Goal: Answer question/provide support: Share knowledge or assist other users

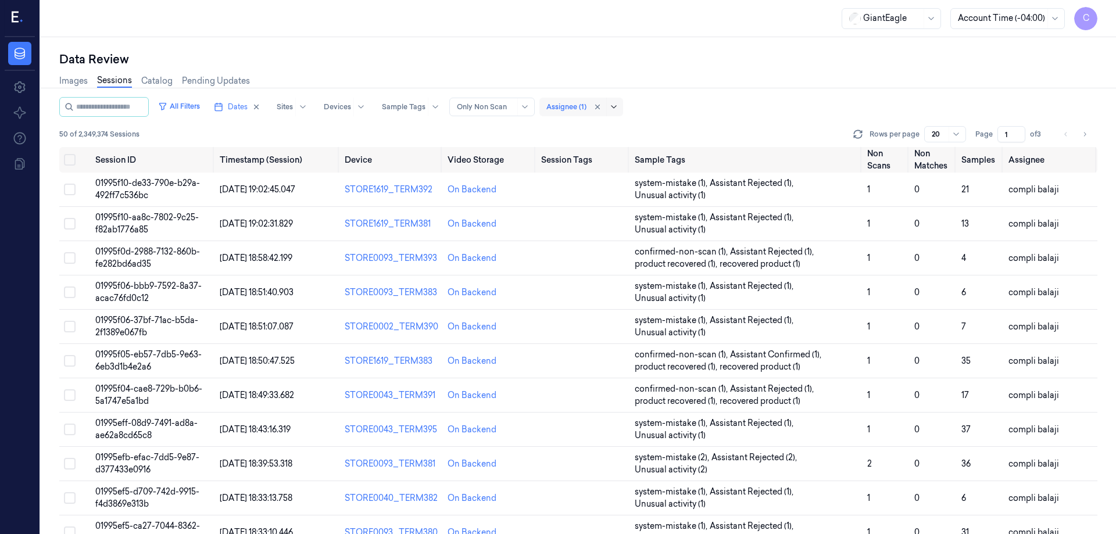
click at [618, 106] on icon at bounding box center [613, 106] width 9 height 9
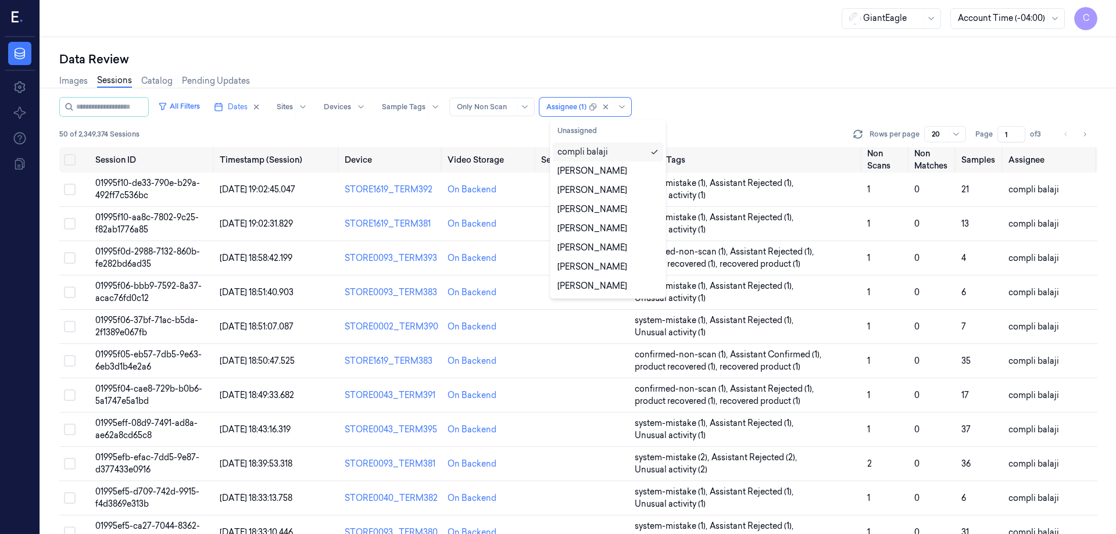
click at [617, 156] on div "compli balaji" at bounding box center [607, 152] width 101 height 12
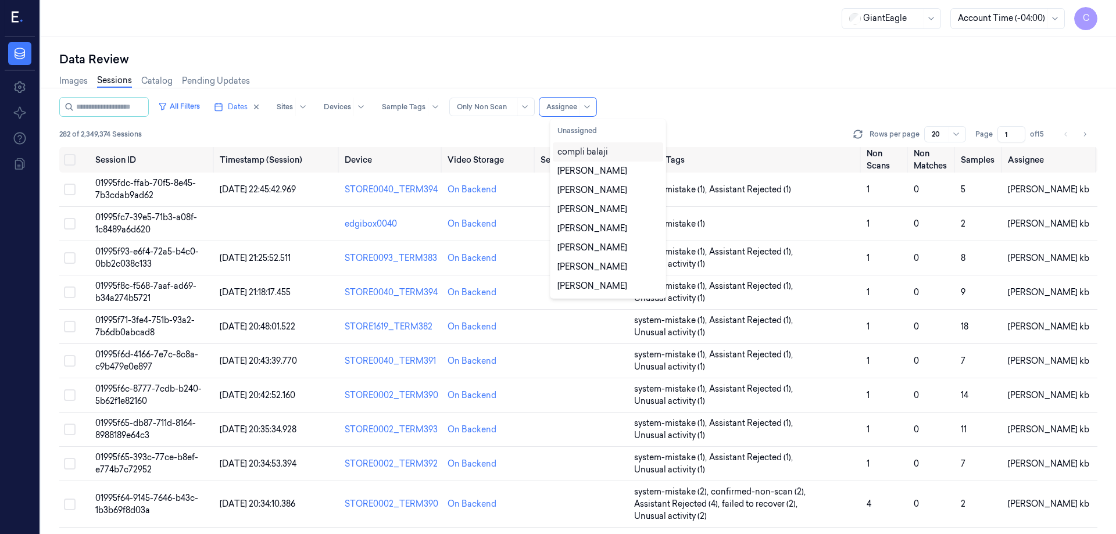
click at [600, 153] on div "compli balaji" at bounding box center [582, 152] width 51 height 12
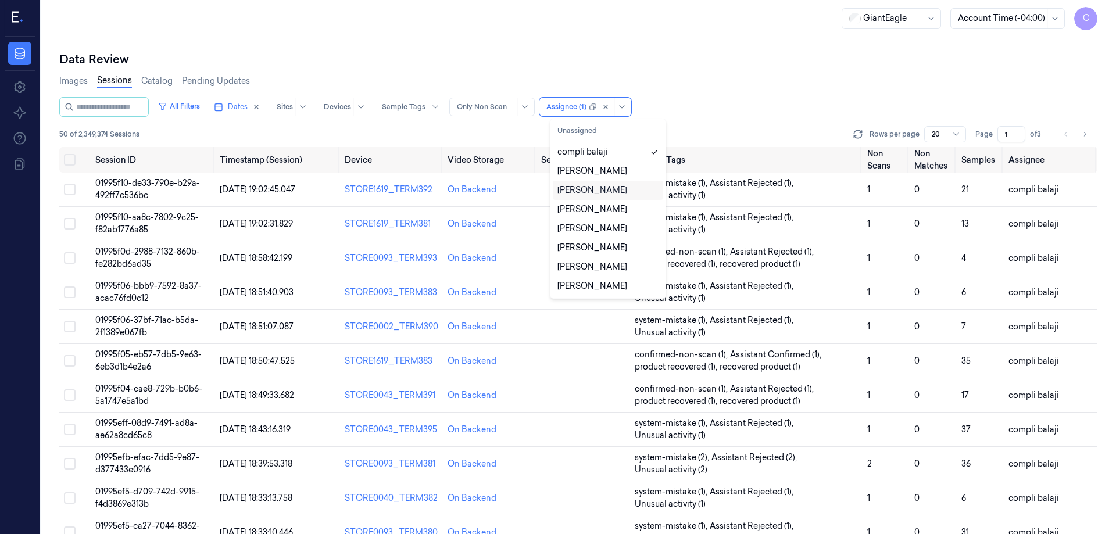
click at [672, 102] on div "All Filters Dates Sites Devices Sample Tags Alert Type Only Non Scan option com…" at bounding box center [578, 107] width 1038 height 20
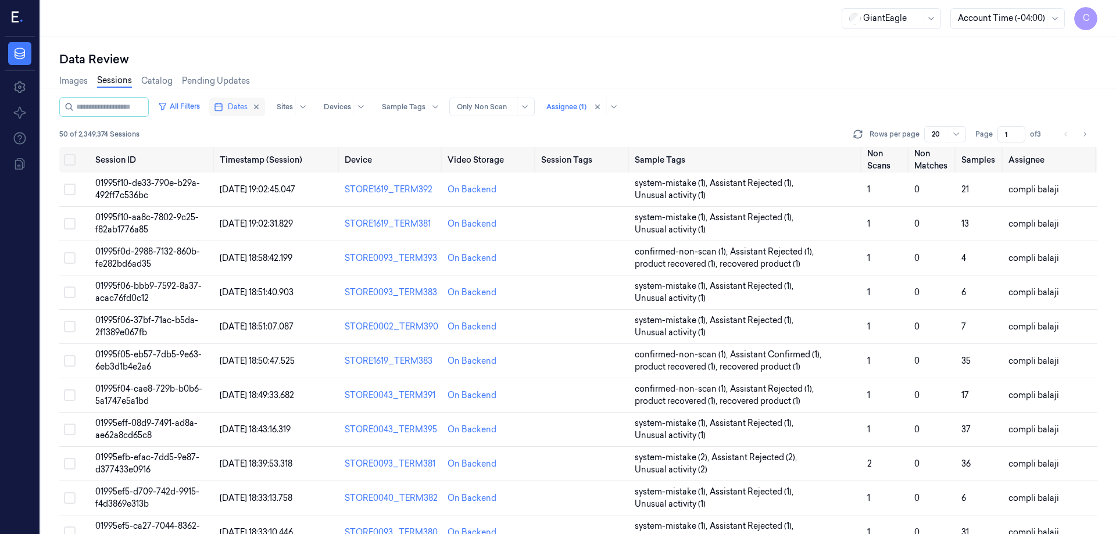
click at [244, 105] on span "Dates" at bounding box center [238, 107] width 20 height 10
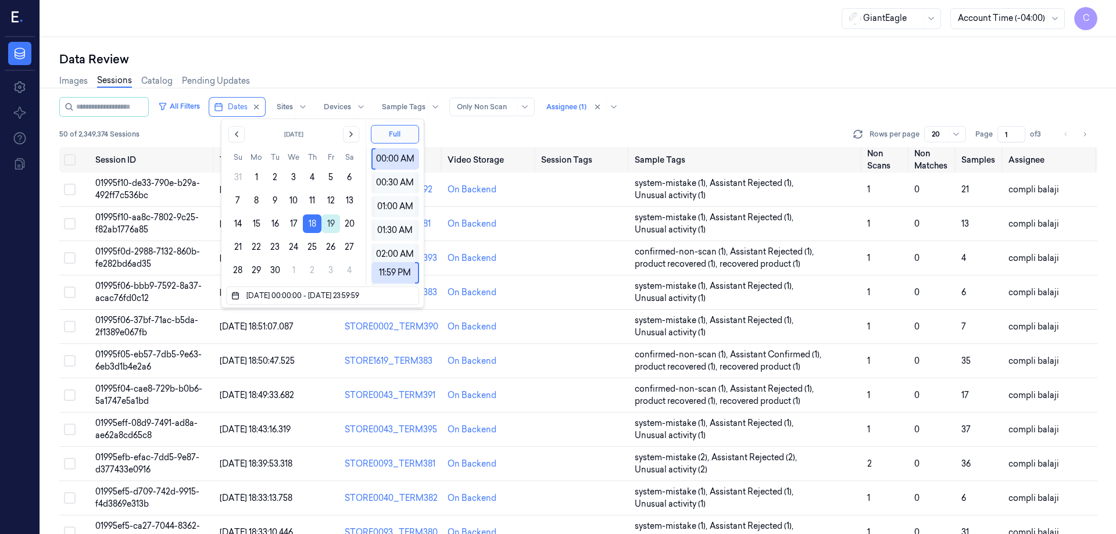
click at [334, 224] on button "19" at bounding box center [330, 223] width 19 height 19
click at [314, 227] on button "18" at bounding box center [312, 223] width 19 height 19
click at [328, 225] on button "19" at bounding box center [330, 223] width 19 height 19
click at [310, 226] on button "18" at bounding box center [312, 223] width 19 height 19
click at [331, 227] on button "19" at bounding box center [330, 223] width 19 height 19
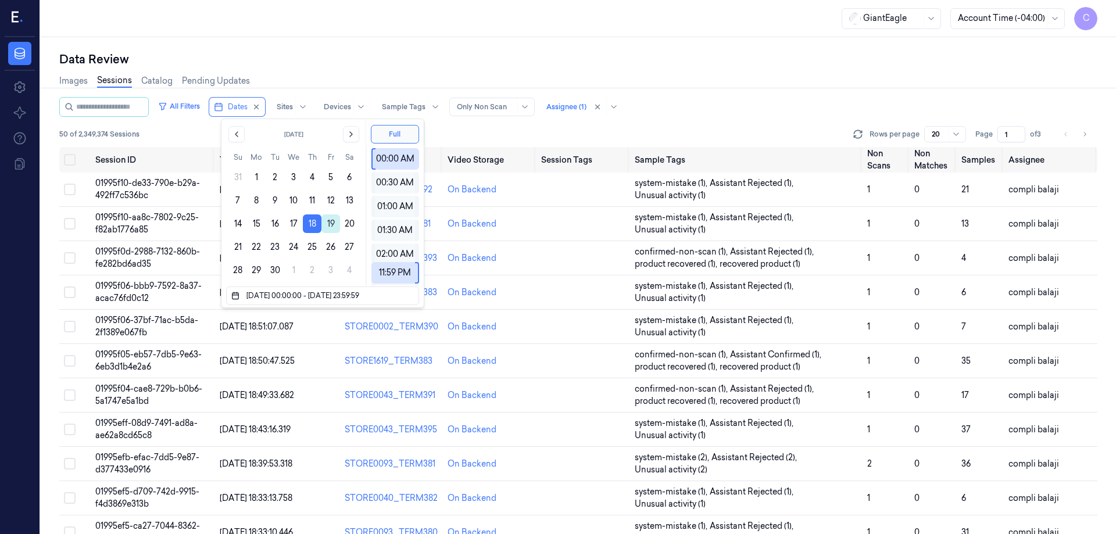
type input "[DATE] 00:00:00 - [DATE] 23:59:59"
click at [665, 108] on div "All Filters Dates Sites Devices Sample Tags Alert Type Only Non Scan Assignee (…" at bounding box center [578, 107] width 1038 height 20
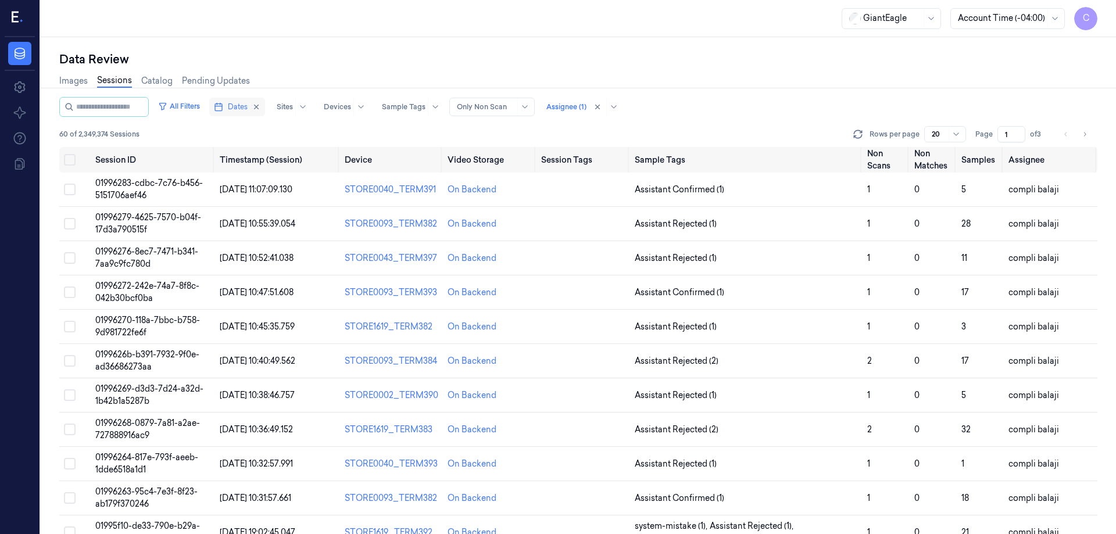
click at [248, 106] on span "Dates" at bounding box center [238, 107] width 20 height 10
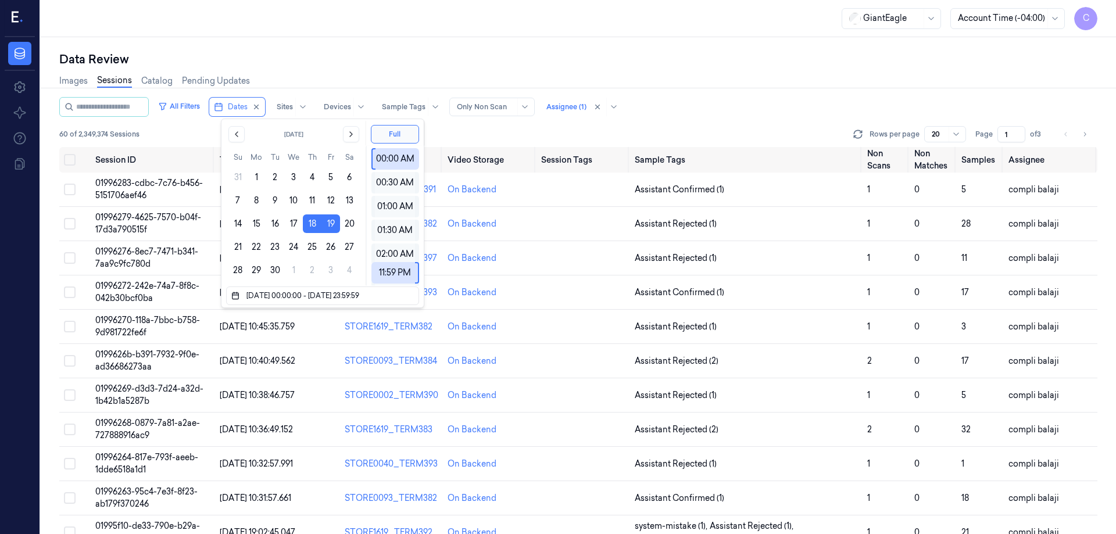
click at [716, 115] on div "All Filters Dates Sites Devices Sample Tags Alert Type Only Non Scan Assignee (…" at bounding box center [578, 107] width 1038 height 20
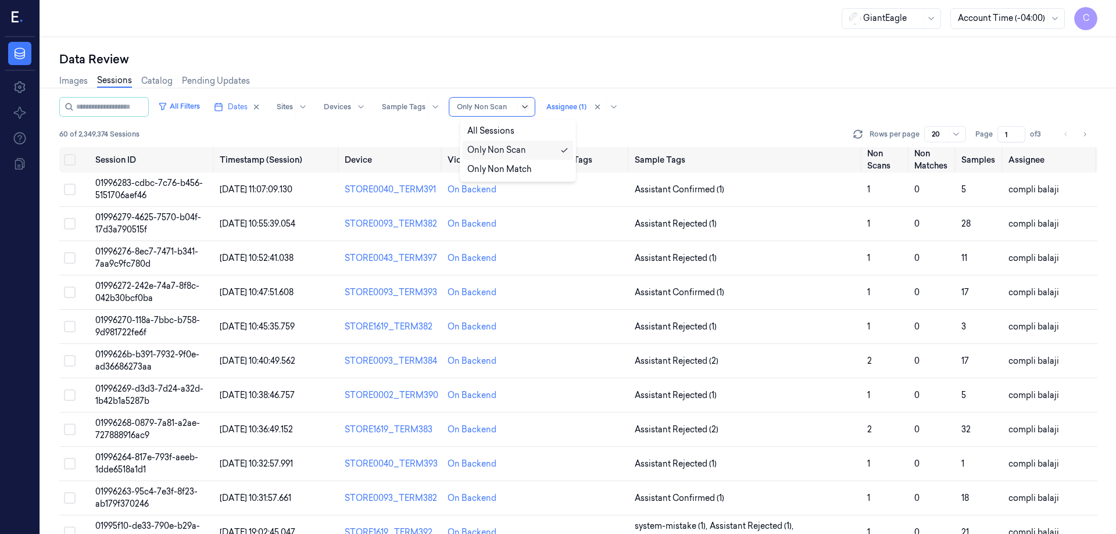
click at [530, 106] on icon at bounding box center [524, 106] width 9 height 9
click at [696, 101] on div "All Filters Dates Sites Devices Sample Tags Alert Type Only Non Scan Assignee (…" at bounding box center [578, 107] width 1038 height 20
click at [248, 107] on span "Dates" at bounding box center [238, 107] width 20 height 10
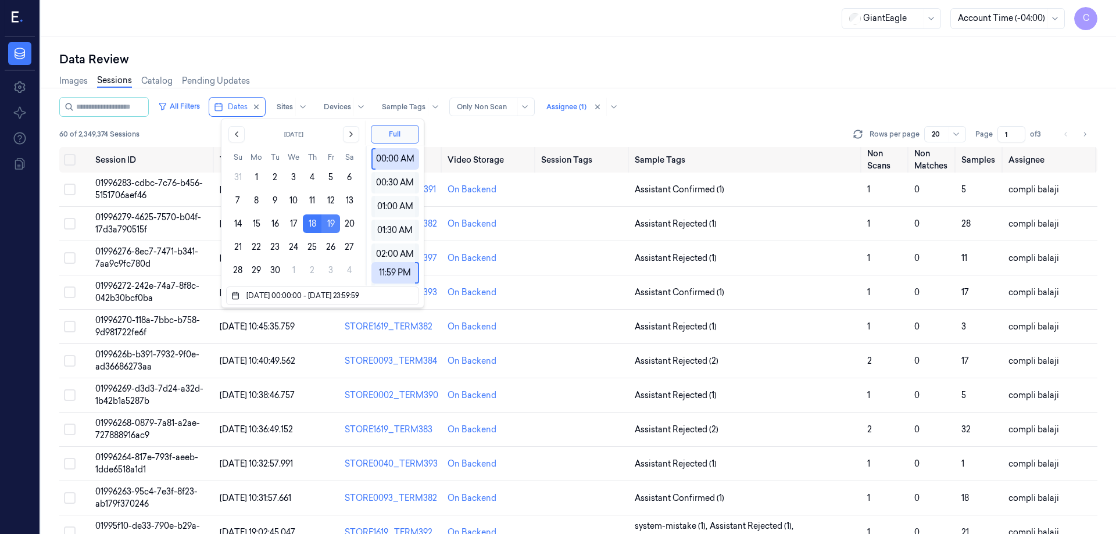
click at [329, 224] on button "19" at bounding box center [330, 223] width 19 height 19
type input "[DATE] 00:00:00 - [DATE] 23:59:59"
click at [673, 112] on div "All Filters Dates Sites Devices Sample Tags Alert Type Only Non Scan Assignee (…" at bounding box center [578, 107] width 1038 height 20
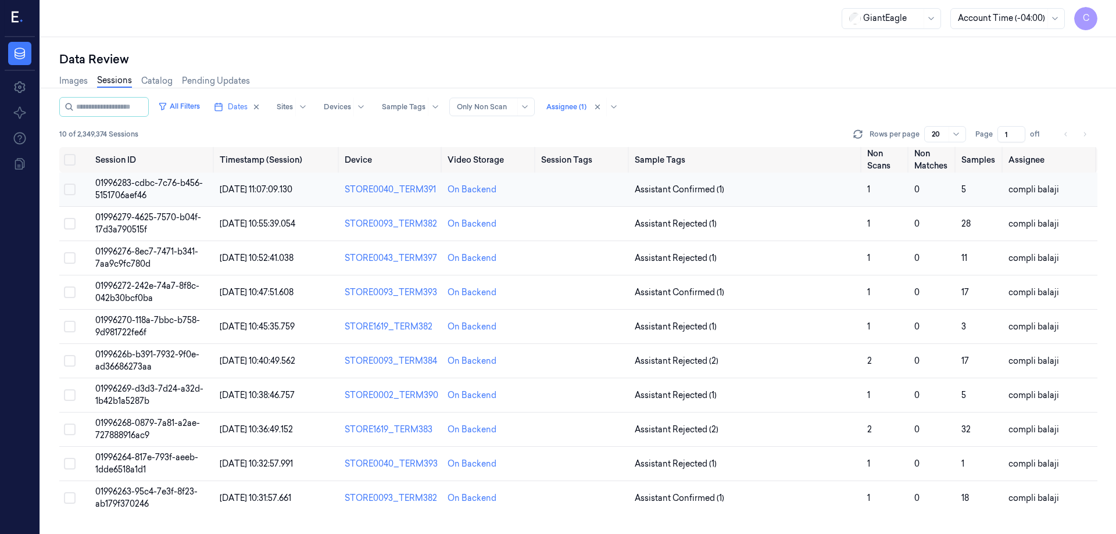
click at [141, 181] on span "01996283-cdbc-7c76-b456-5151706aef46" at bounding box center [149, 189] width 108 height 23
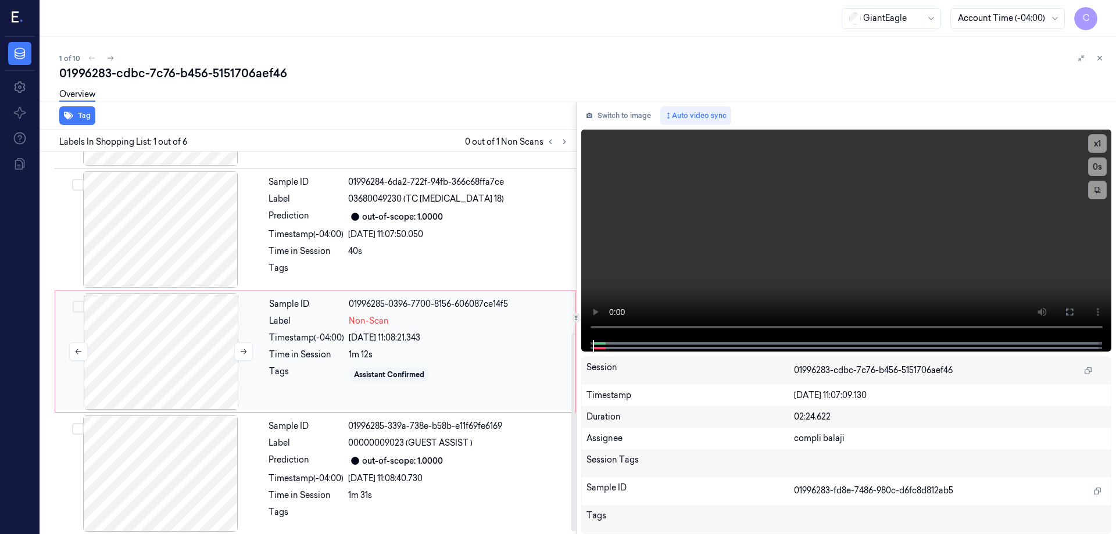
click at [130, 342] on div at bounding box center [161, 352] width 207 height 116
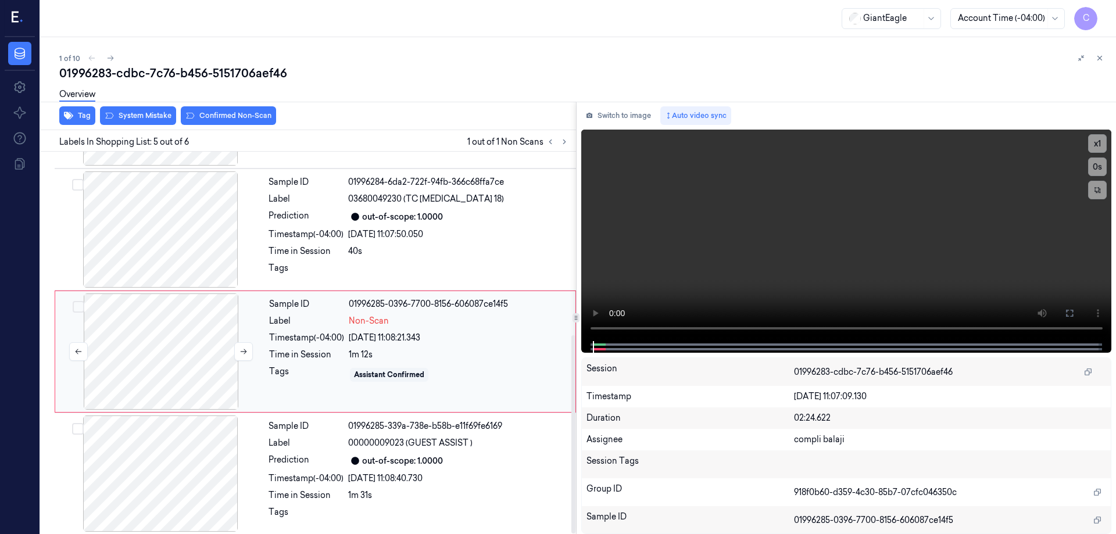
scroll to position [353, 0]
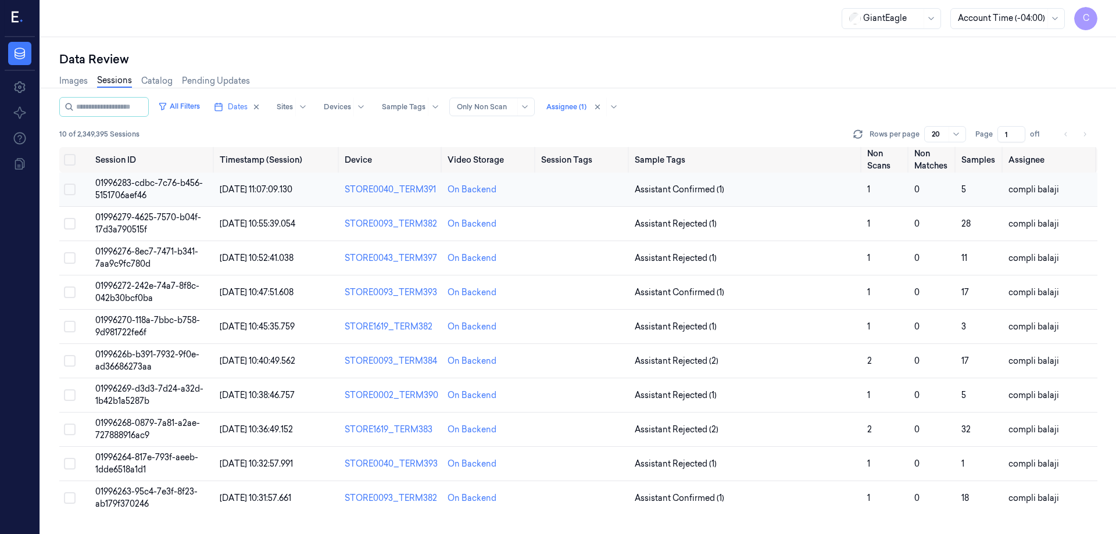
click at [170, 183] on span "01996283-cdbc-7c76-b456-5151706aef46" at bounding box center [149, 189] width 108 height 23
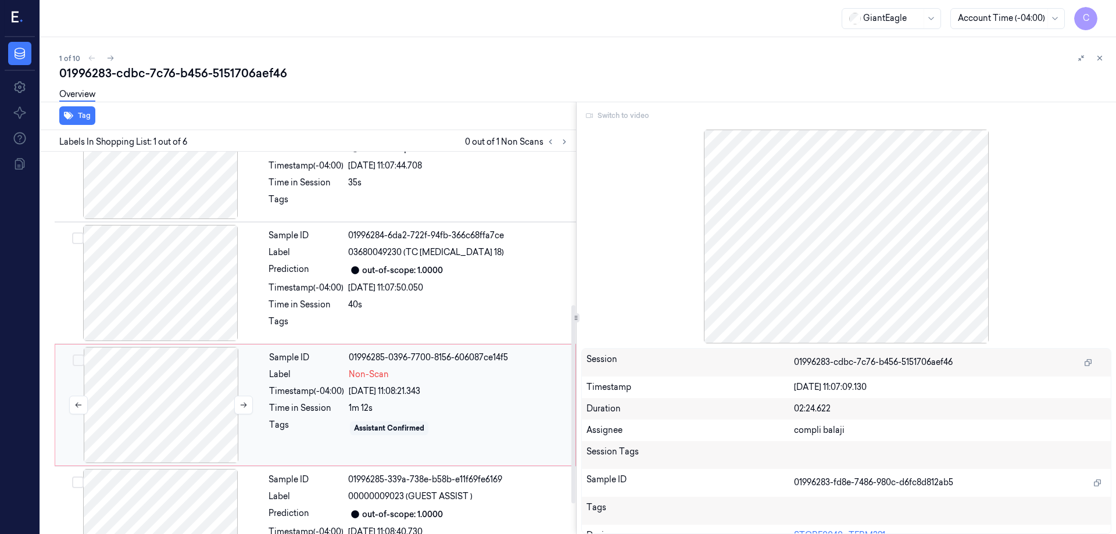
click at [172, 395] on div at bounding box center [161, 405] width 207 height 116
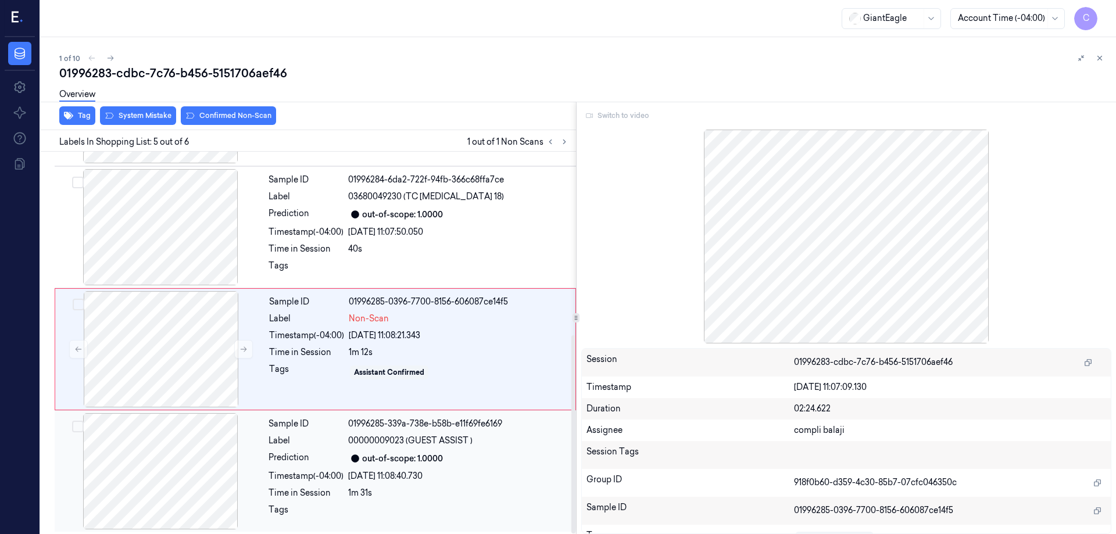
scroll to position [353, 0]
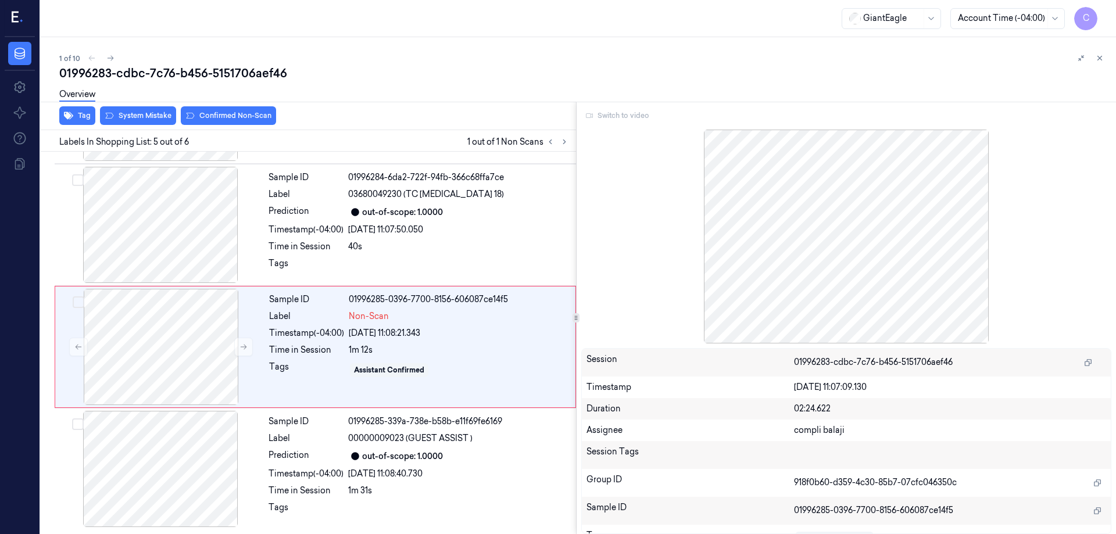
click at [619, 117] on div "Switch to video" at bounding box center [846, 115] width 531 height 19
click at [618, 117] on div "Switch to video" at bounding box center [846, 115] width 531 height 19
click at [588, 116] on div "Switch to video" at bounding box center [846, 115] width 531 height 19
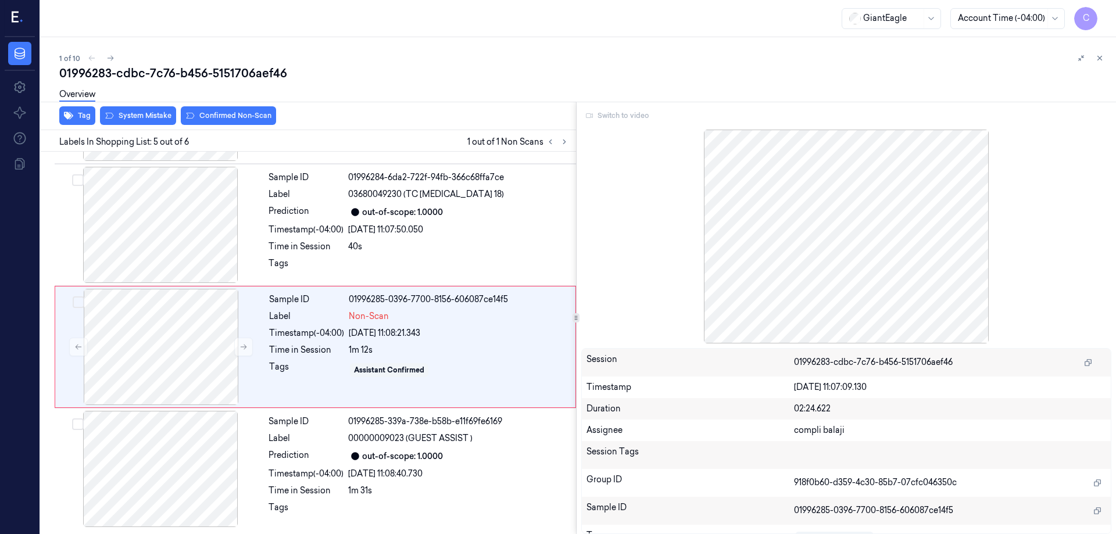
click at [836, 224] on div at bounding box center [846, 237] width 531 height 214
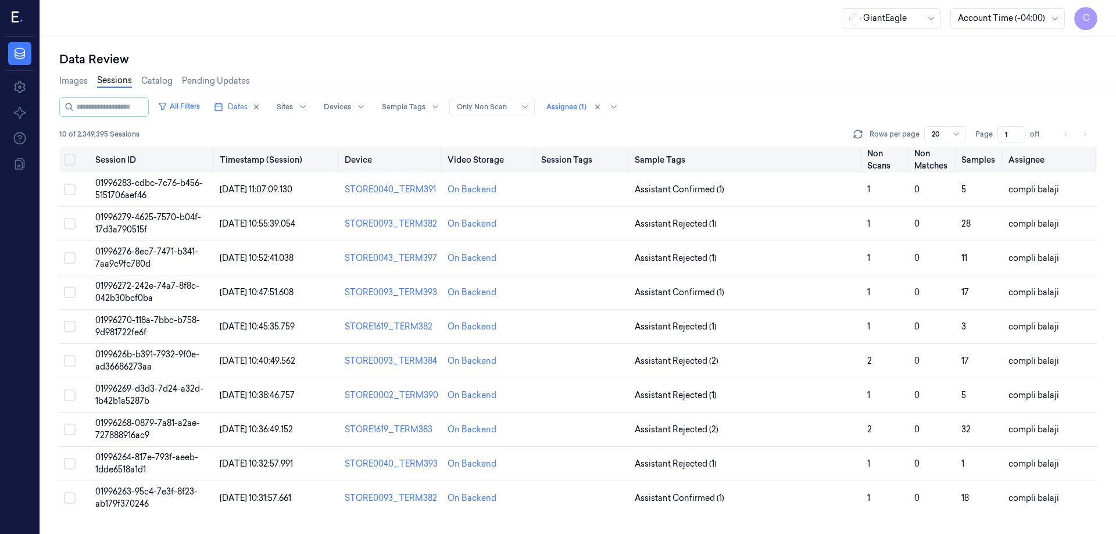
click at [508, 158] on th "Video Storage" at bounding box center [490, 160] width 94 height 26
click at [496, 194] on div "On Backend" at bounding box center [490, 190] width 84 height 12
click at [146, 190] on td "01996283-cdbc-7c76-b456-5151706aef46" at bounding box center [153, 190] width 125 height 34
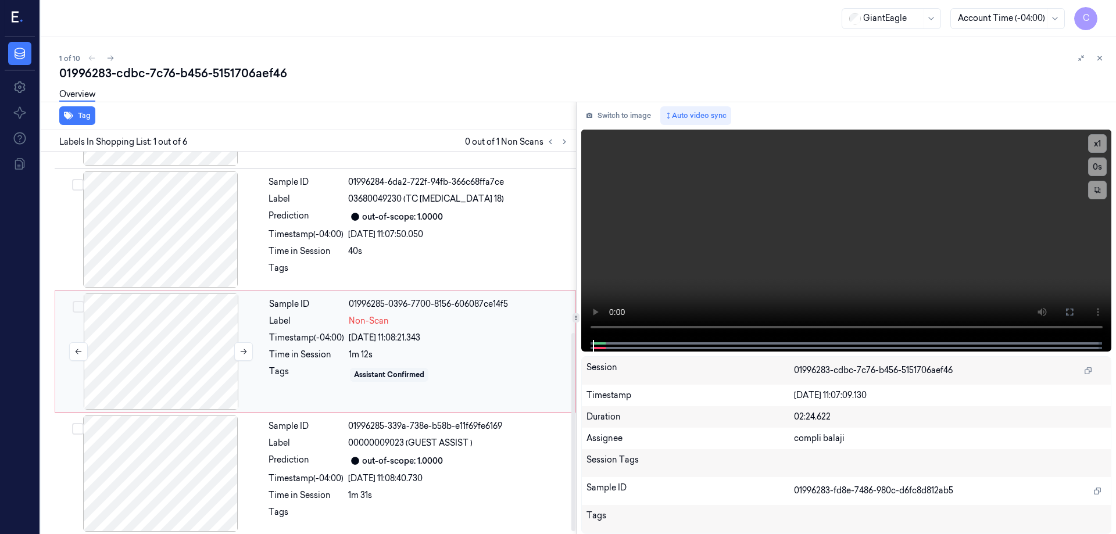
click at [187, 359] on div at bounding box center [161, 352] width 207 height 116
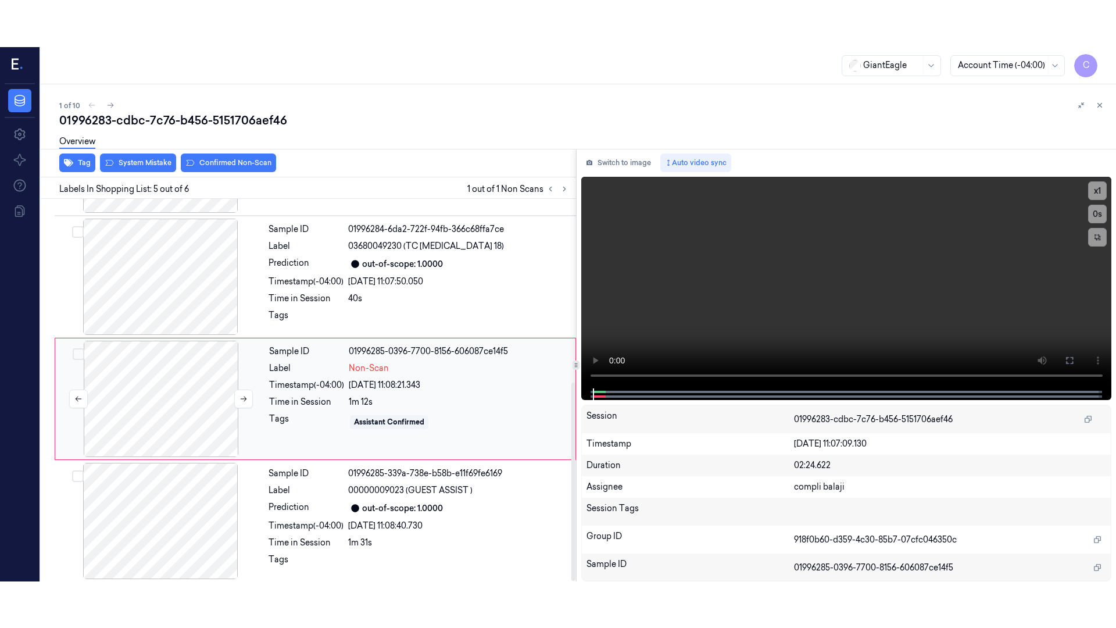
scroll to position [353, 0]
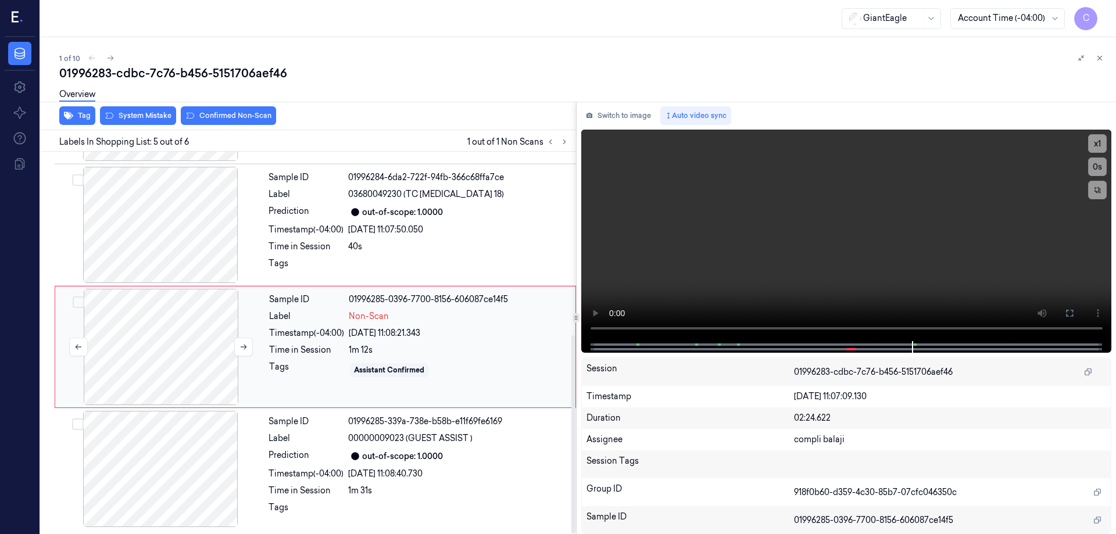
click at [217, 364] on div at bounding box center [161, 347] width 207 height 116
click at [1071, 310] on icon at bounding box center [1069, 313] width 9 height 9
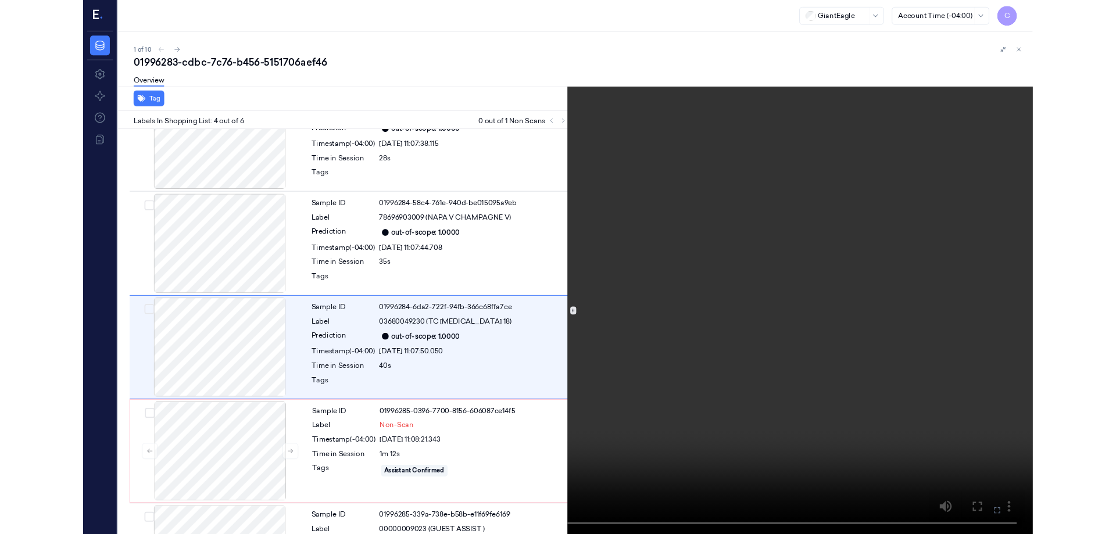
scroll to position [189, 0]
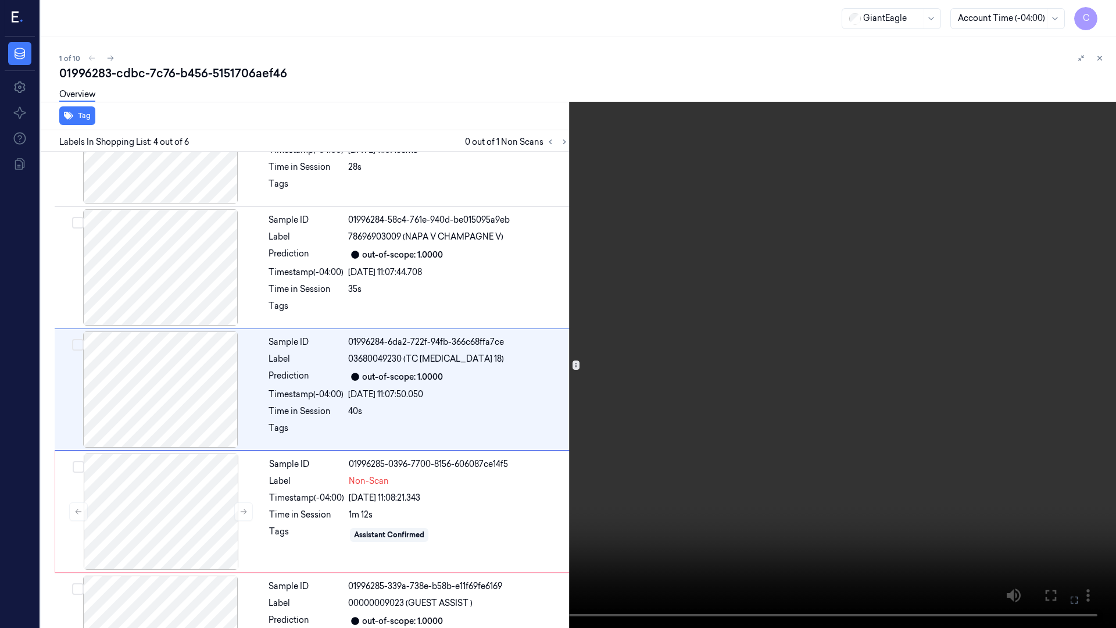
click at [0, 0] on icon at bounding box center [0, 0] width 0 height 0
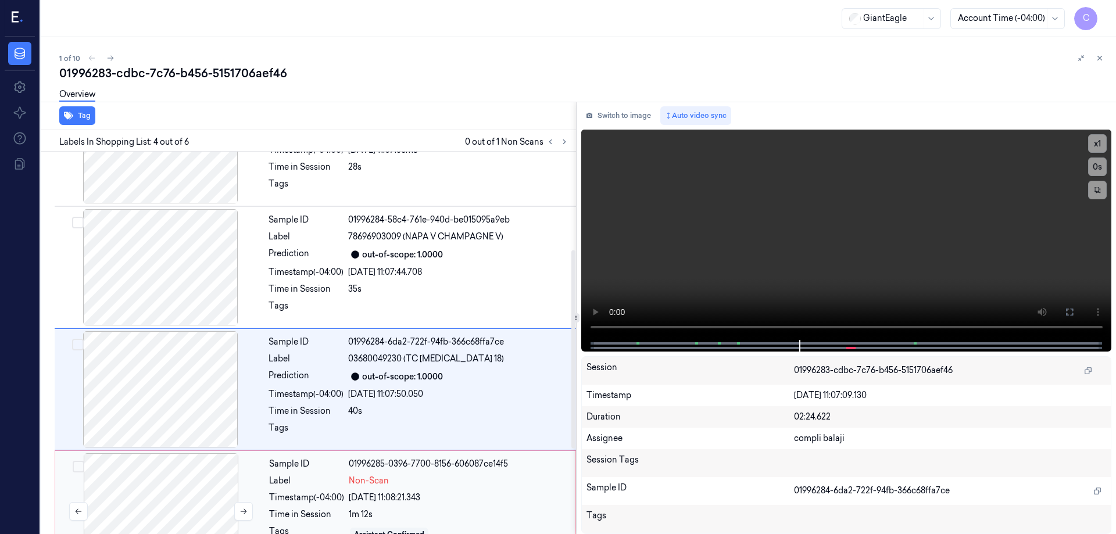
click at [171, 477] on div at bounding box center [161, 511] width 207 height 116
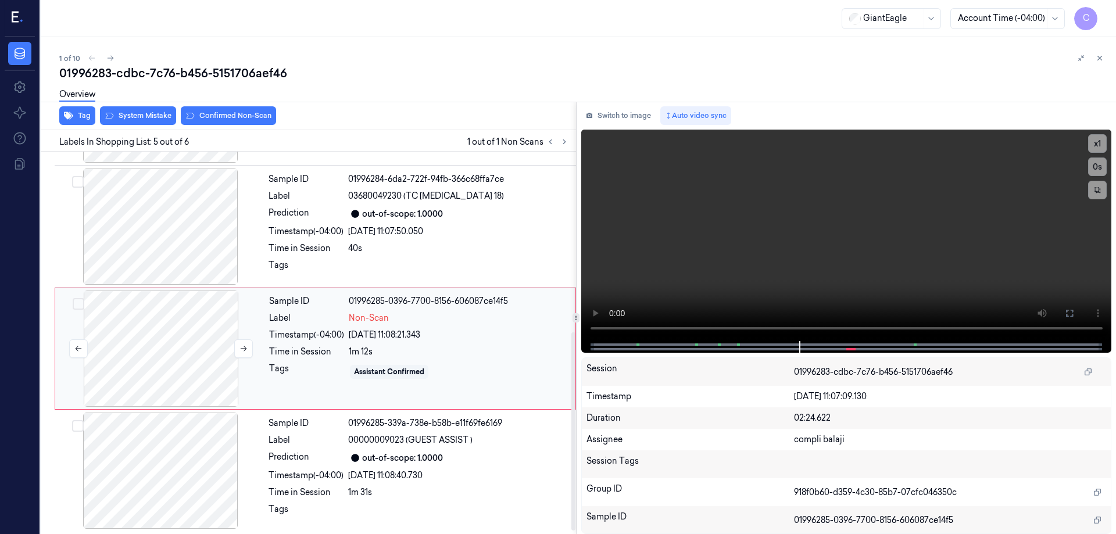
scroll to position [353, 0]
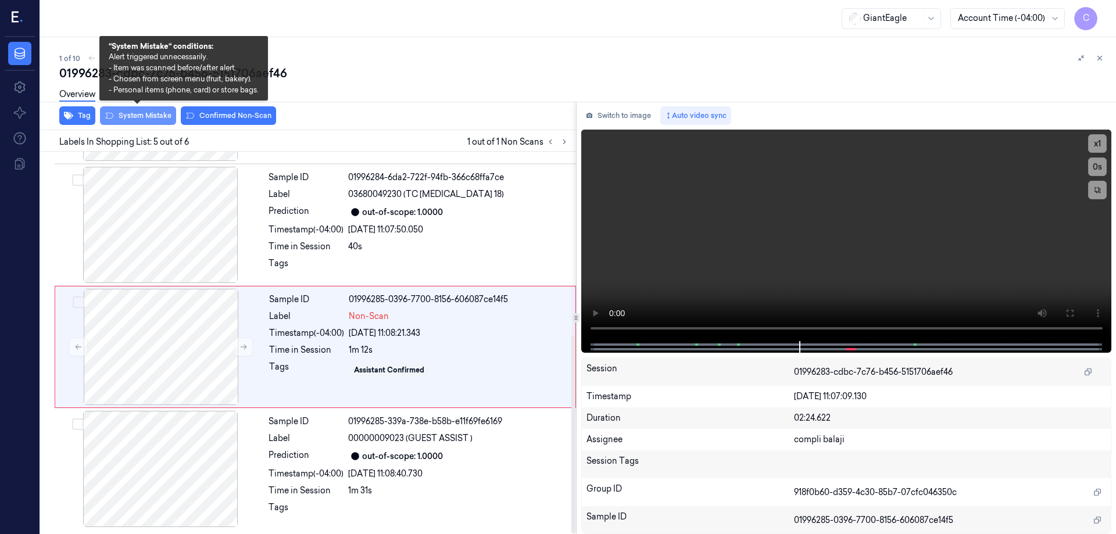
click at [146, 120] on button "System Mistake" at bounding box center [138, 115] width 76 height 19
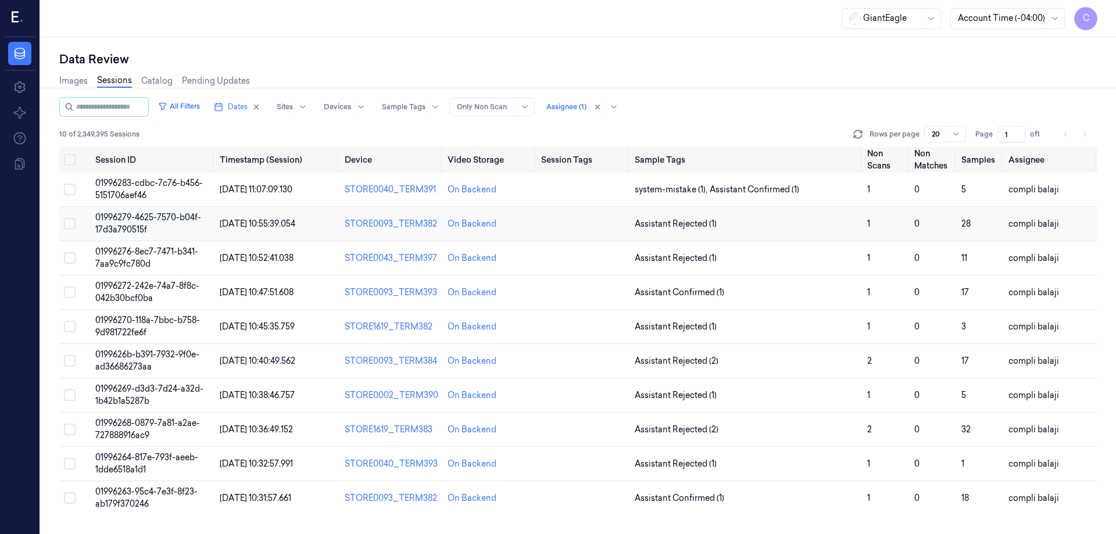
click at [166, 219] on span "01996279-4625-7570-b04f-17d3a790515f" at bounding box center [148, 223] width 106 height 23
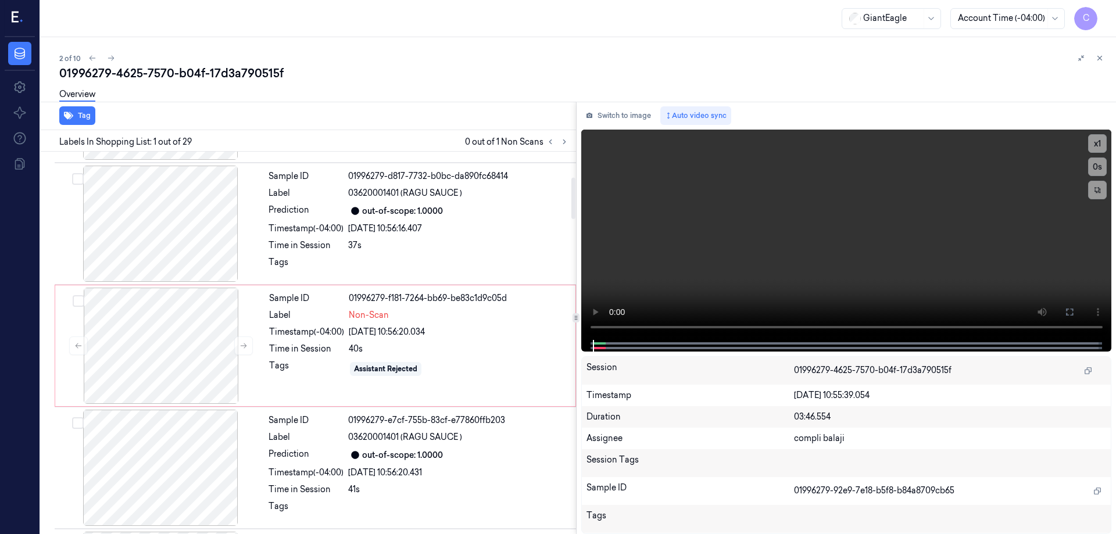
scroll to position [291, 0]
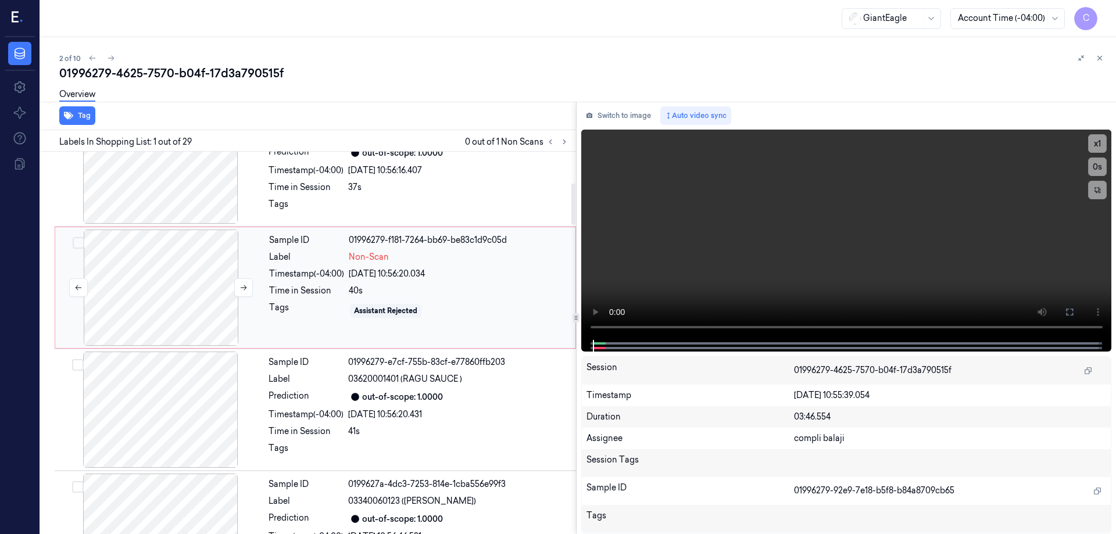
click at [124, 309] on div at bounding box center [161, 288] width 207 height 116
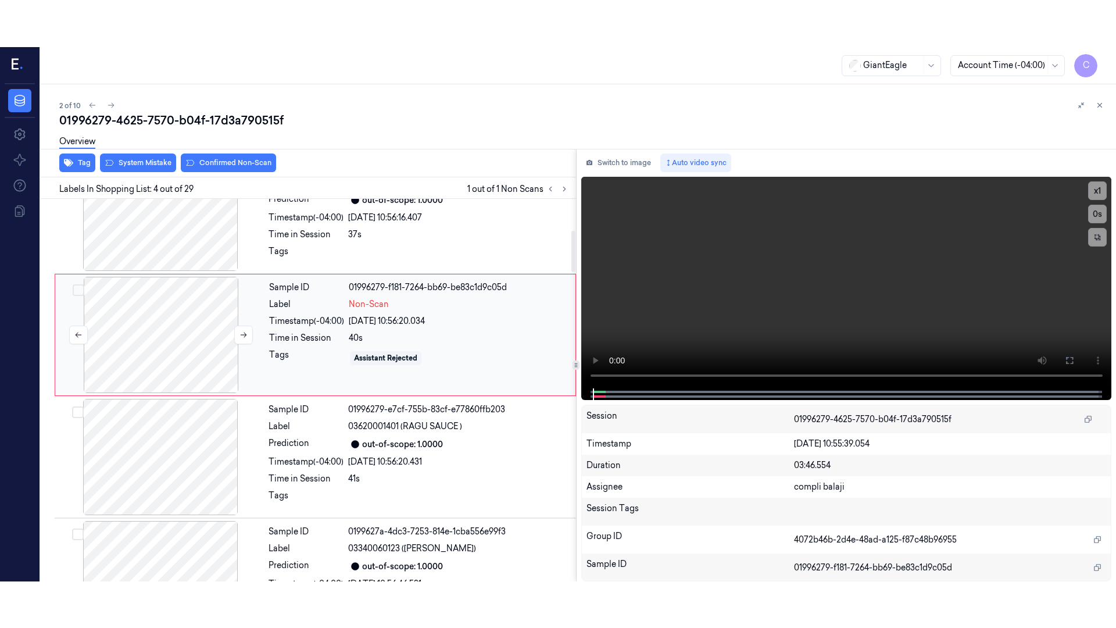
scroll to position [235, 0]
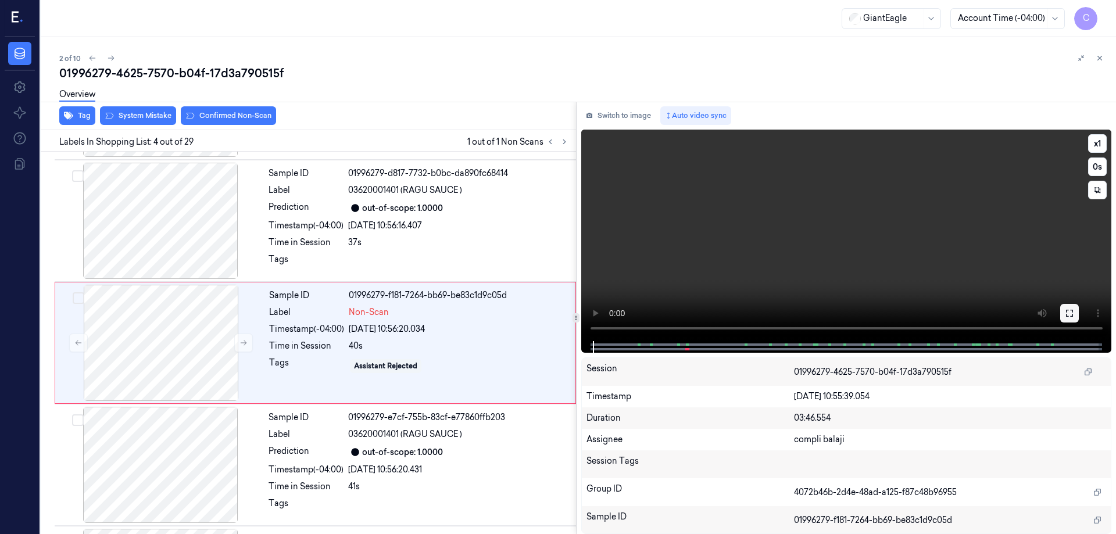
click at [1068, 312] on icon at bounding box center [1069, 313] width 9 height 9
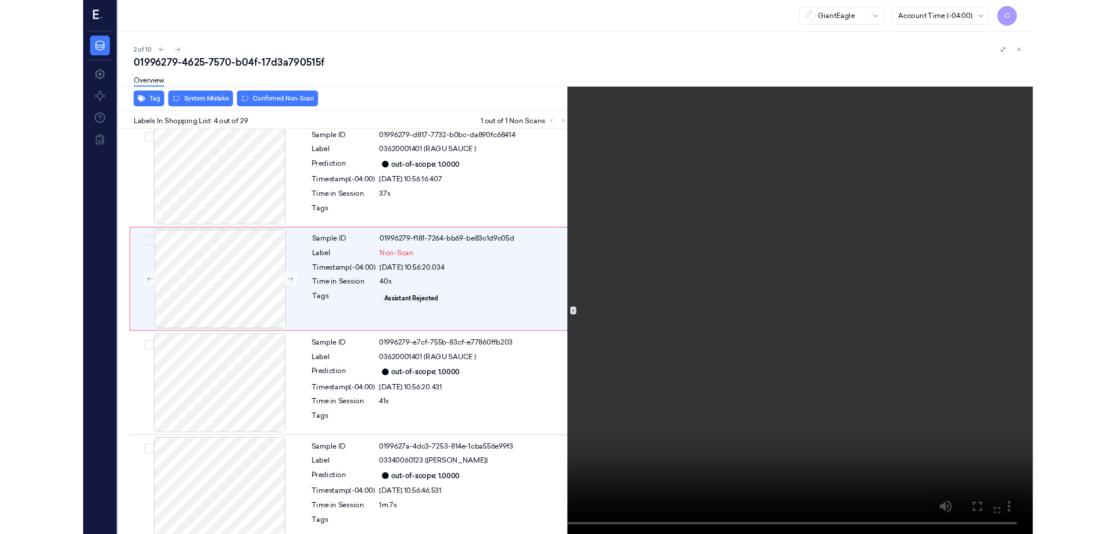
scroll to position [189, 0]
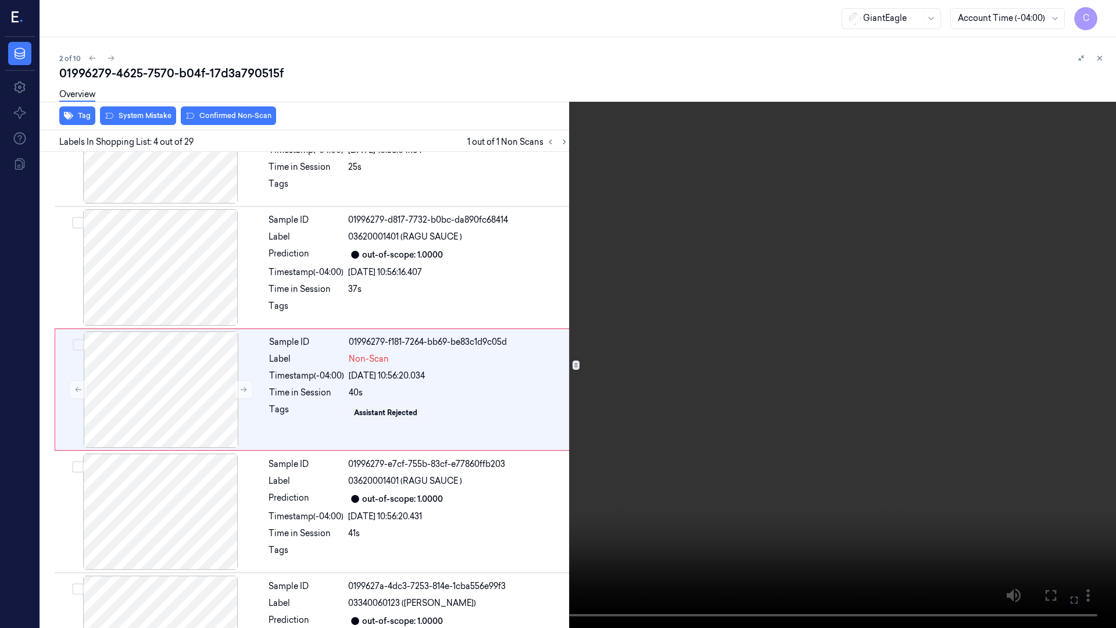
click at [0, 0] on icon at bounding box center [0, 0] width 0 height 0
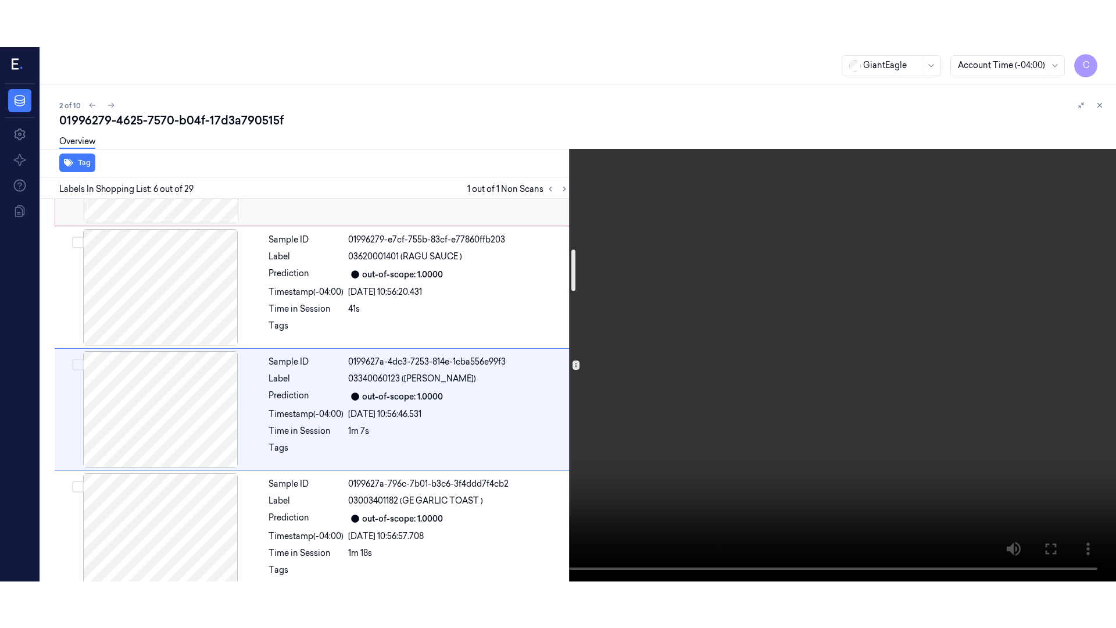
scroll to position [480, 0]
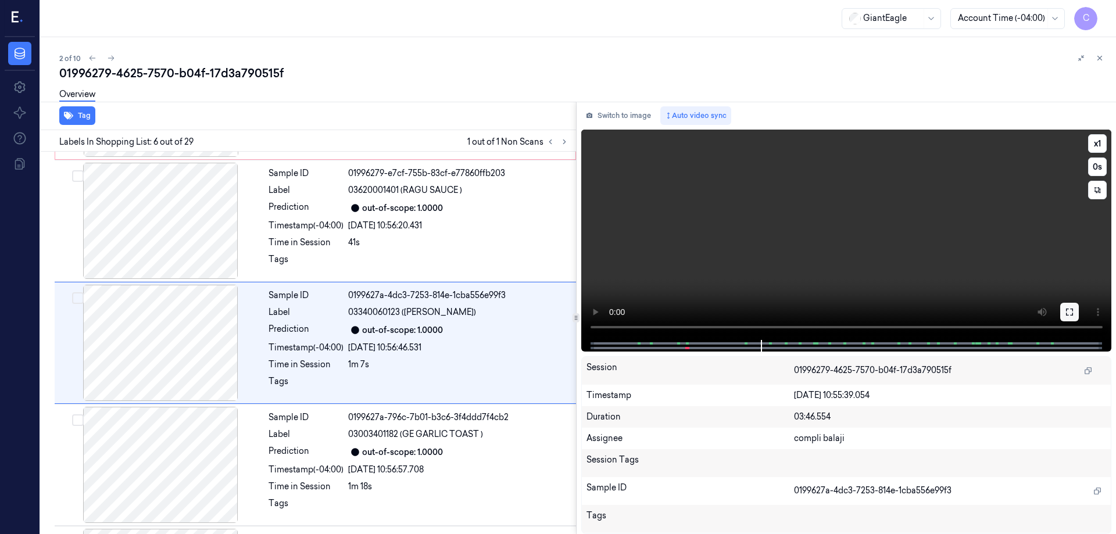
click at [1067, 311] on icon at bounding box center [1069, 312] width 7 height 7
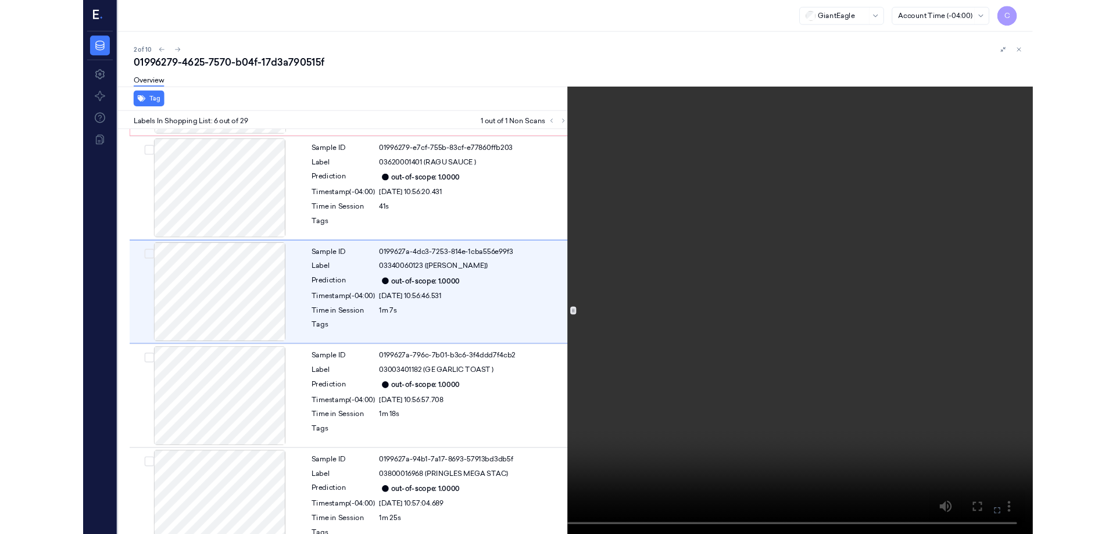
scroll to position [433, 0]
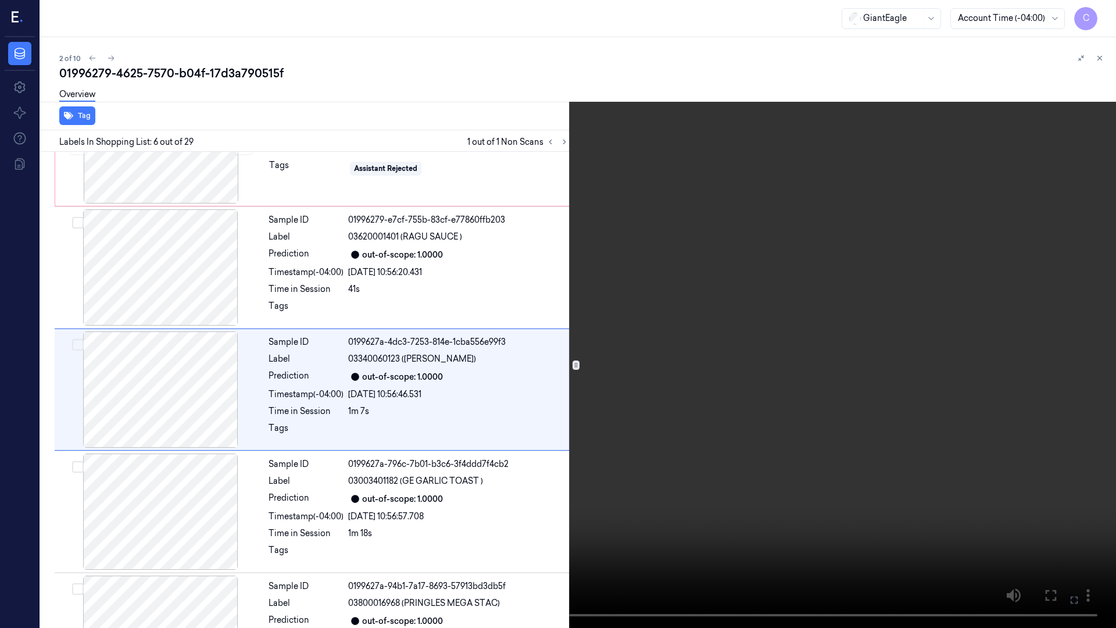
click at [0, 0] on icon at bounding box center [0, 0] width 0 height 0
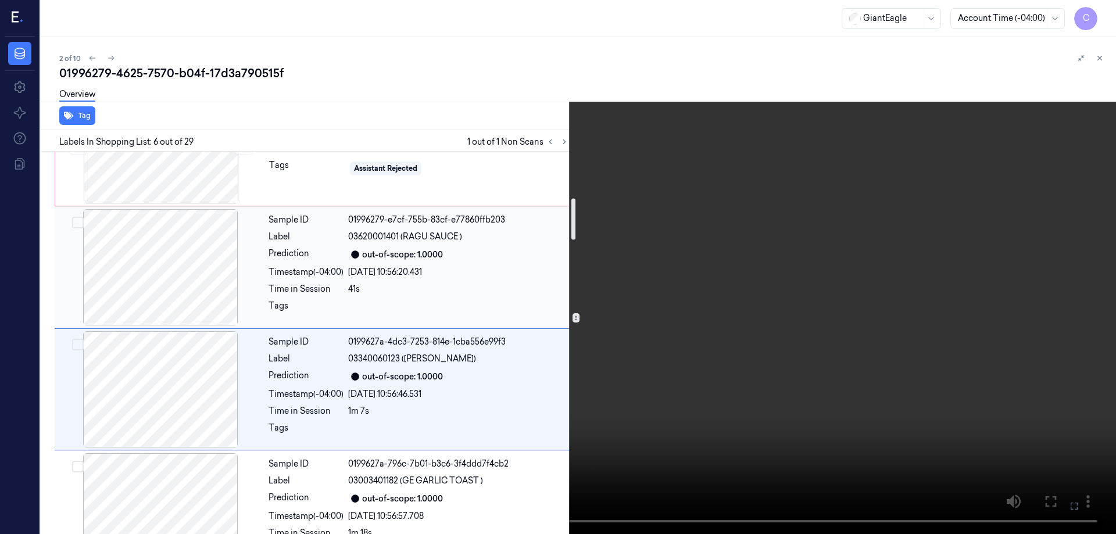
scroll to position [317, 0]
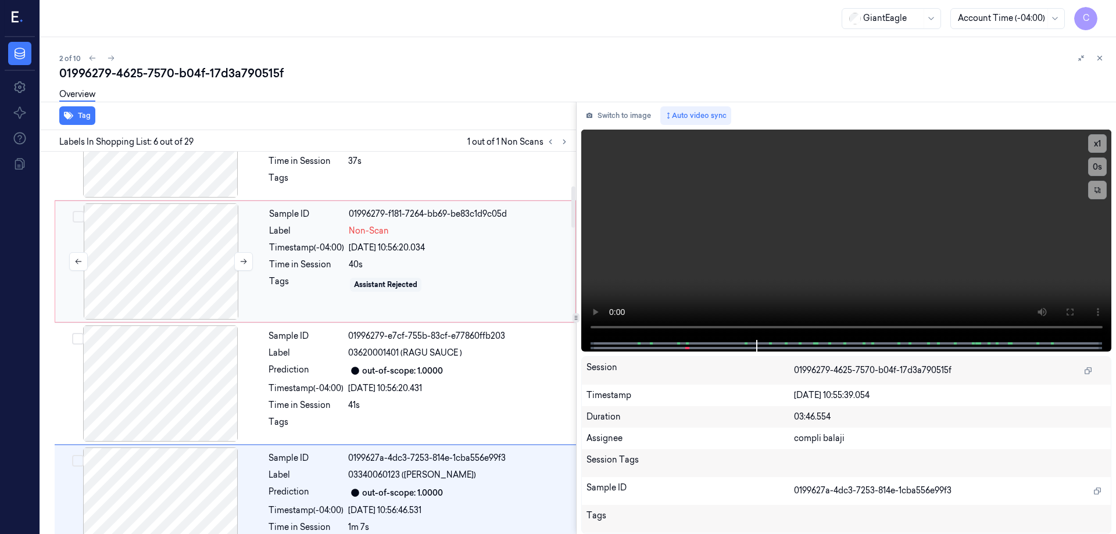
click at [177, 260] on div at bounding box center [161, 261] width 207 height 116
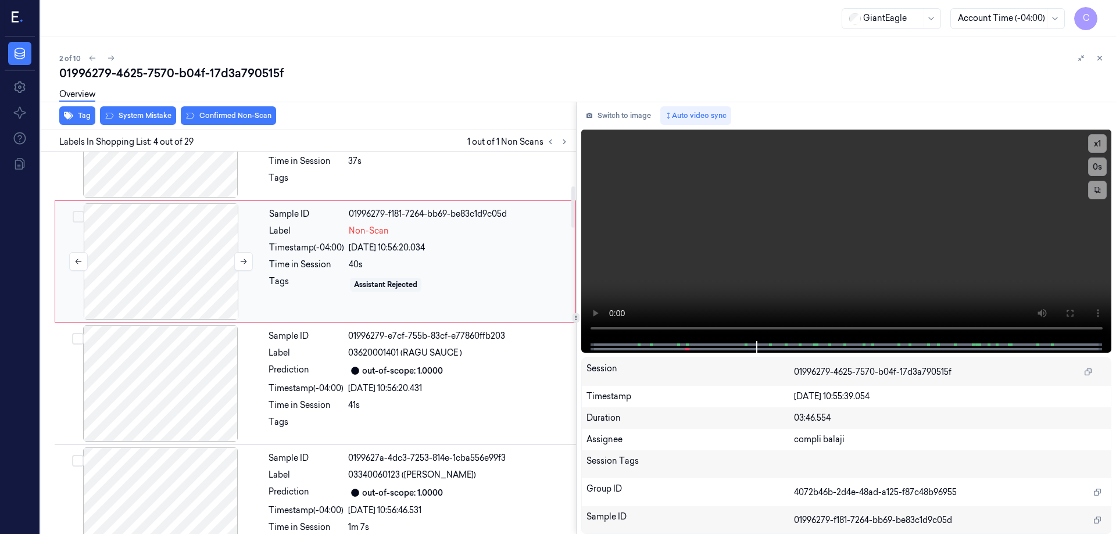
scroll to position [235, 0]
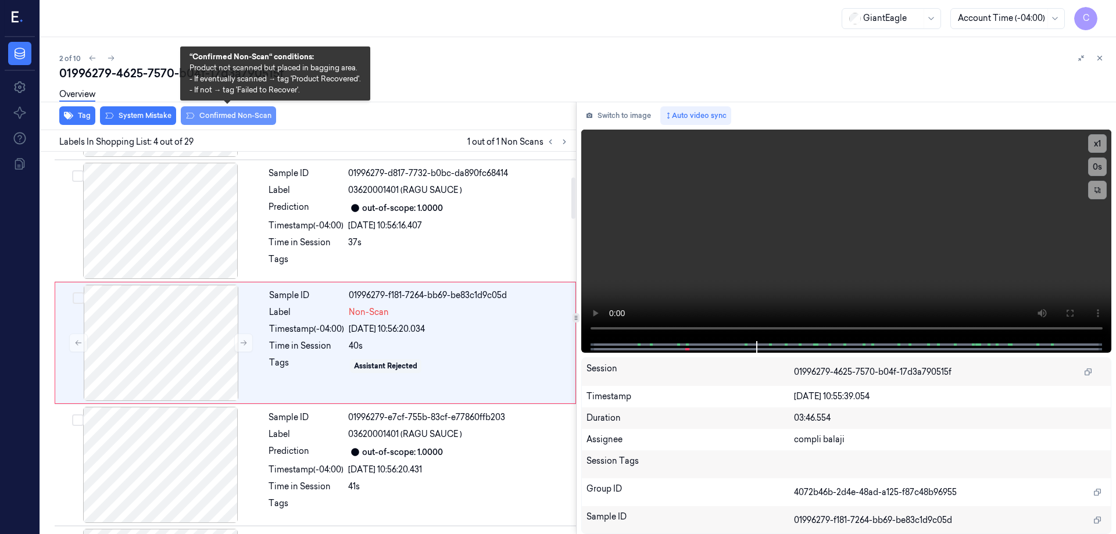
click at [231, 117] on button "Confirmed Non-Scan" at bounding box center [228, 115] width 95 height 19
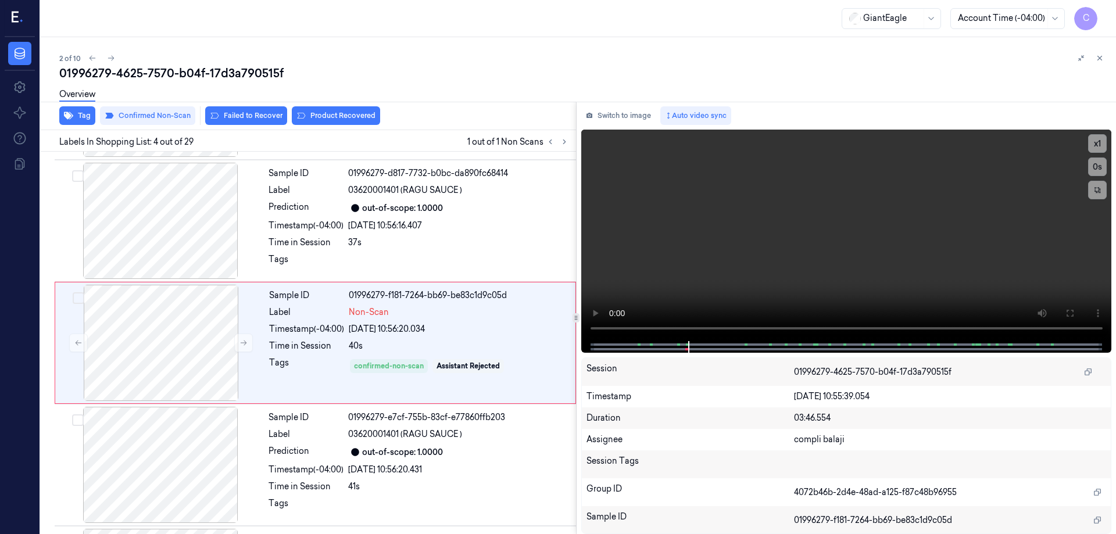
click at [348, 113] on button "Product Recovered" at bounding box center [336, 115] width 88 height 19
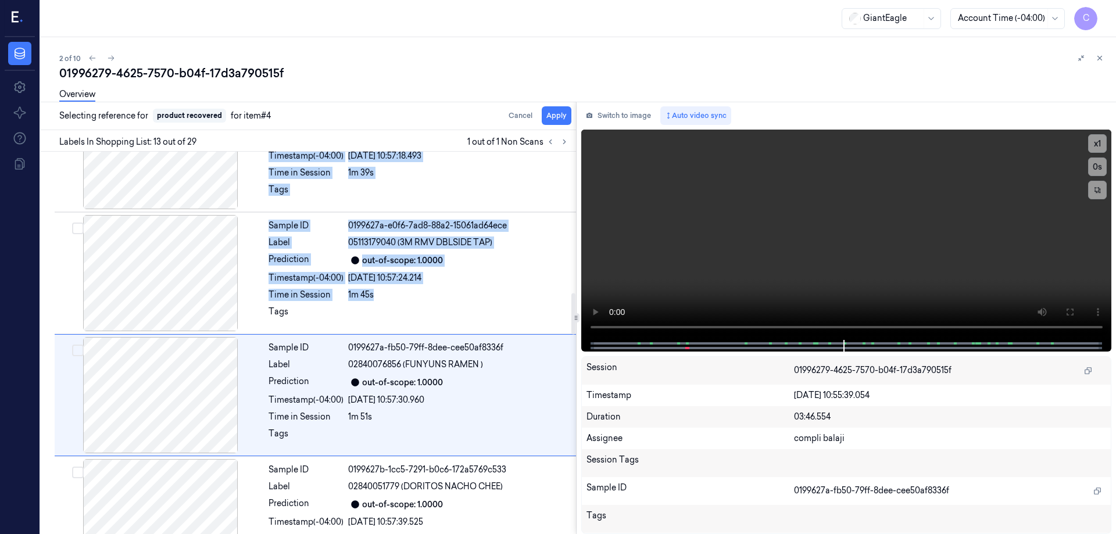
scroll to position [1334, 0]
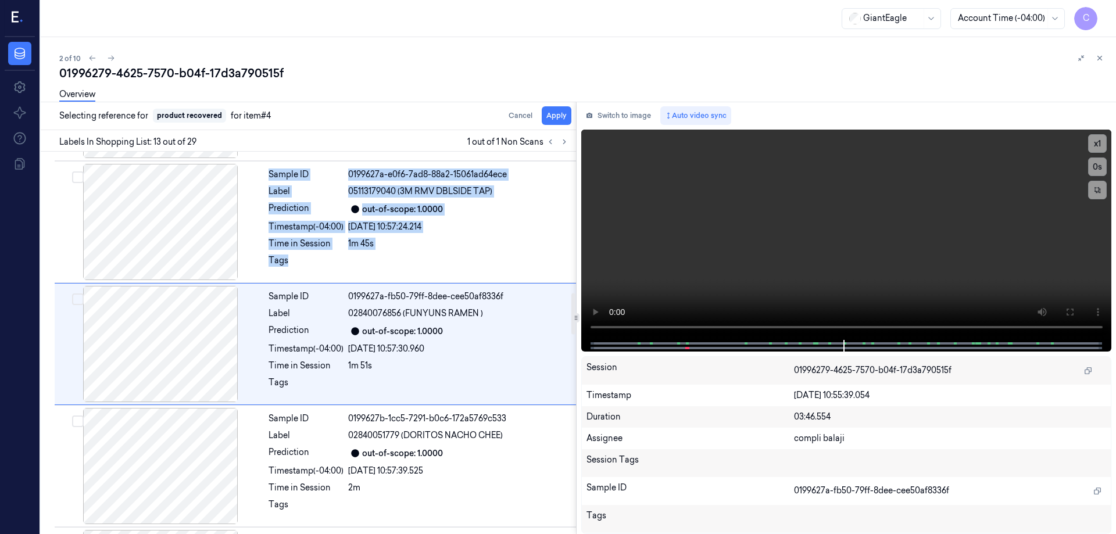
drag, startPoint x: 484, startPoint y: 267, endPoint x: 401, endPoint y: 270, distance: 82.6
click at [467, 256] on div at bounding box center [458, 262] width 221 height 19
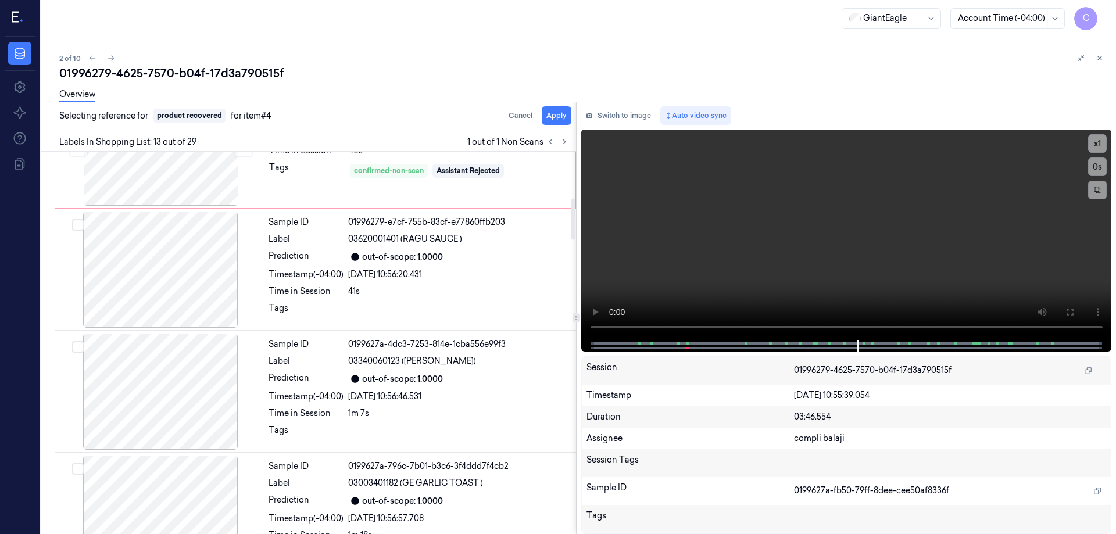
scroll to position [373, 0]
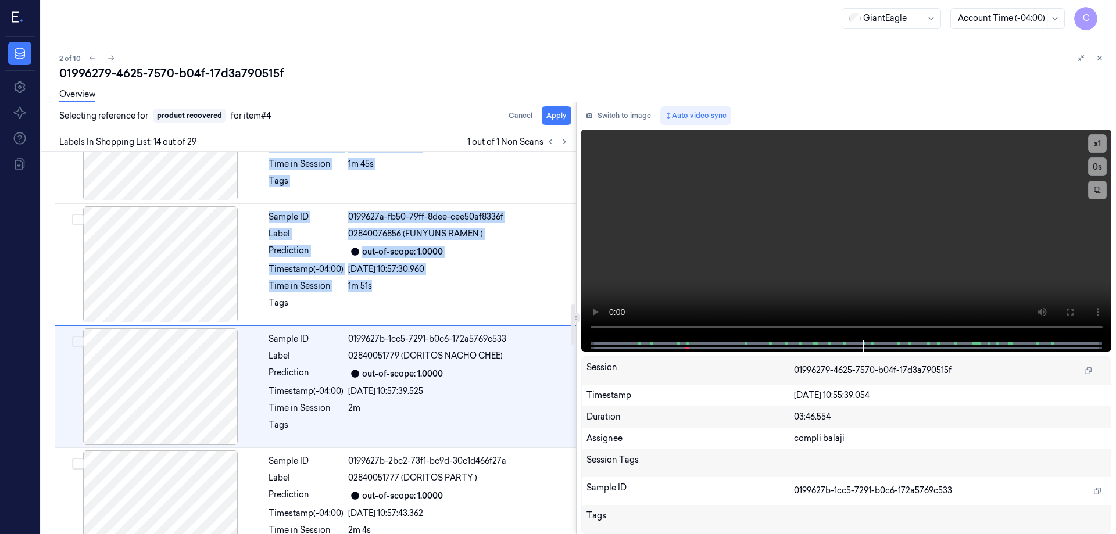
drag, startPoint x: 466, startPoint y: 294, endPoint x: 443, endPoint y: 297, distance: 23.5
click at [443, 297] on div "Sample ID 01996279-92e9-7e18-b5f8-b84a8709cb65 Label 28979400000 (COOKIE 18 CLA…" at bounding box center [306, 511] width 540 height 3544
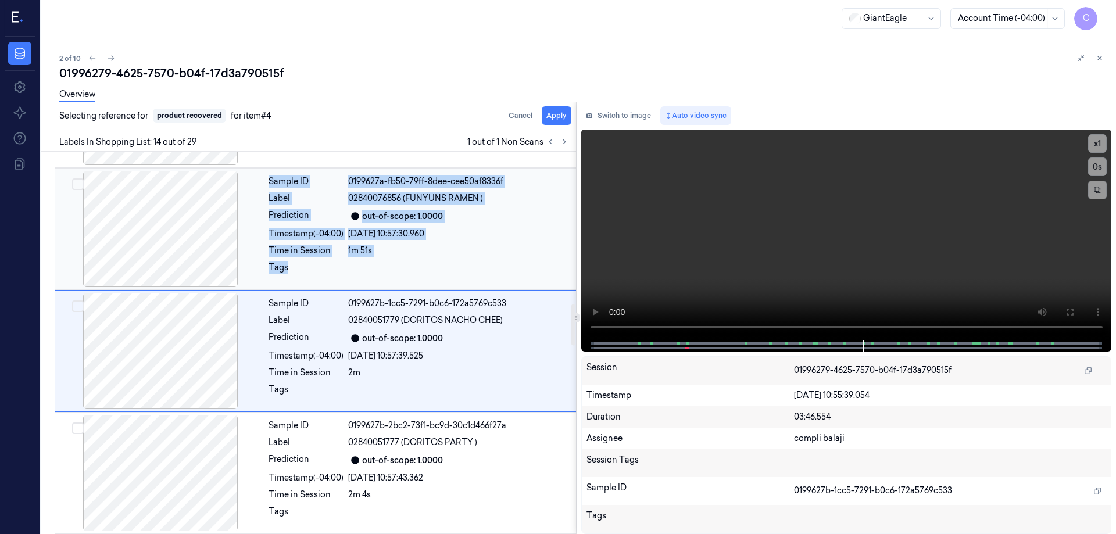
scroll to position [1456, 0]
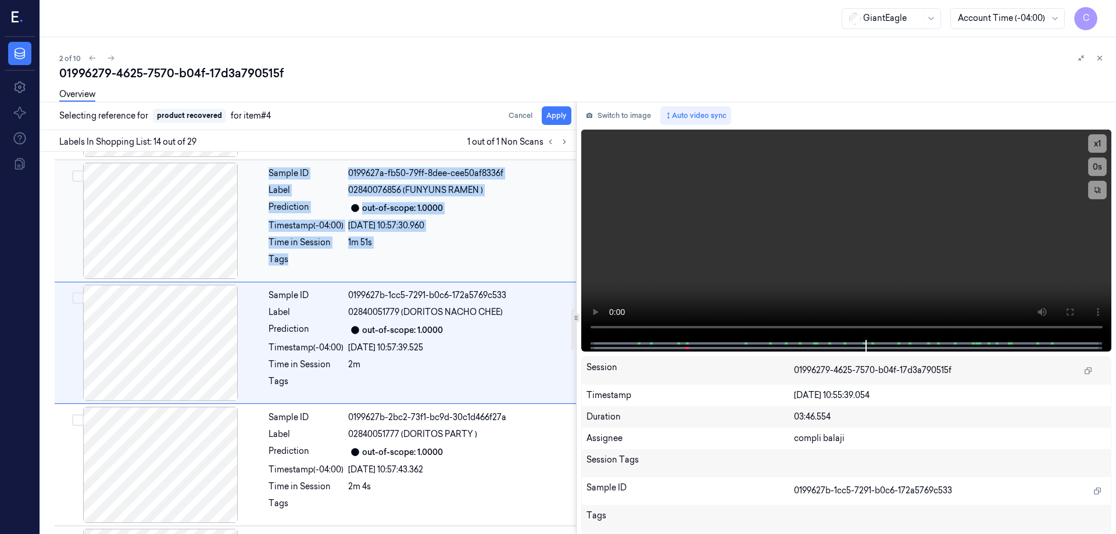
click at [245, 266] on div at bounding box center [160, 221] width 207 height 116
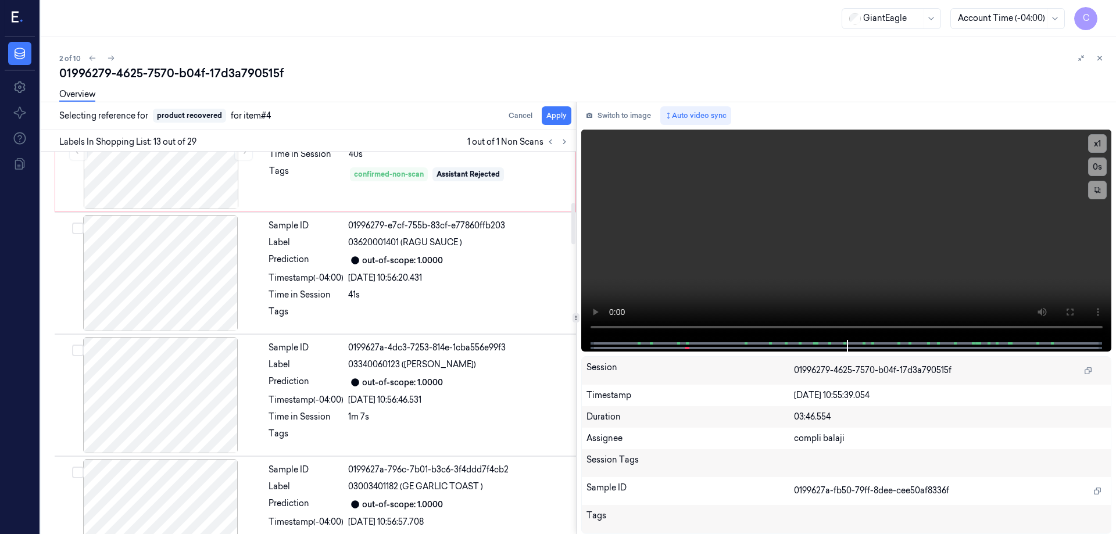
scroll to position [406, 0]
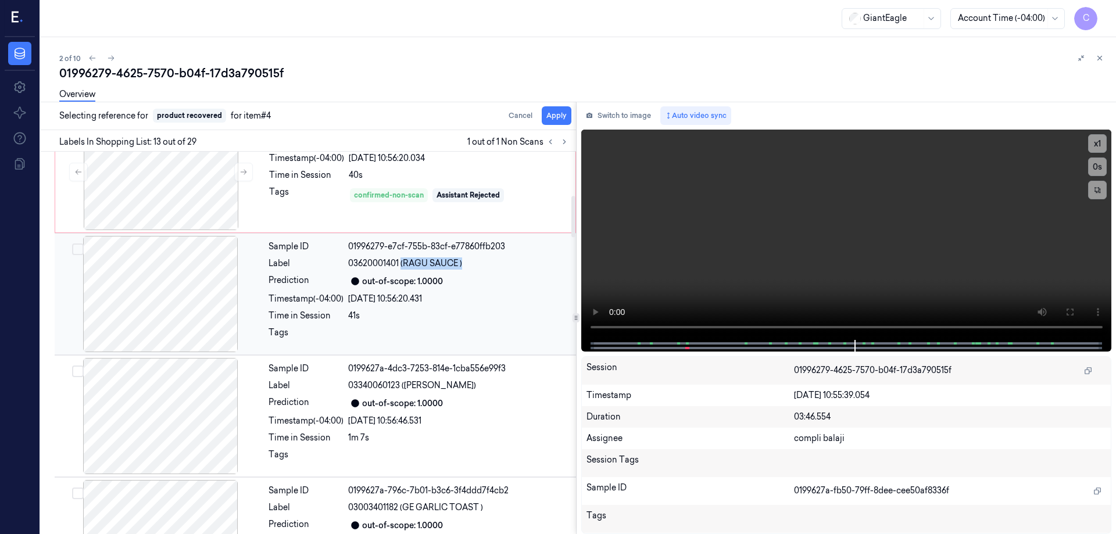
drag, startPoint x: 401, startPoint y: 262, endPoint x: 465, endPoint y: 263, distance: 64.0
click at [465, 263] on div "03620001401 (RAGU SAUCE )" at bounding box center [458, 264] width 221 height 12
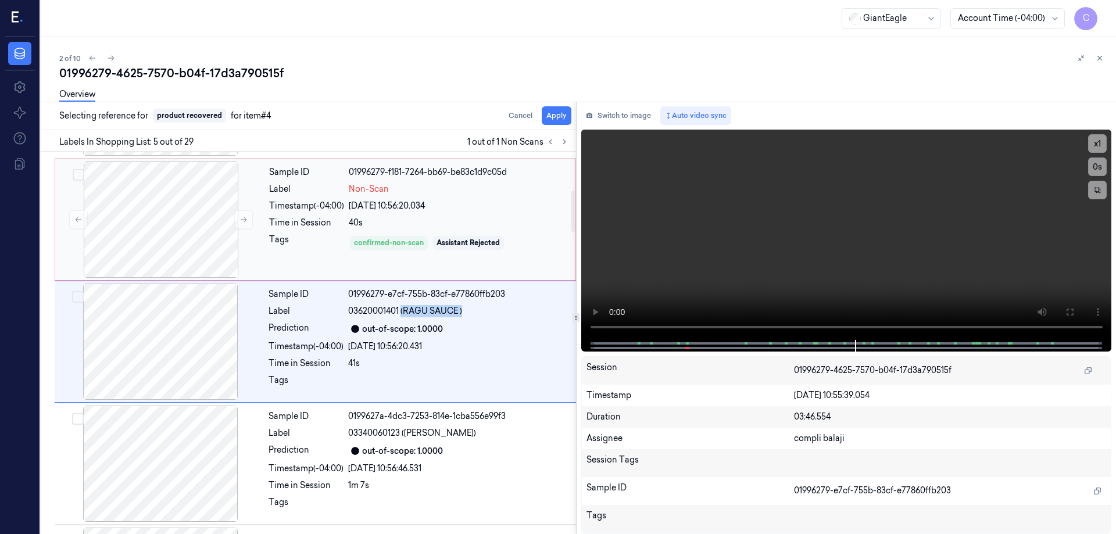
scroll to position [357, 0]
copy span "(RAGU SAUCE )"
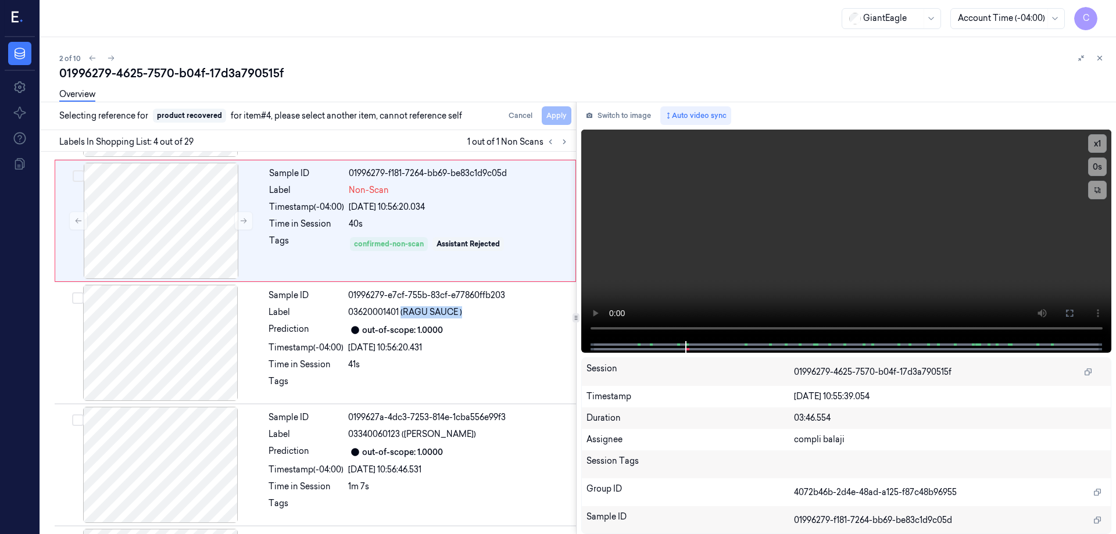
scroll to position [235, 0]
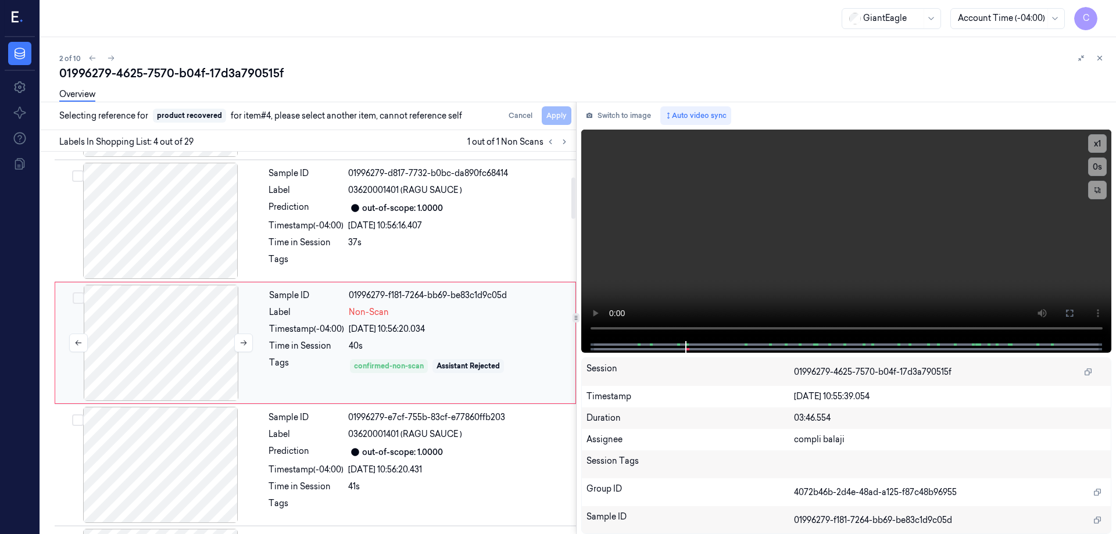
click at [173, 348] on div at bounding box center [161, 343] width 207 height 116
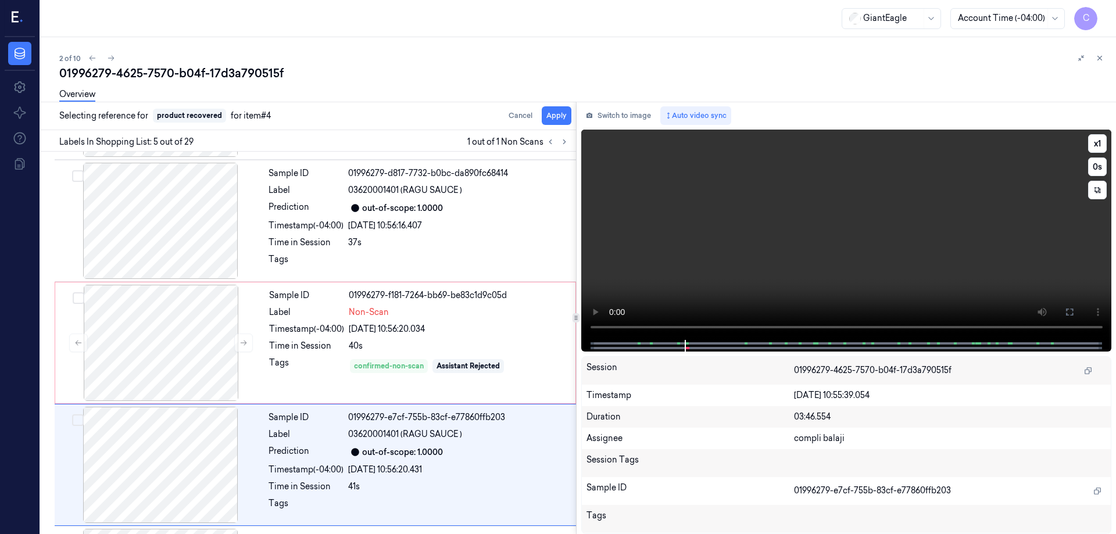
scroll to position [297, 0]
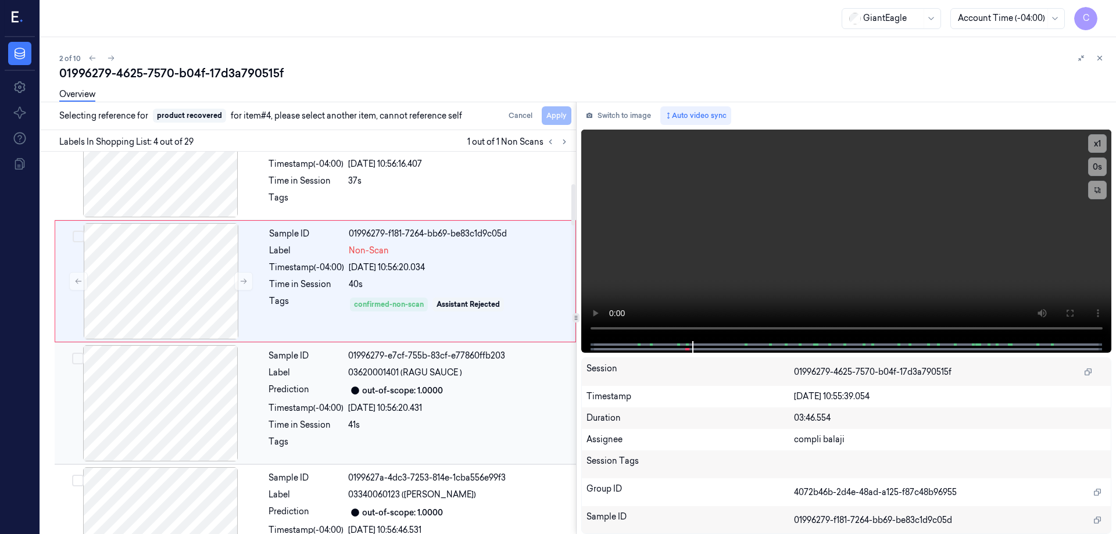
click at [223, 426] on div at bounding box center [160, 403] width 207 height 116
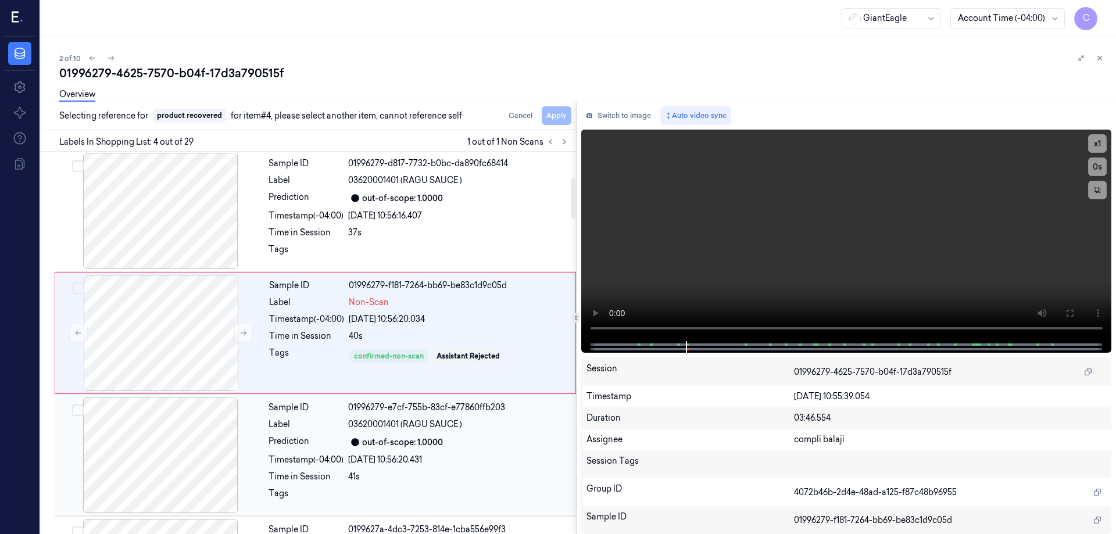
scroll to position [235, 0]
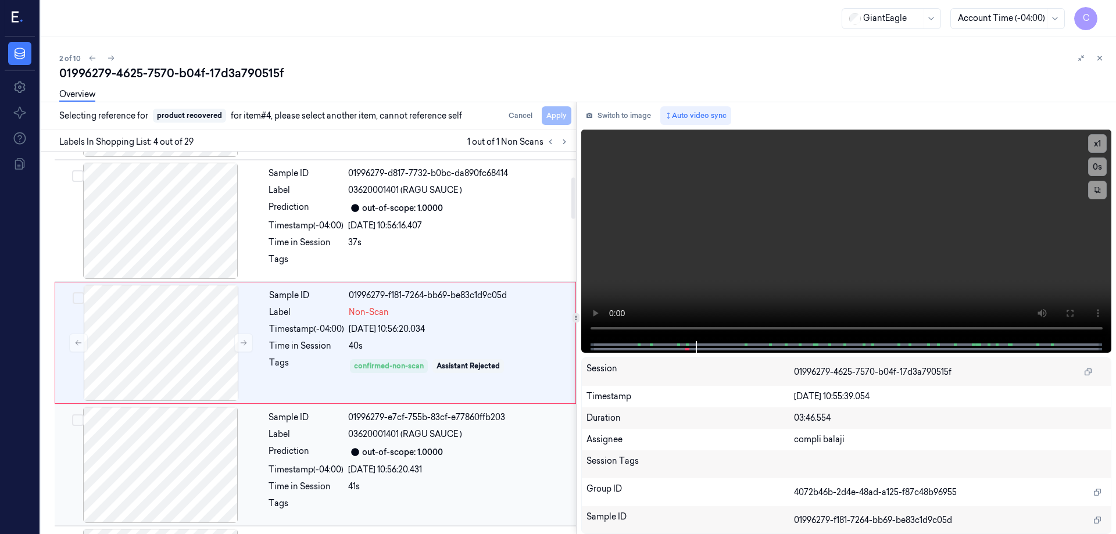
click at [206, 437] on div at bounding box center [160, 465] width 207 height 116
click at [553, 120] on div "Cancel Apply" at bounding box center [537, 115] width 67 height 19
click at [188, 359] on div at bounding box center [161, 343] width 207 height 116
click at [191, 353] on div at bounding box center [161, 343] width 207 height 116
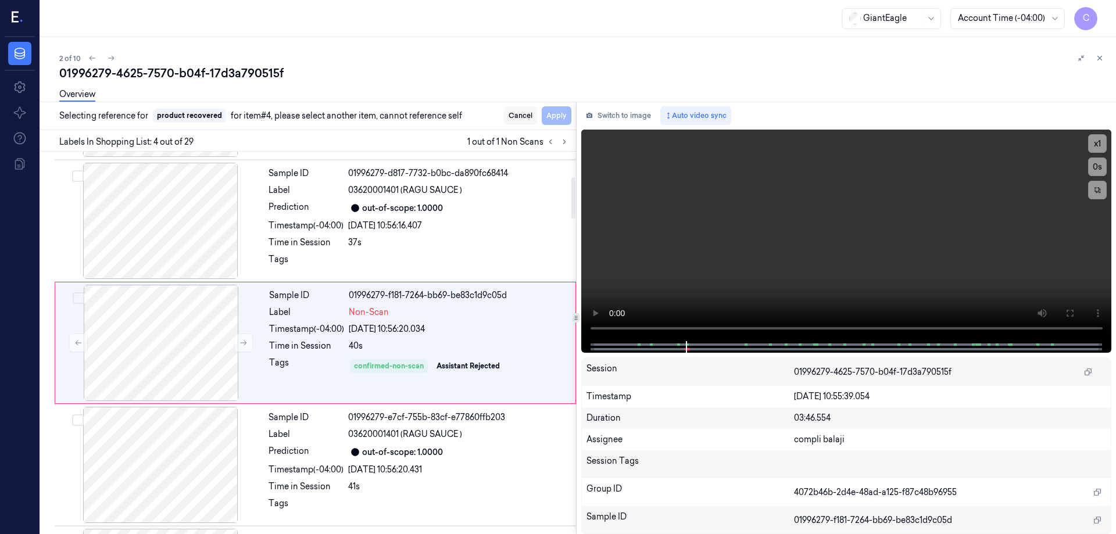
click at [514, 116] on button "Cancel" at bounding box center [520, 115] width 33 height 19
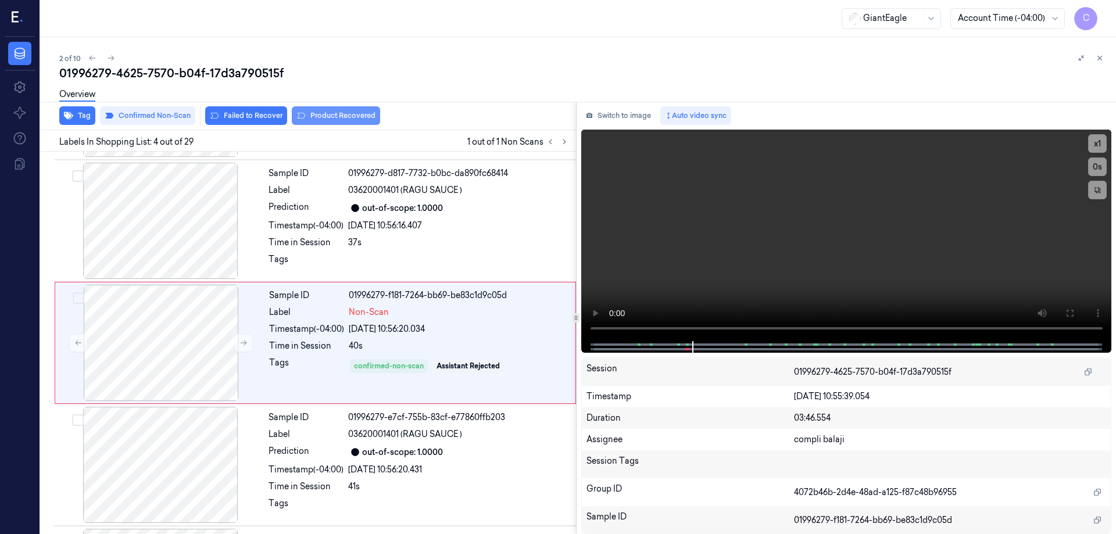
click at [342, 117] on button "Product Recovered" at bounding box center [336, 115] width 88 height 19
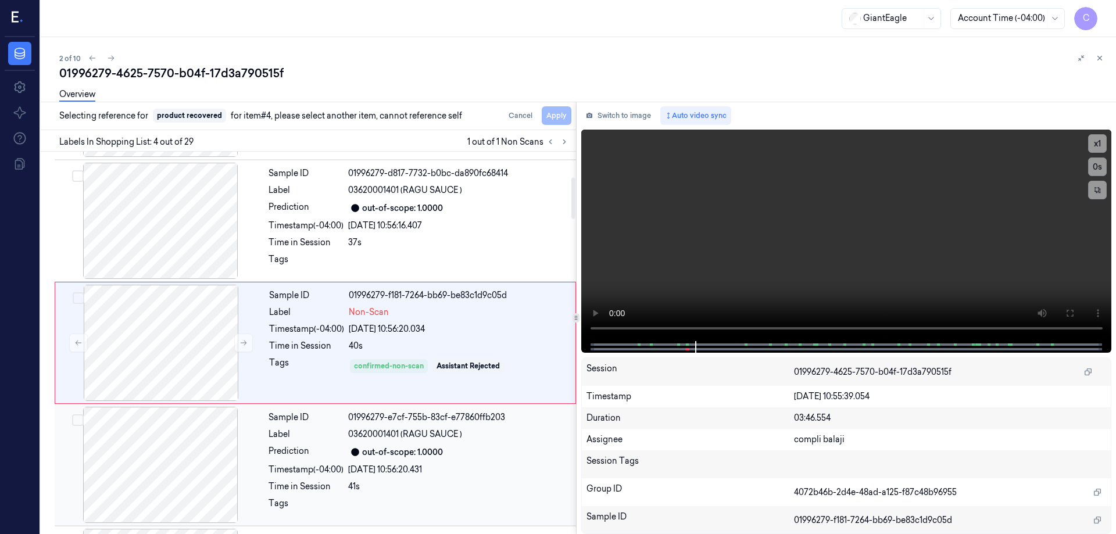
click at [195, 448] on div at bounding box center [160, 465] width 207 height 116
click at [194, 459] on div at bounding box center [160, 465] width 207 height 116
click at [559, 115] on div "Cancel Apply" at bounding box center [537, 115] width 67 height 19
click at [142, 335] on div at bounding box center [161, 343] width 207 height 116
click at [512, 119] on button "Cancel" at bounding box center [520, 115] width 33 height 19
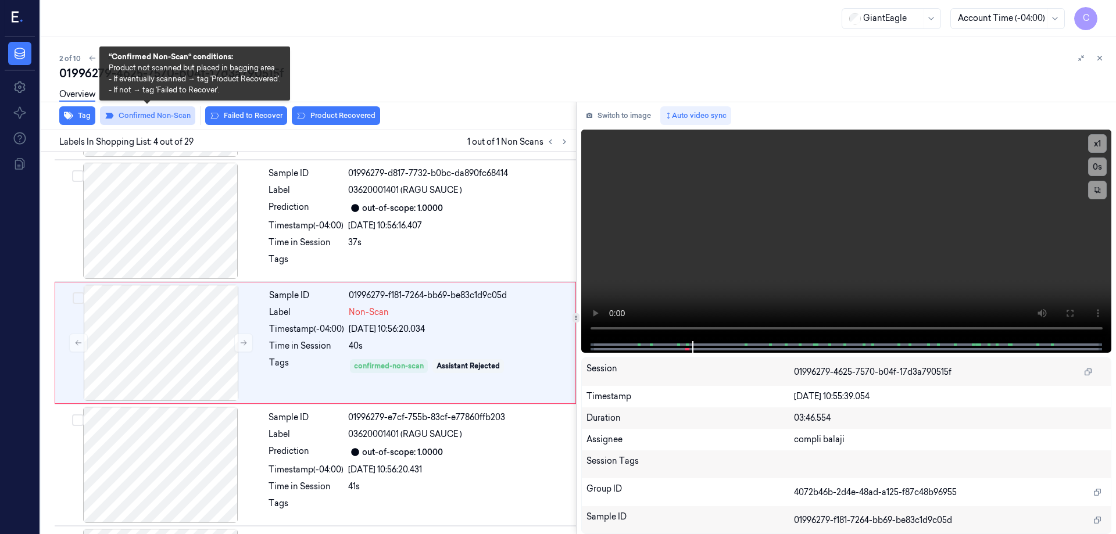
click at [174, 113] on button "Confirmed Non-Scan" at bounding box center [147, 115] width 95 height 19
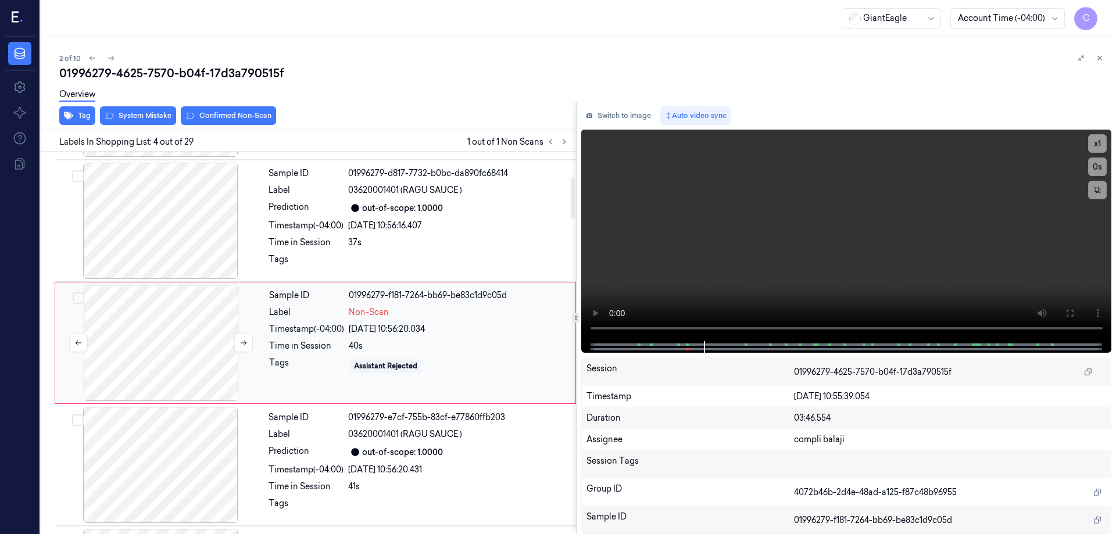
click at [151, 352] on div at bounding box center [161, 343] width 207 height 116
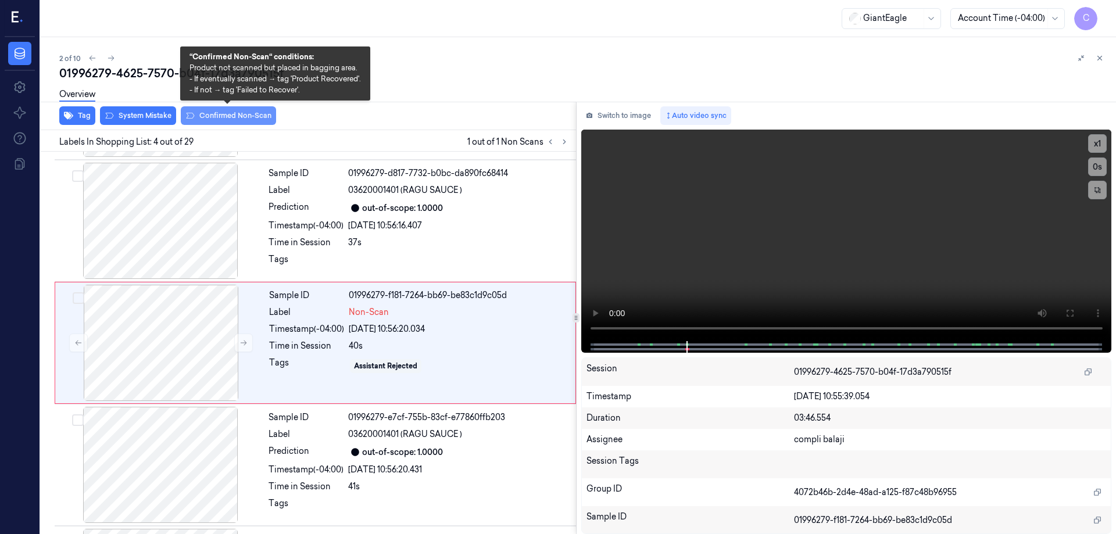
click at [248, 117] on button "Confirmed Non-Scan" at bounding box center [228, 115] width 95 height 19
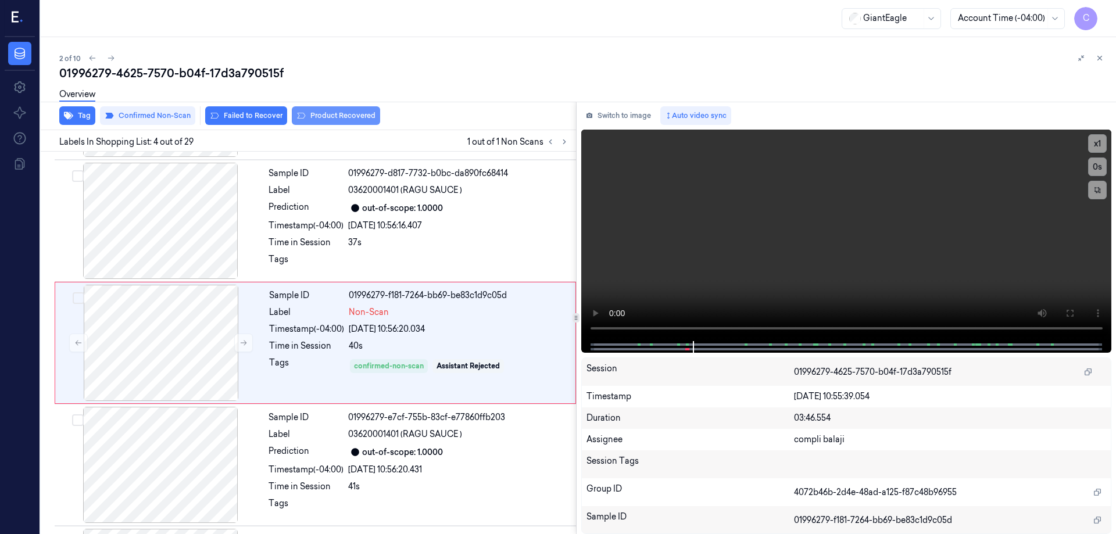
click at [353, 115] on button "Product Recovered" at bounding box center [336, 115] width 88 height 19
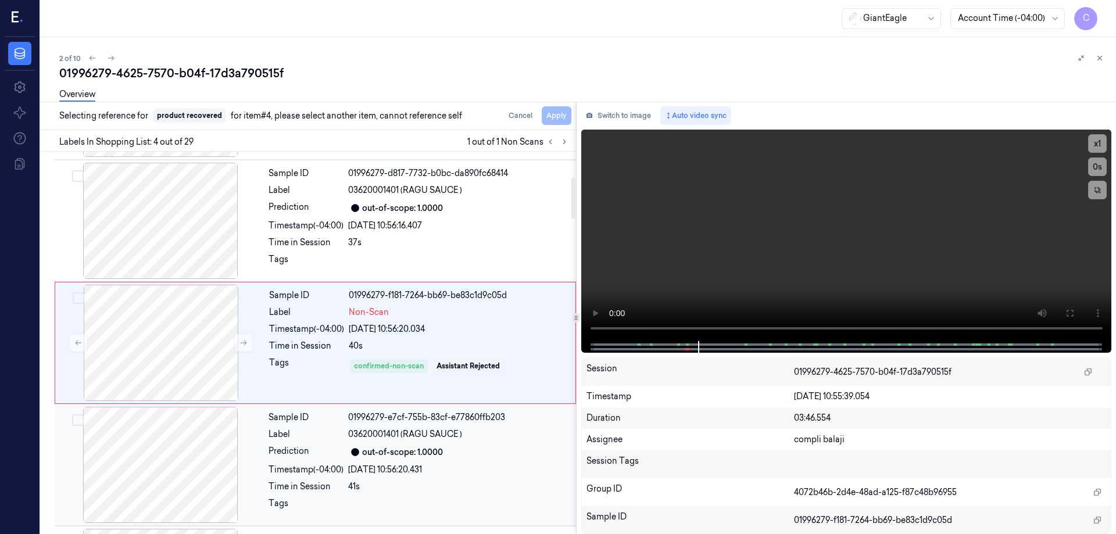
click at [185, 470] on div at bounding box center [160, 465] width 207 height 116
click at [559, 120] on div "Cancel Apply" at bounding box center [537, 115] width 67 height 19
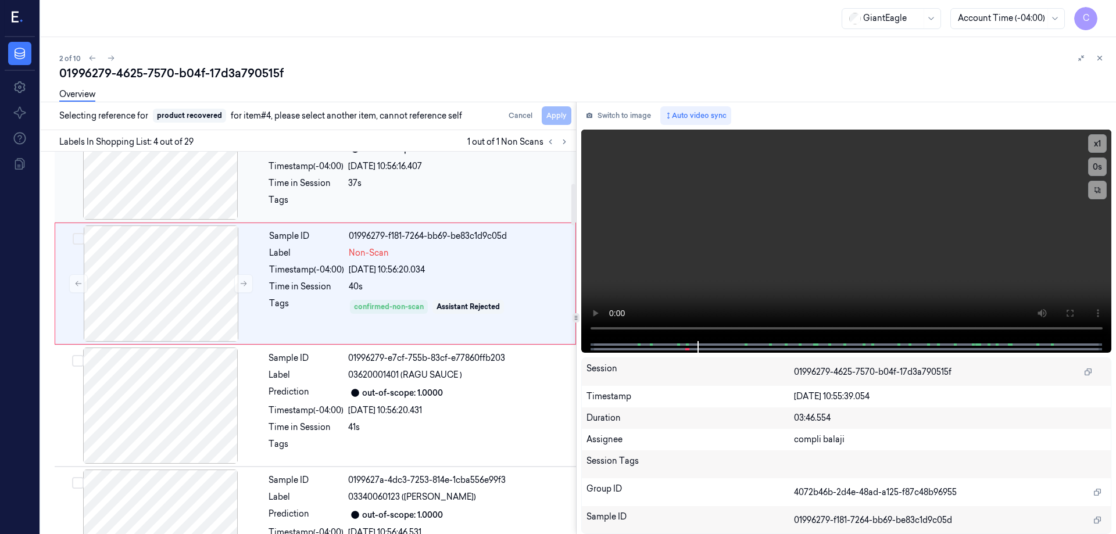
scroll to position [294, 0]
click at [560, 115] on div "Cancel Apply" at bounding box center [537, 115] width 67 height 19
click at [188, 283] on div at bounding box center [161, 285] width 207 height 116
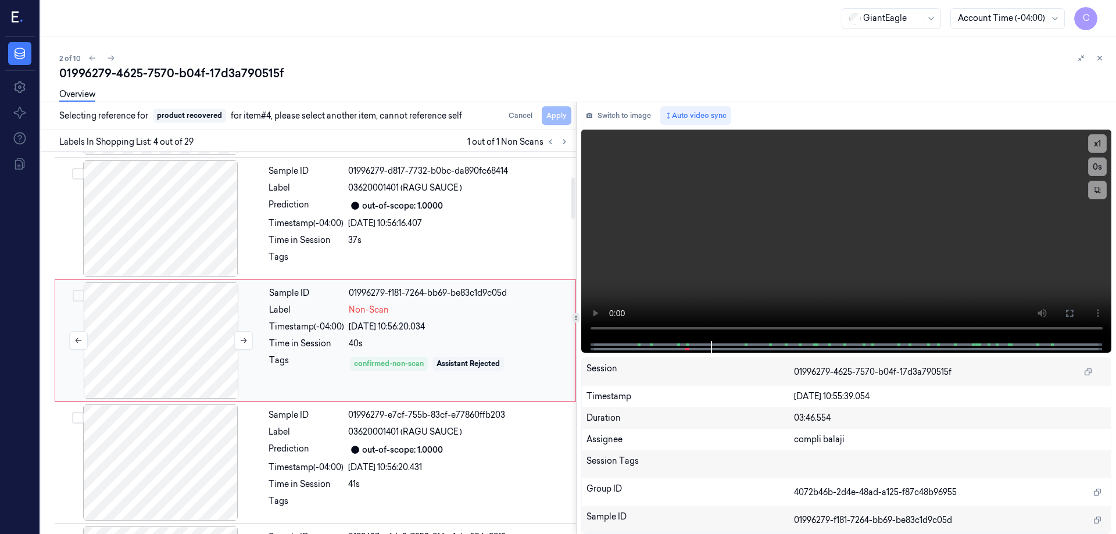
scroll to position [235, 0]
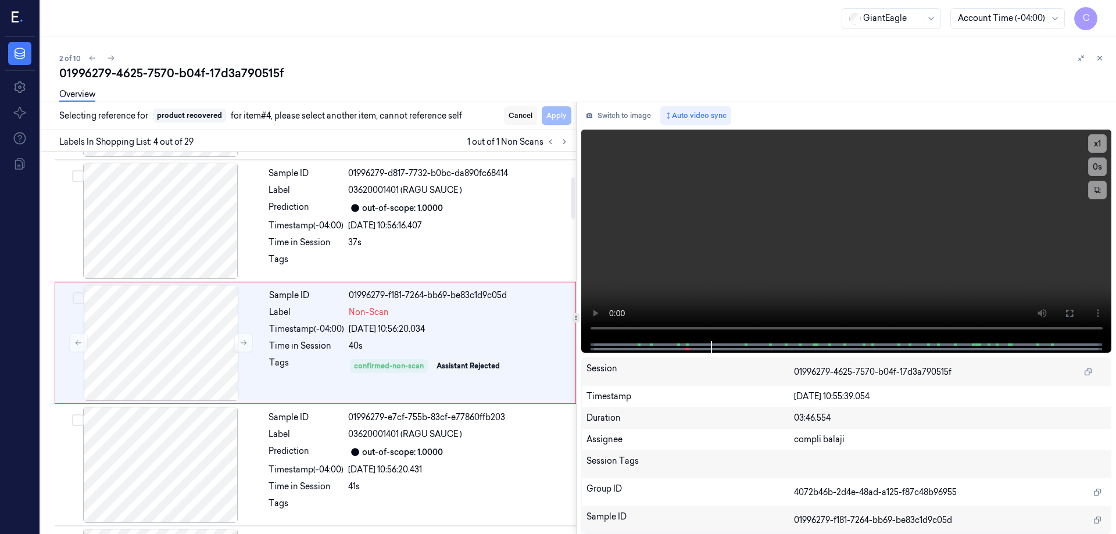
click at [512, 115] on button "Cancel" at bounding box center [520, 115] width 33 height 19
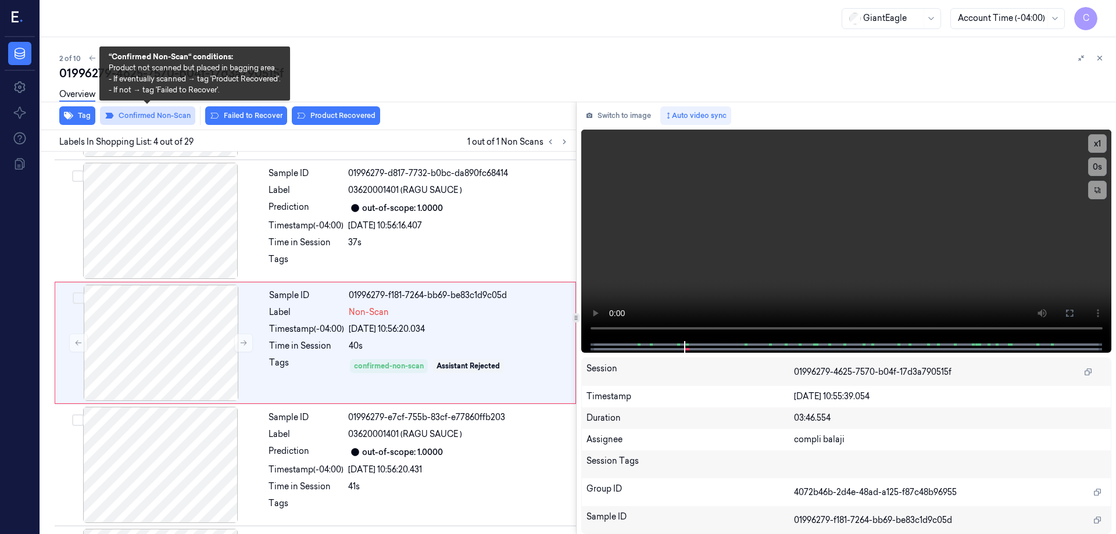
click at [162, 115] on button "Confirmed Non-Scan" at bounding box center [147, 115] width 95 height 19
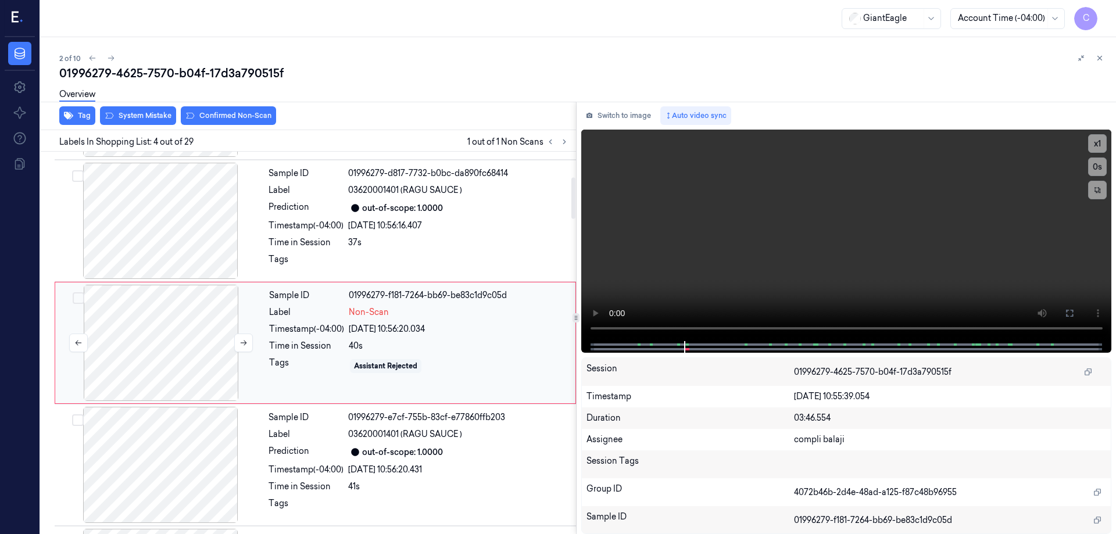
click at [194, 310] on div at bounding box center [161, 343] width 207 height 116
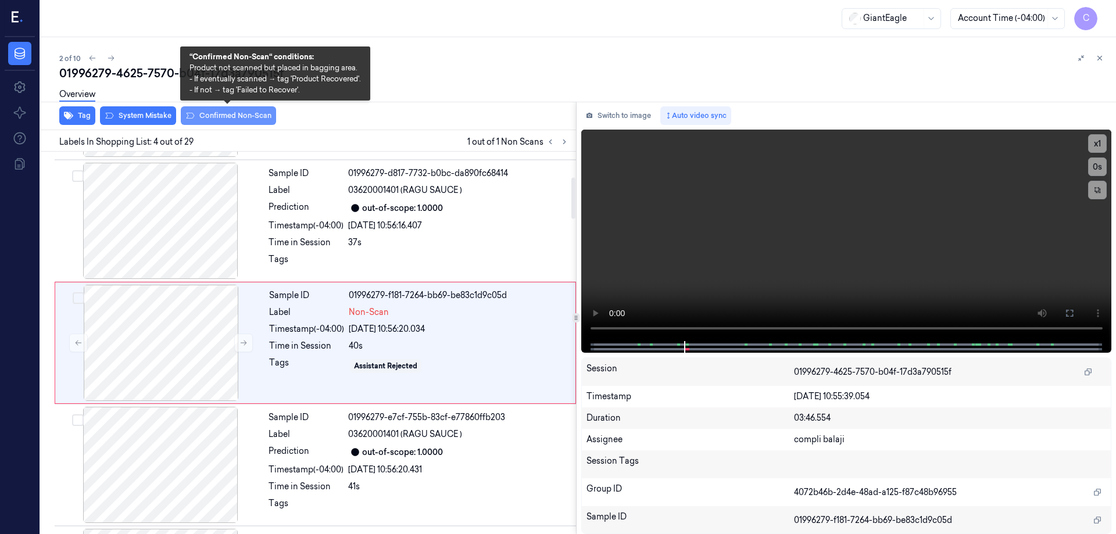
click at [252, 115] on button "Confirmed Non-Scan" at bounding box center [228, 115] width 95 height 19
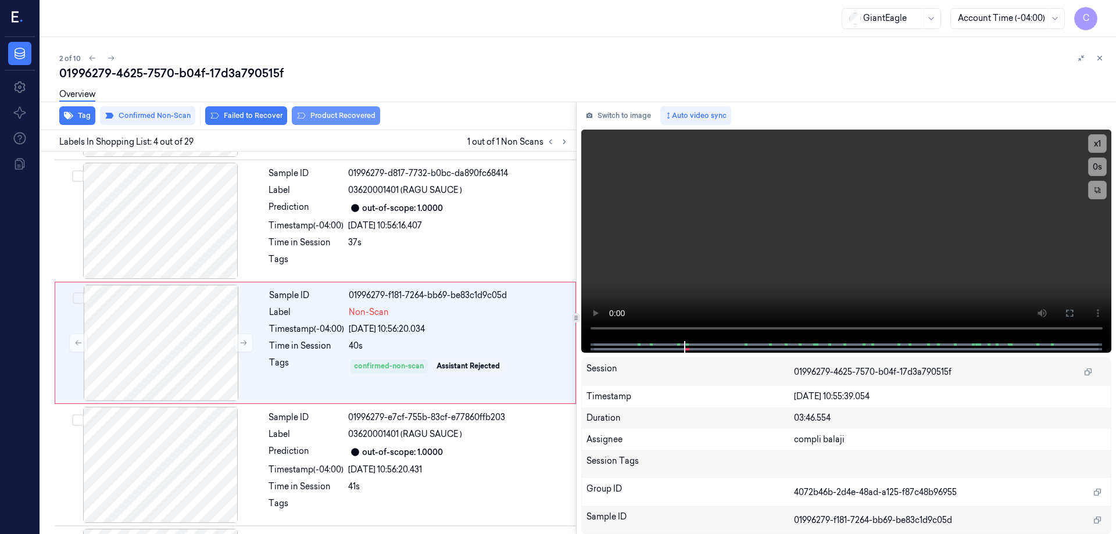
click at [364, 117] on button "Product Recovered" at bounding box center [336, 115] width 88 height 19
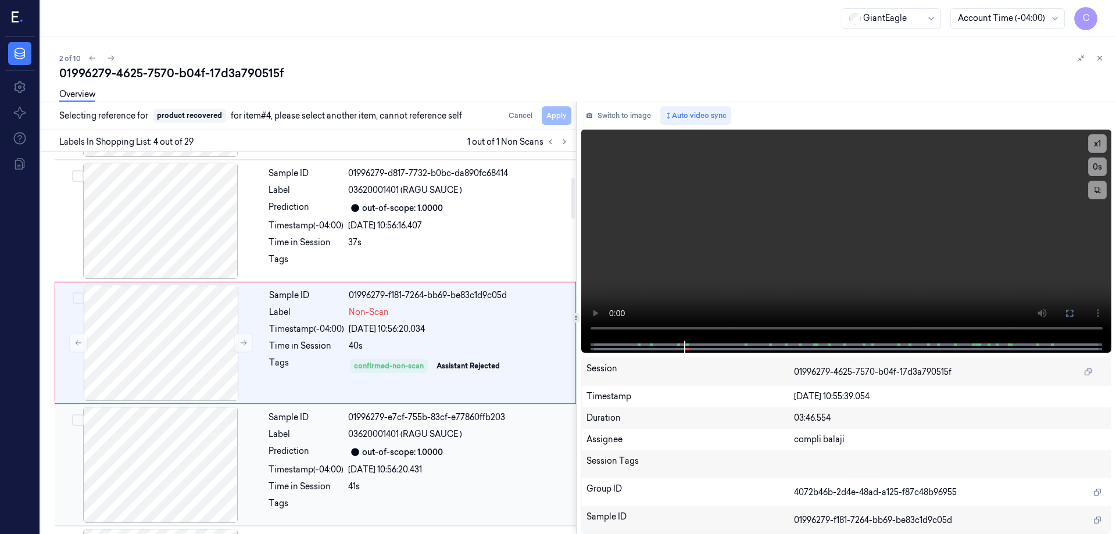
click at [185, 456] on div at bounding box center [160, 465] width 207 height 116
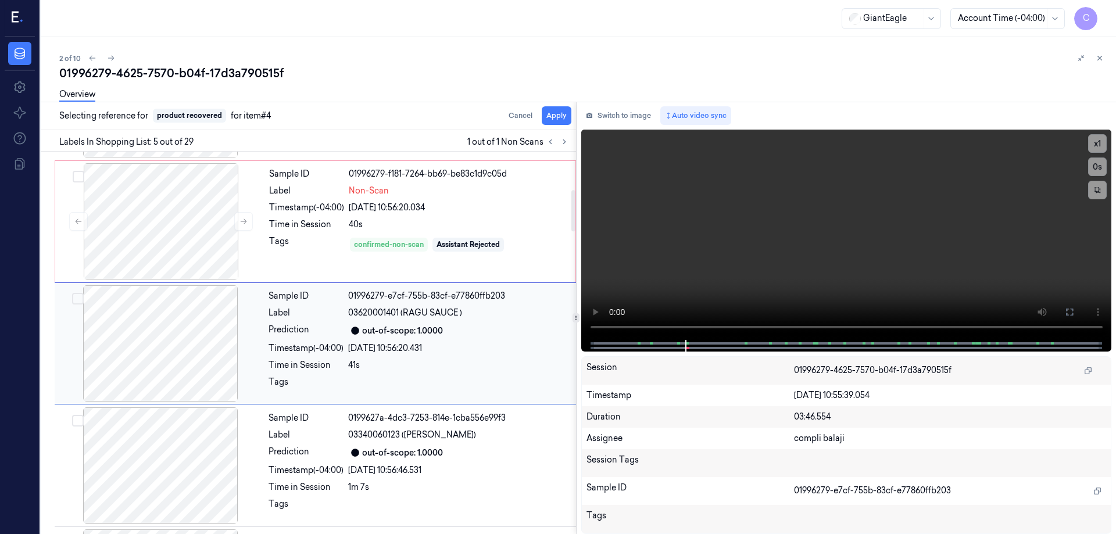
scroll to position [357, 0]
click at [549, 117] on button "Apply" at bounding box center [557, 115] width 30 height 19
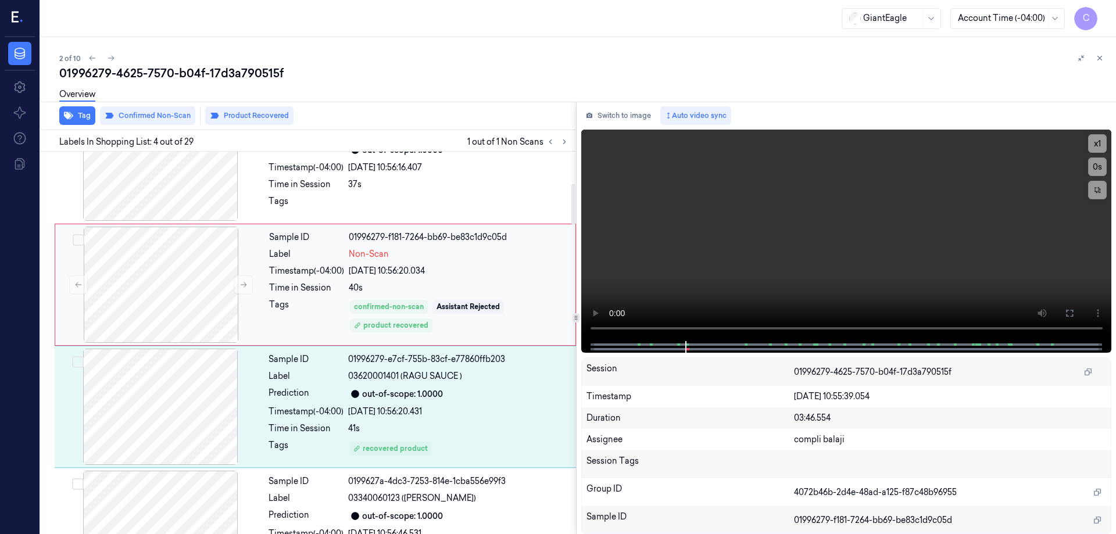
scroll to position [235, 0]
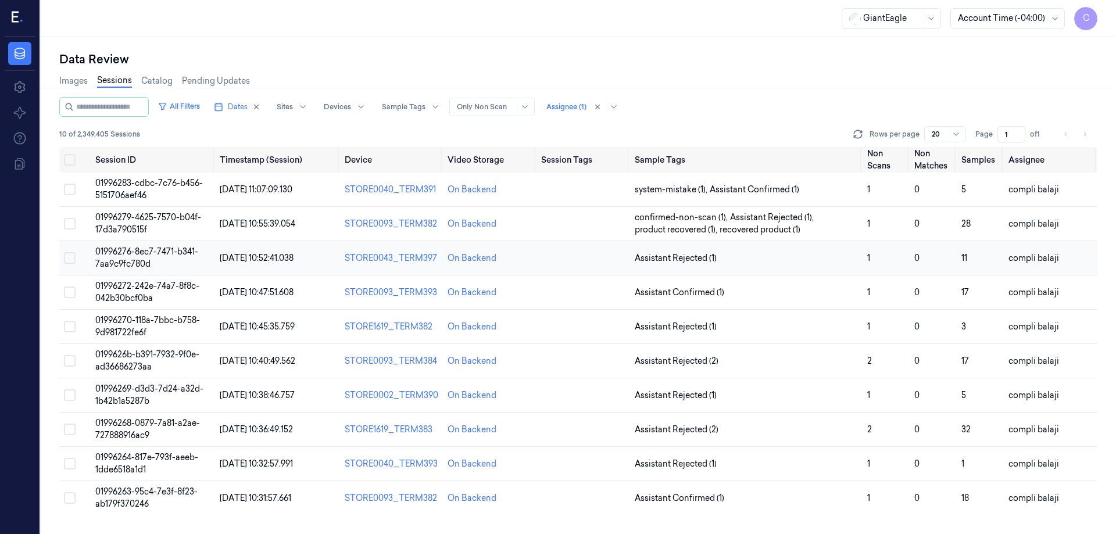
click at [160, 252] on span "01996276-8ec7-7471-b341-7aa9c9fc780d" at bounding box center [146, 257] width 103 height 23
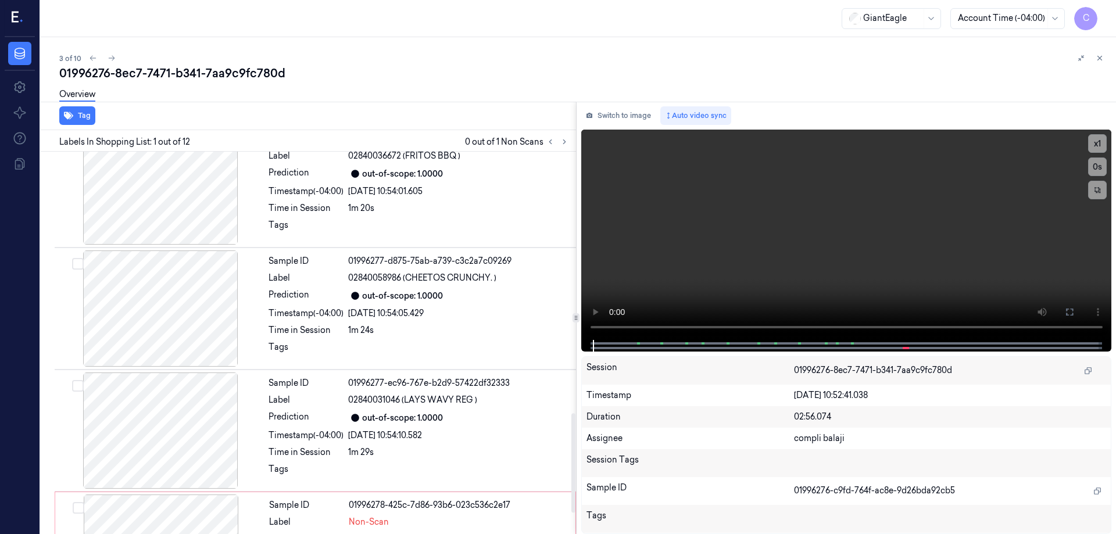
scroll to position [1028, 0]
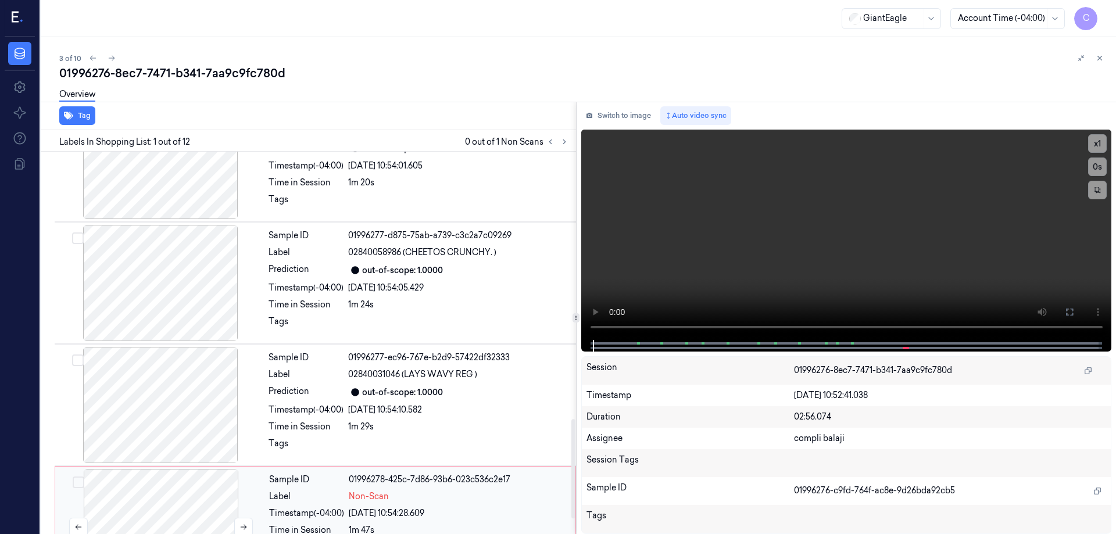
click at [163, 500] on div at bounding box center [161, 527] width 207 height 116
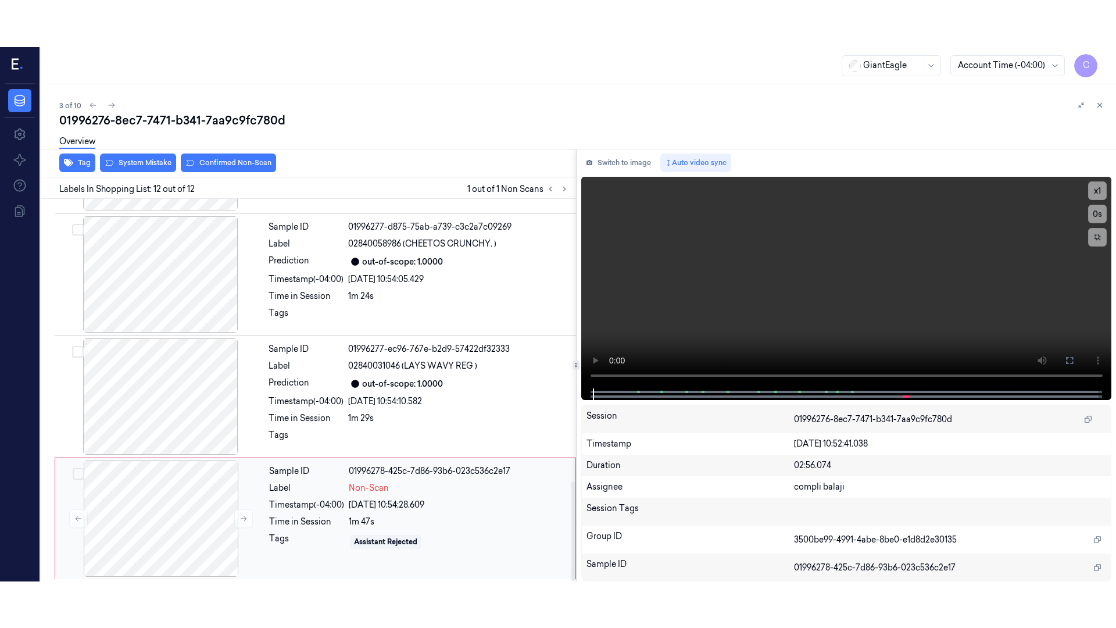
scroll to position [1086, 0]
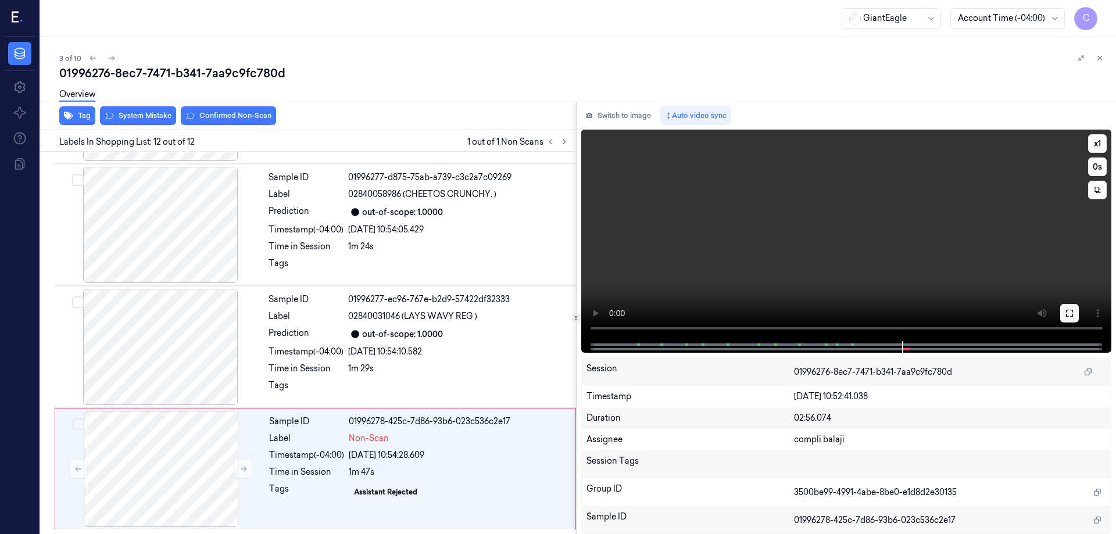
click at [1072, 316] on icon at bounding box center [1069, 313] width 9 height 9
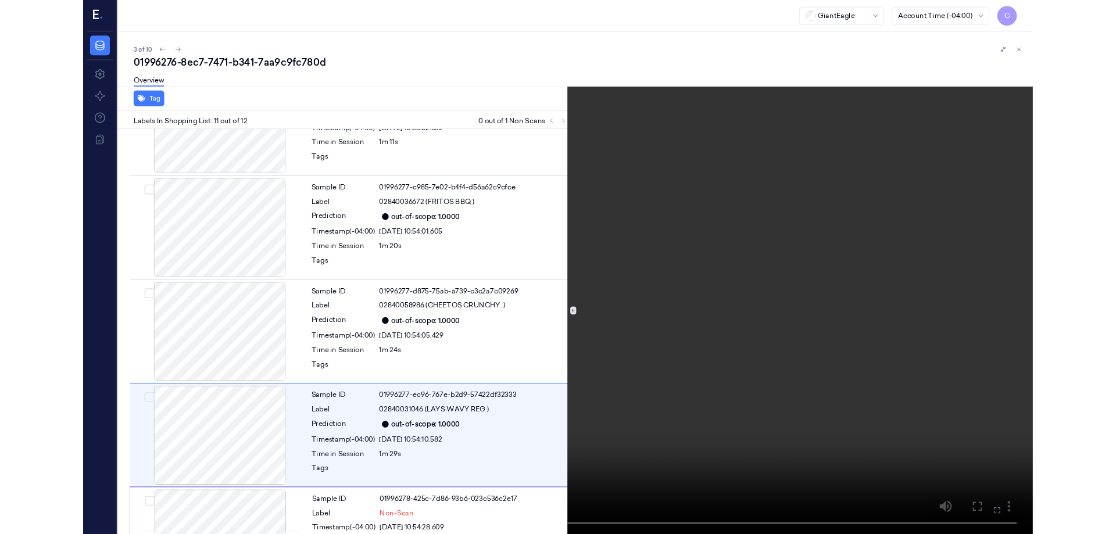
scroll to position [992, 0]
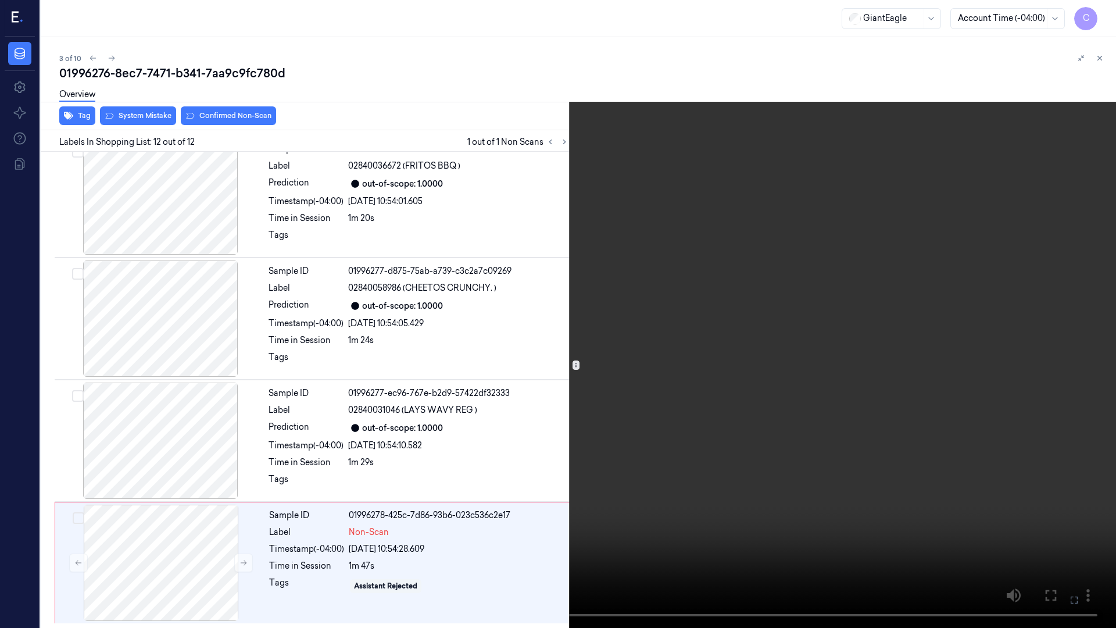
click at [0, 0] on button at bounding box center [0, 0] width 0 height 0
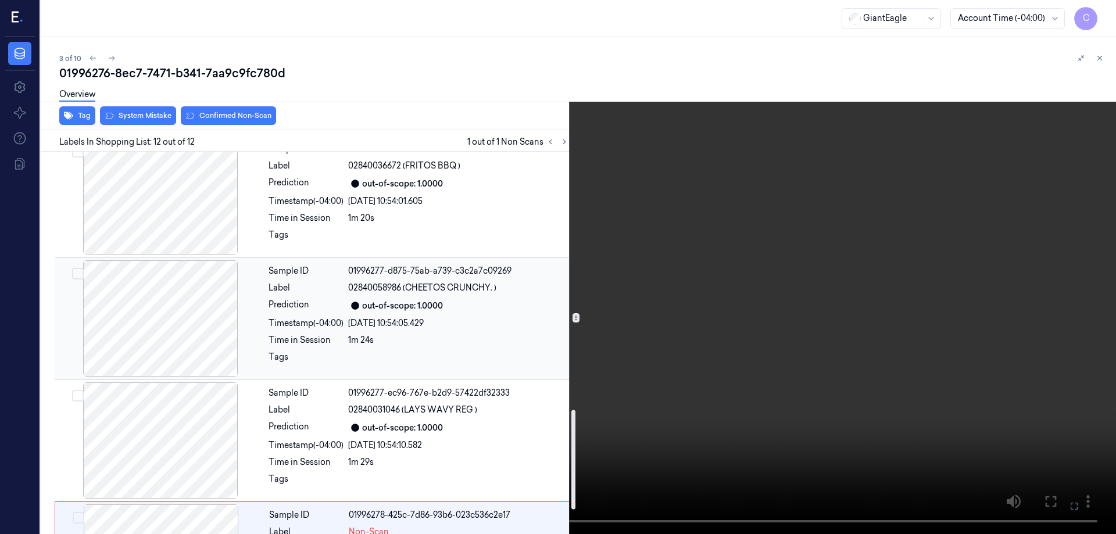
scroll to position [1086, 0]
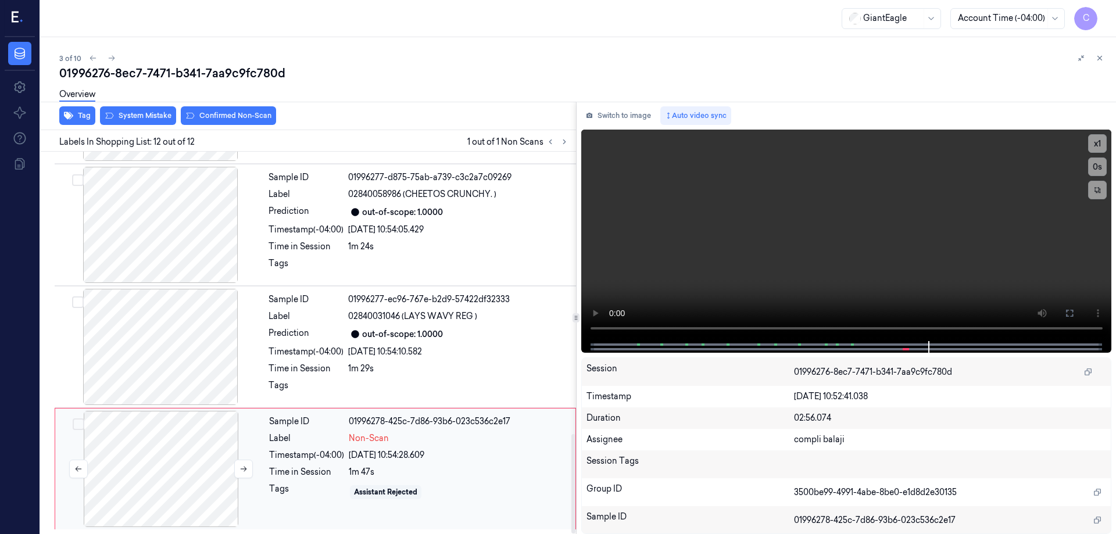
click at [160, 453] on div at bounding box center [161, 469] width 207 height 116
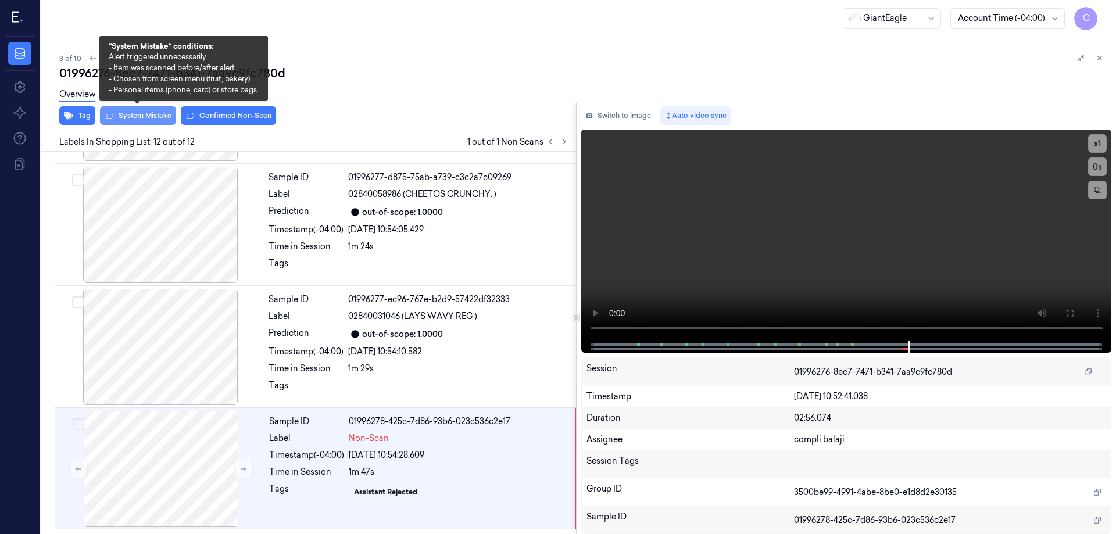
click at [145, 113] on button "System Mistake" at bounding box center [138, 115] width 76 height 19
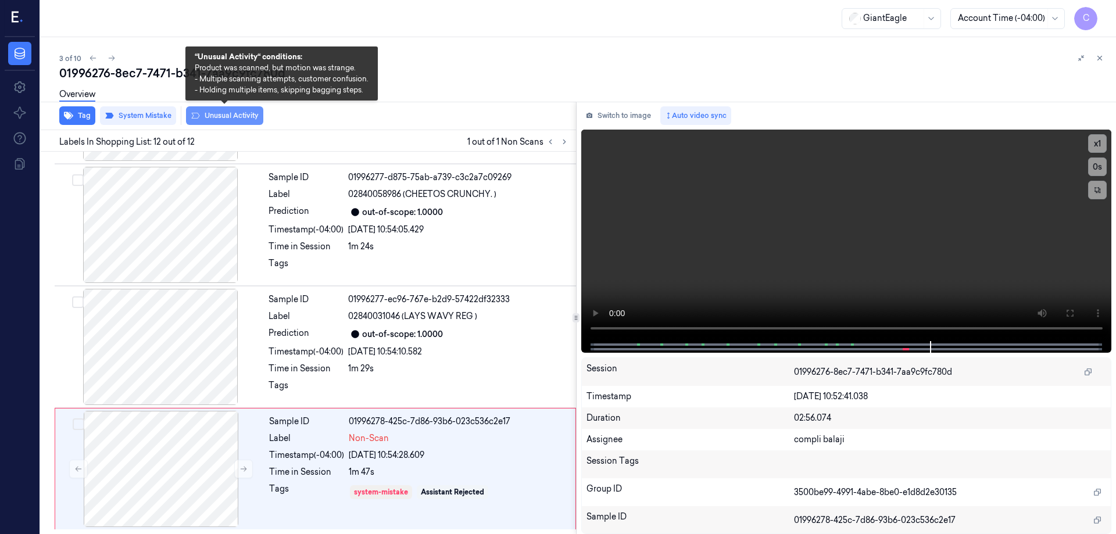
click at [239, 119] on button "Unusual Activity" at bounding box center [224, 115] width 77 height 19
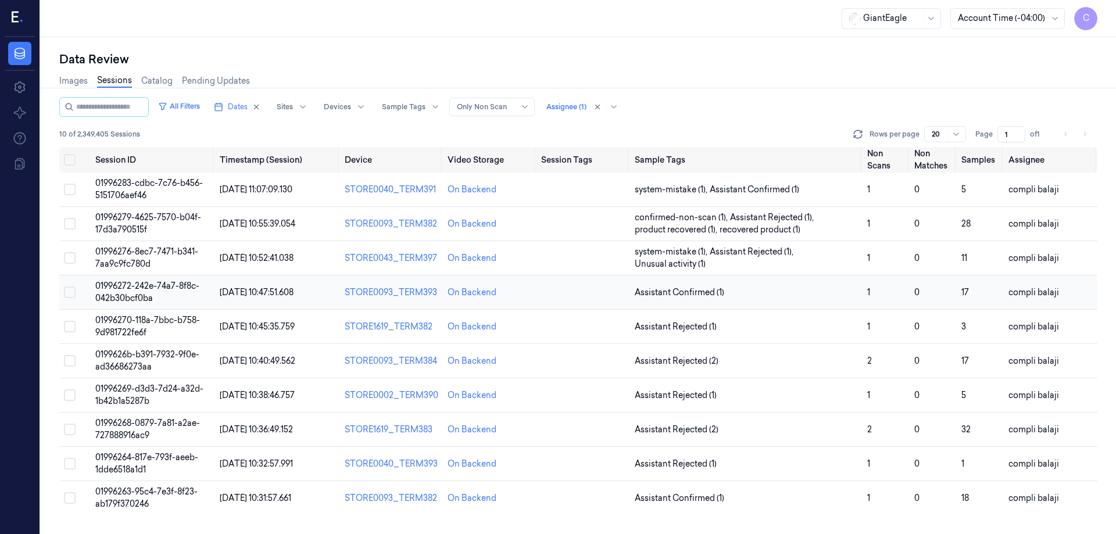
click at [165, 285] on span "01996272-242e-74a7-8f8c-042b30bcf0ba" at bounding box center [147, 292] width 104 height 23
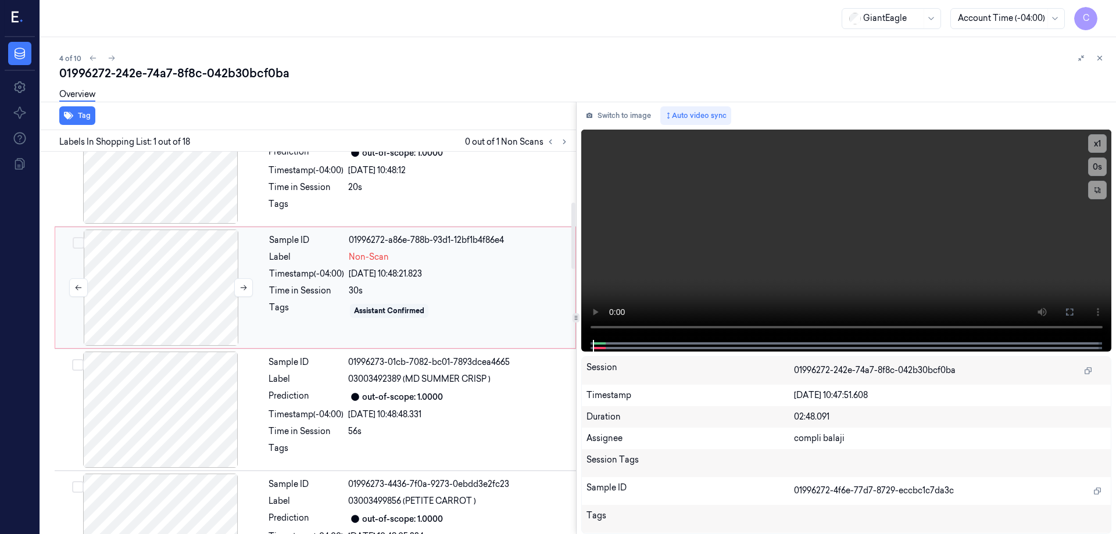
click at [203, 277] on div at bounding box center [161, 288] width 207 height 116
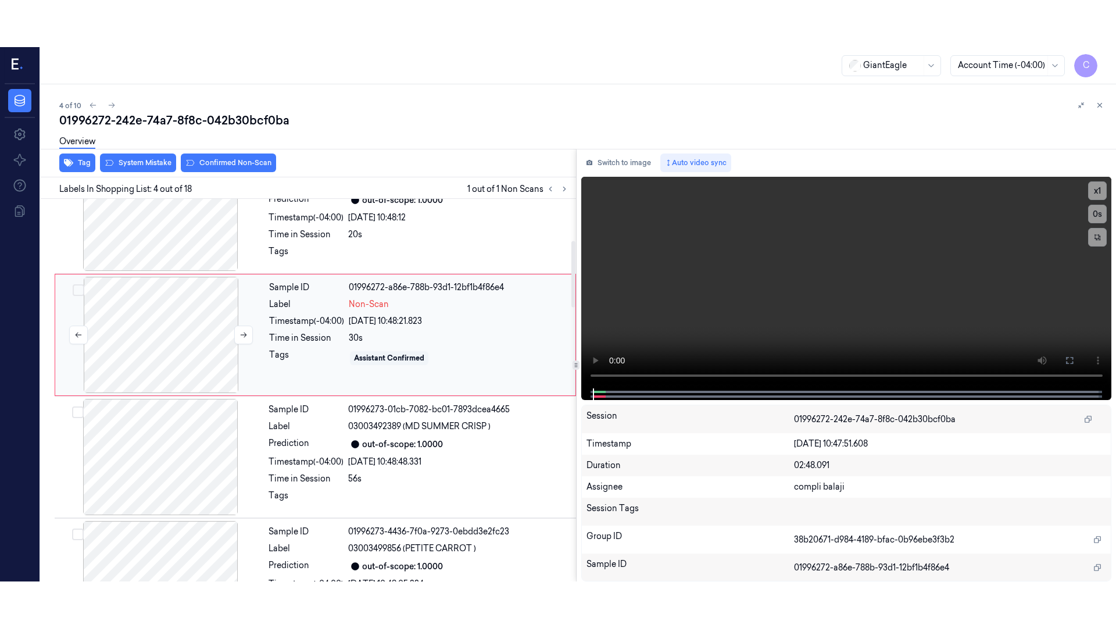
scroll to position [235, 0]
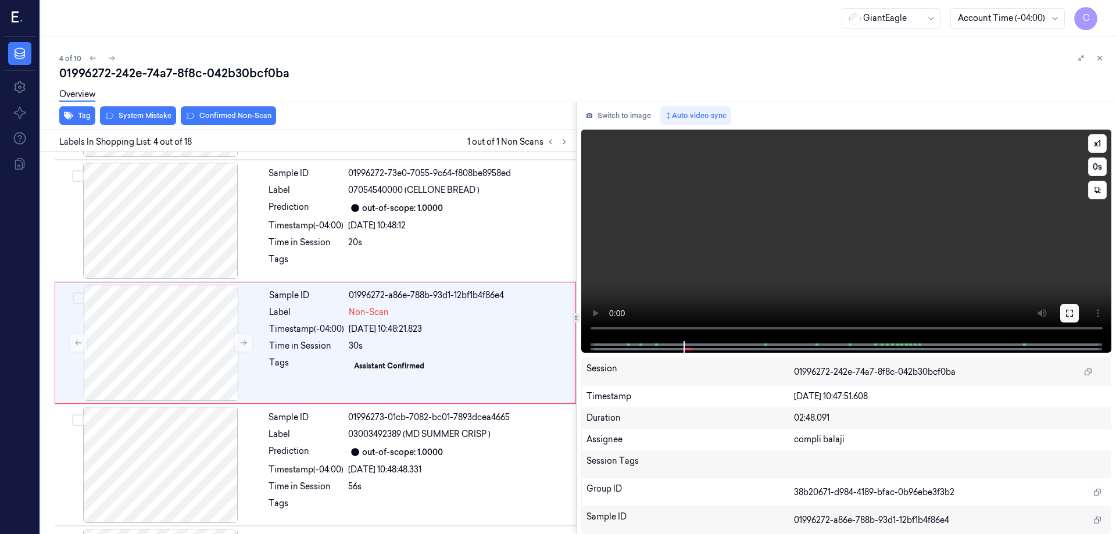
click at [1067, 316] on icon at bounding box center [1069, 313] width 7 height 7
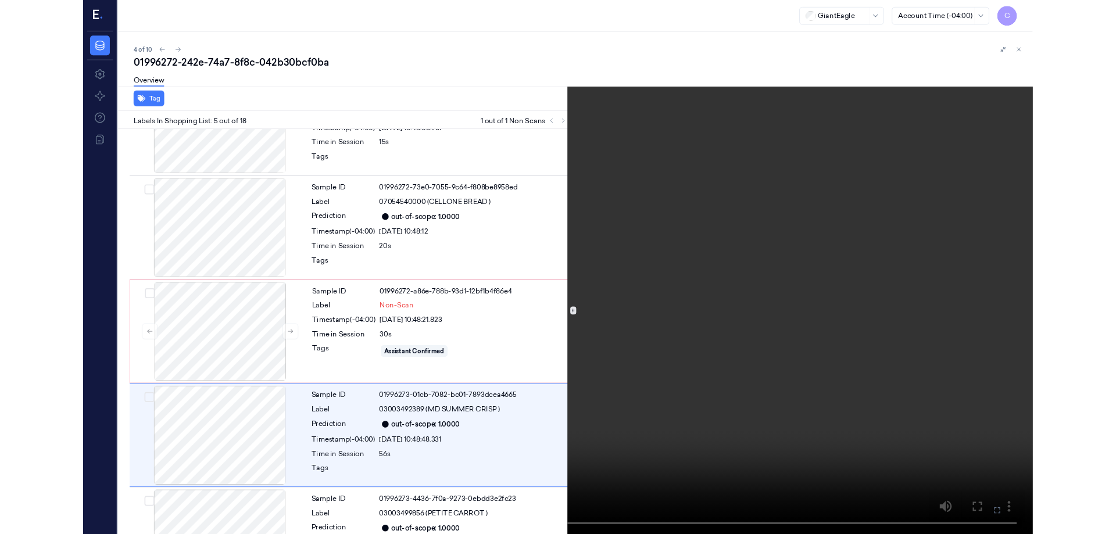
scroll to position [311, 0]
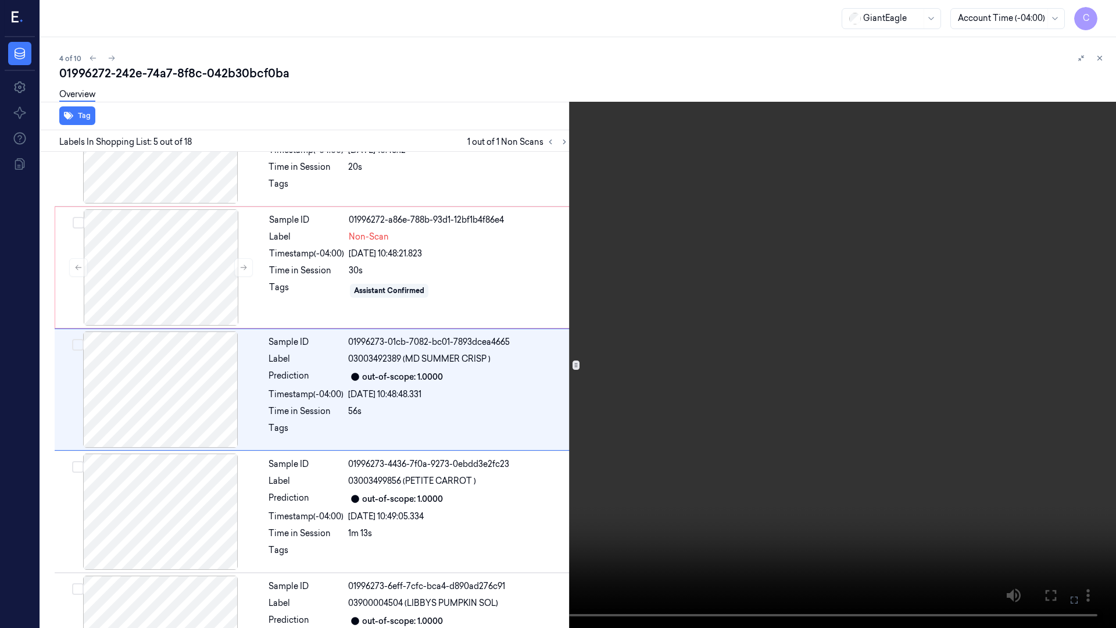
click at [0, 0] on icon at bounding box center [0, 0] width 0 height 0
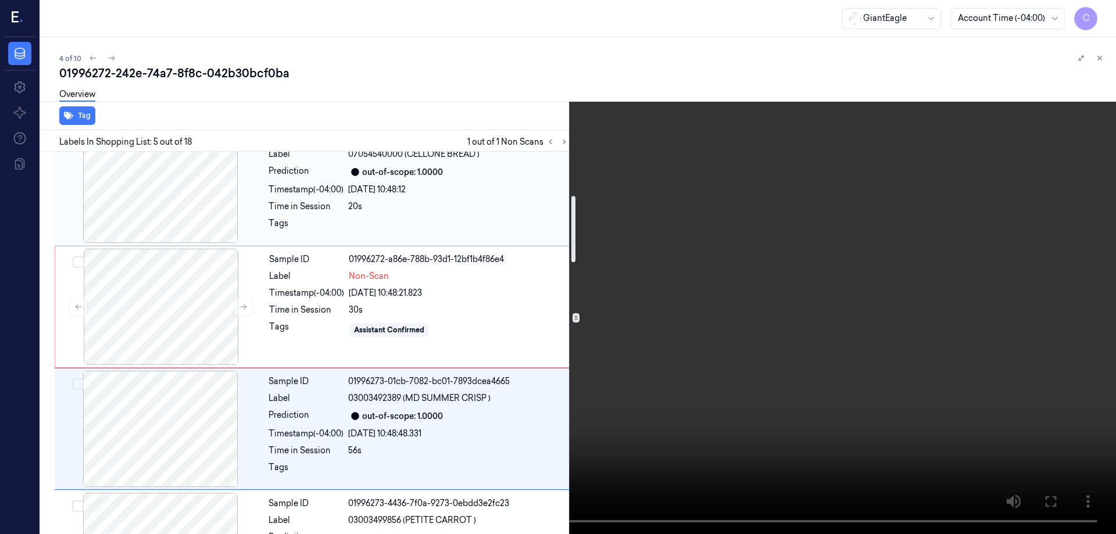
scroll to position [253, 0]
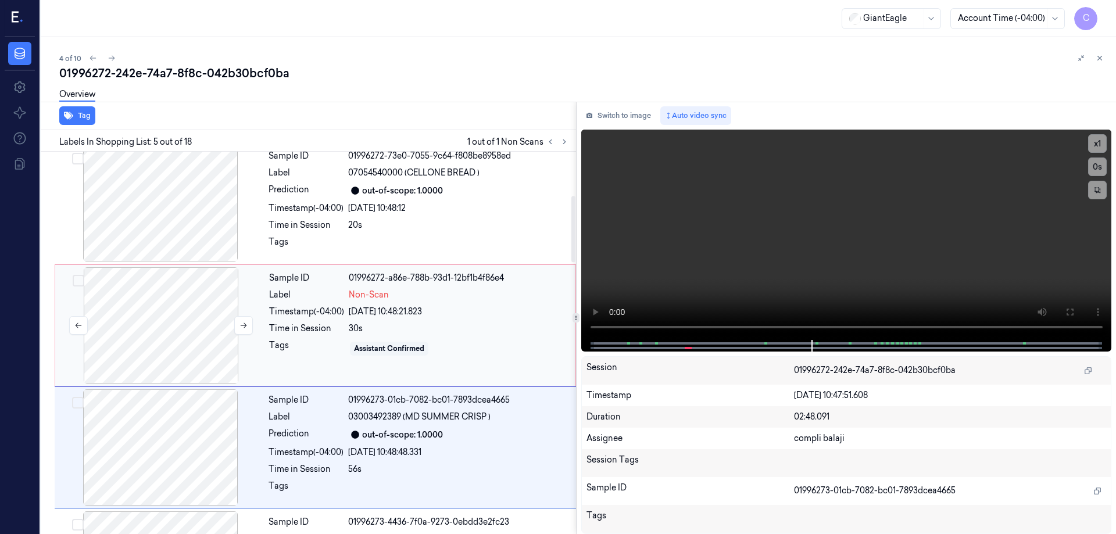
click at [190, 316] on div at bounding box center [161, 325] width 207 height 116
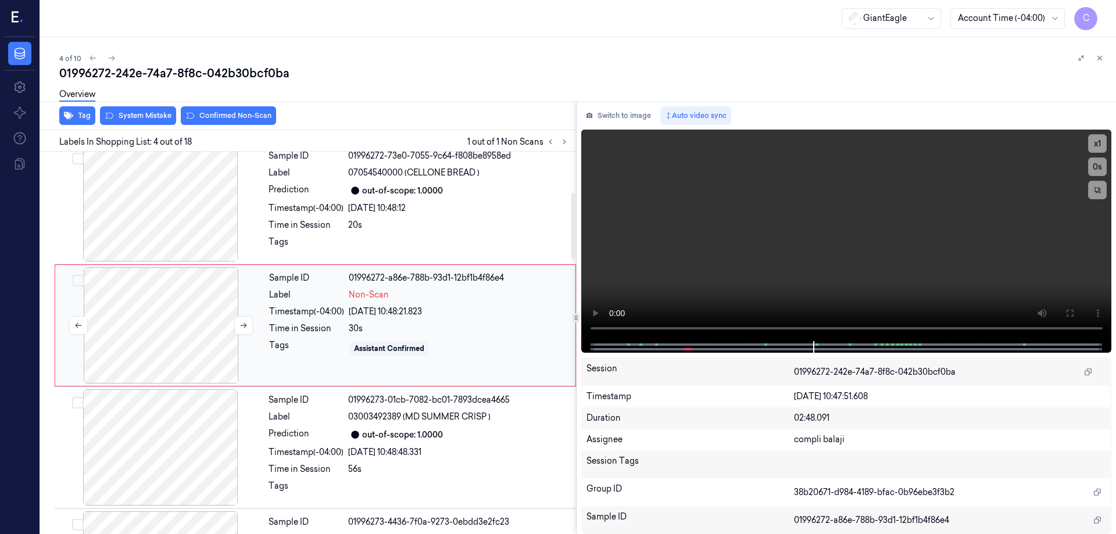
scroll to position [235, 0]
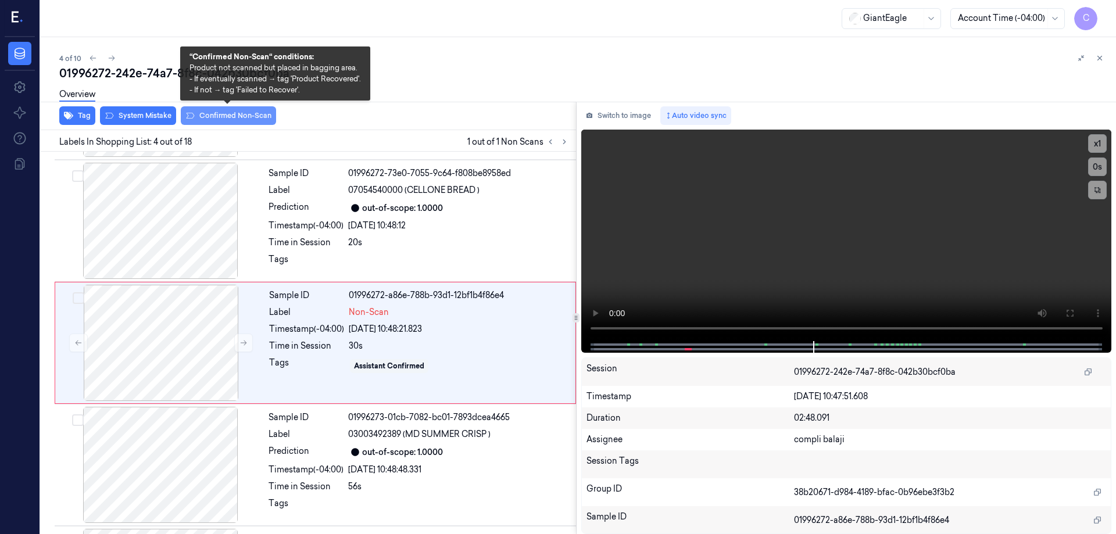
click at [238, 116] on button "Confirmed Non-Scan" at bounding box center [228, 115] width 95 height 19
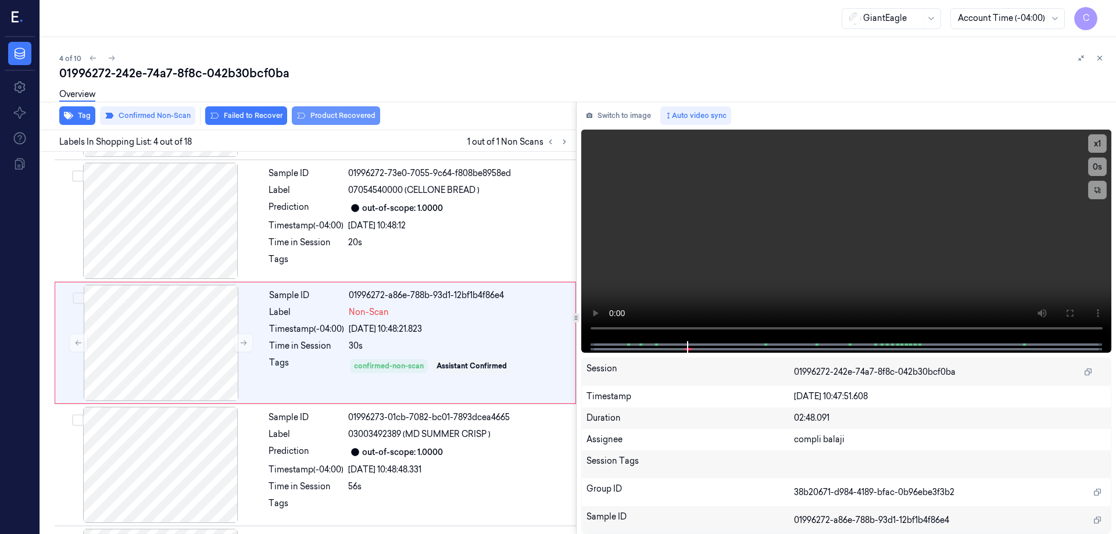
click at [335, 116] on button "Product Recovered" at bounding box center [336, 115] width 88 height 19
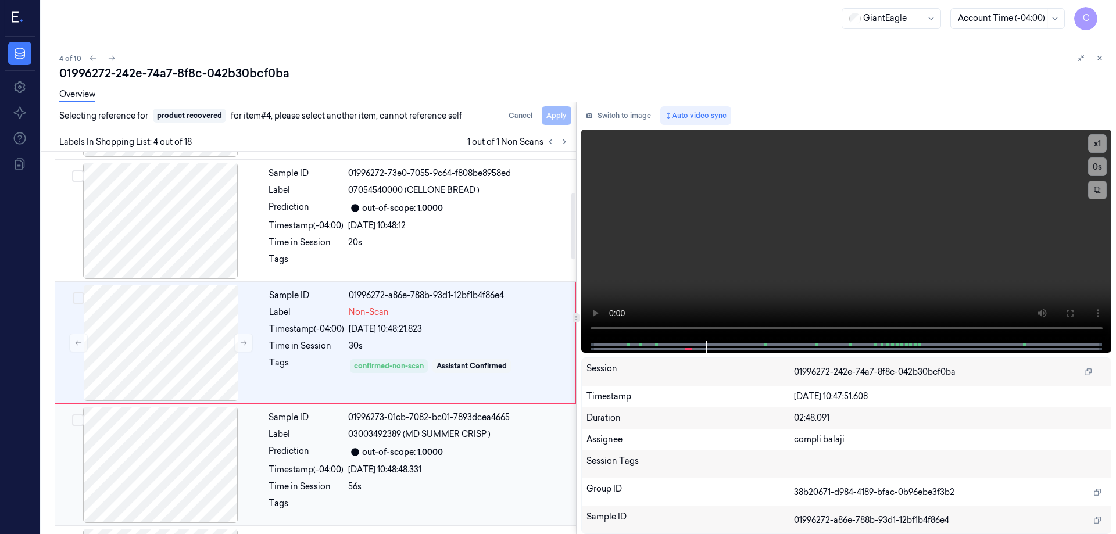
click at [417, 465] on div "[DATE] 10:48:48.331" at bounding box center [458, 470] width 221 height 12
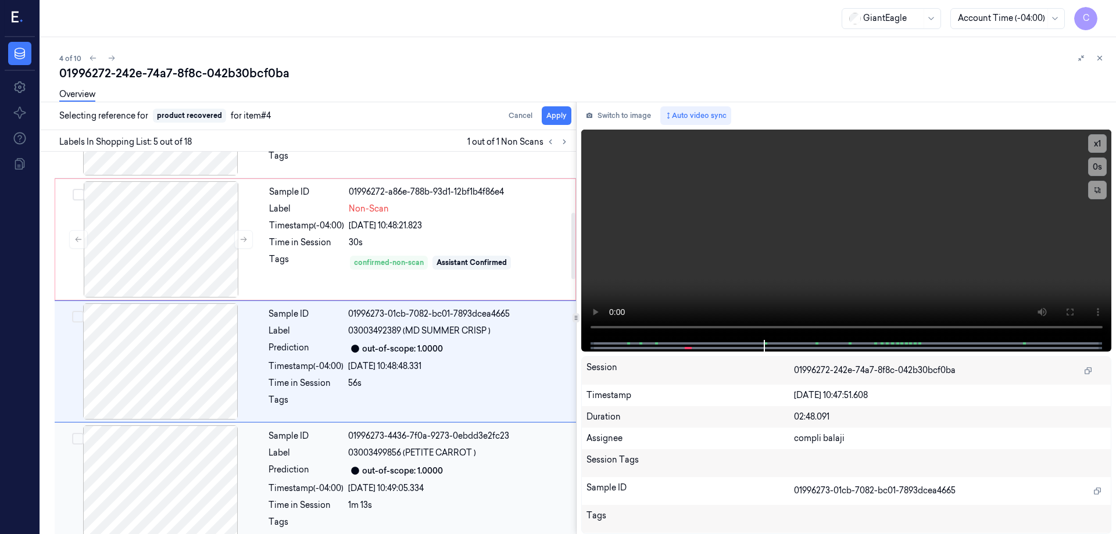
scroll to position [357, 0]
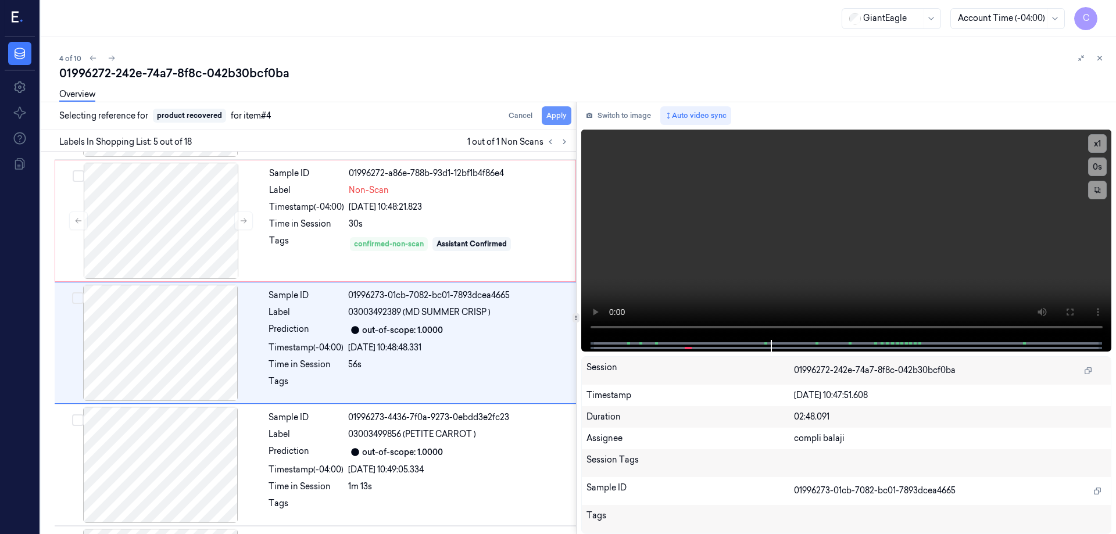
click at [557, 116] on button "Apply" at bounding box center [557, 115] width 30 height 19
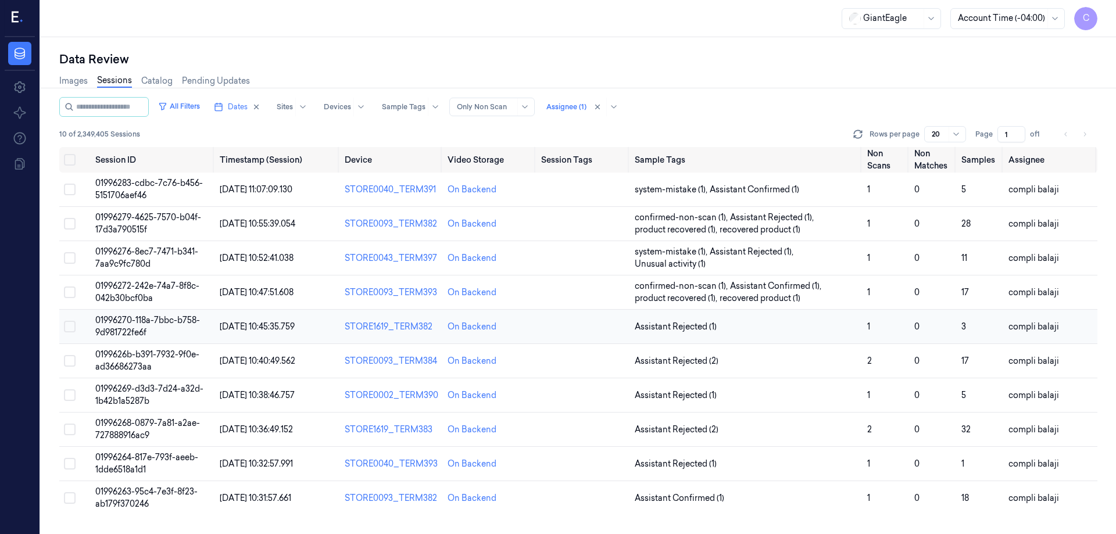
click at [188, 321] on span "01996270-118a-7bbc-b758-9d981722fe6f" at bounding box center [147, 326] width 105 height 23
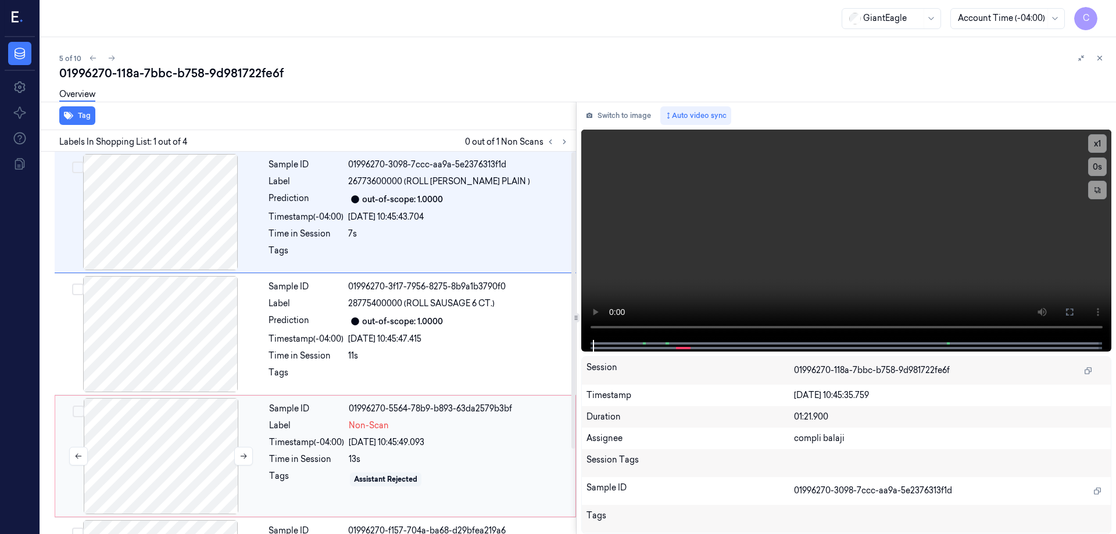
click at [154, 456] on div at bounding box center [161, 456] width 207 height 116
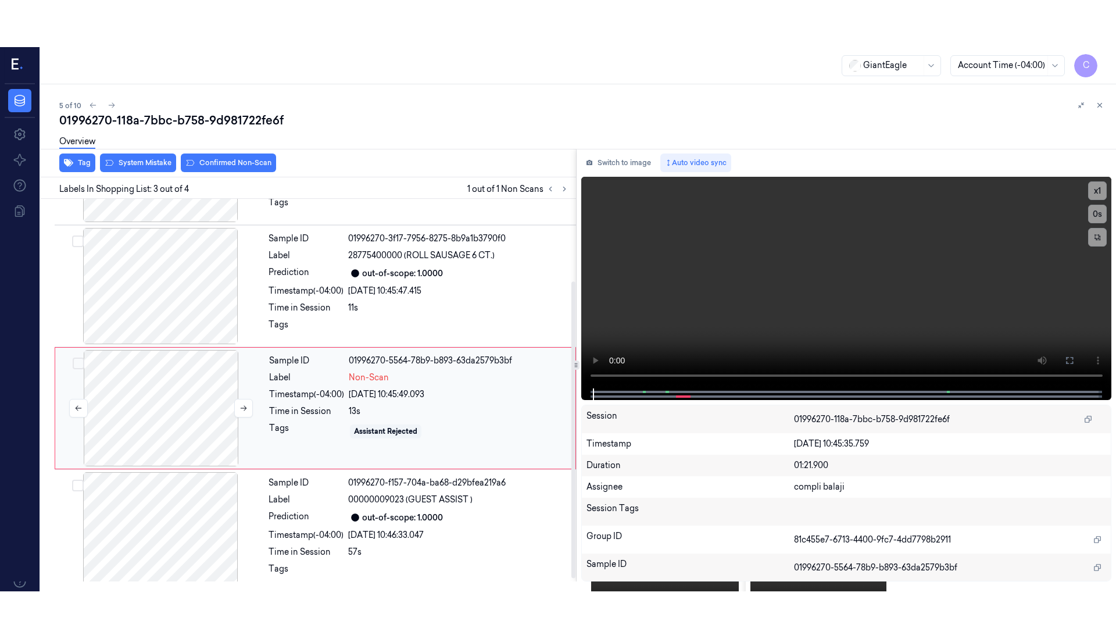
scroll to position [109, 0]
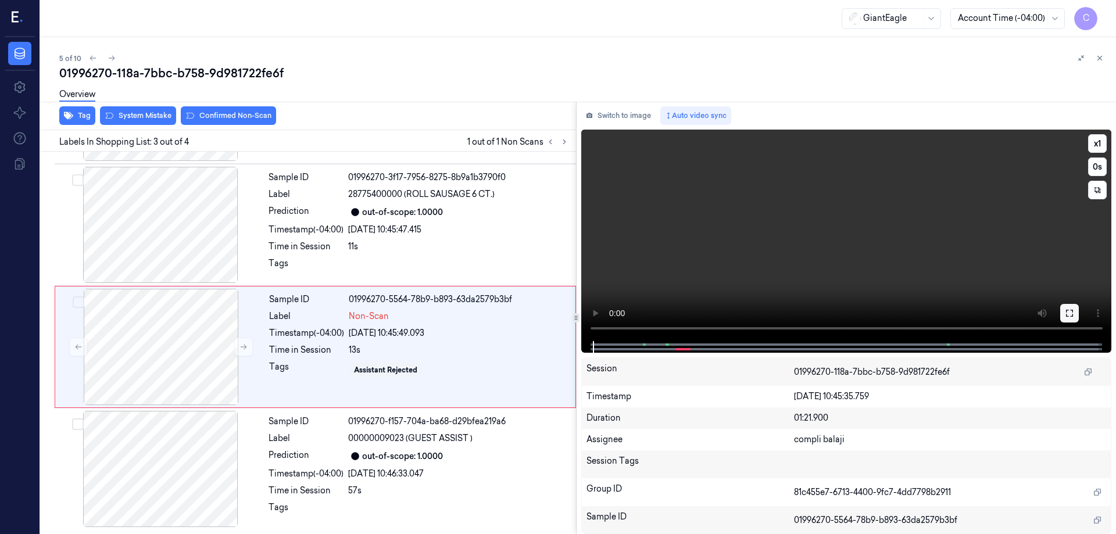
click at [1073, 314] on icon at bounding box center [1069, 313] width 9 height 9
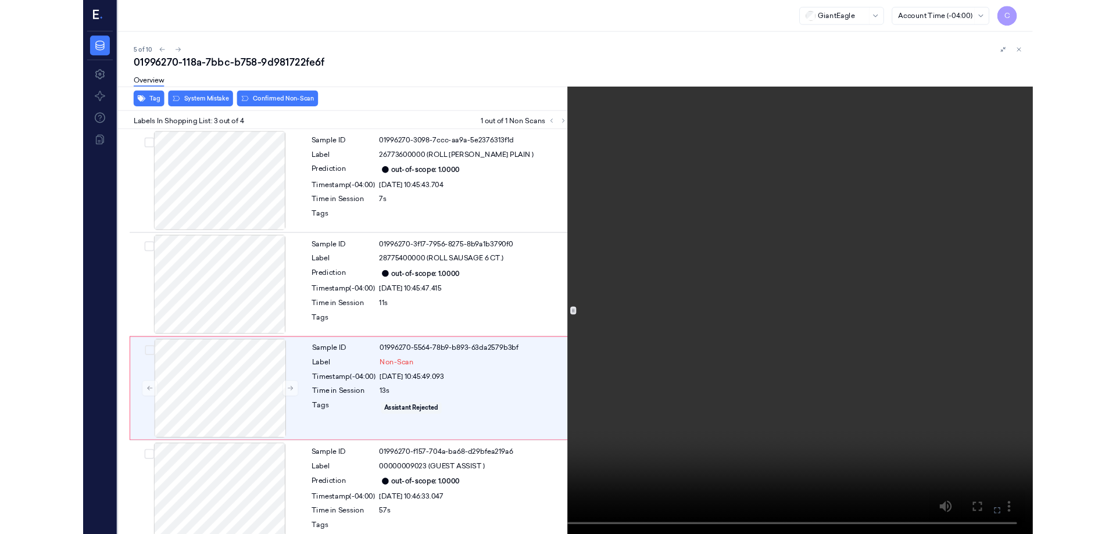
scroll to position [16, 0]
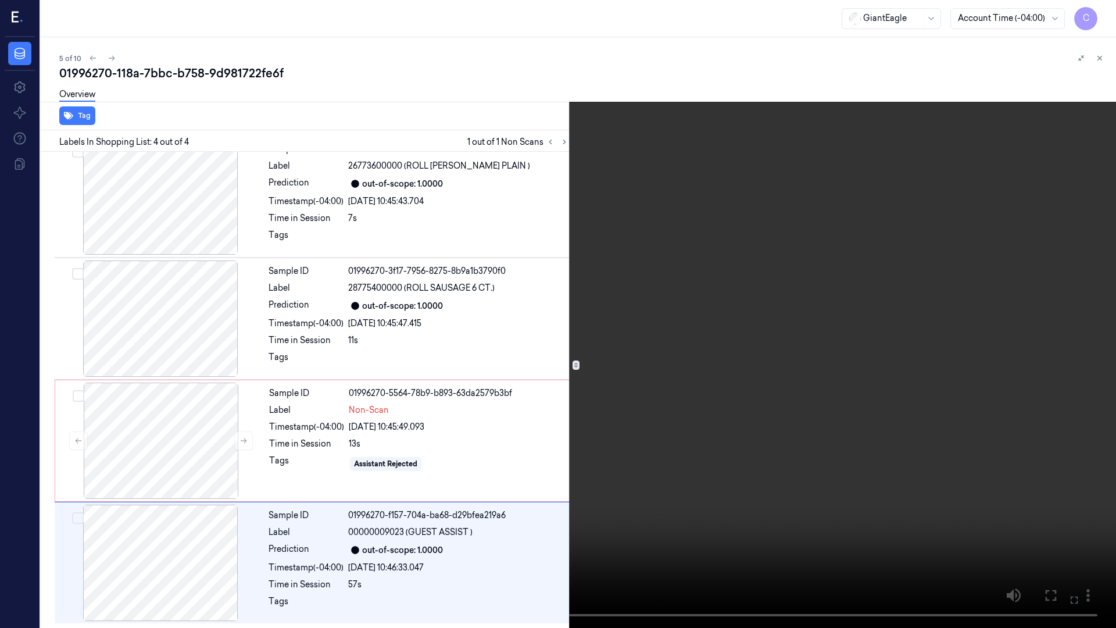
click at [0, 0] on icon at bounding box center [0, 0] width 0 height 0
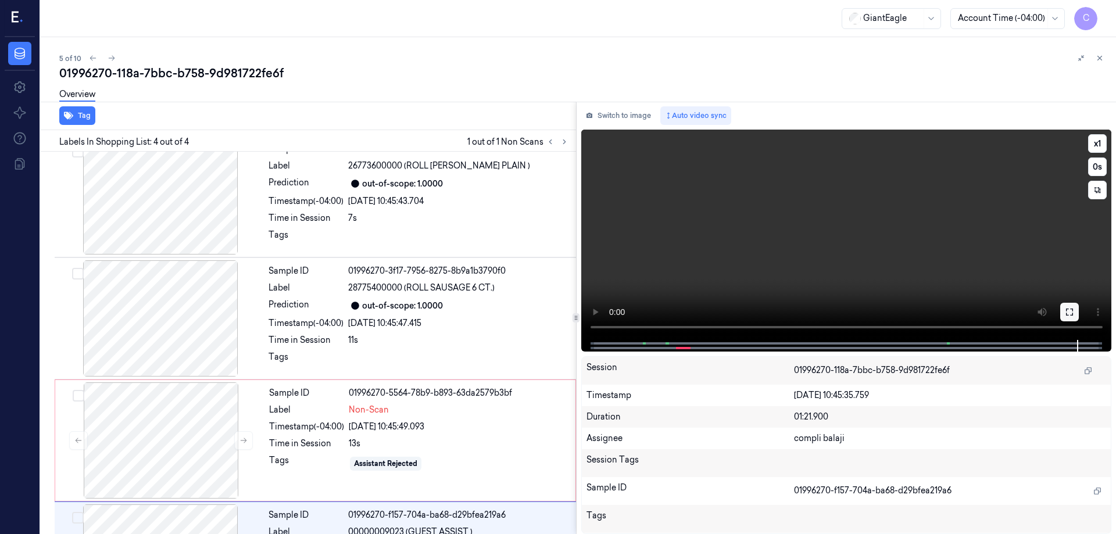
click at [1065, 309] on icon at bounding box center [1069, 312] width 9 height 9
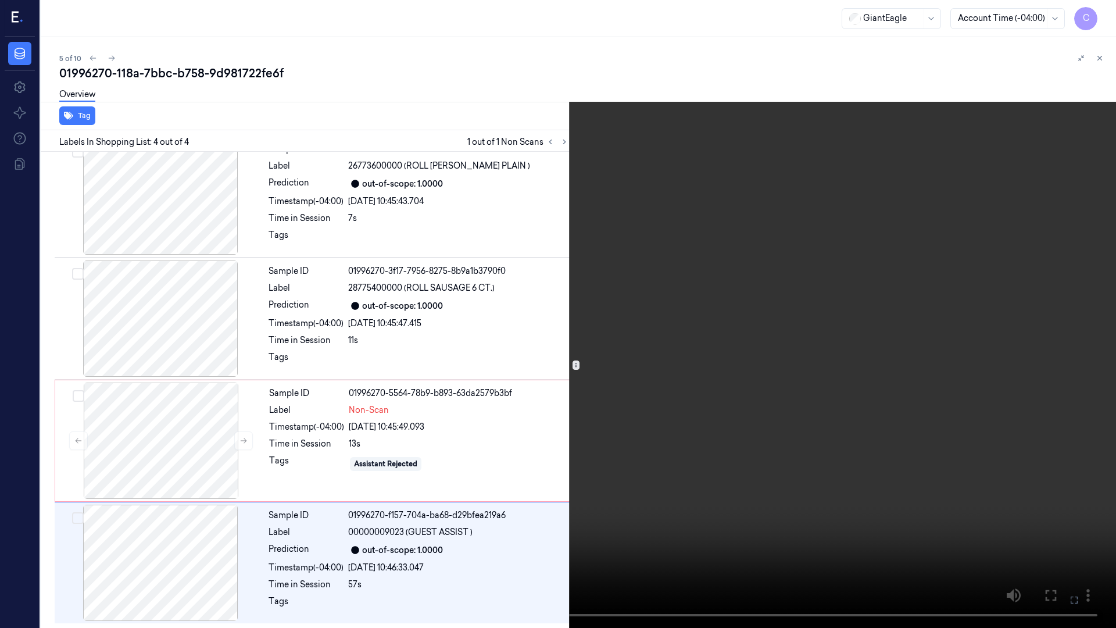
drag, startPoint x: 1075, startPoint y: 599, endPoint x: 1074, endPoint y: 527, distance: 72.1
click at [0, 0] on icon at bounding box center [0, 0] width 0 height 0
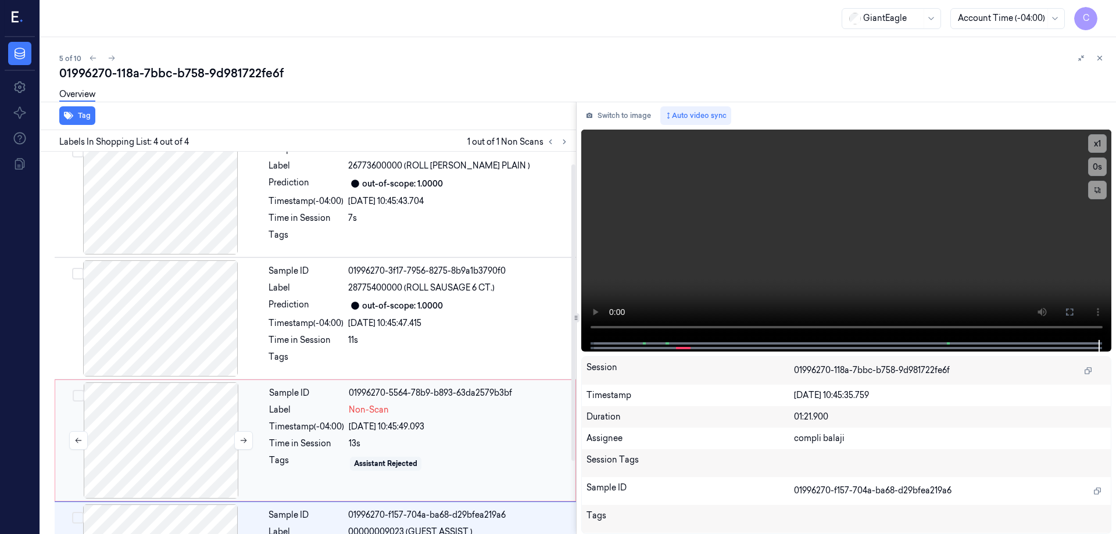
click at [163, 422] on div at bounding box center [161, 440] width 207 height 116
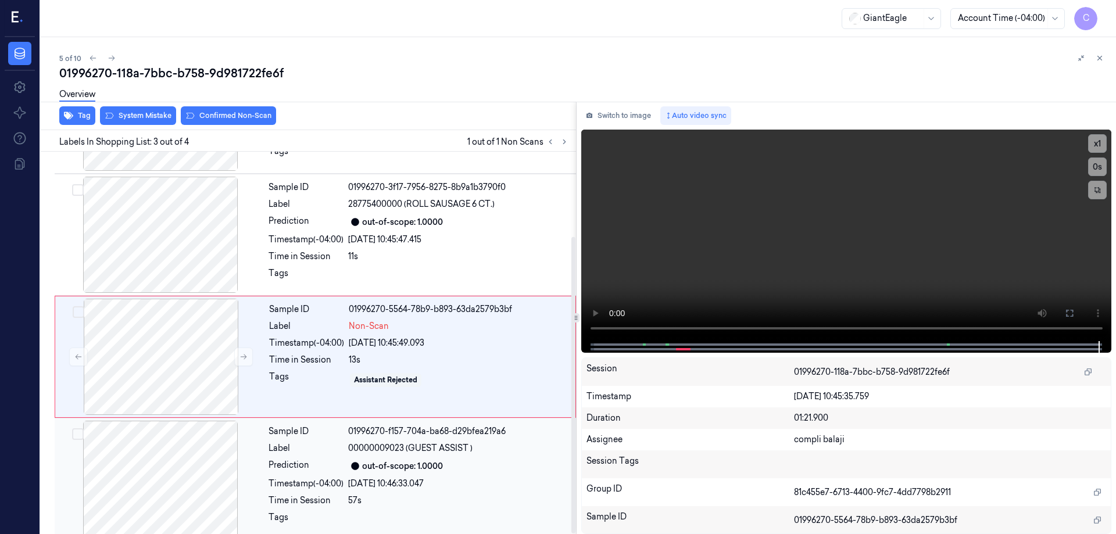
scroll to position [109, 0]
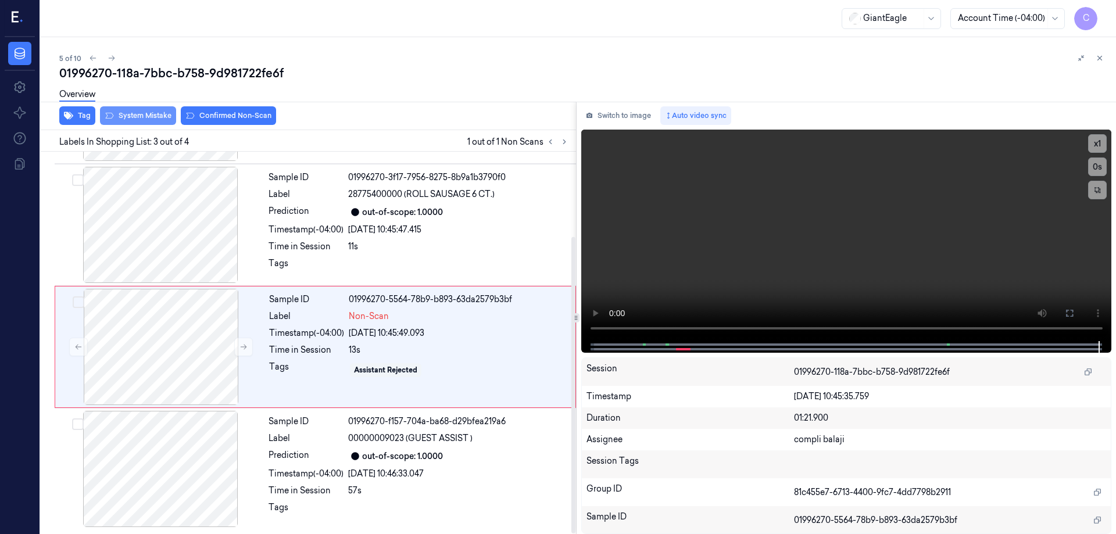
click at [137, 116] on button "System Mistake" at bounding box center [138, 115] width 76 height 19
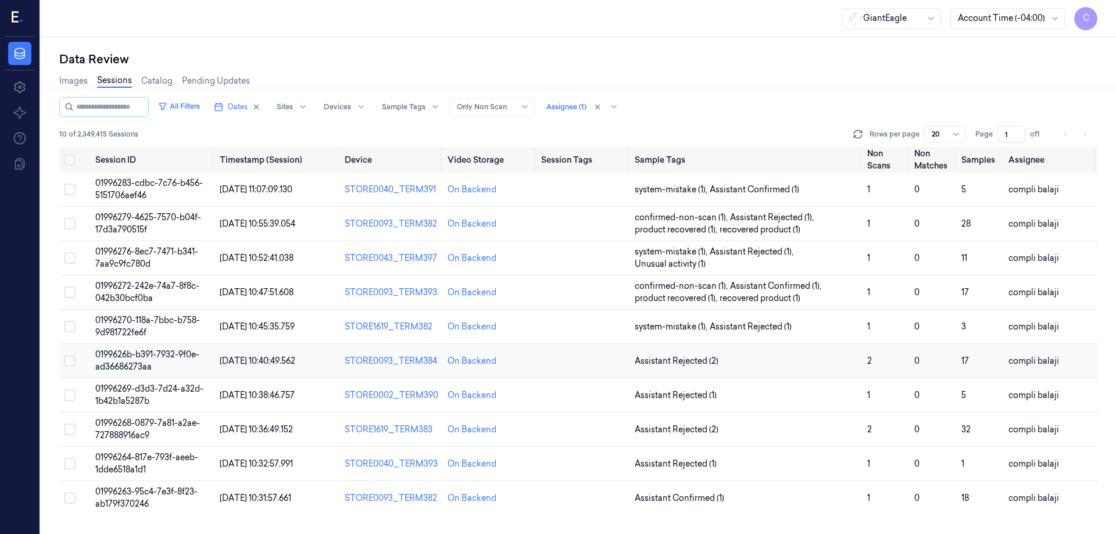
click at [170, 354] on span "0199626b-b391-7932-9f0e-ad36686273aa" at bounding box center [147, 360] width 104 height 23
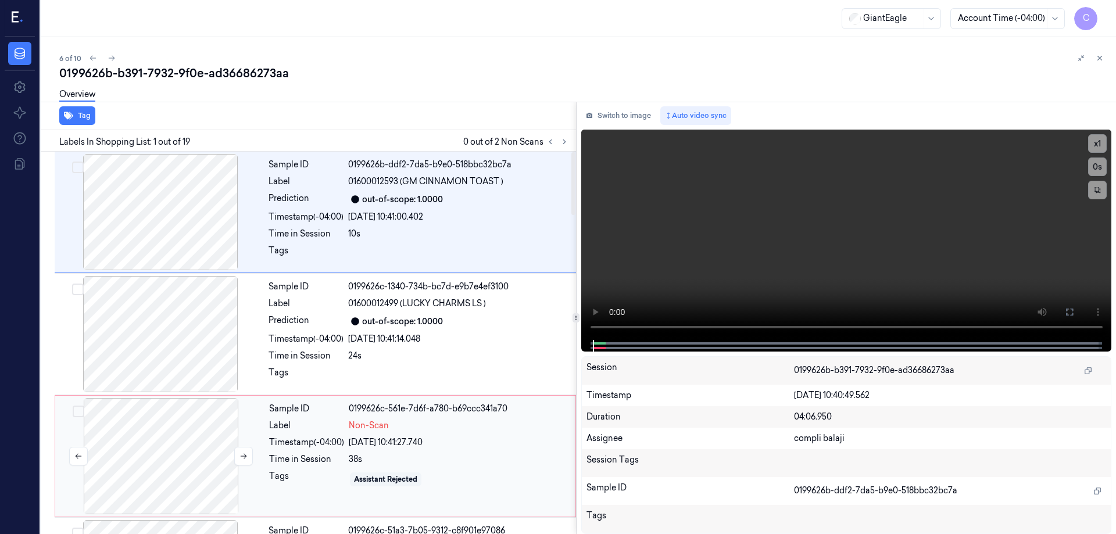
click at [168, 445] on div at bounding box center [161, 456] width 207 height 116
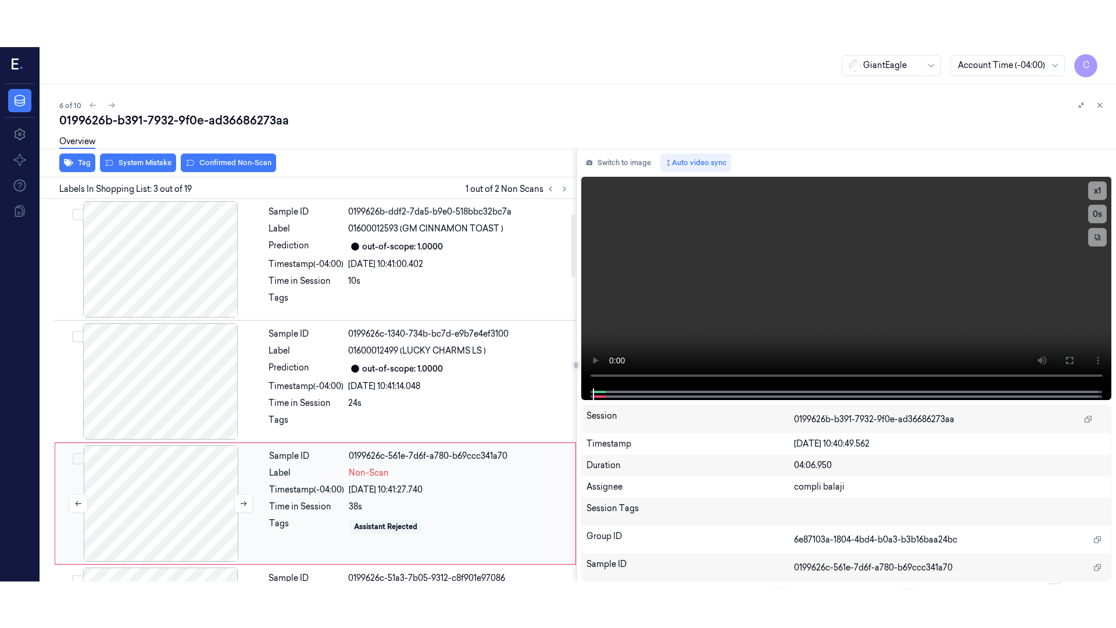
scroll to position [113, 0]
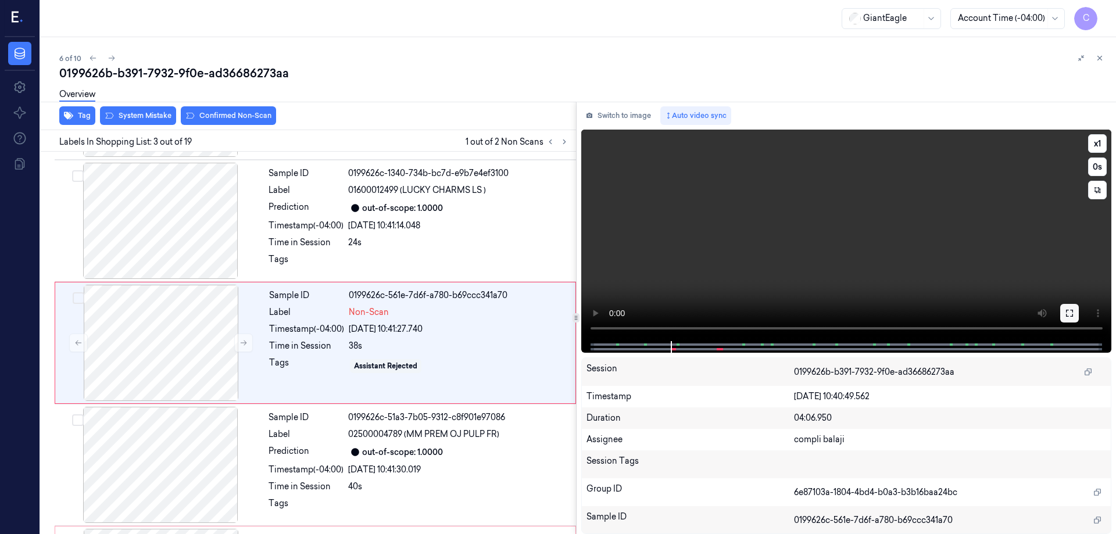
click at [1071, 318] on icon at bounding box center [1069, 313] width 9 height 9
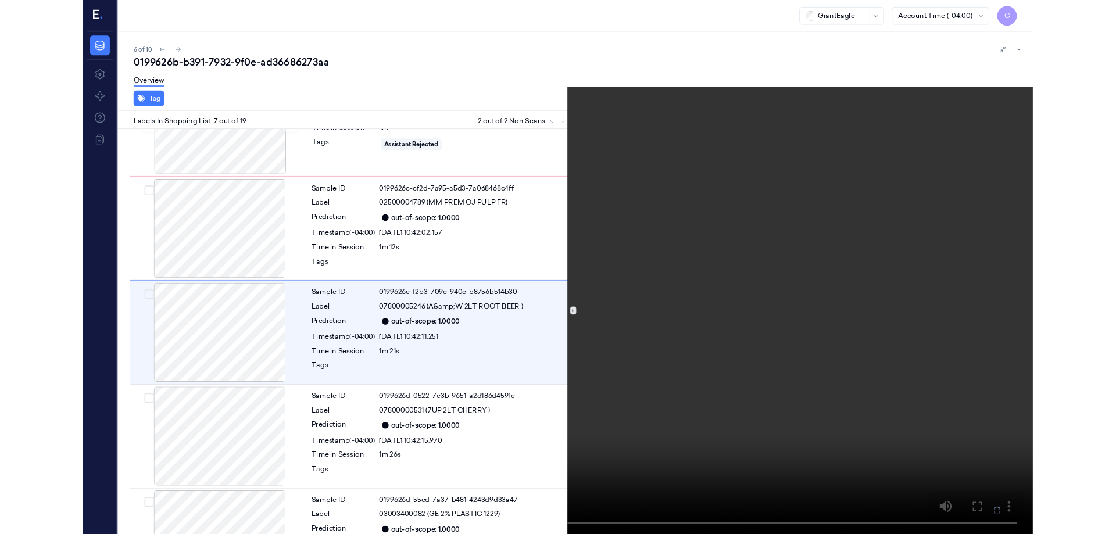
scroll to position [555, 0]
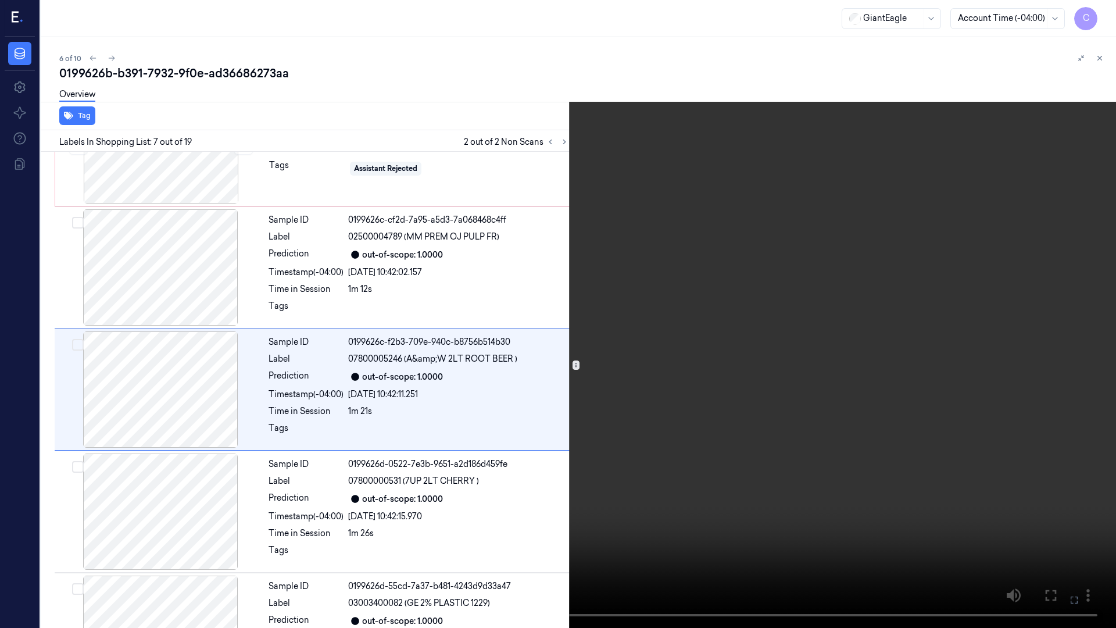
click at [0, 0] on icon at bounding box center [0, 0] width 0 height 0
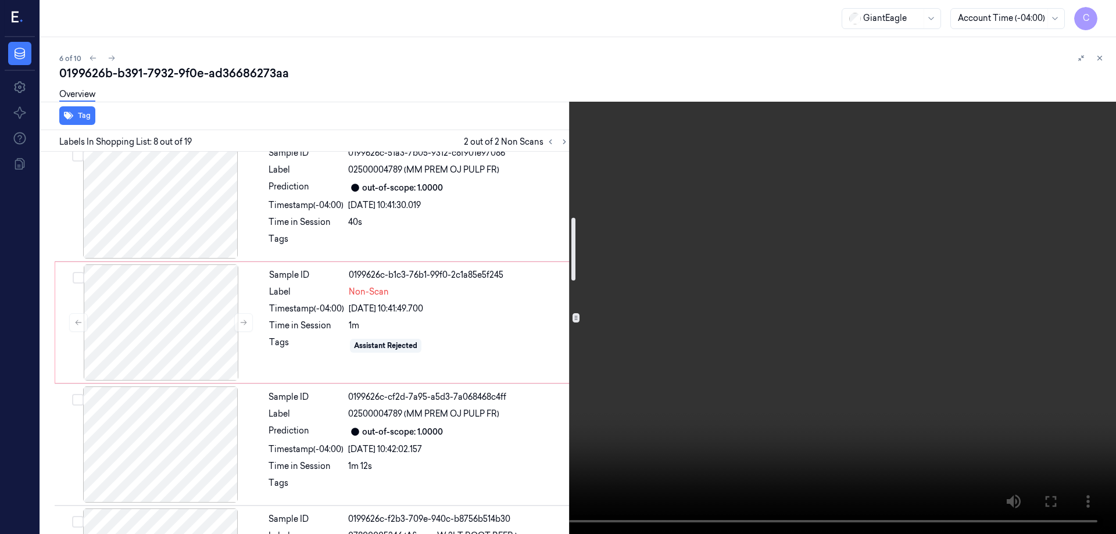
scroll to position [375, 0]
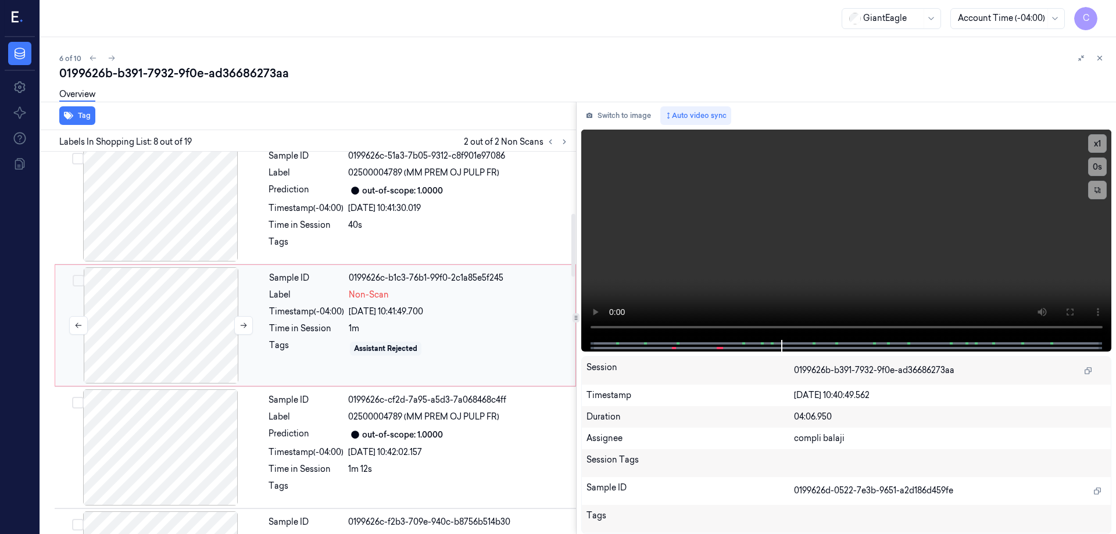
click at [183, 309] on div at bounding box center [161, 325] width 207 height 116
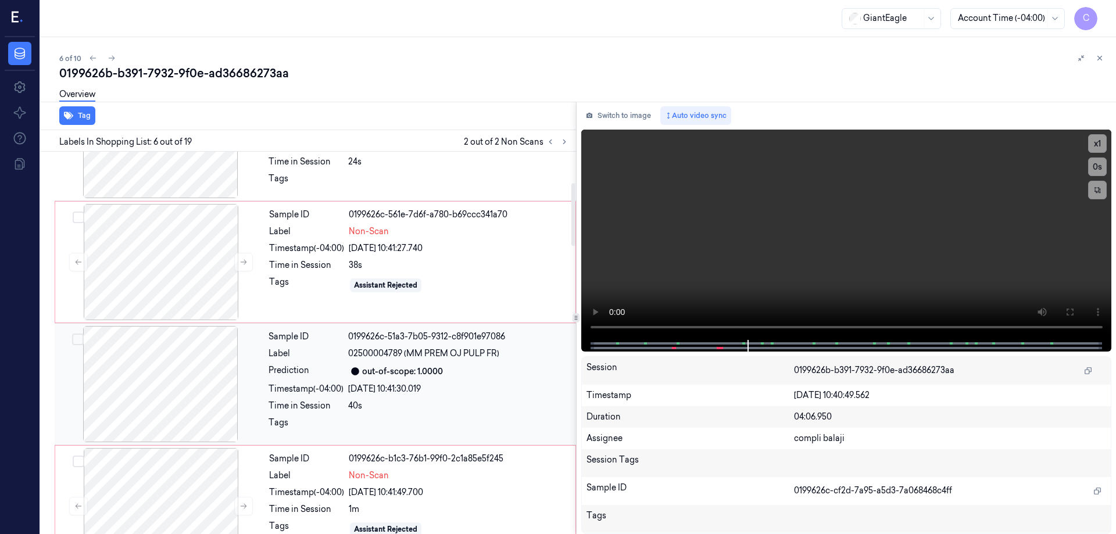
scroll to position [189, 0]
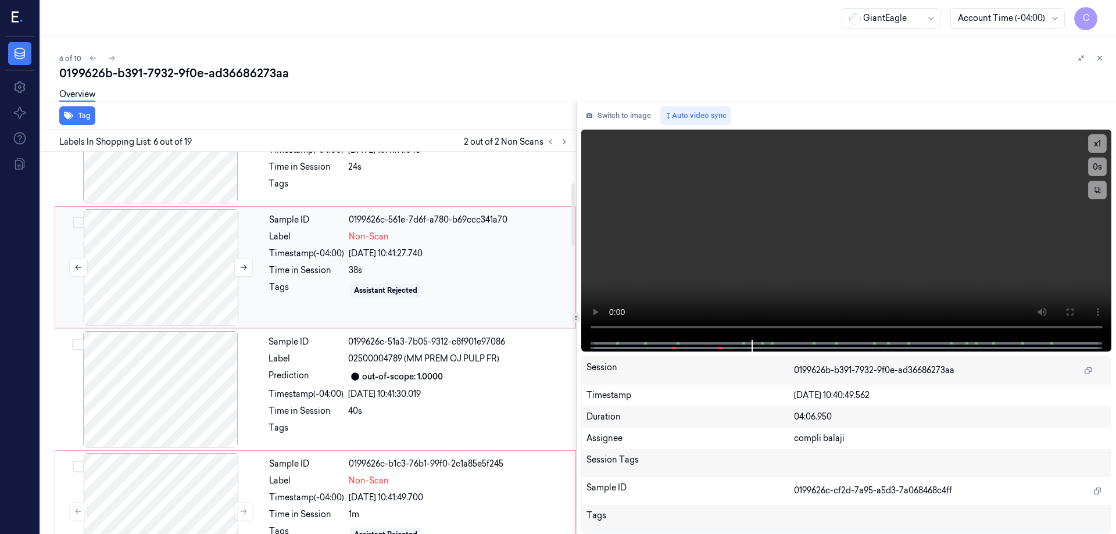
click at [166, 239] on div at bounding box center [161, 267] width 207 height 116
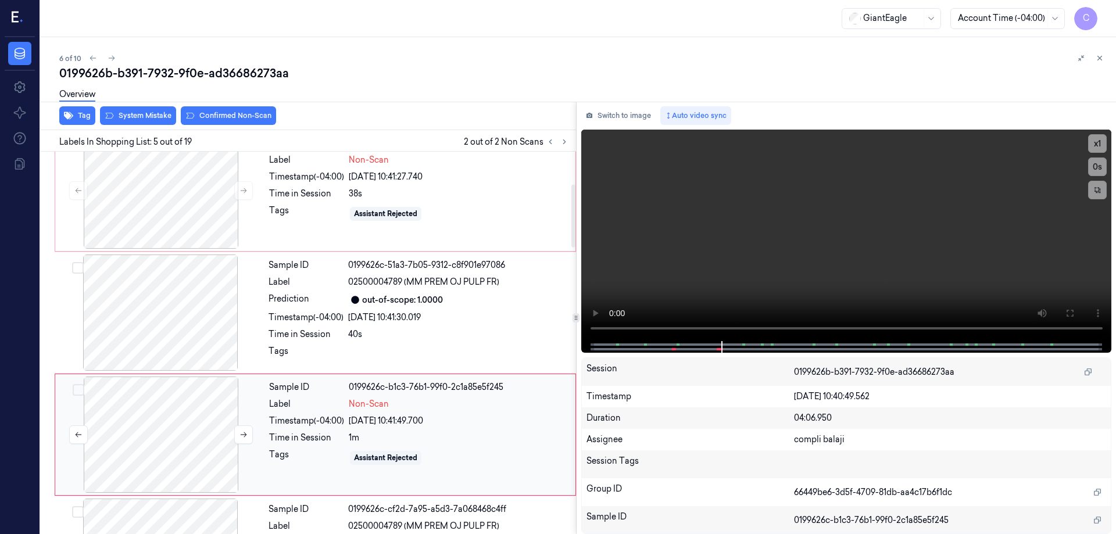
scroll to position [183, 0]
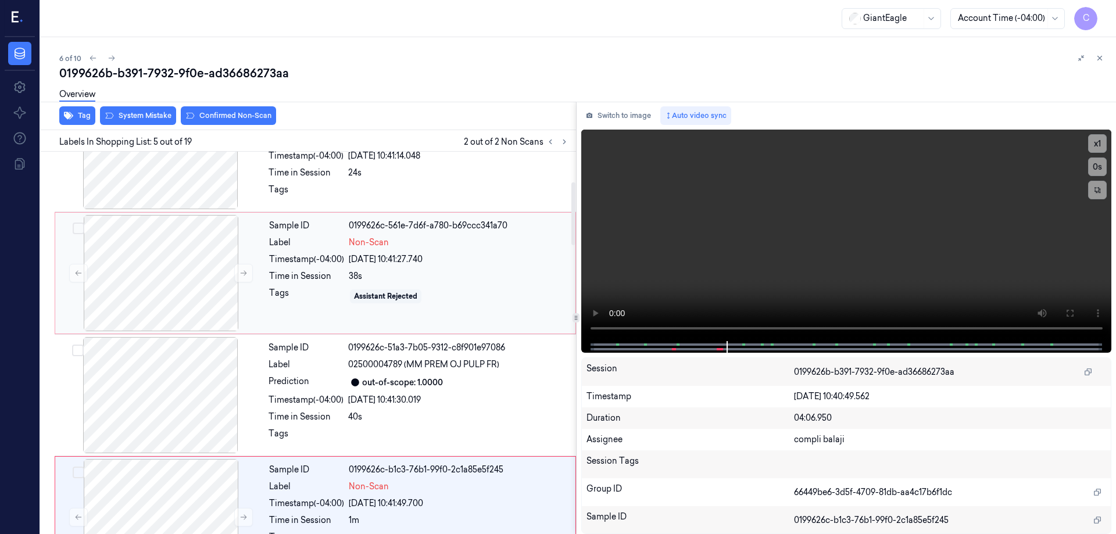
click at [324, 257] on div "Timestamp (-04:00)" at bounding box center [306, 259] width 75 height 12
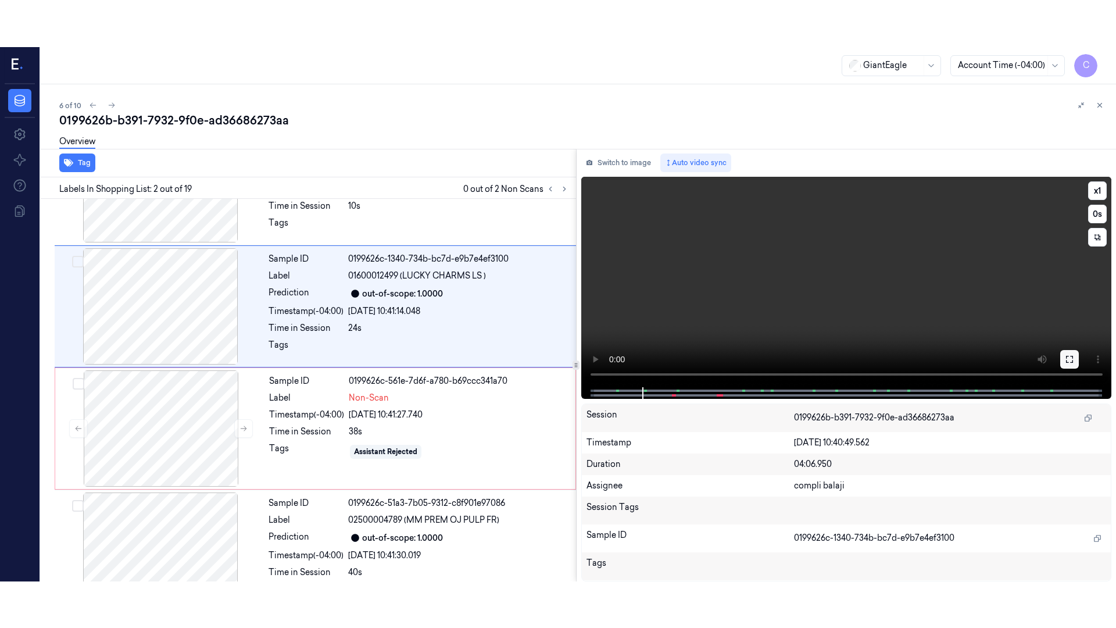
scroll to position [0, 0]
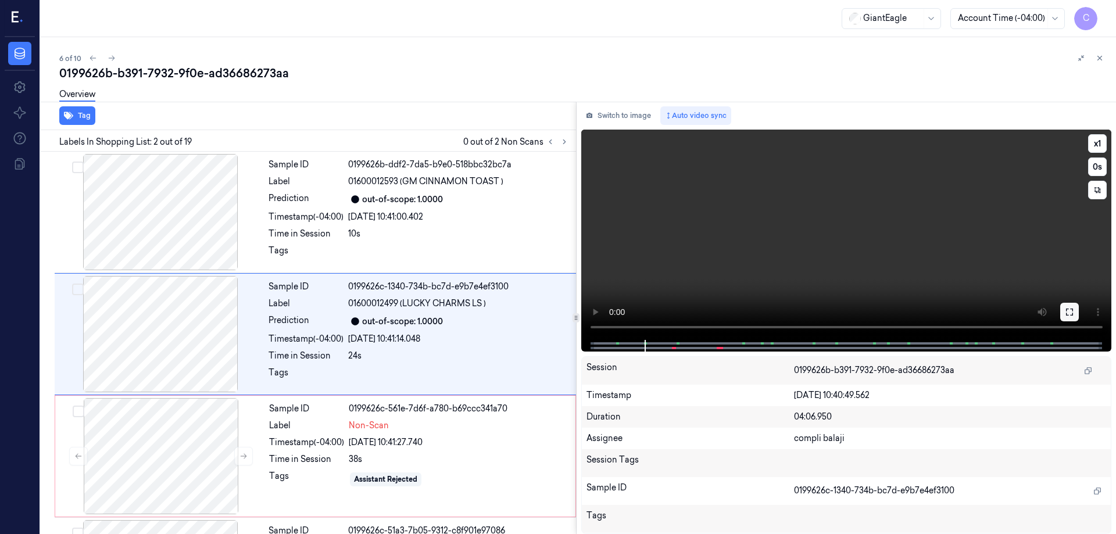
click at [1070, 312] on icon at bounding box center [1069, 312] width 9 height 9
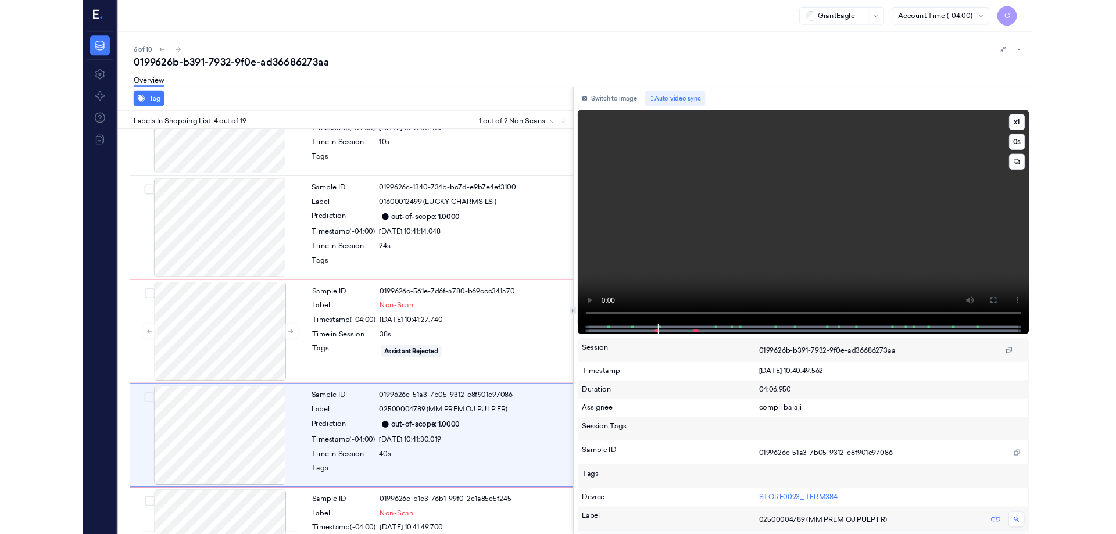
scroll to position [189, 0]
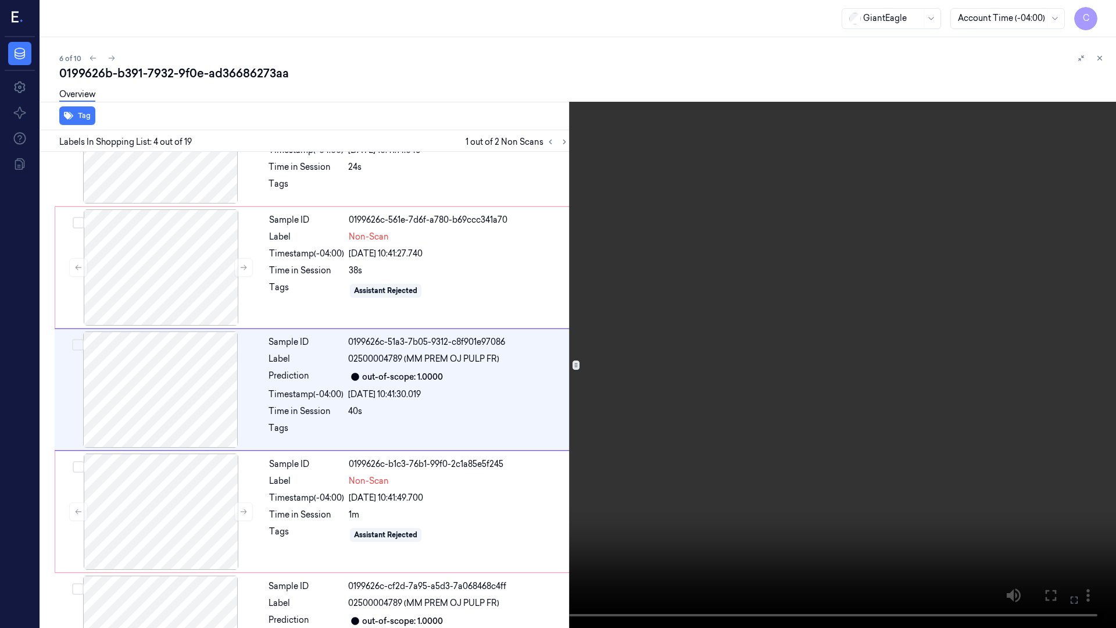
click at [0, 0] on icon at bounding box center [0, 0] width 0 height 0
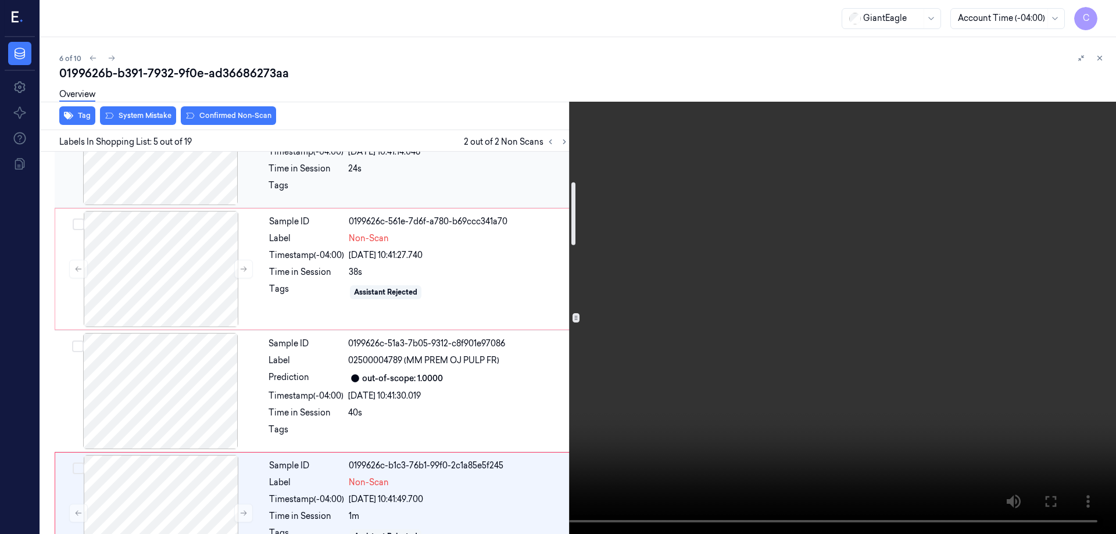
scroll to position [183, 0]
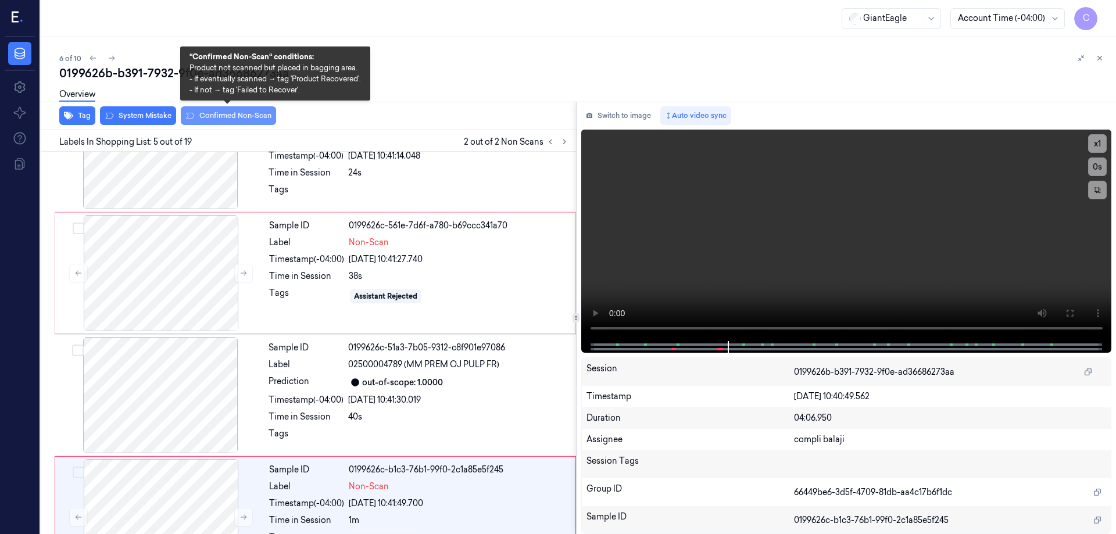
click at [231, 115] on button "Confirmed Non-Scan" at bounding box center [228, 115] width 95 height 19
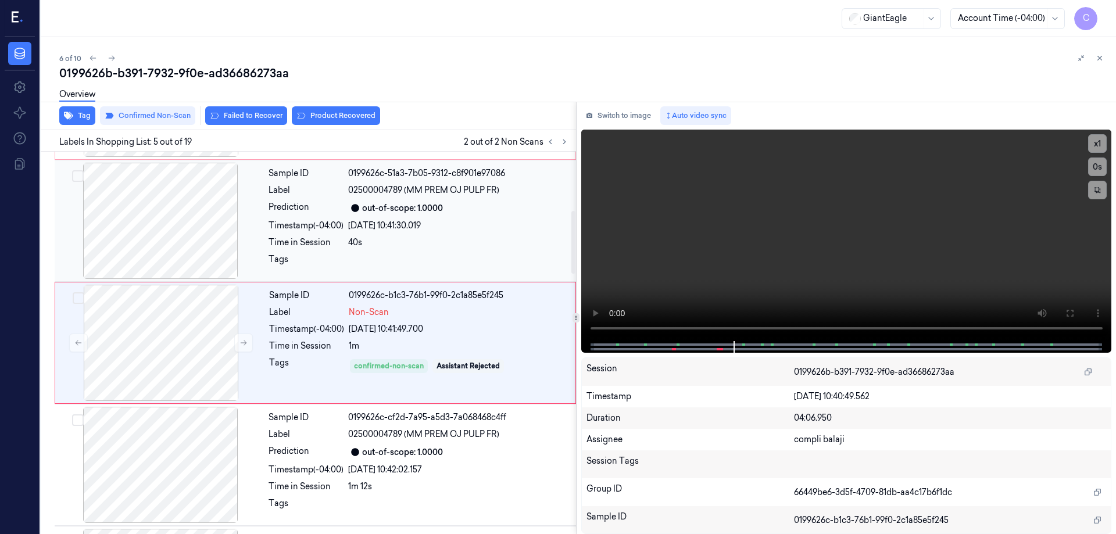
click at [163, 201] on div at bounding box center [160, 221] width 207 height 116
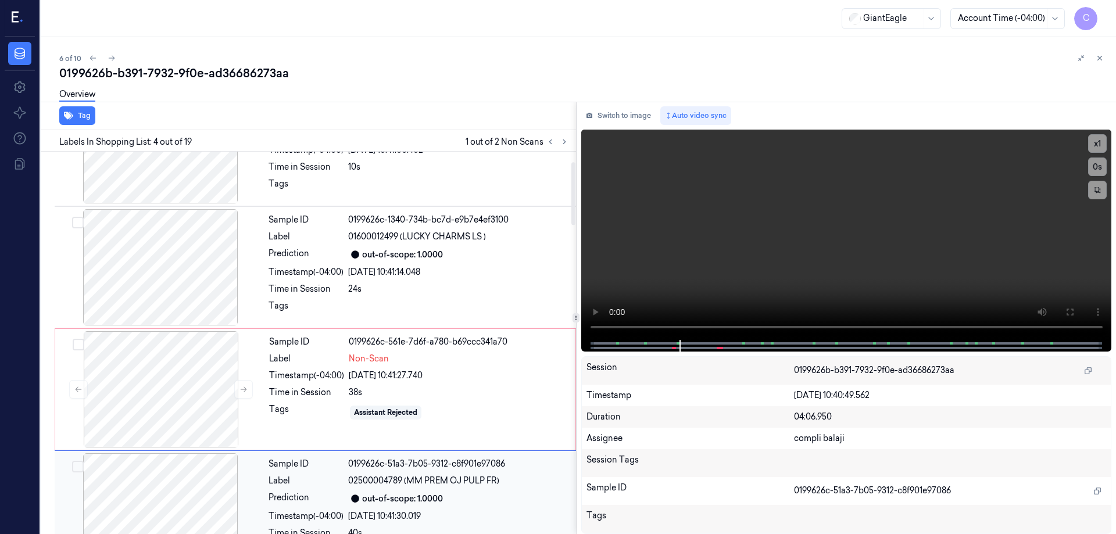
scroll to position [61, 0]
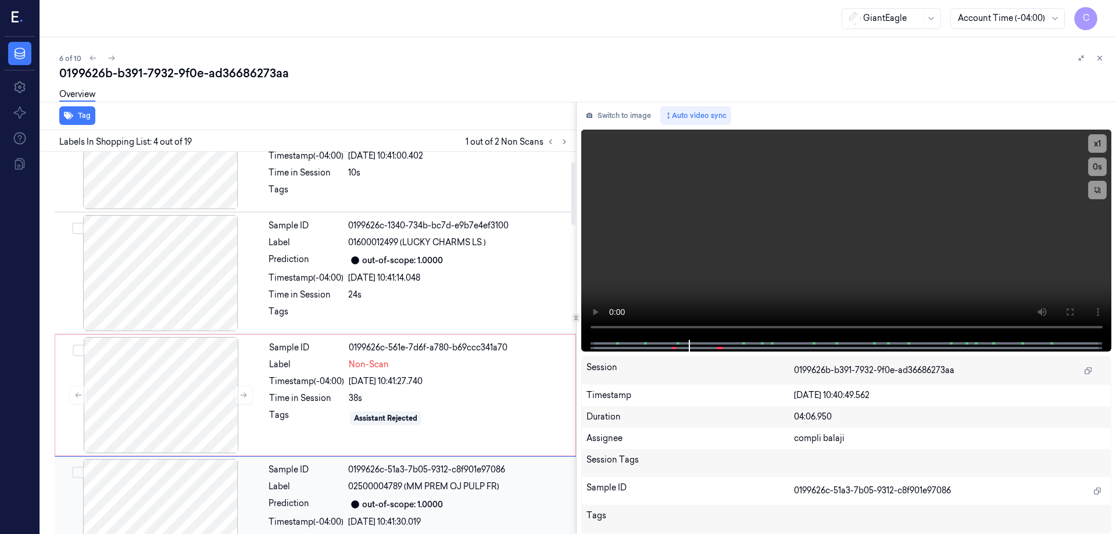
click at [299, 483] on div "Label" at bounding box center [306, 487] width 75 height 12
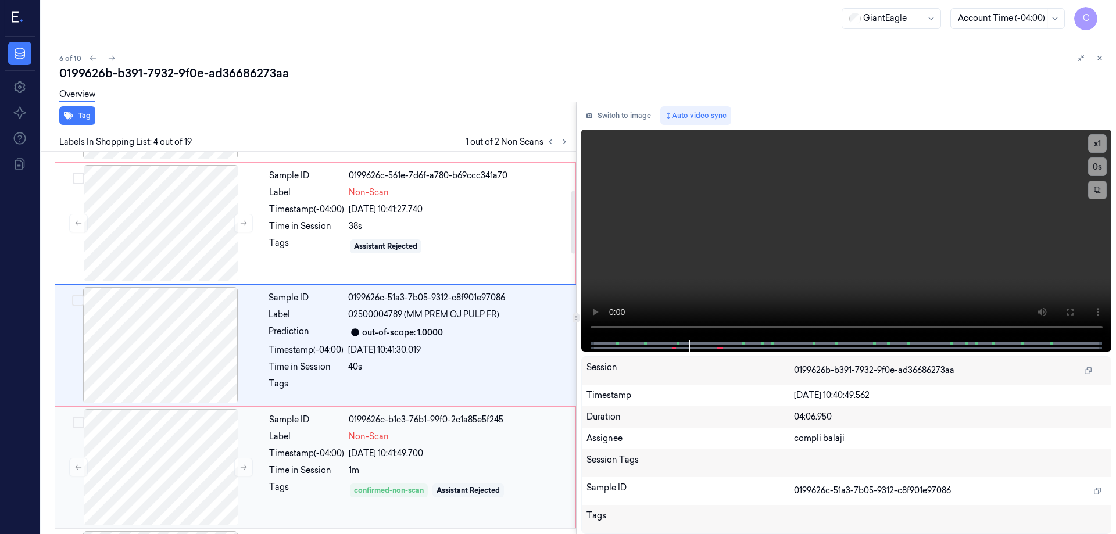
scroll to position [235, 0]
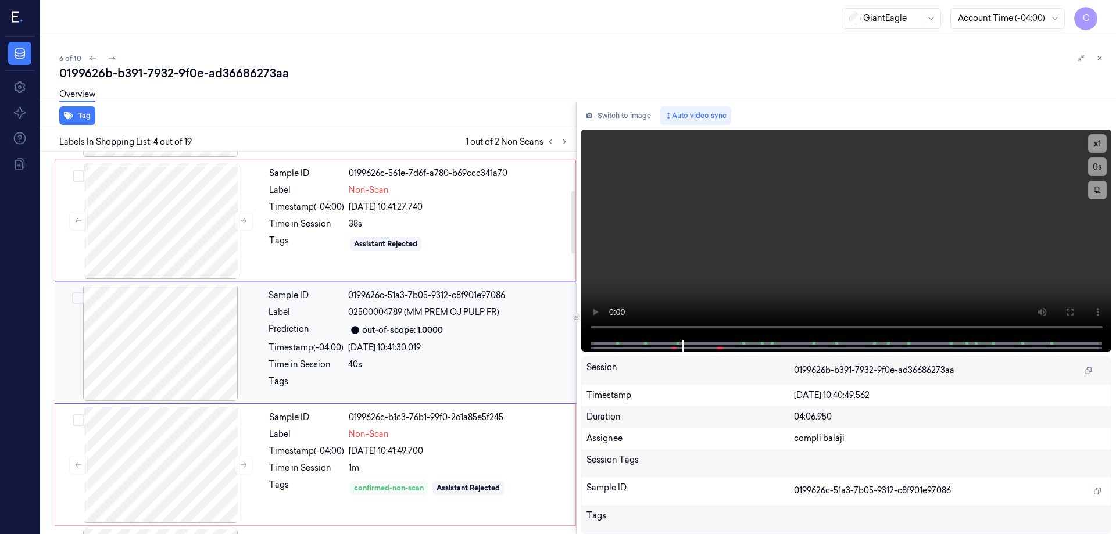
click at [205, 338] on div at bounding box center [160, 343] width 207 height 116
click at [201, 363] on div at bounding box center [160, 343] width 207 height 116
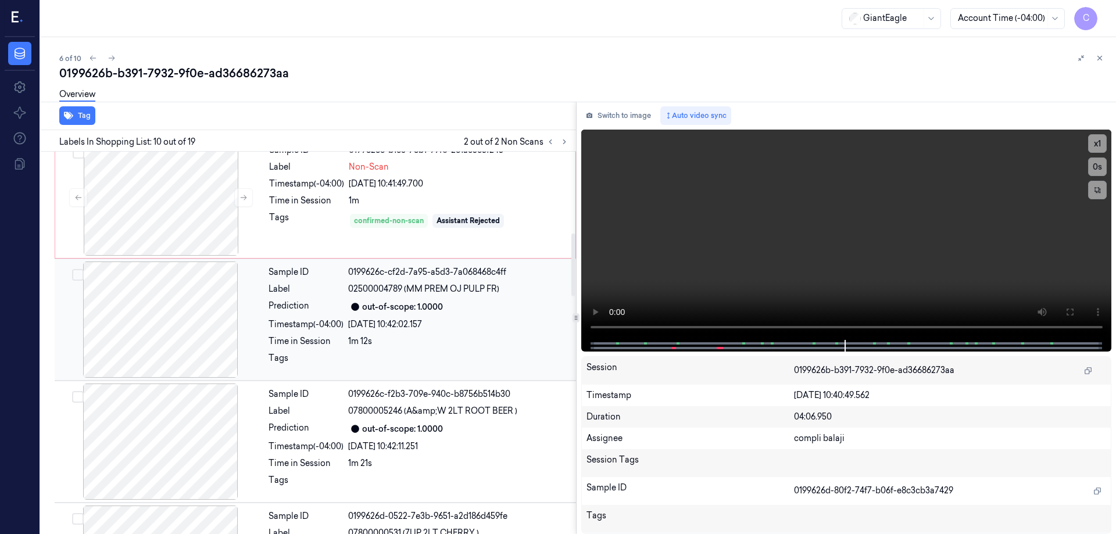
scroll to position [270, 0]
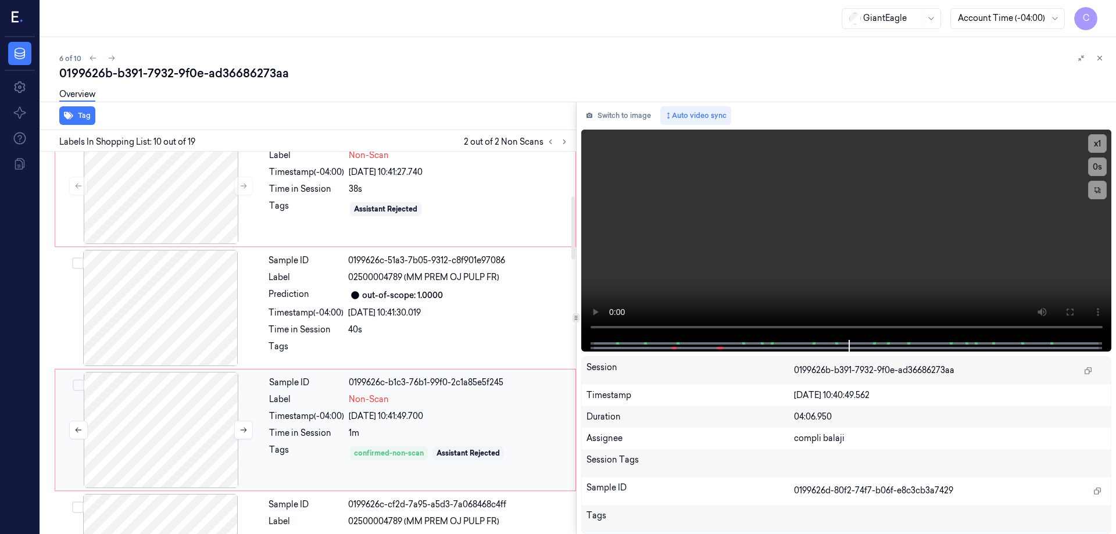
click at [190, 405] on div at bounding box center [161, 430] width 207 height 116
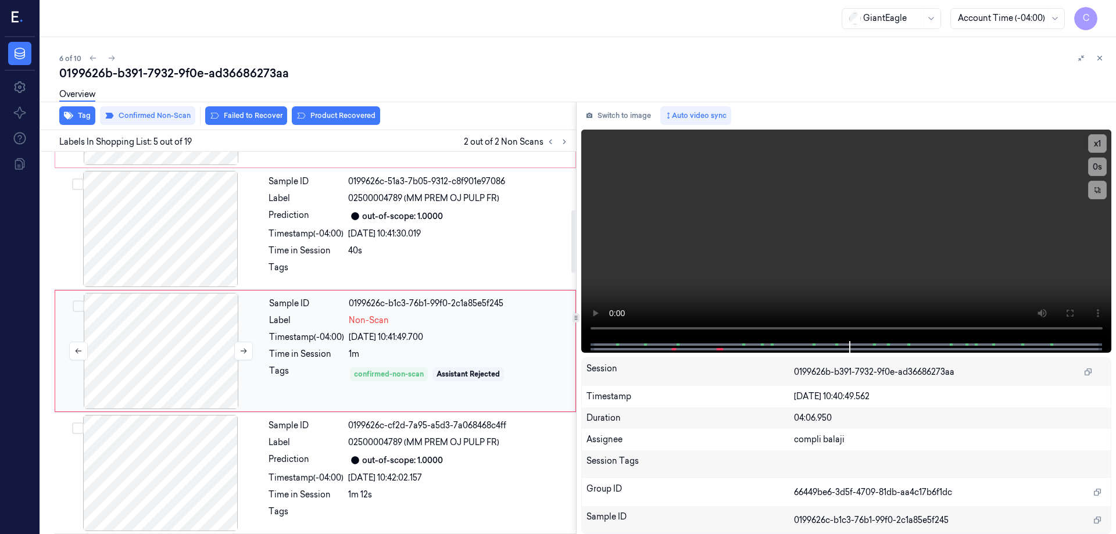
scroll to position [357, 0]
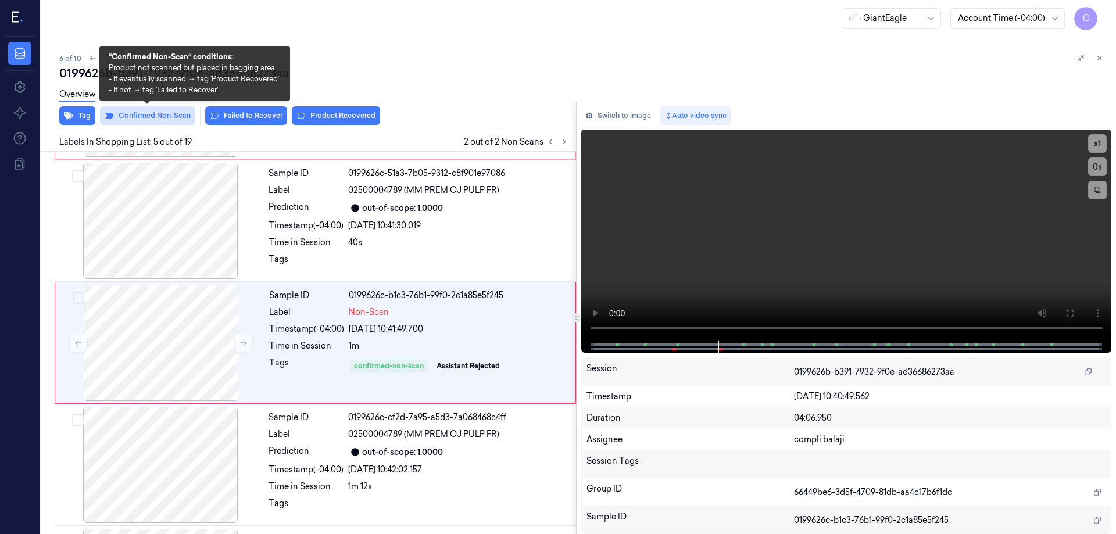
click at [151, 117] on button "Confirmed Non-Scan" at bounding box center [147, 115] width 95 height 19
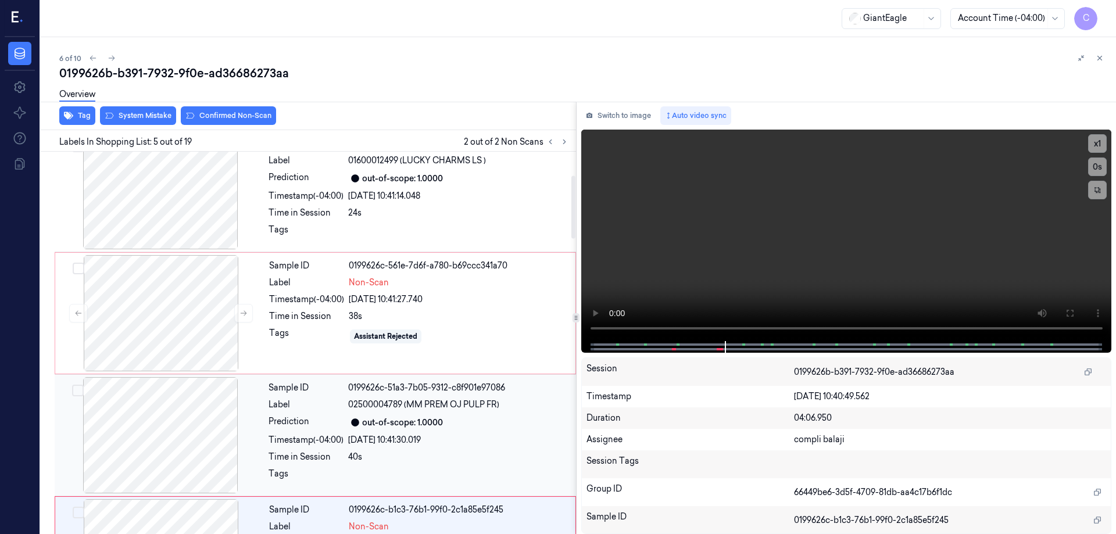
scroll to position [125, 0]
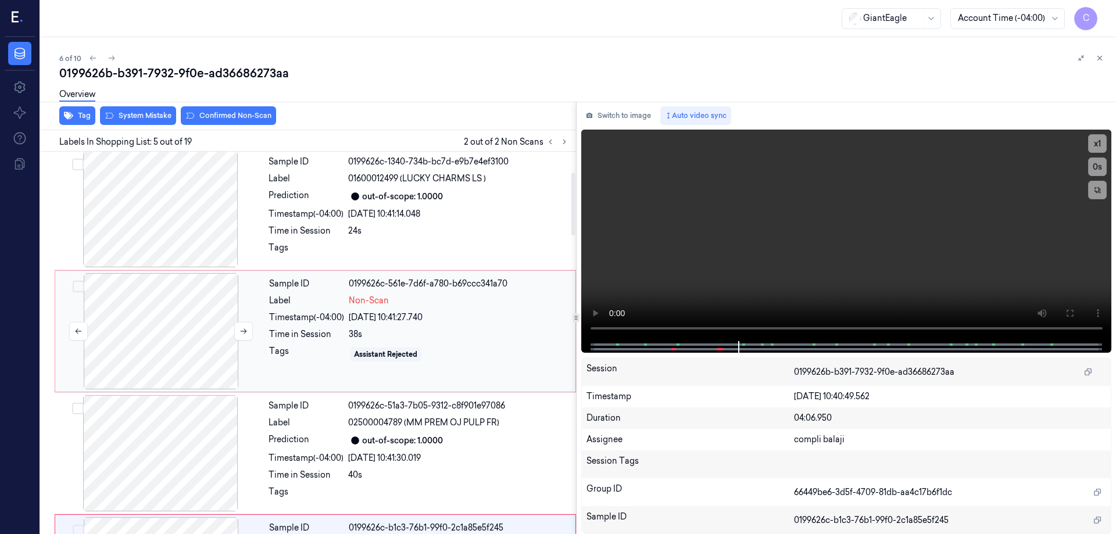
click at [190, 320] on div at bounding box center [161, 331] width 207 height 116
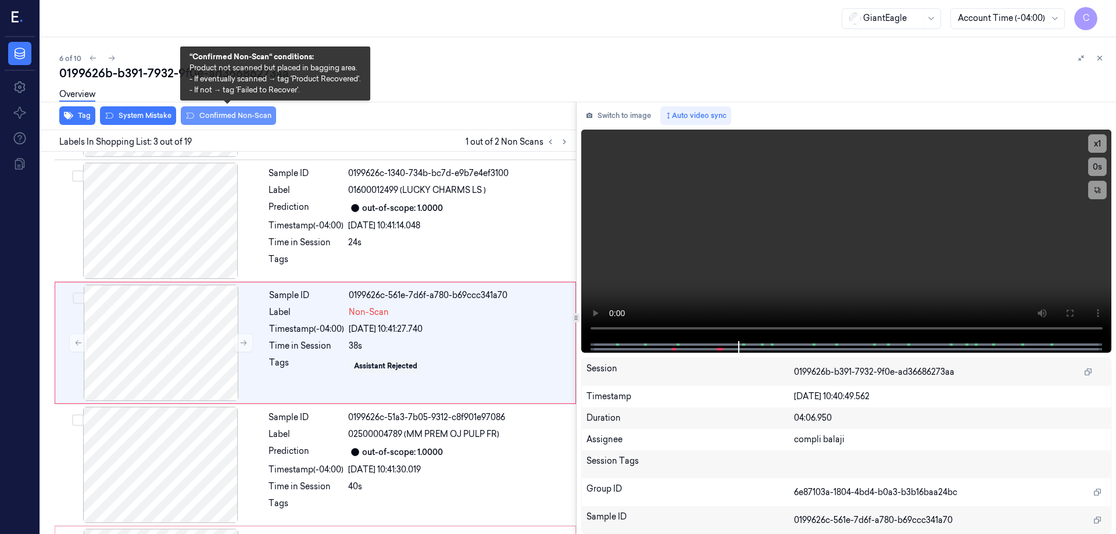
click at [219, 117] on button "Confirmed Non-Scan" at bounding box center [228, 115] width 95 height 19
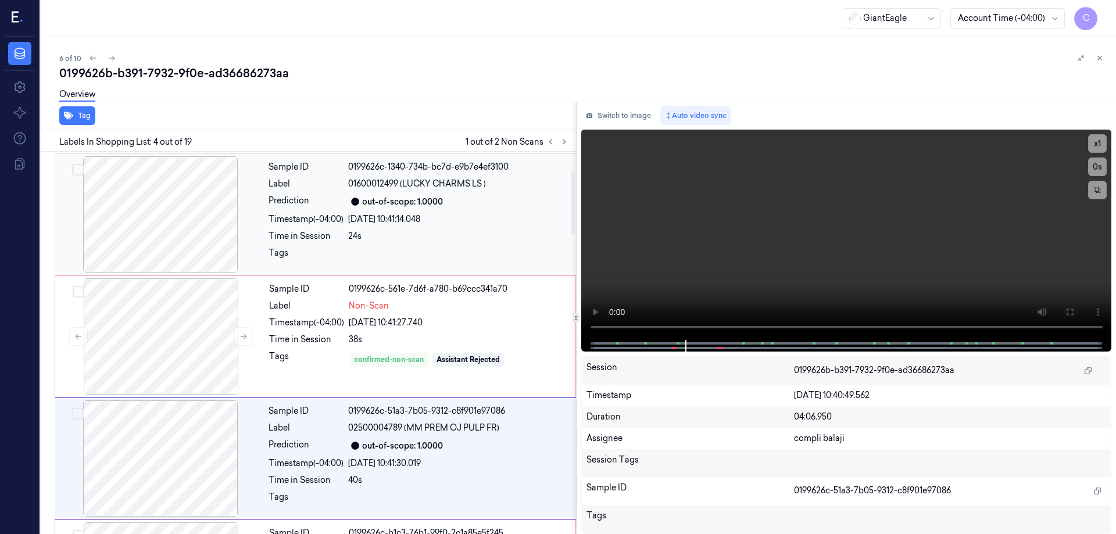
scroll to position [119, 0]
click at [200, 323] on div at bounding box center [161, 337] width 207 height 116
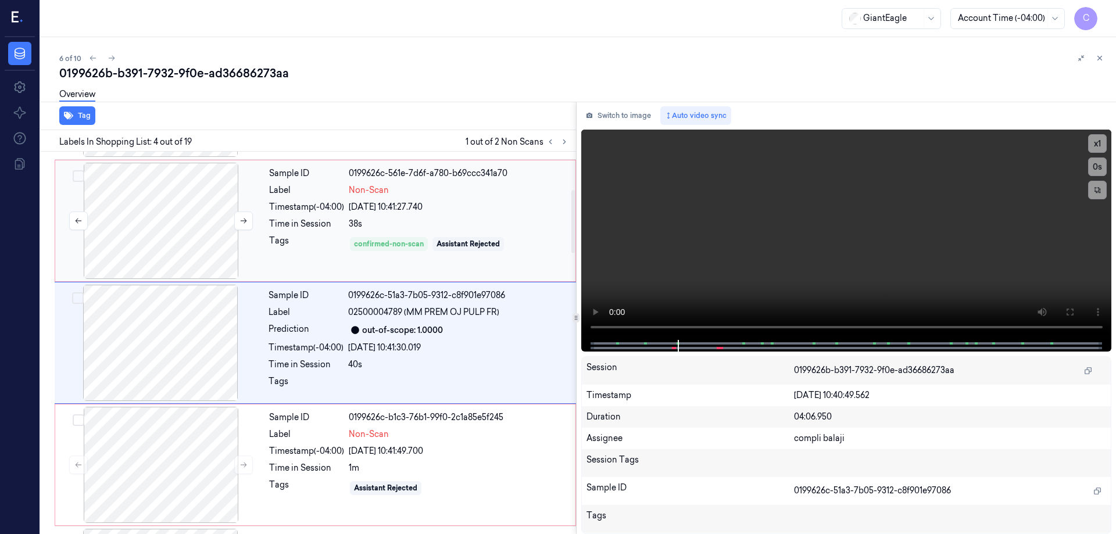
scroll to position [61, 0]
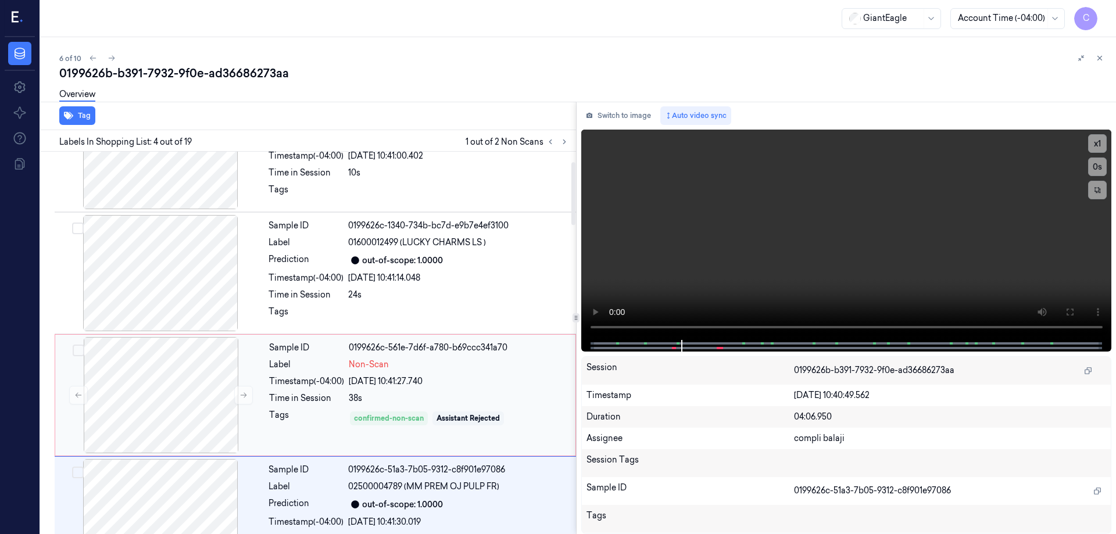
click at [315, 368] on div "Label" at bounding box center [306, 365] width 75 height 12
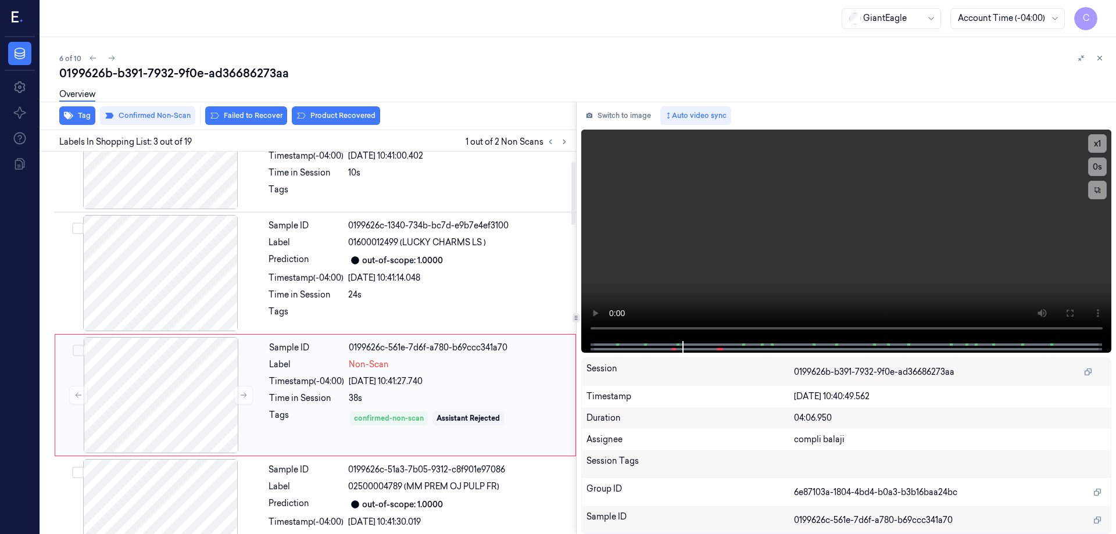
scroll to position [113, 0]
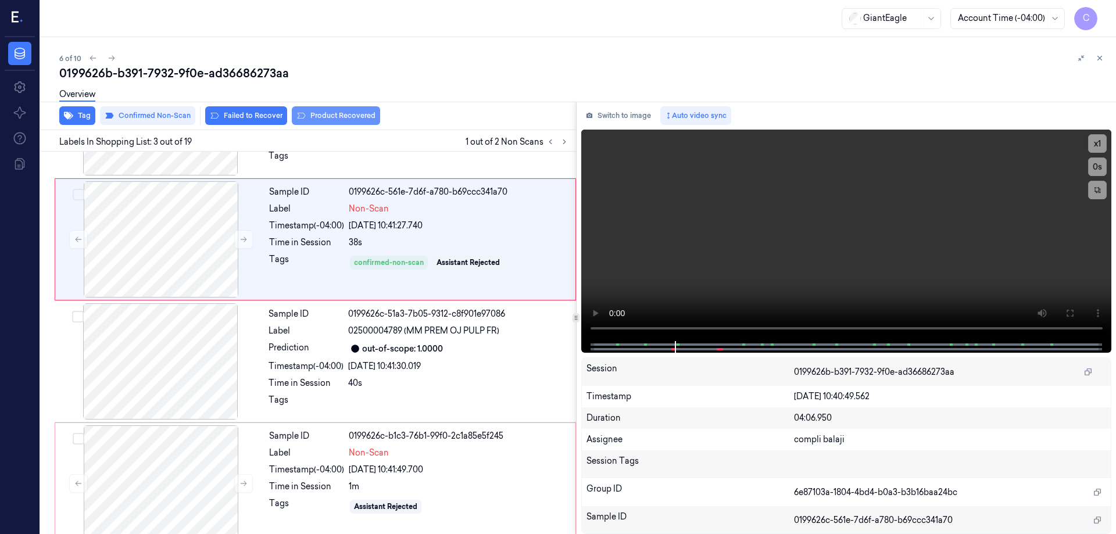
click at [339, 118] on div "Tag Confirmed Non-Scan Failed to Recover Product Recovered" at bounding box center [306, 116] width 540 height 28
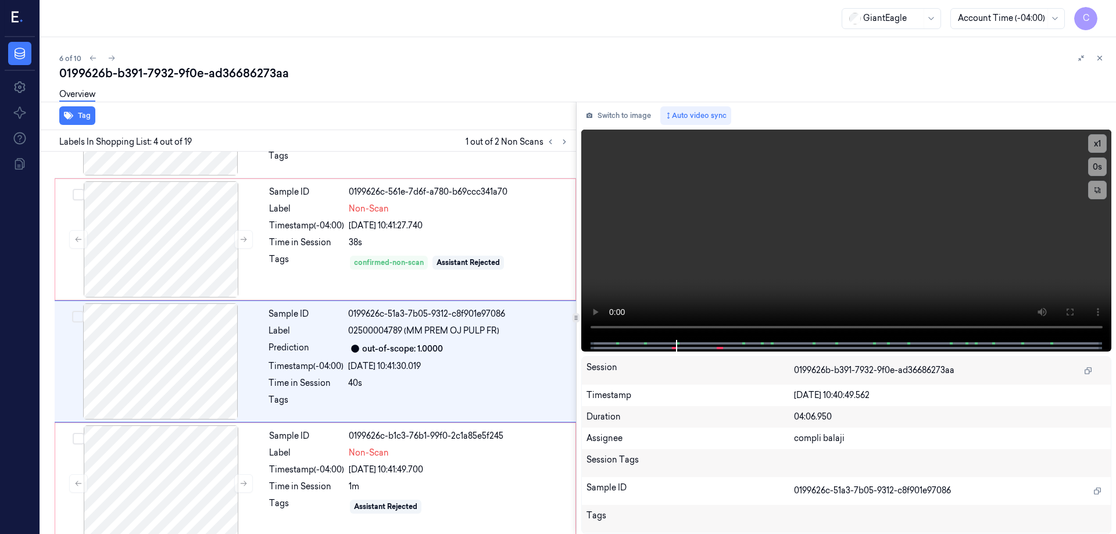
scroll to position [235, 0]
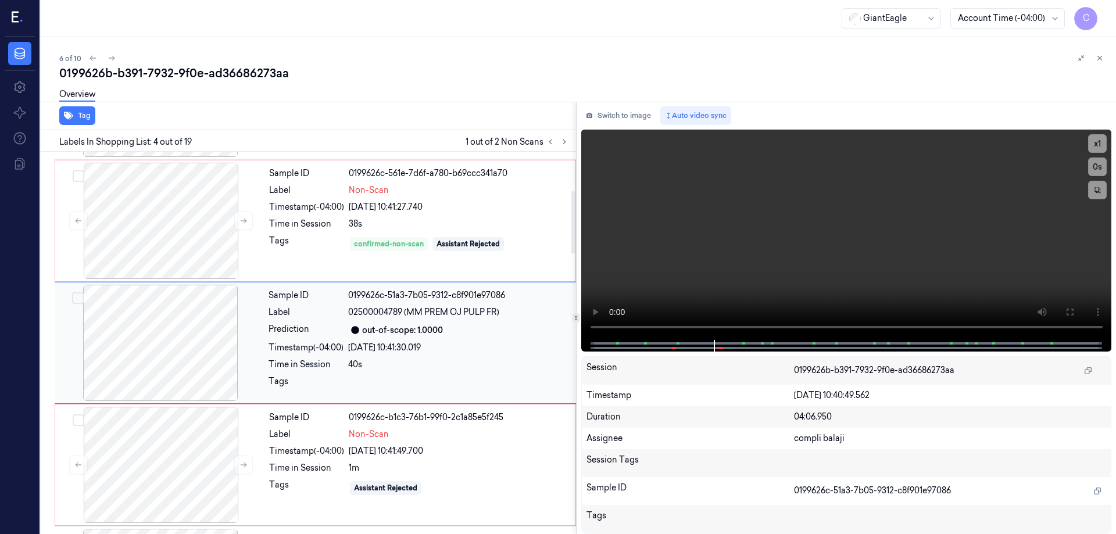
click at [319, 316] on div "Label" at bounding box center [306, 312] width 75 height 12
click at [385, 327] on div "out-of-scope: 1.0000" at bounding box center [402, 330] width 81 height 12
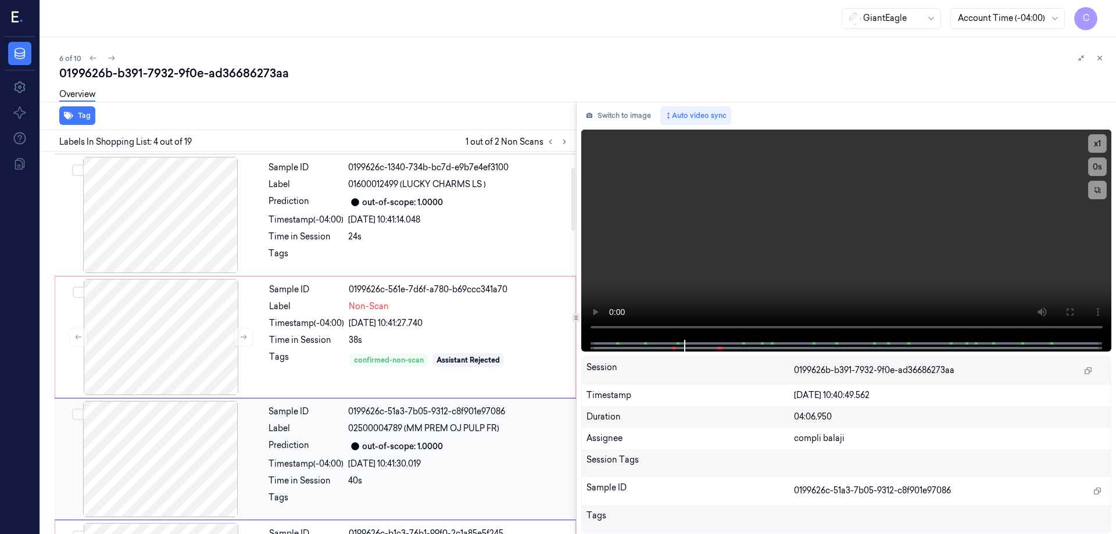
scroll to position [61, 0]
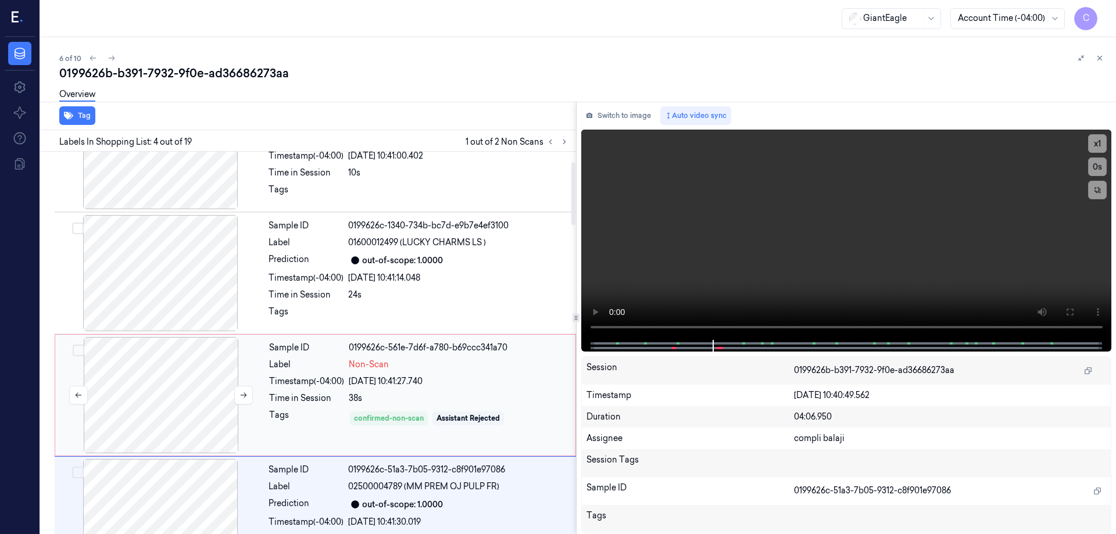
click at [205, 363] on div at bounding box center [161, 395] width 207 height 116
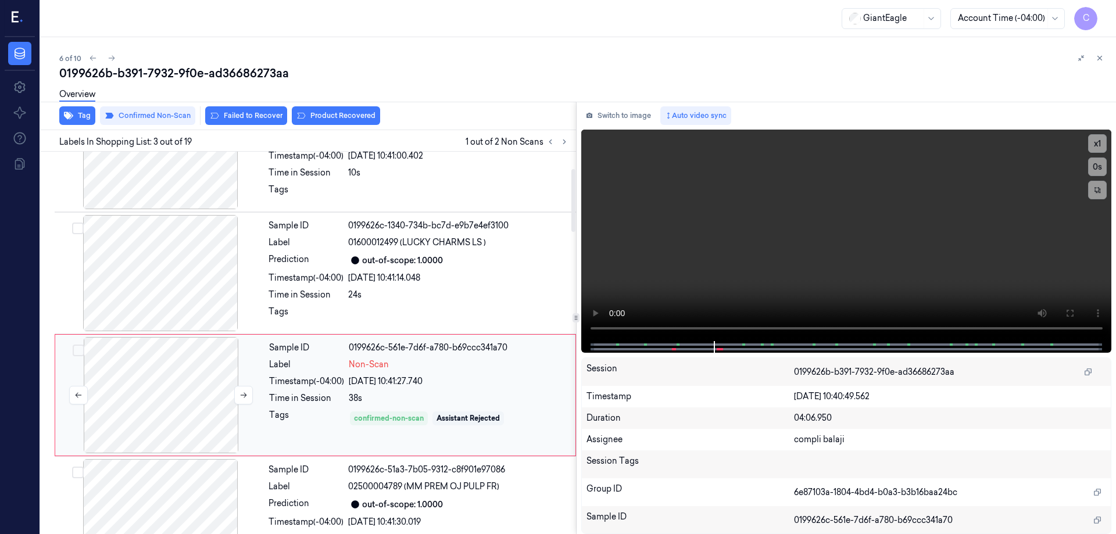
scroll to position [113, 0]
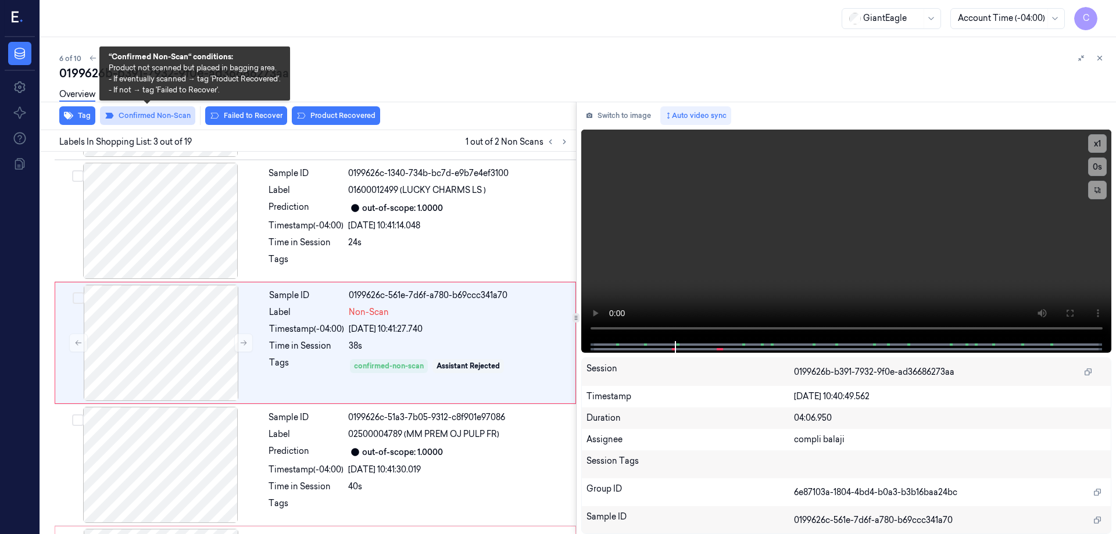
click at [172, 117] on button "Confirmed Non-Scan" at bounding box center [147, 115] width 95 height 19
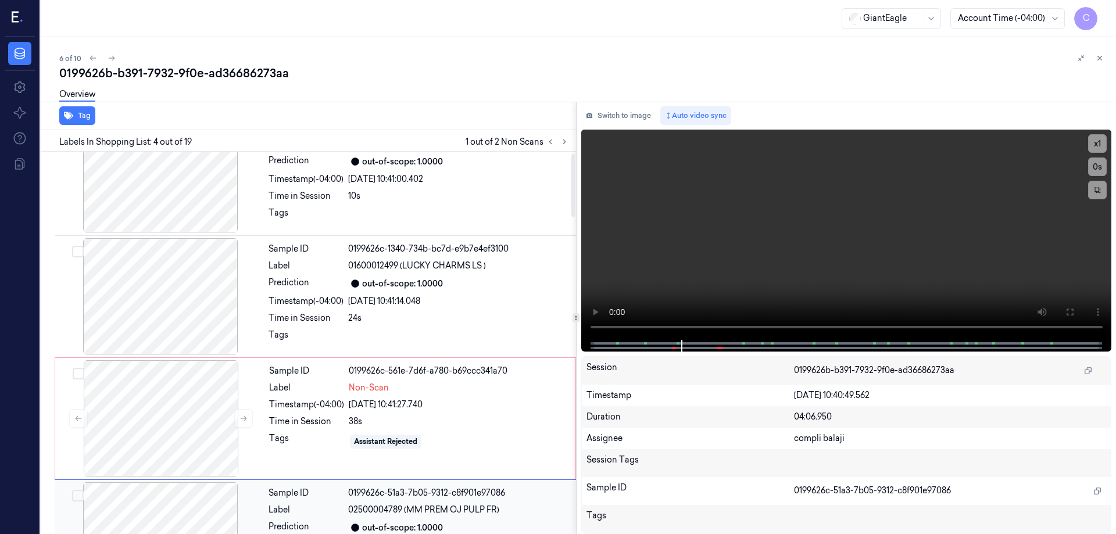
scroll to position [0, 0]
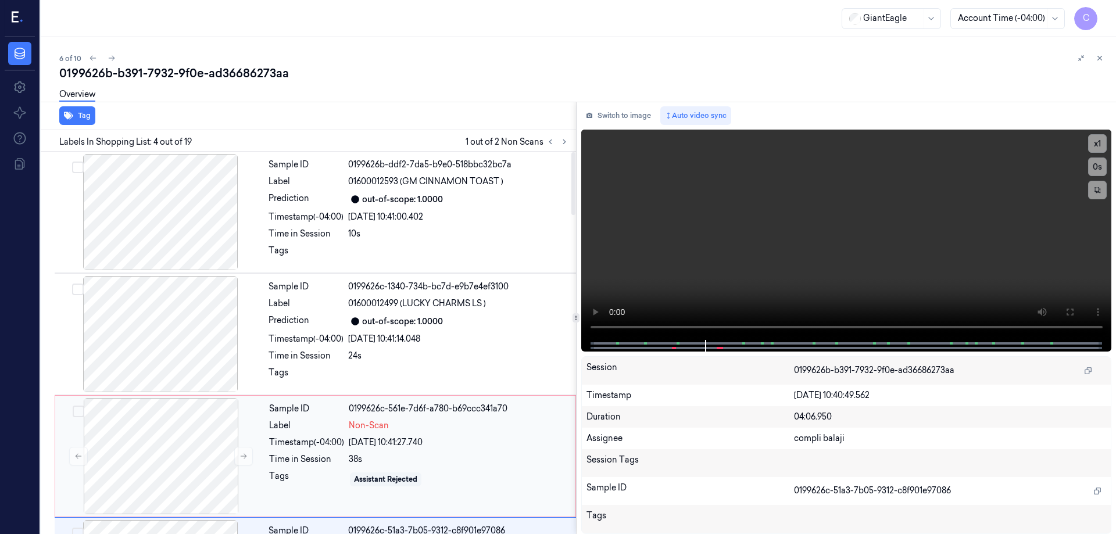
click at [317, 421] on div "Label" at bounding box center [306, 426] width 75 height 12
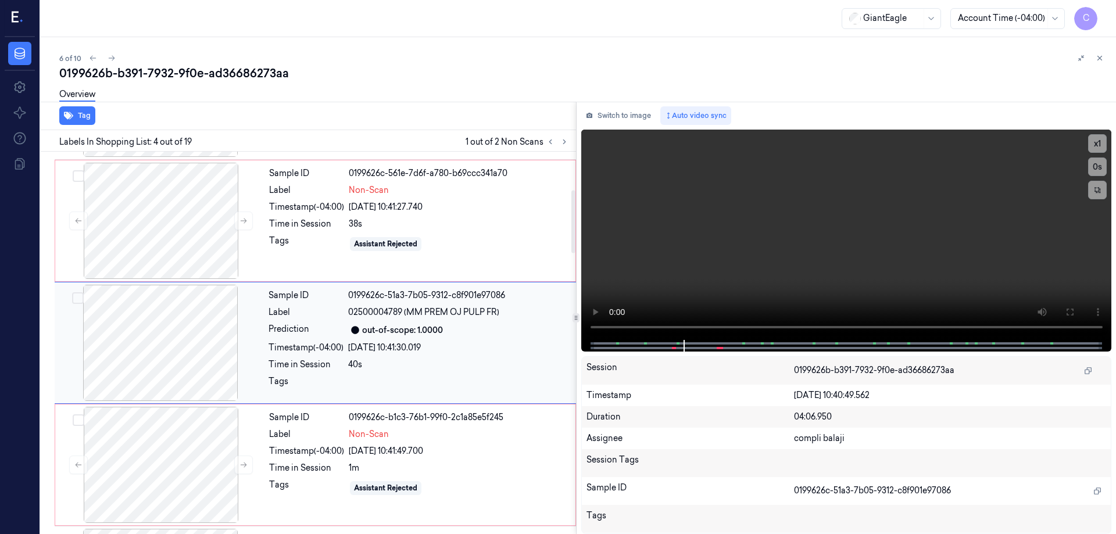
scroll to position [177, 0]
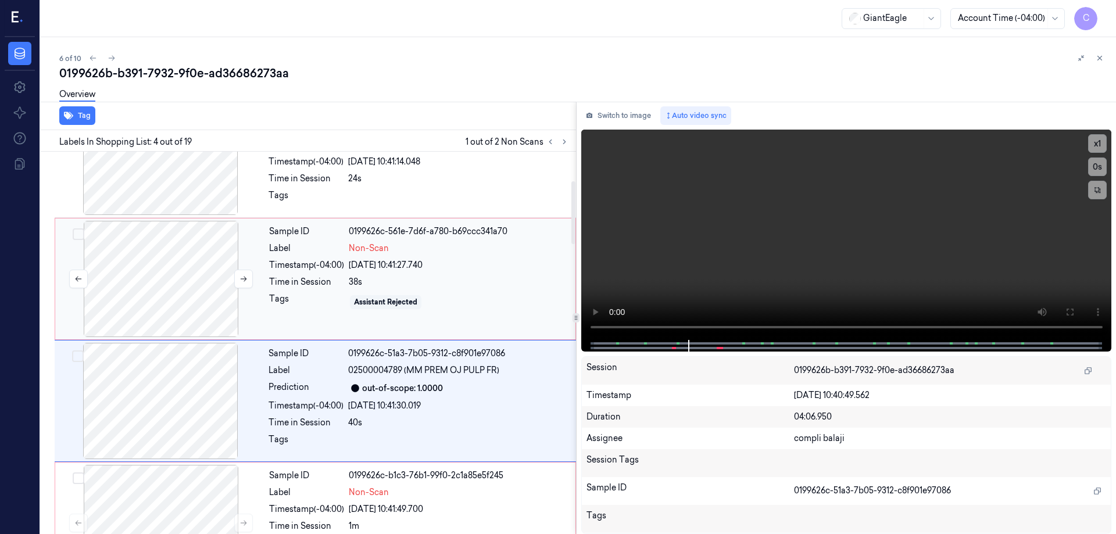
click at [79, 236] on button "Select row" at bounding box center [79, 234] width 12 height 12
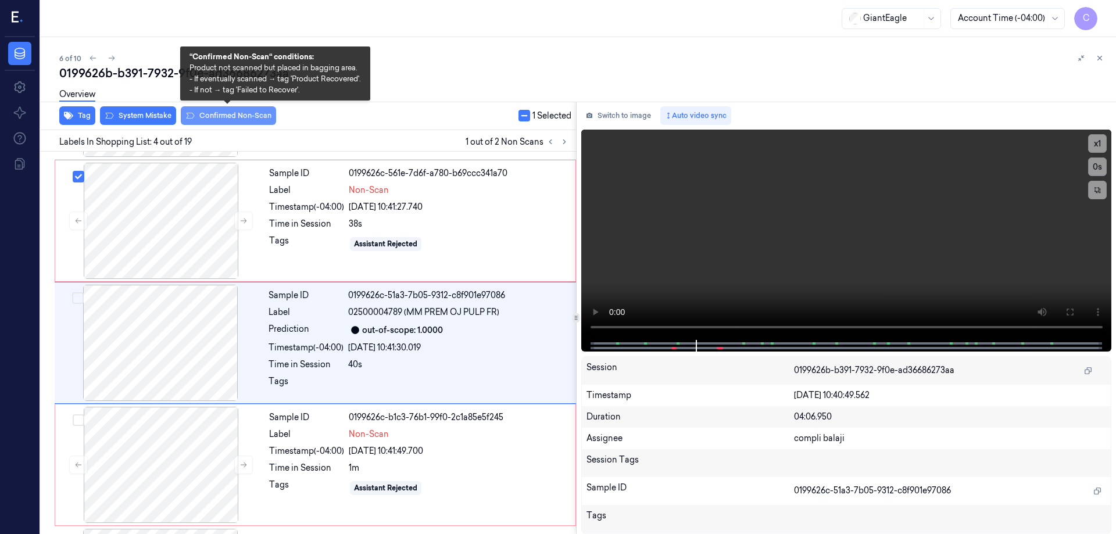
click at [226, 117] on button "Confirmed Non-Scan" at bounding box center [228, 115] width 95 height 19
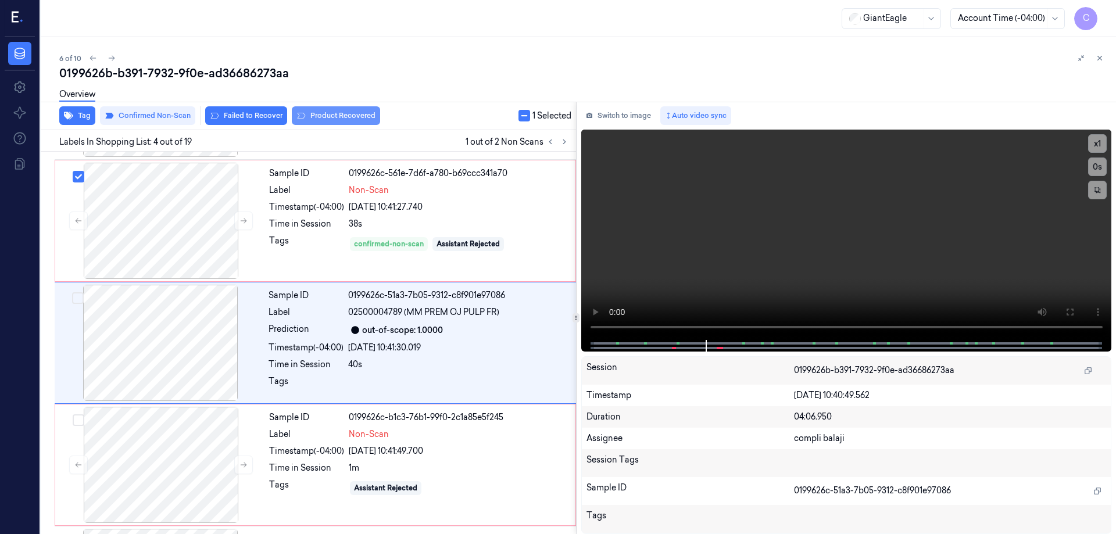
click at [340, 112] on button "Product Recovered" at bounding box center [336, 115] width 88 height 19
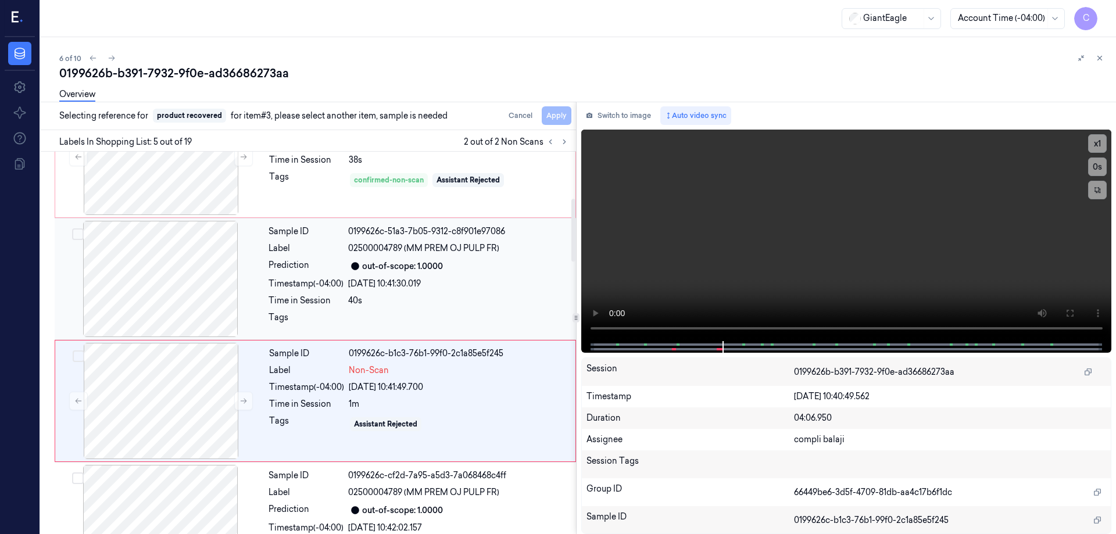
scroll to position [183, 0]
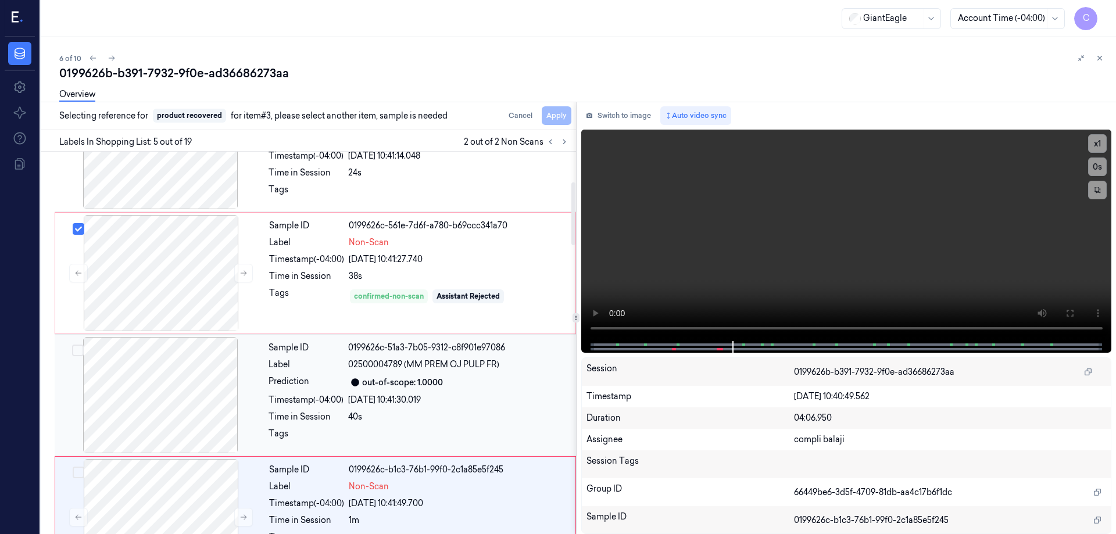
click at [399, 383] on div "out-of-scope: 1.0000" at bounding box center [402, 383] width 81 height 12
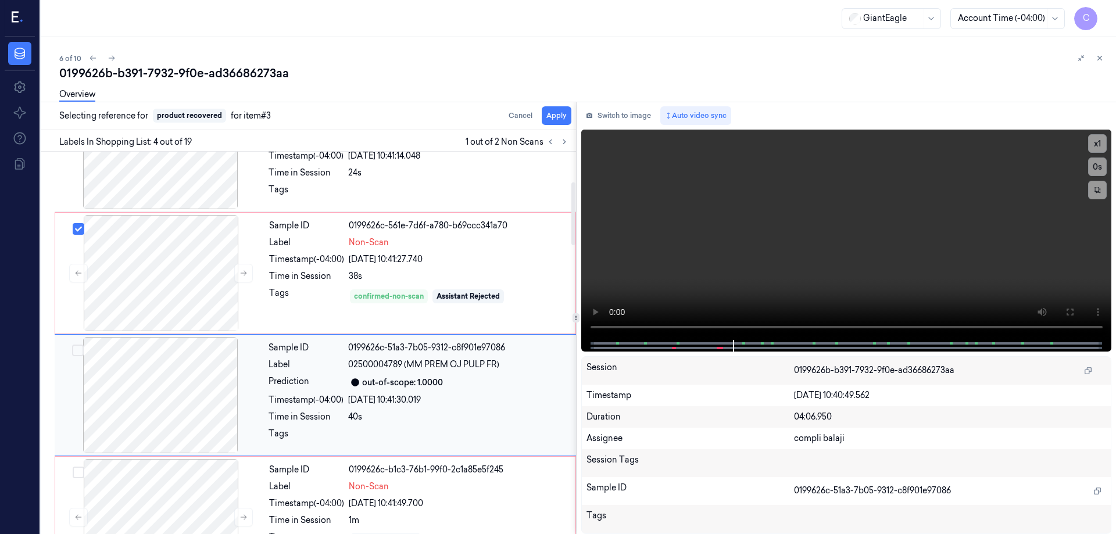
scroll to position [235, 0]
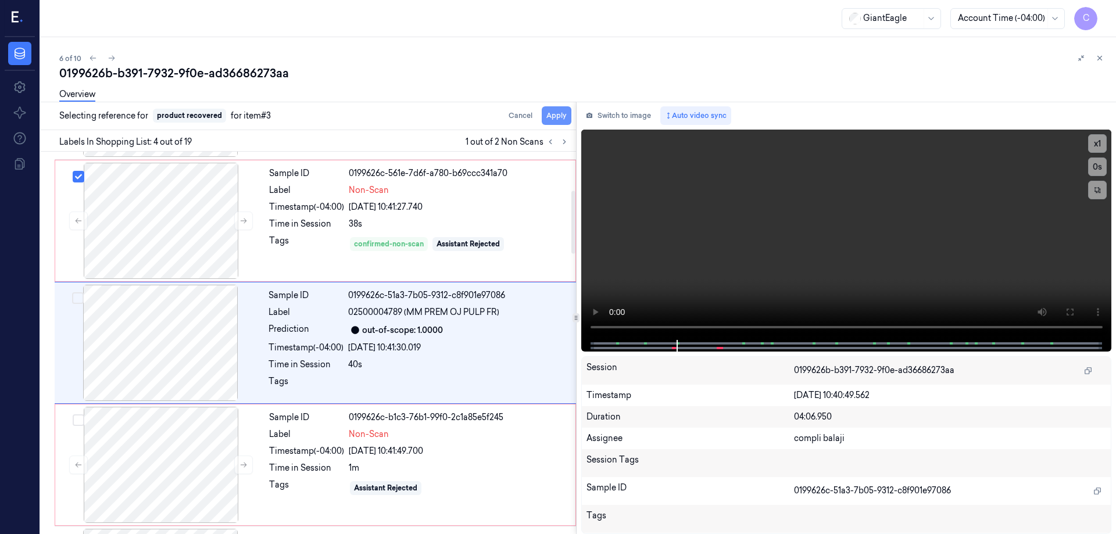
click at [562, 116] on button "Apply" at bounding box center [557, 115] width 30 height 19
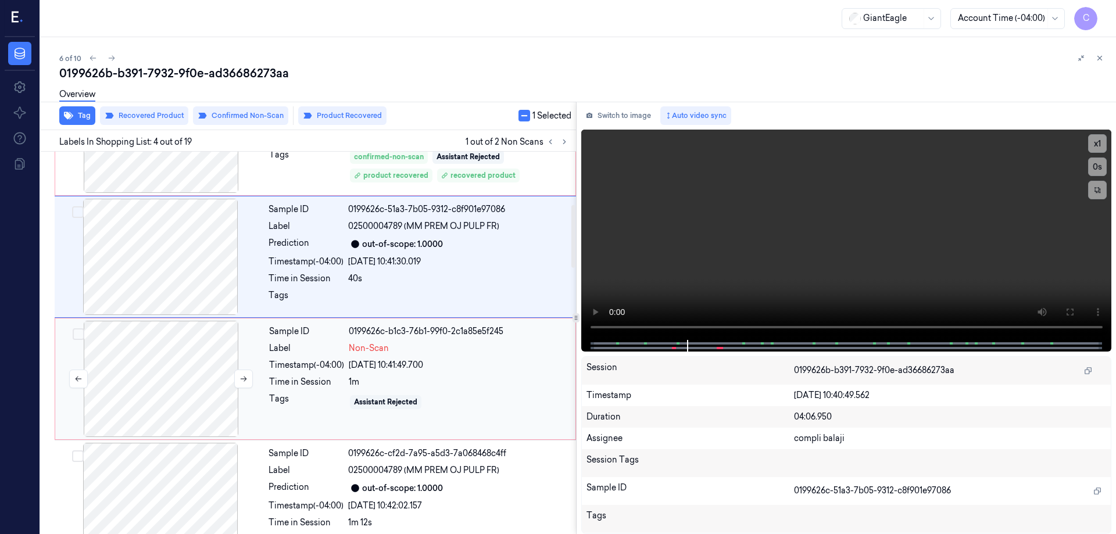
scroll to position [352, 0]
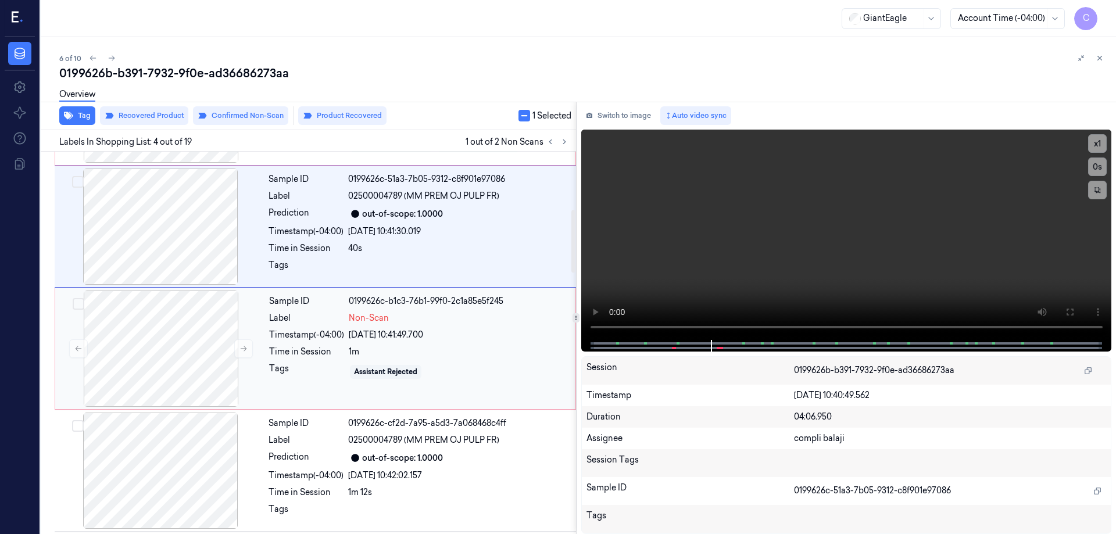
click at [301, 332] on div "Timestamp (-04:00)" at bounding box center [306, 335] width 75 height 12
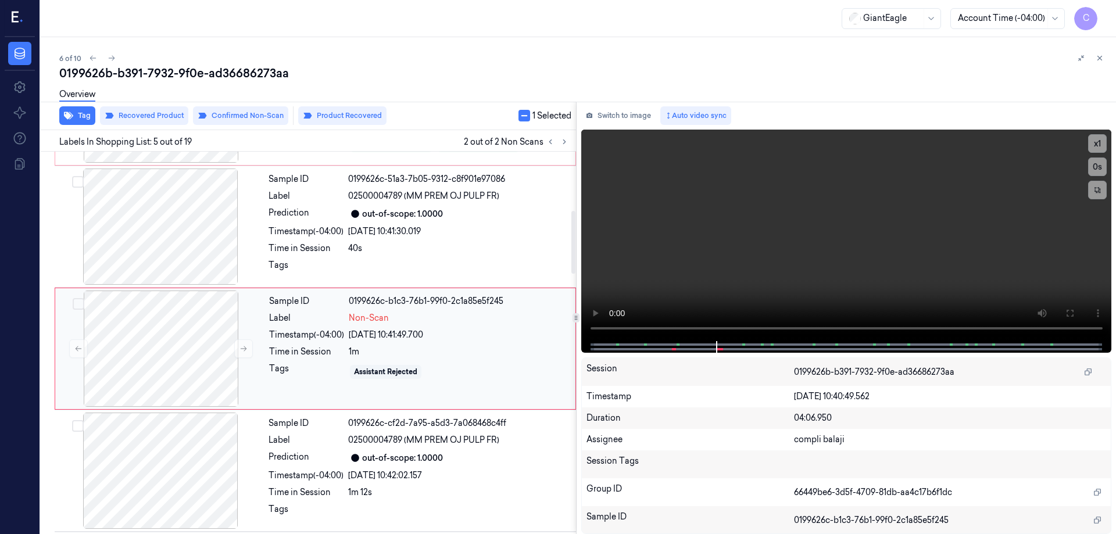
scroll to position [357, 0]
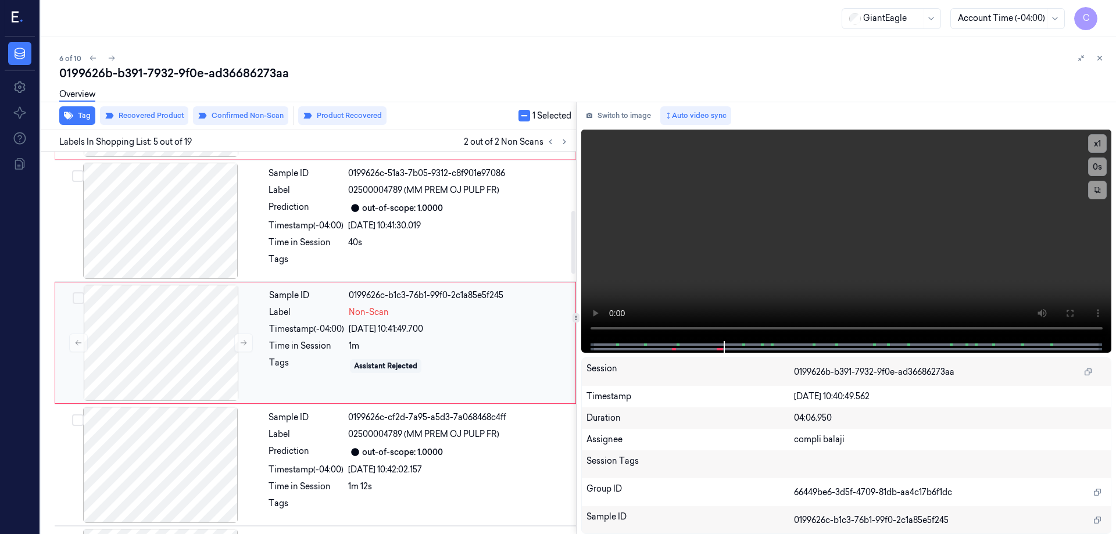
click at [270, 326] on div "Timestamp (-04:00)" at bounding box center [306, 329] width 75 height 12
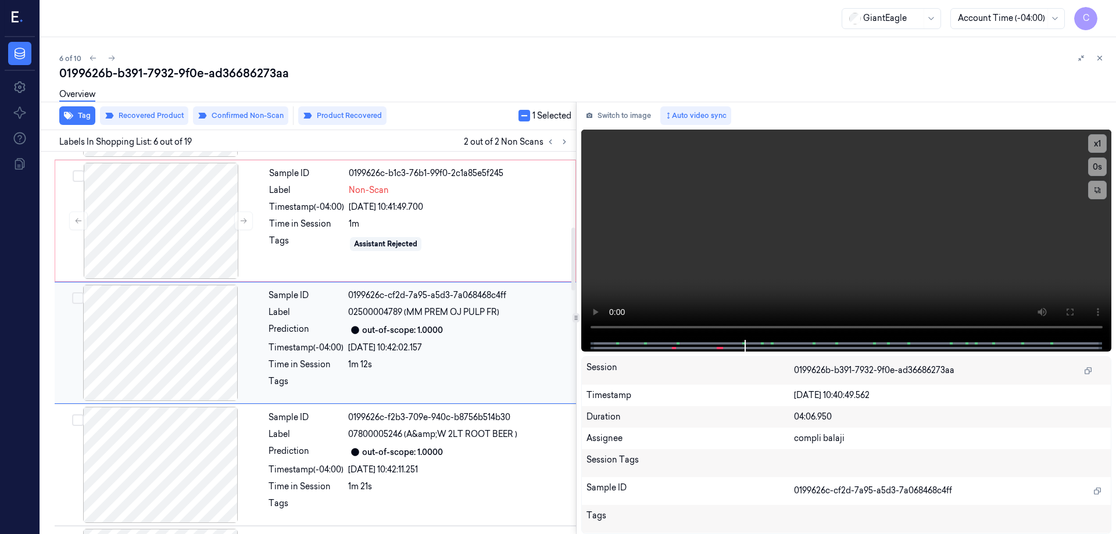
scroll to position [363, 0]
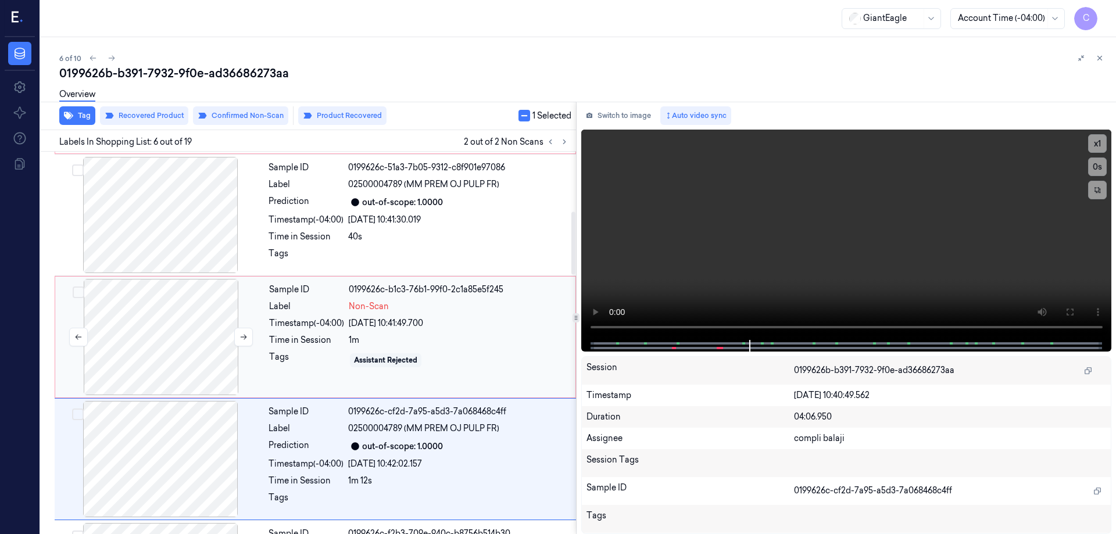
click at [80, 295] on button "Select row" at bounding box center [79, 293] width 12 height 12
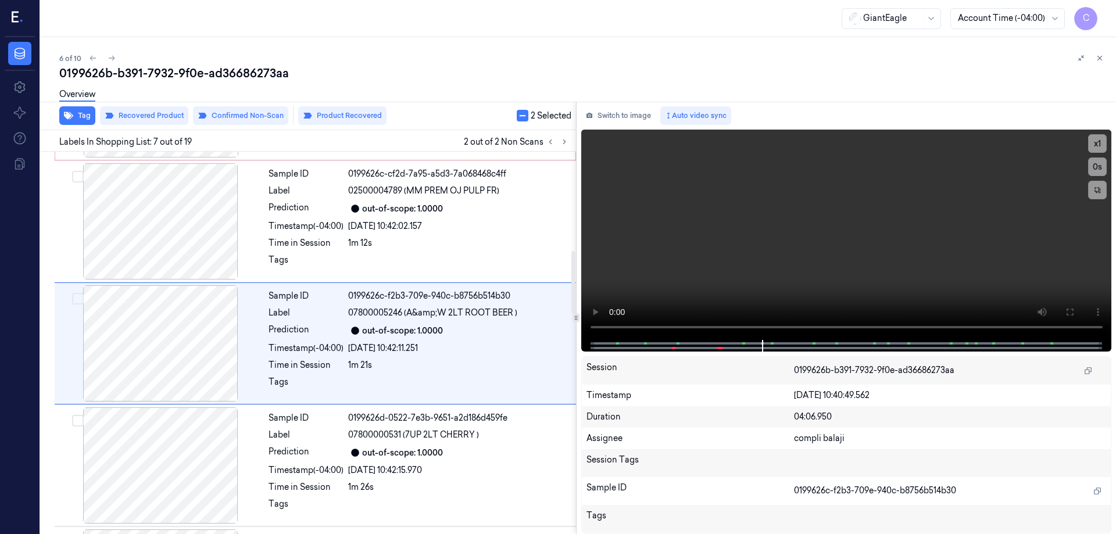
scroll to position [602, 0]
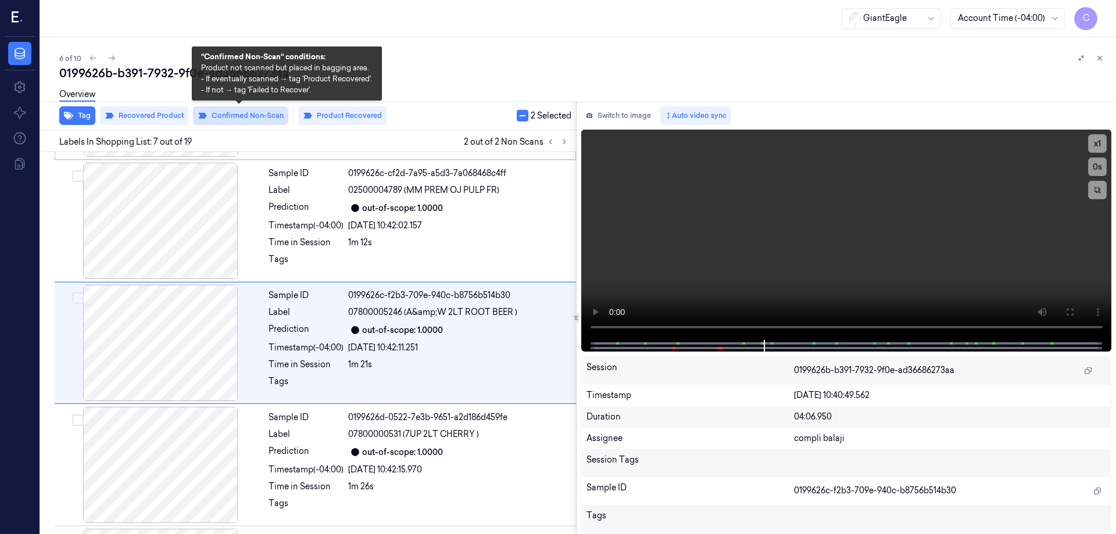
click at [240, 115] on button "Confirmed Non-Scan" at bounding box center [240, 115] width 95 height 19
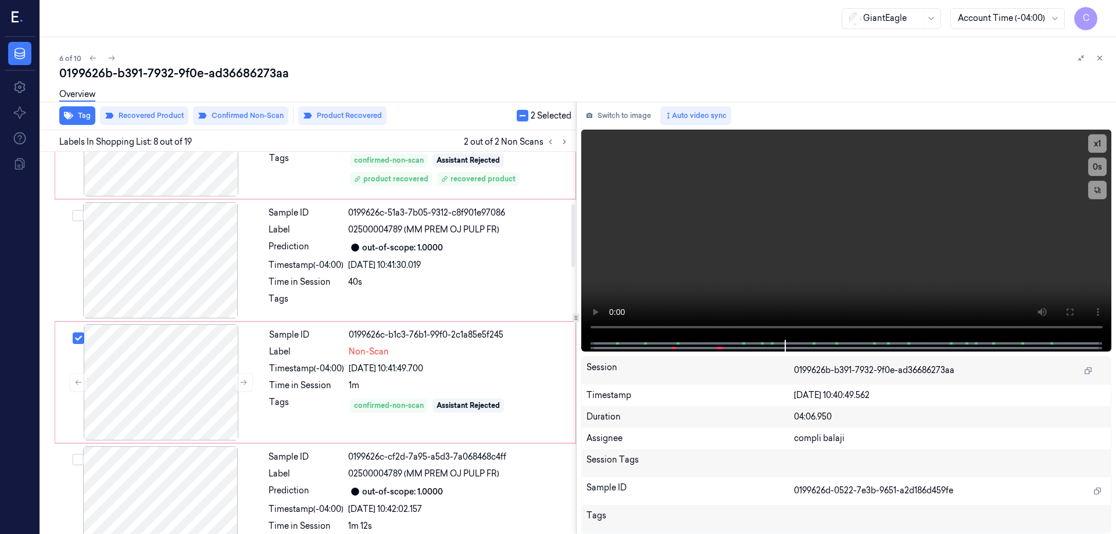
scroll to position [317, 0]
click at [353, 116] on button "Product Recovered" at bounding box center [342, 115] width 88 height 19
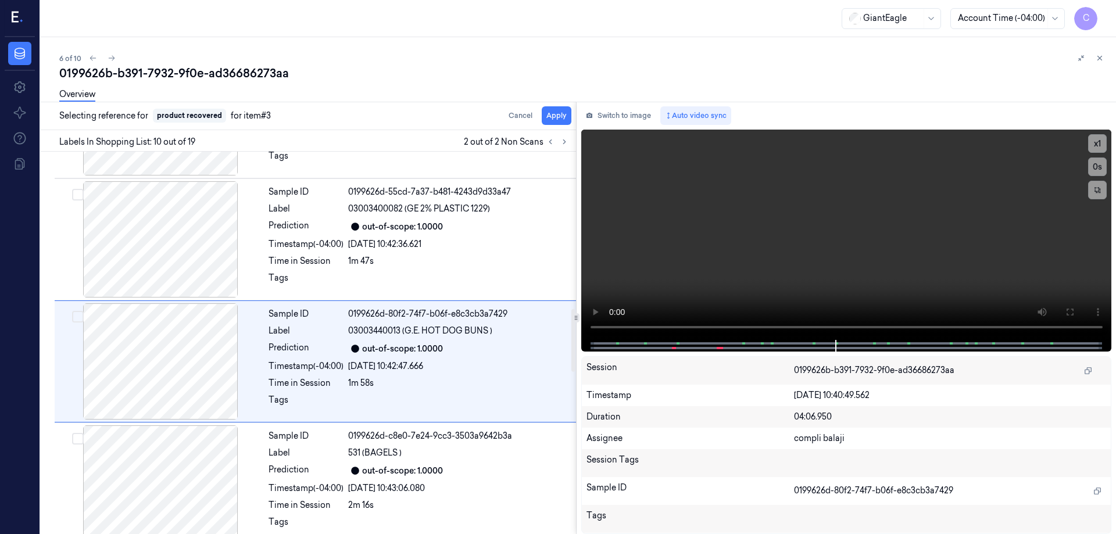
scroll to position [968, 0]
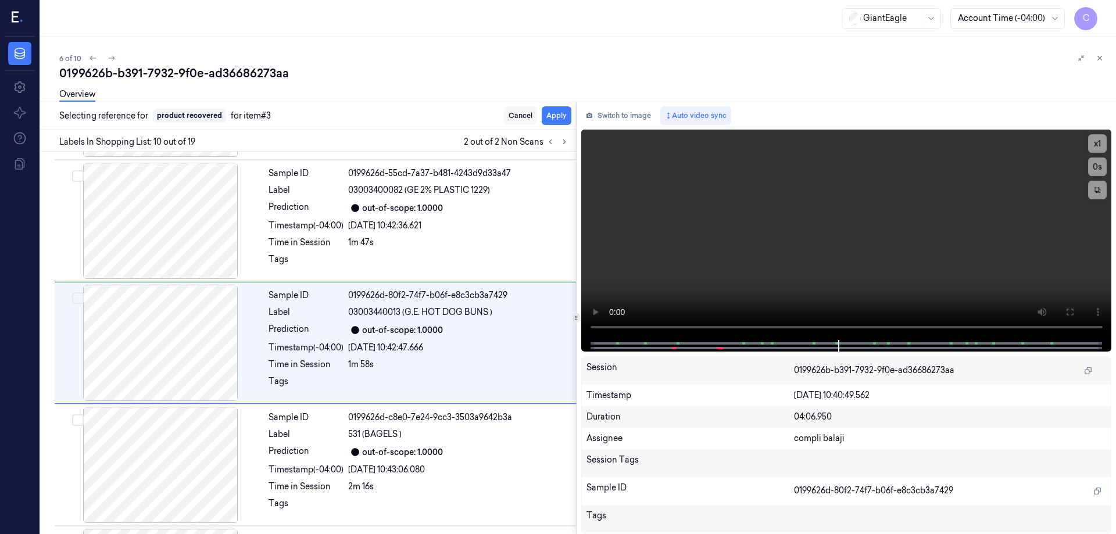
click at [522, 115] on button "Cancel" at bounding box center [520, 115] width 33 height 19
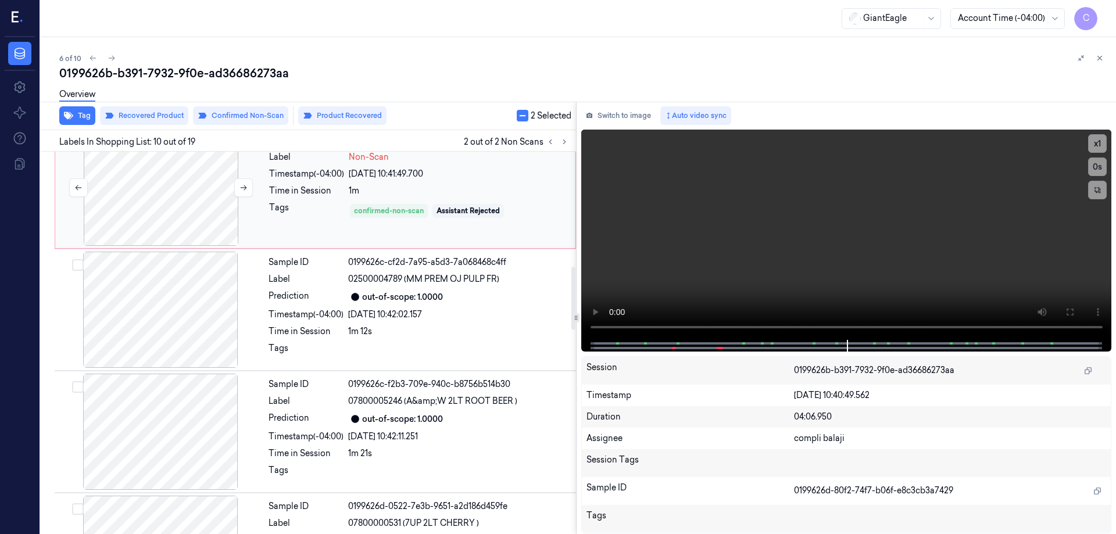
scroll to position [503, 0]
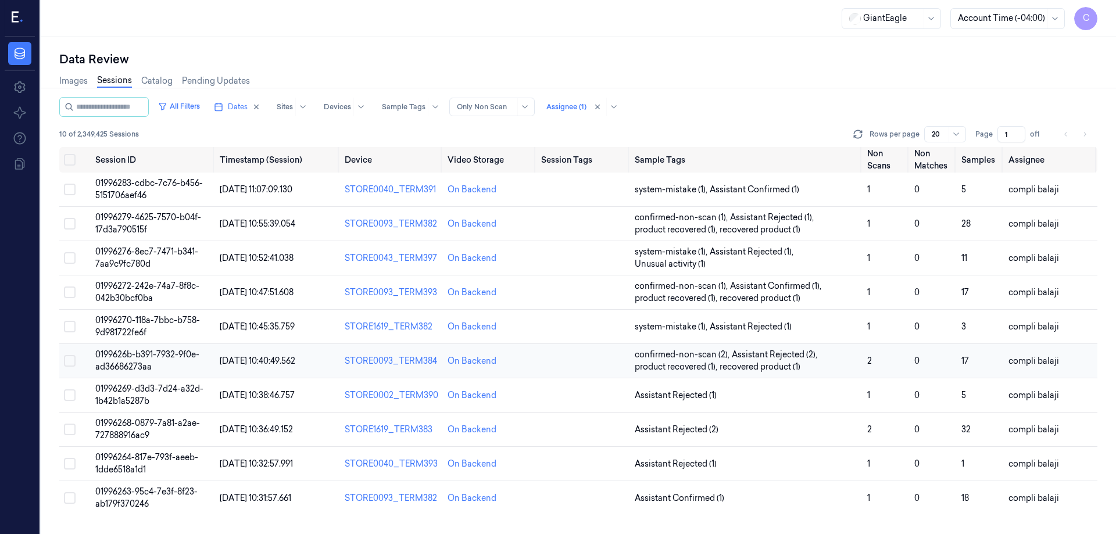
click at [159, 356] on span "0199626b-b391-7932-9f0e-ad36686273aa" at bounding box center [147, 360] width 104 height 23
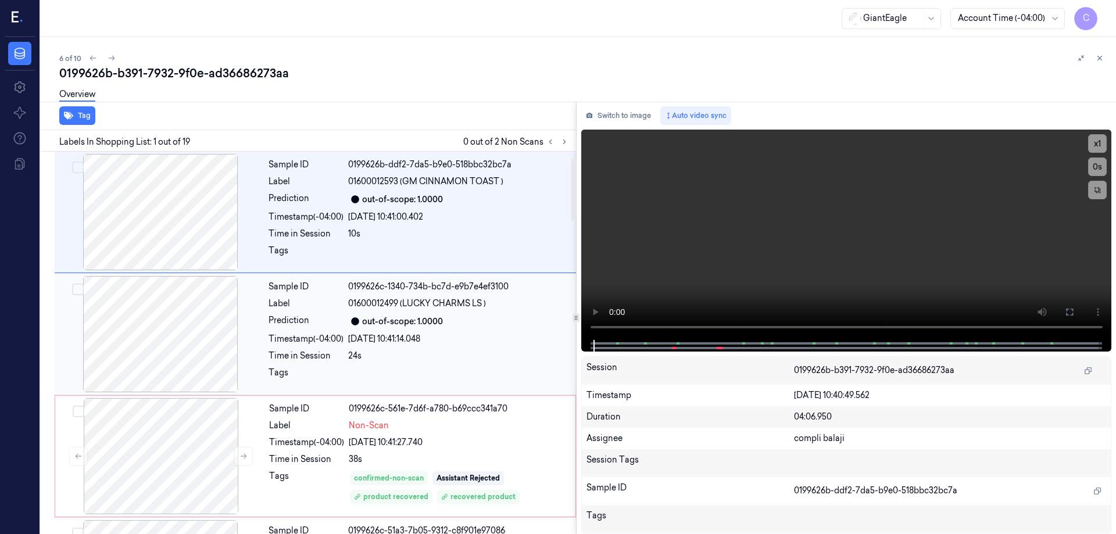
scroll to position [58, 0]
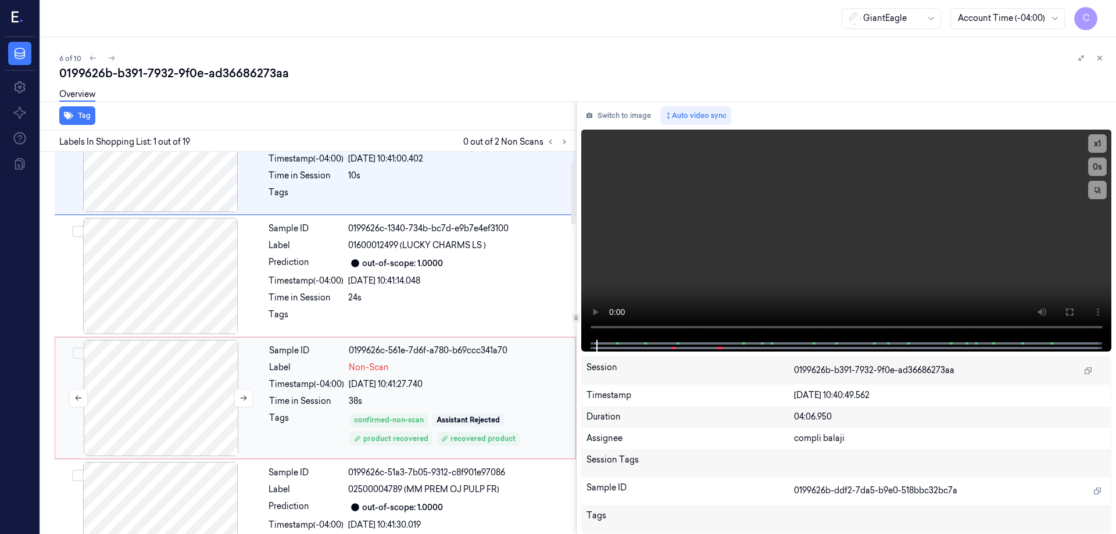
click at [253, 384] on div at bounding box center [161, 398] width 207 height 116
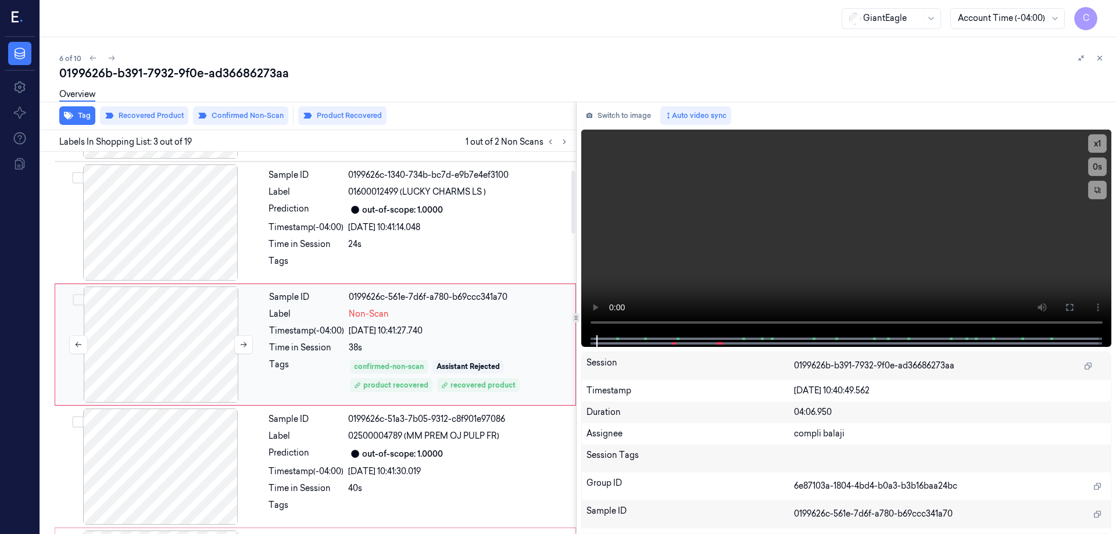
scroll to position [113, 0]
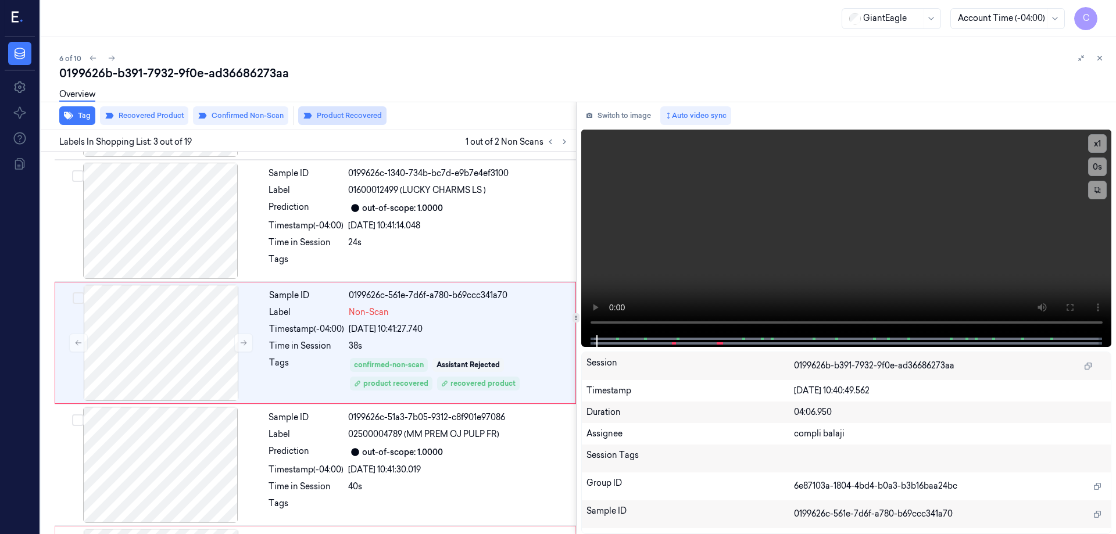
click at [325, 118] on button "Product Recovered" at bounding box center [342, 115] width 88 height 19
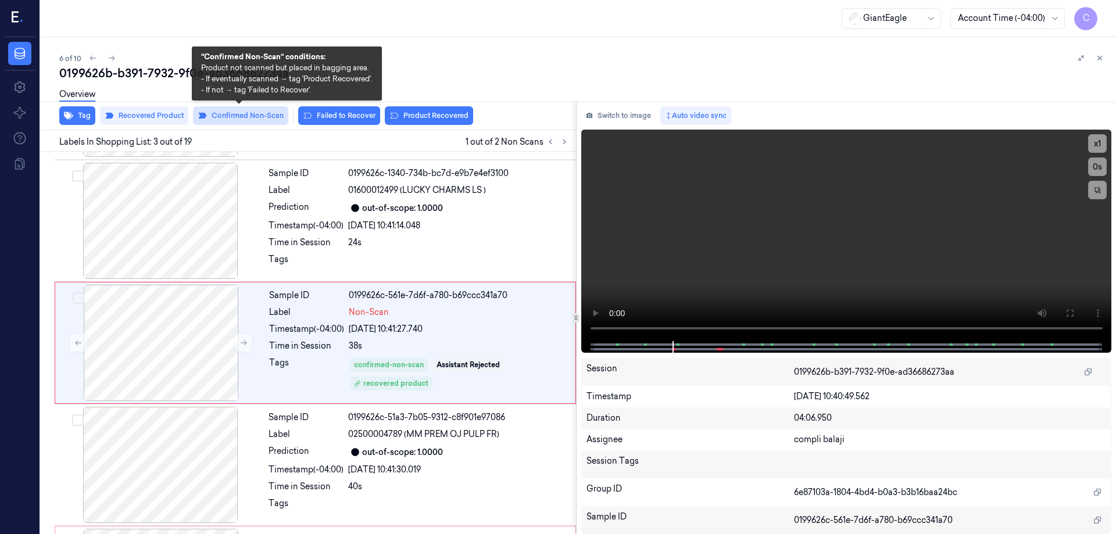
click at [257, 115] on button "Confirmed Non-Scan" at bounding box center [240, 115] width 95 height 19
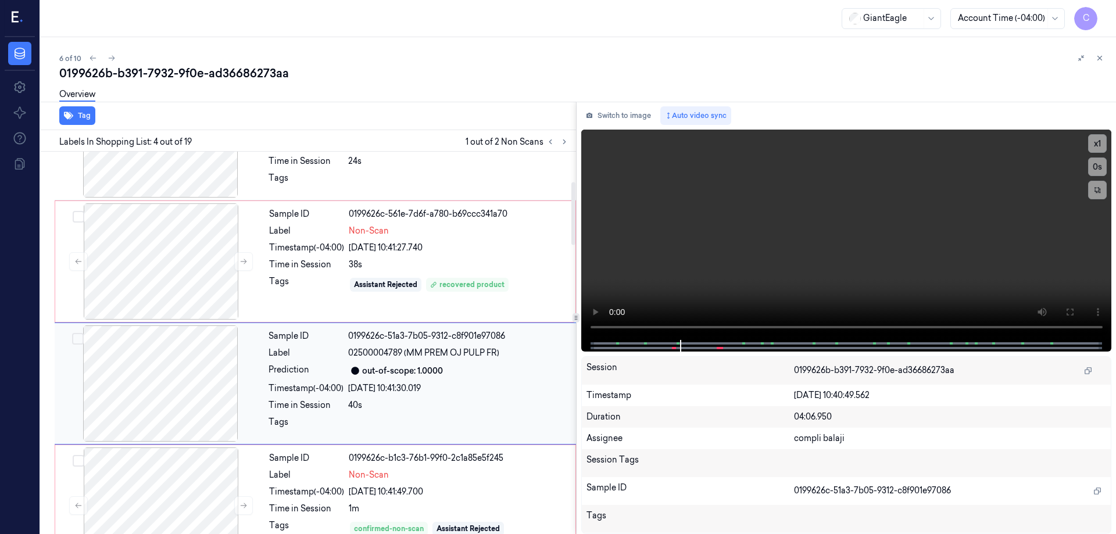
scroll to position [177, 0]
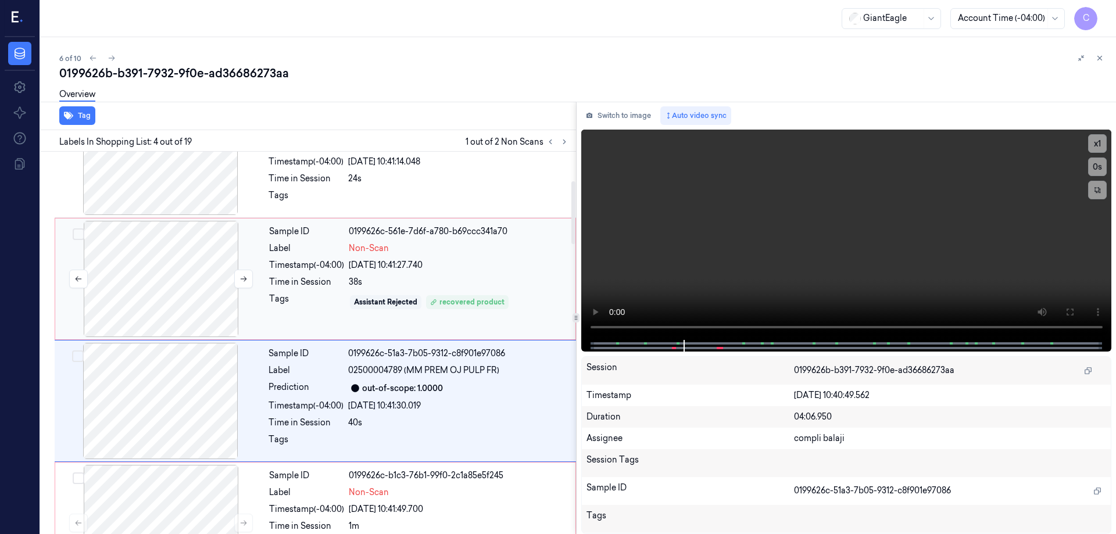
click at [224, 258] on div at bounding box center [161, 279] width 207 height 116
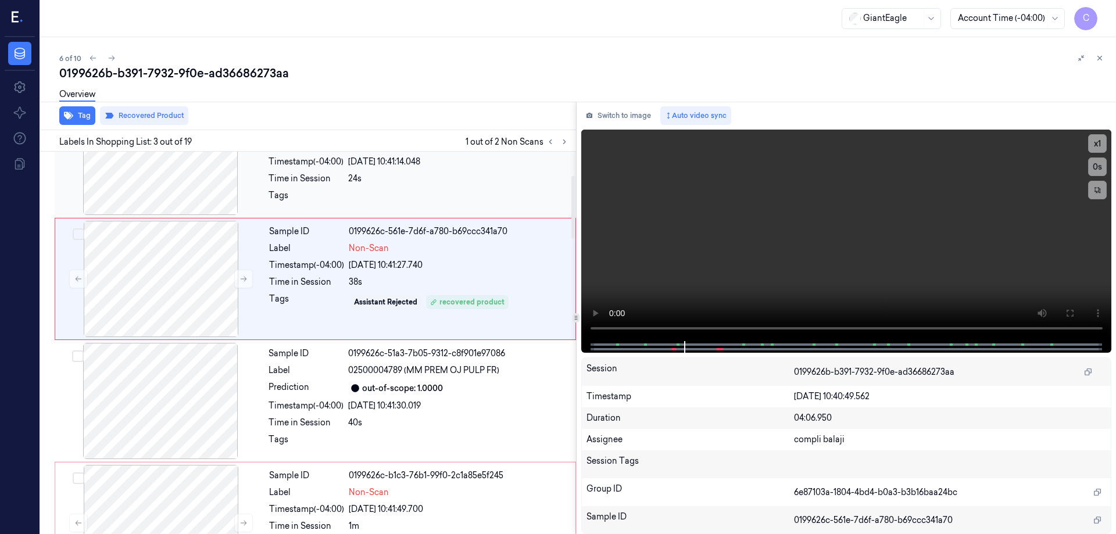
scroll to position [113, 0]
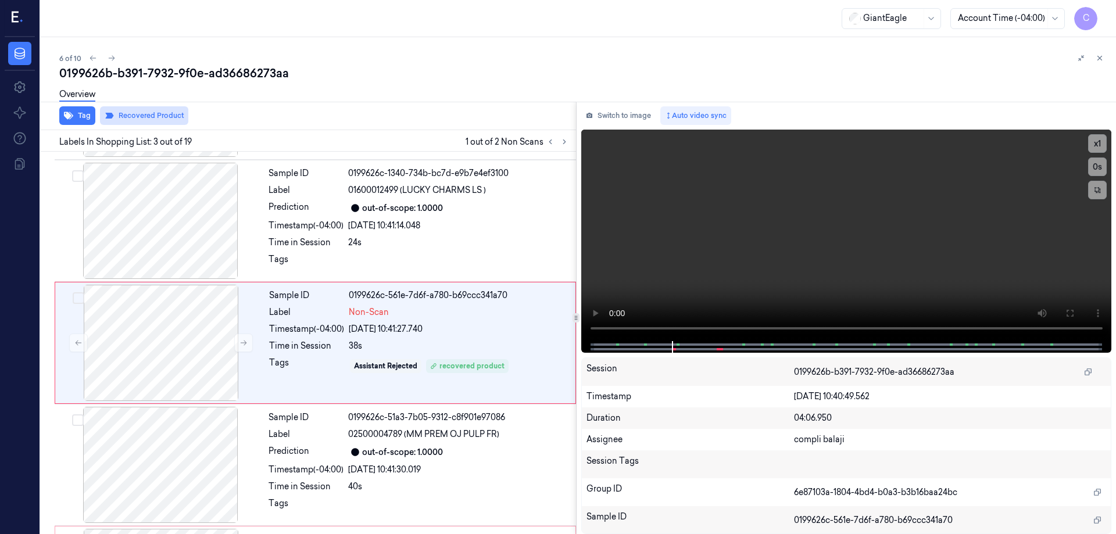
click at [145, 117] on button "Recovered Product" at bounding box center [144, 115] width 88 height 19
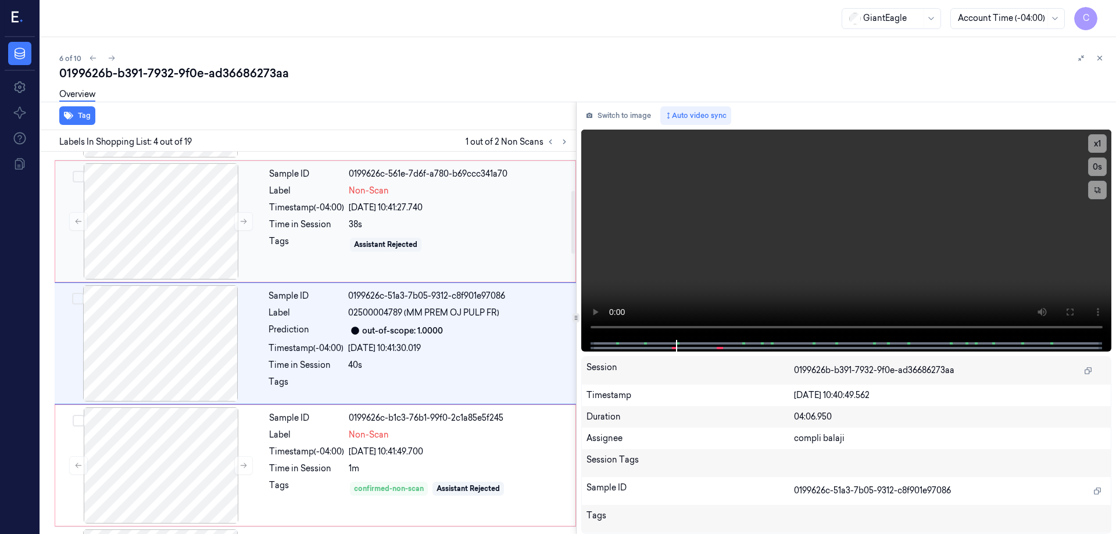
scroll to position [235, 0]
click at [213, 450] on div at bounding box center [161, 465] width 207 height 116
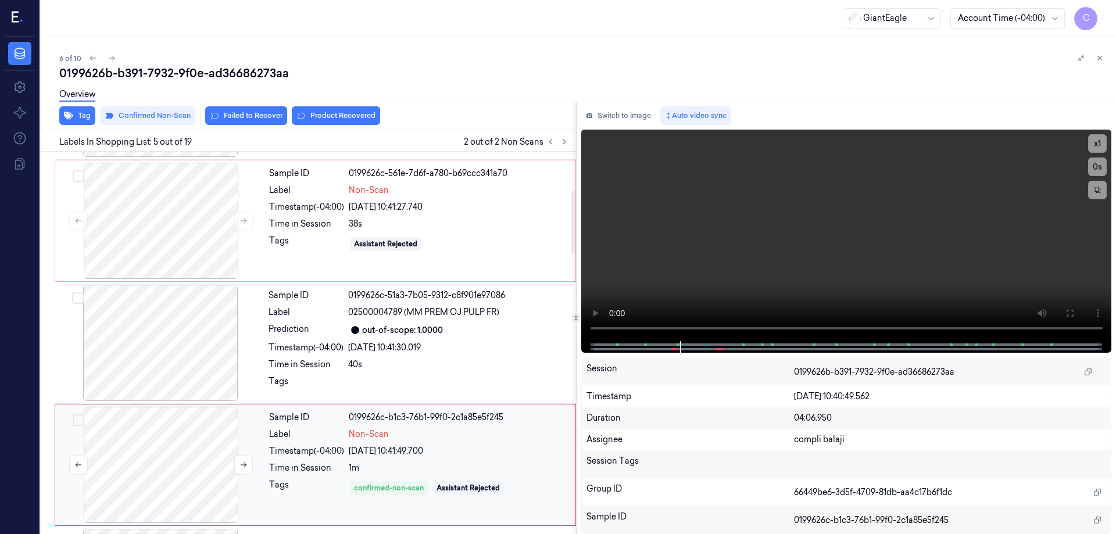
scroll to position [357, 0]
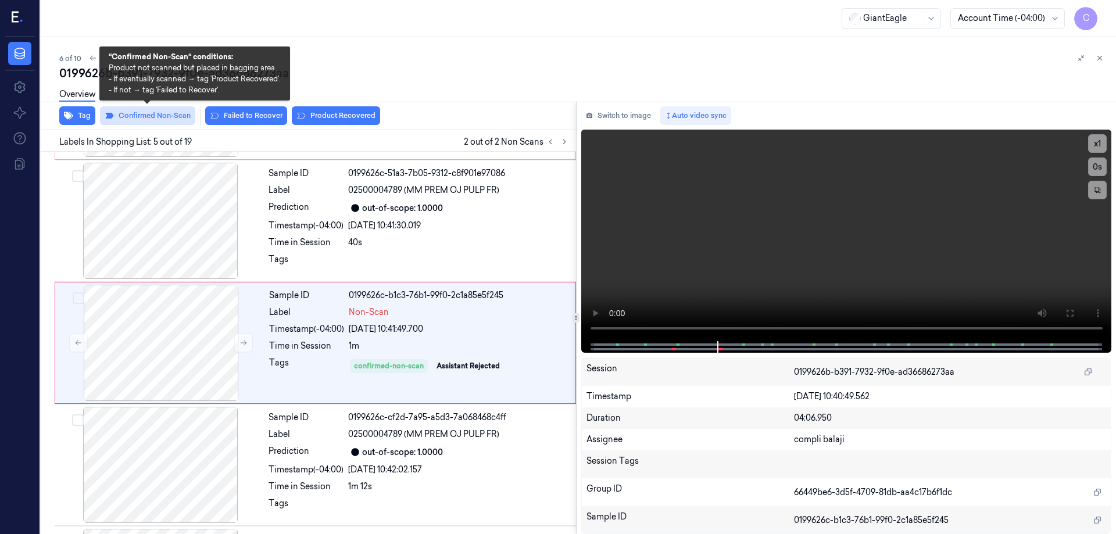
click at [171, 116] on button "Confirmed Non-Scan" at bounding box center [147, 115] width 95 height 19
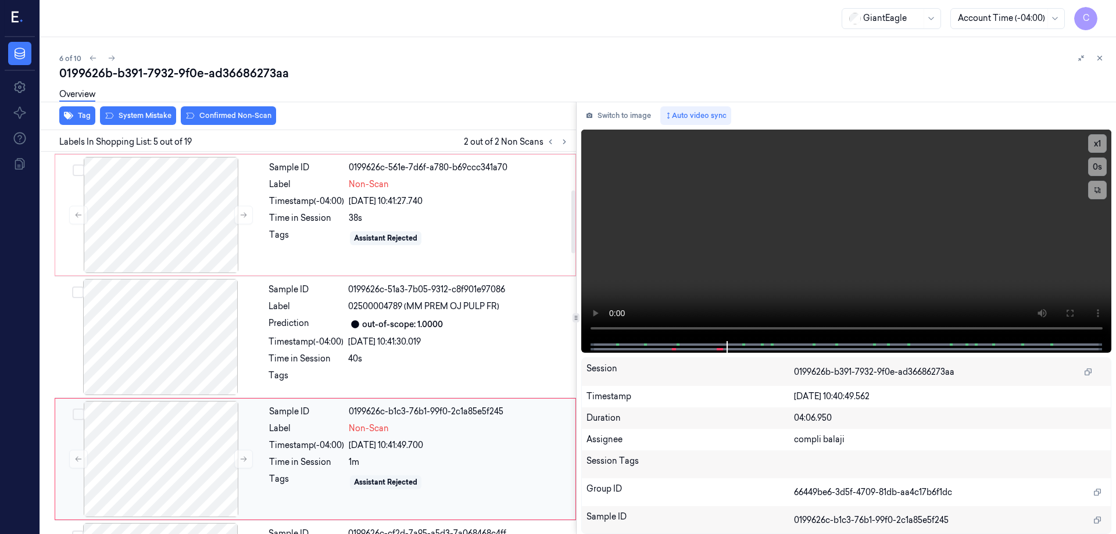
scroll to position [183, 0]
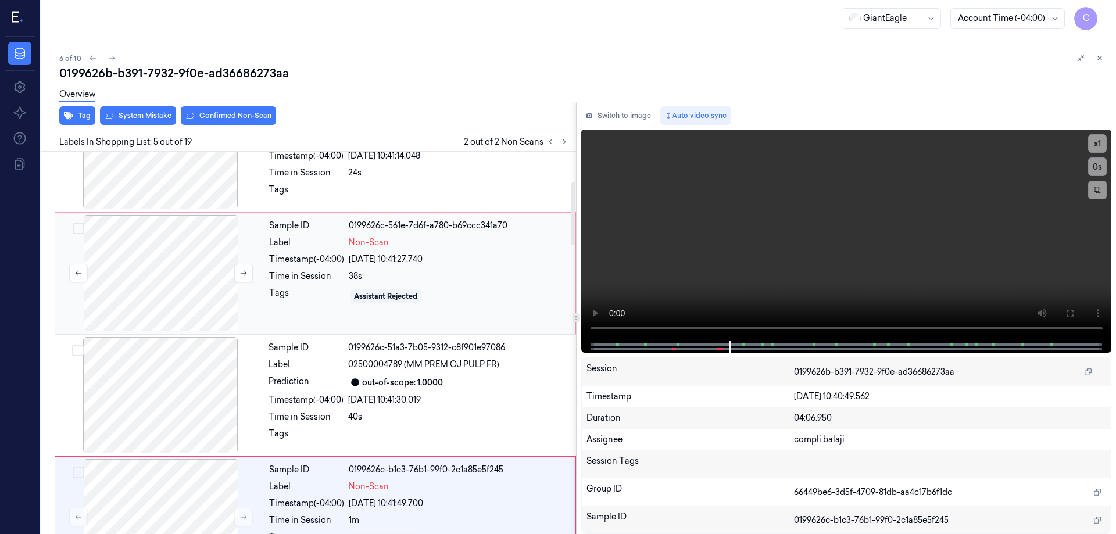
click at [77, 227] on button "Select row" at bounding box center [79, 229] width 12 height 12
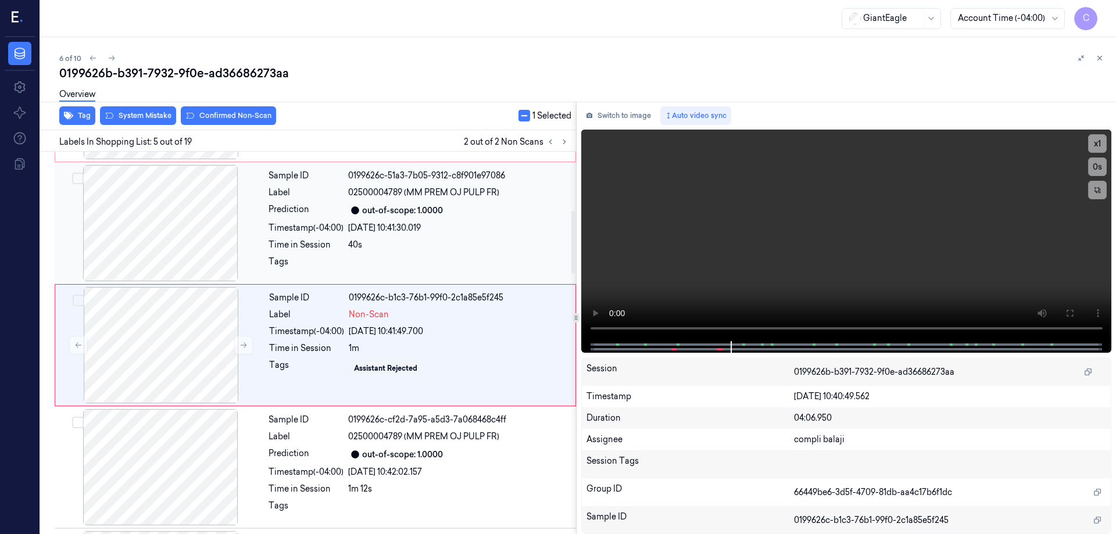
scroll to position [357, 0]
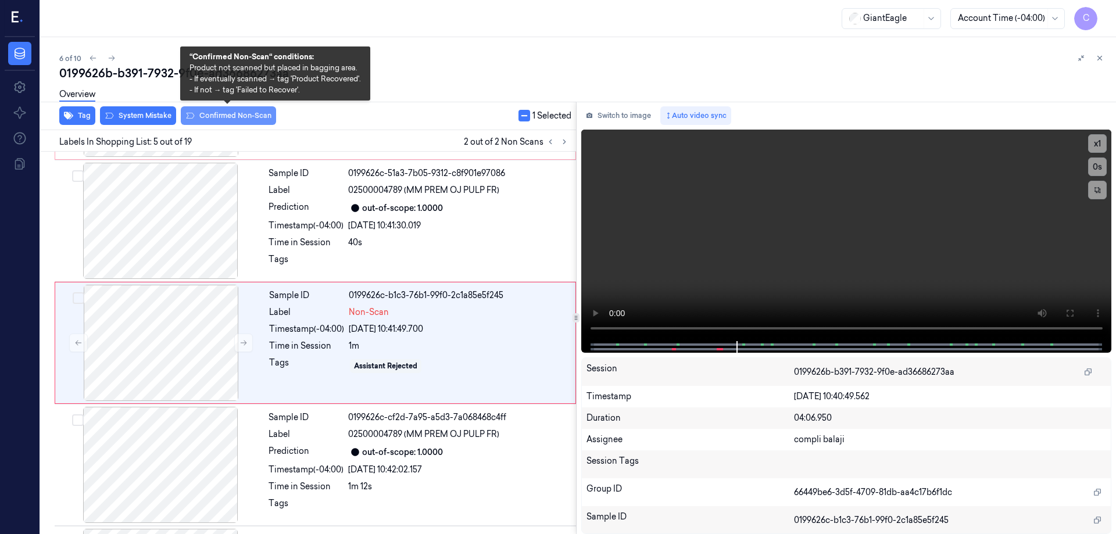
click at [219, 116] on button "Confirmed Non-Scan" at bounding box center [228, 115] width 95 height 19
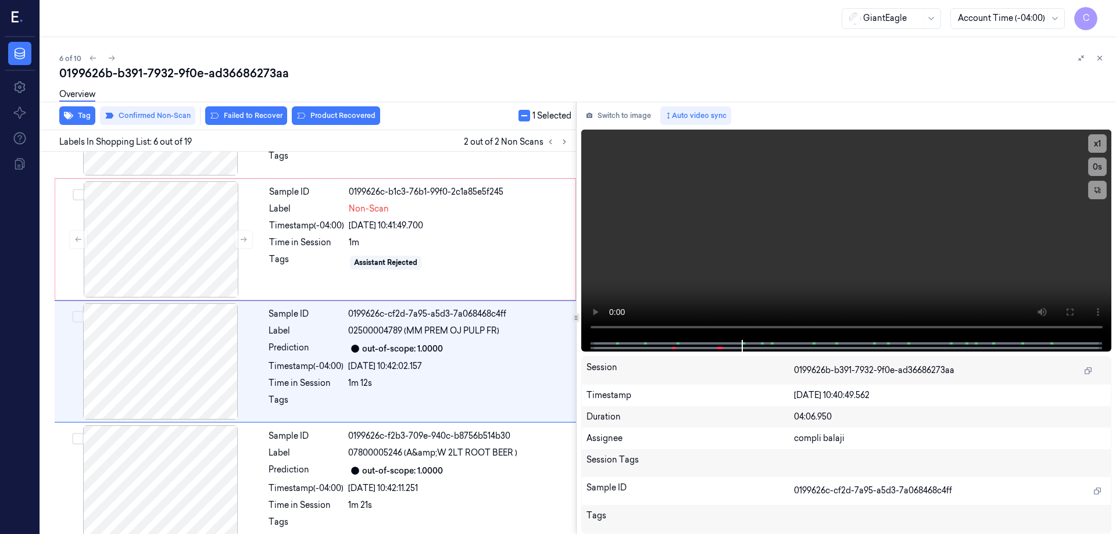
scroll to position [480, 0]
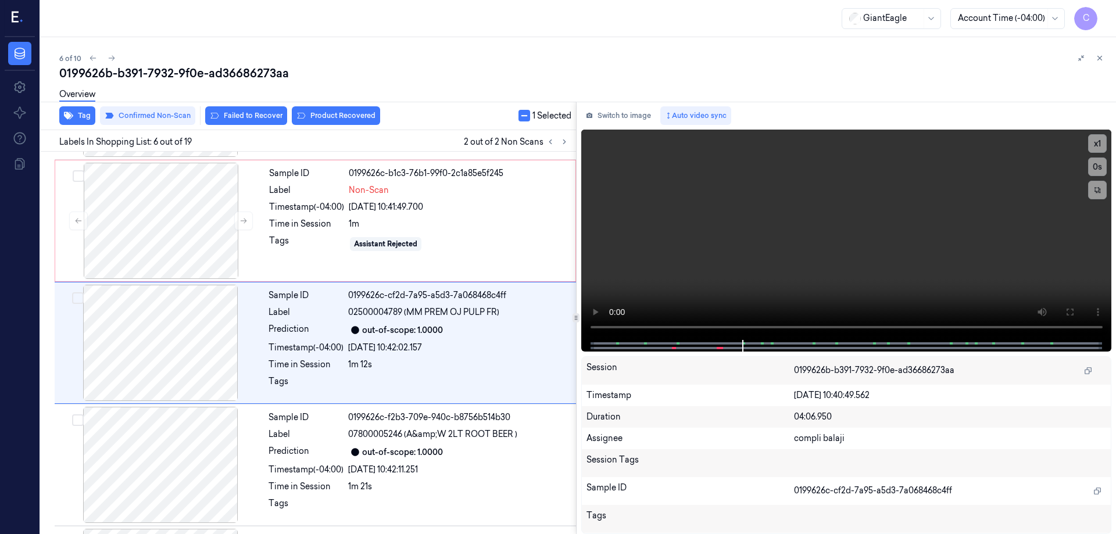
click at [342, 117] on button "Product Recovered" at bounding box center [336, 115] width 88 height 19
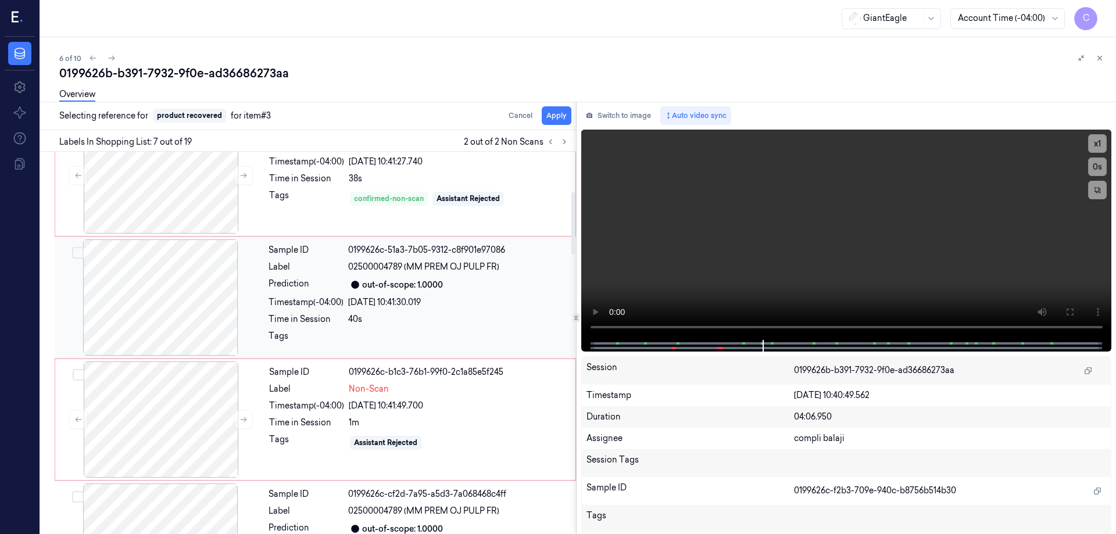
scroll to position [243, 0]
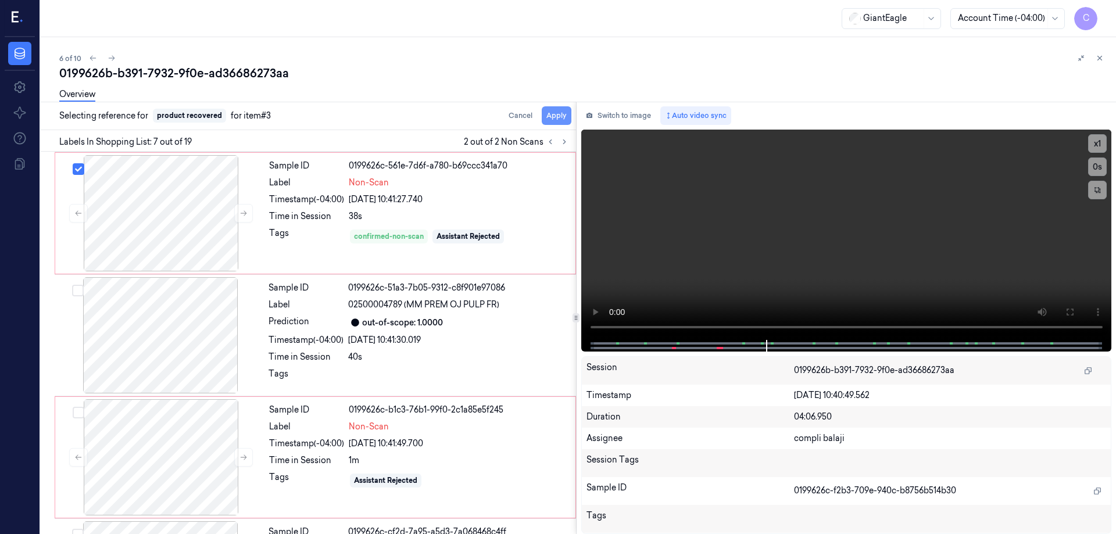
click at [564, 113] on button "Apply" at bounding box center [557, 115] width 30 height 19
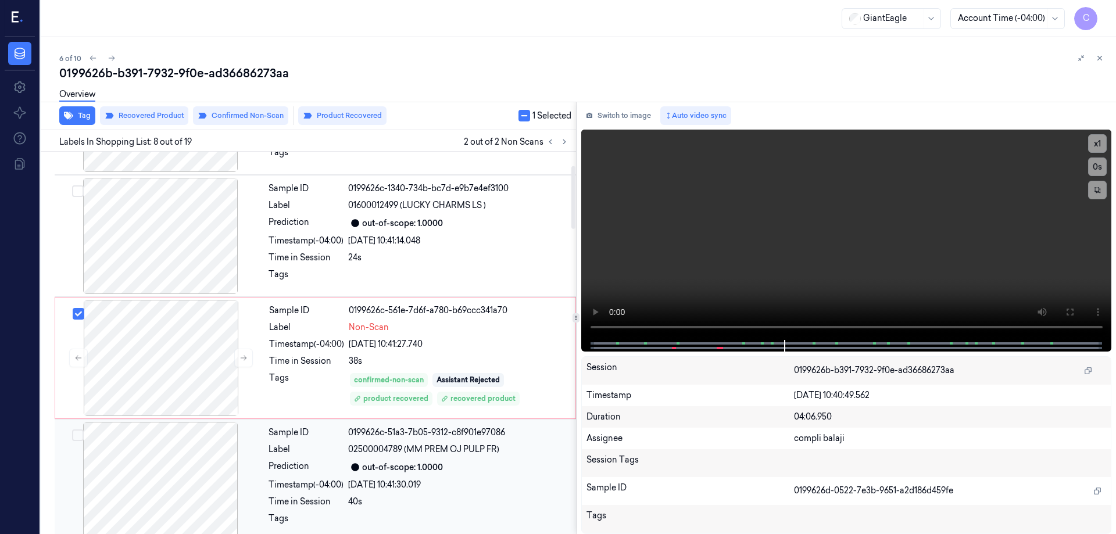
scroll to position [84, 0]
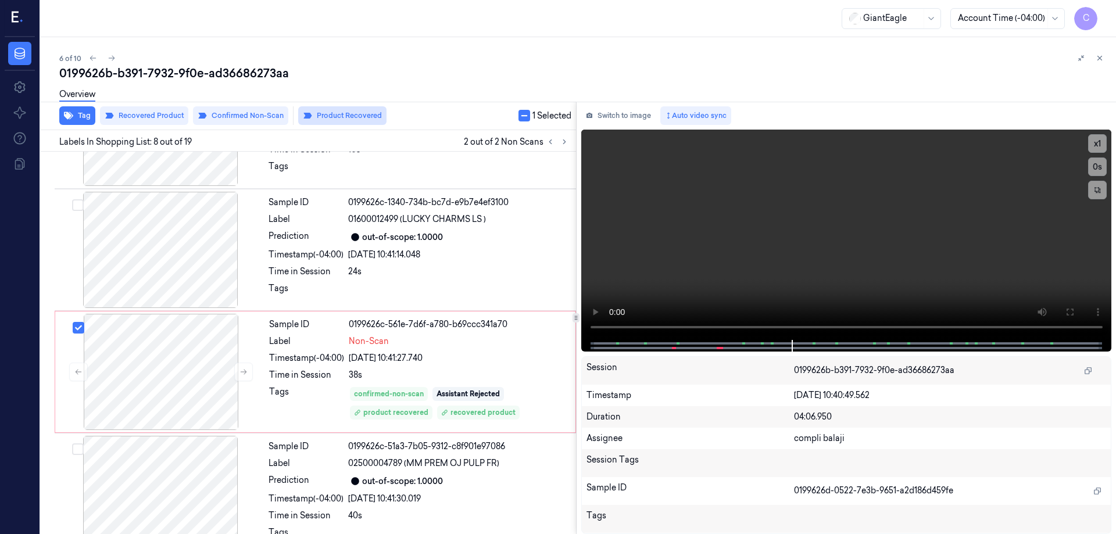
click at [322, 117] on button "Product Recovered" at bounding box center [342, 115] width 88 height 19
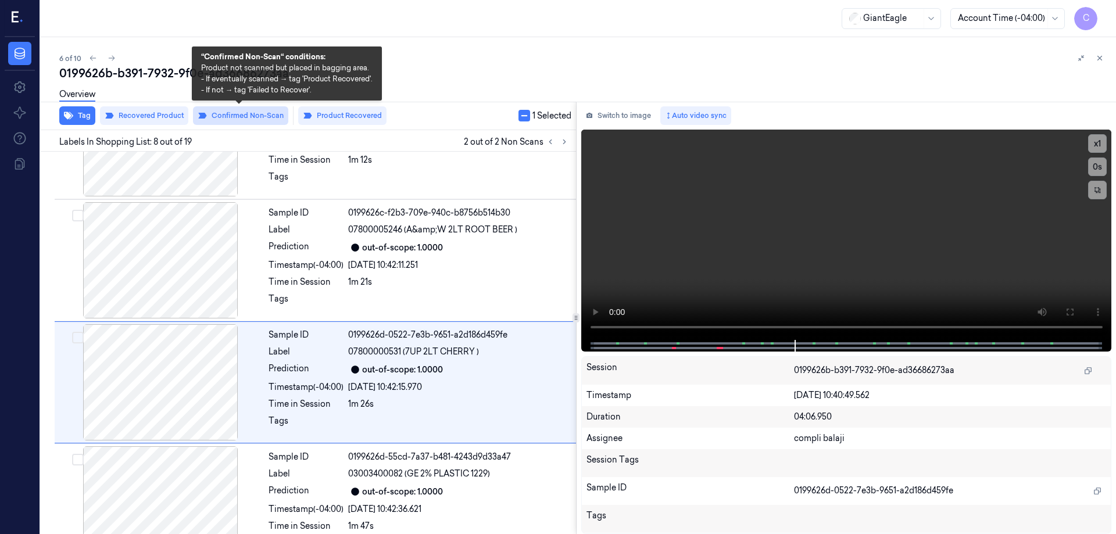
scroll to position [724, 0]
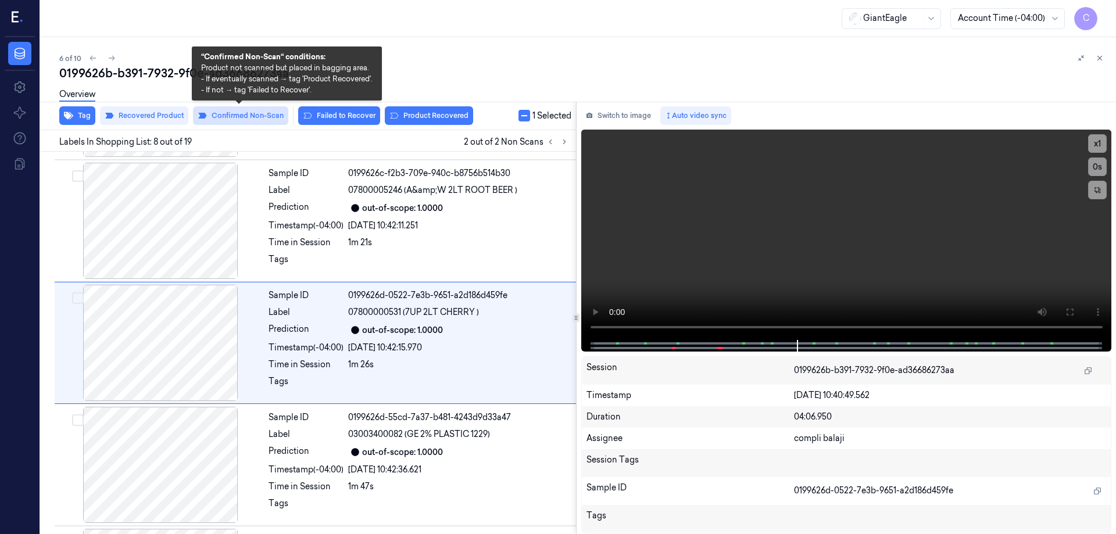
click at [252, 115] on button "Confirmed Non-Scan" at bounding box center [240, 115] width 95 height 19
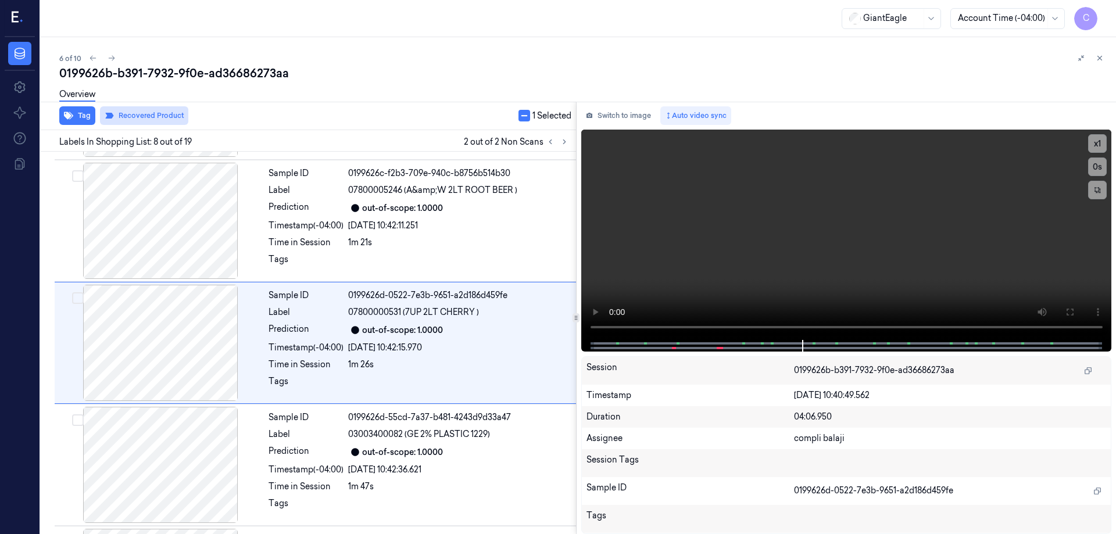
click at [158, 115] on button "Recovered Product" at bounding box center [144, 115] width 88 height 19
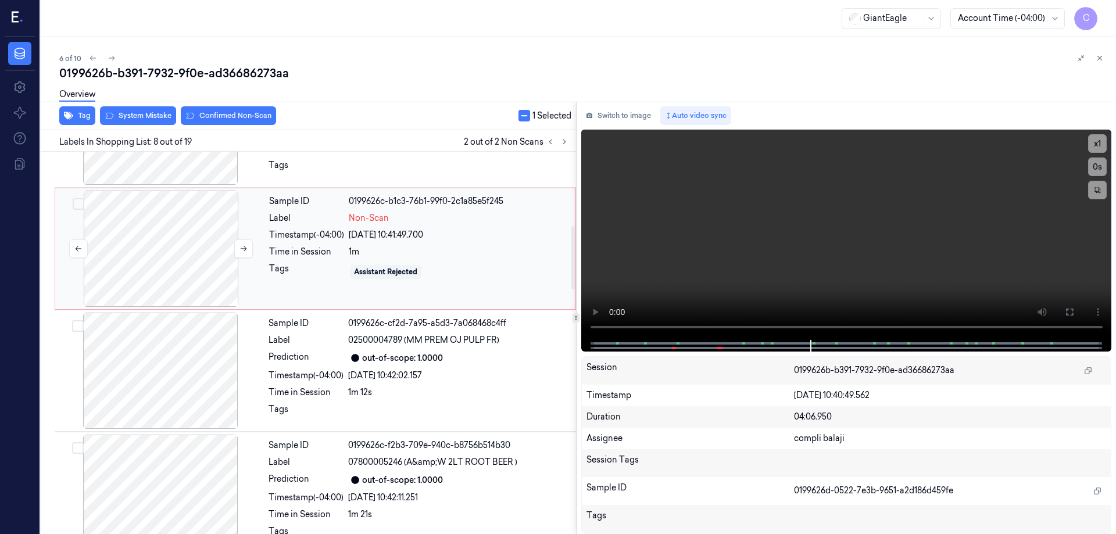
scroll to position [433, 0]
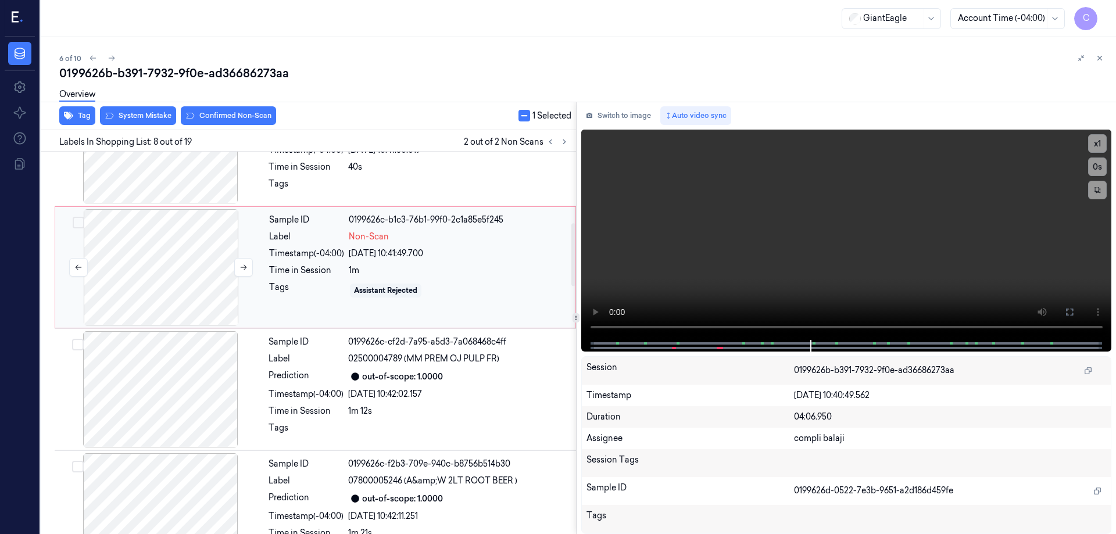
click at [204, 239] on div at bounding box center [161, 267] width 207 height 116
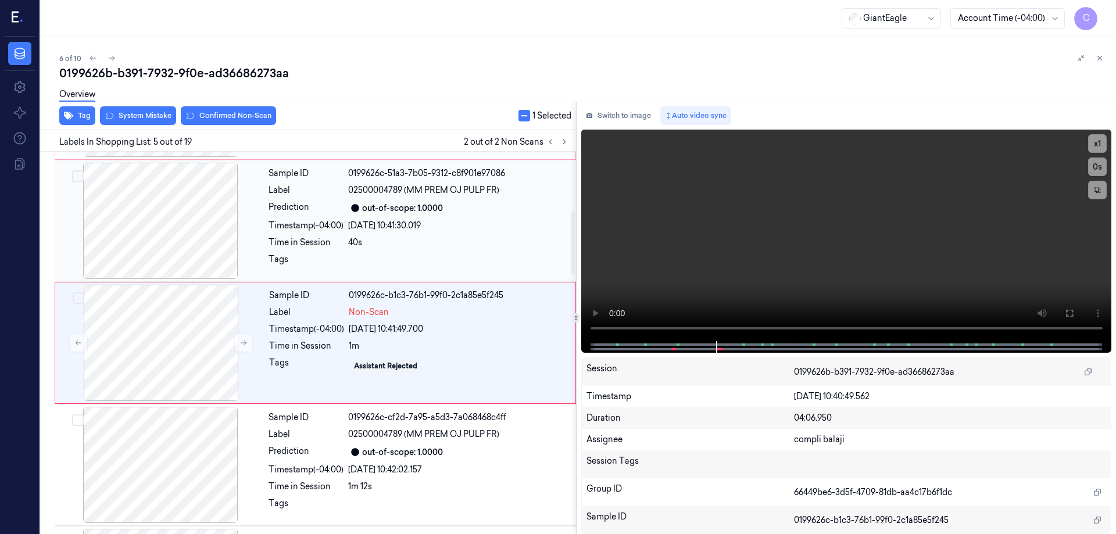
scroll to position [183, 0]
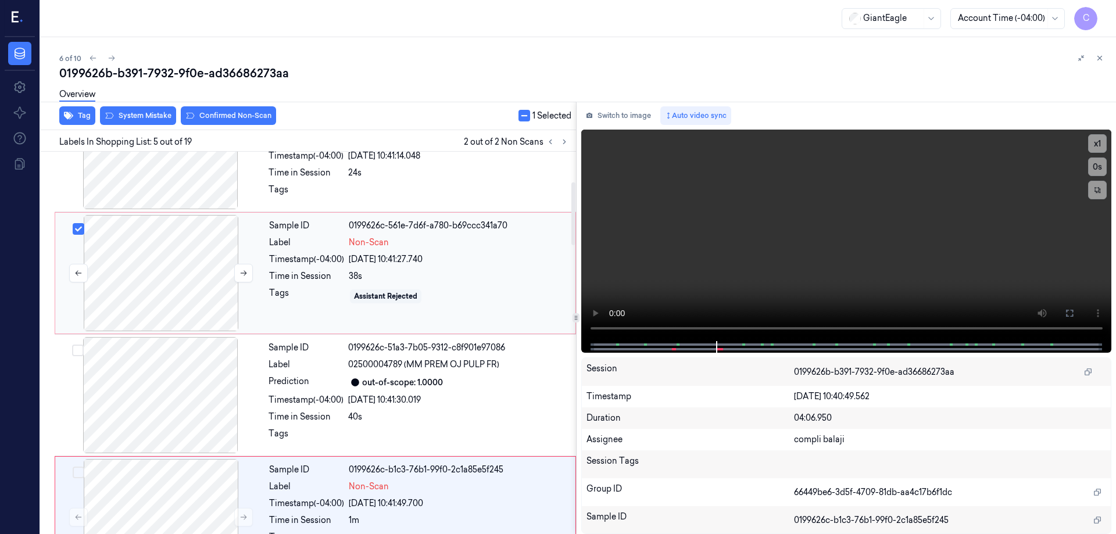
click at [76, 228] on button "Select row" at bounding box center [79, 229] width 12 height 12
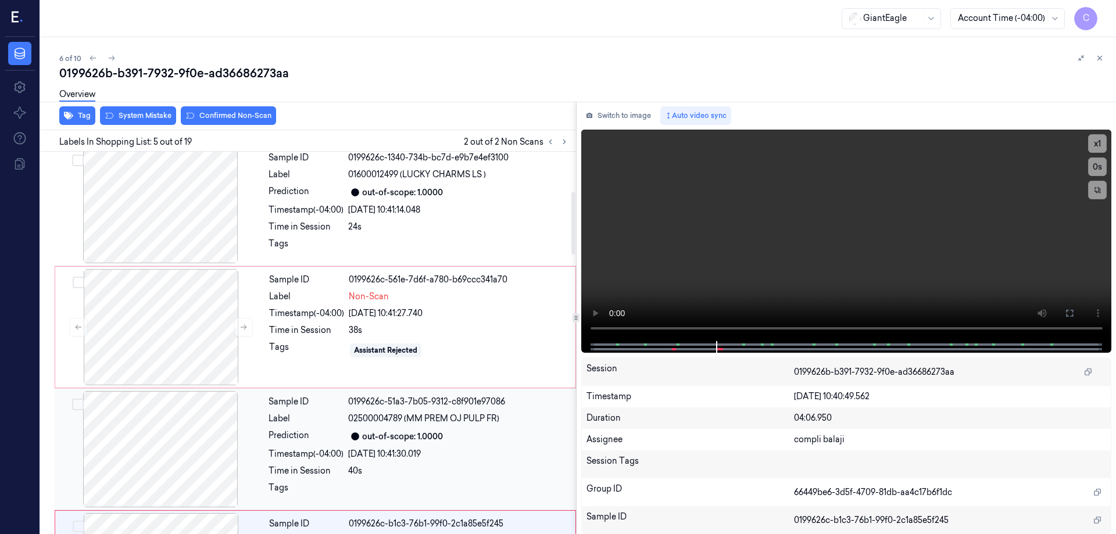
scroll to position [125, 0]
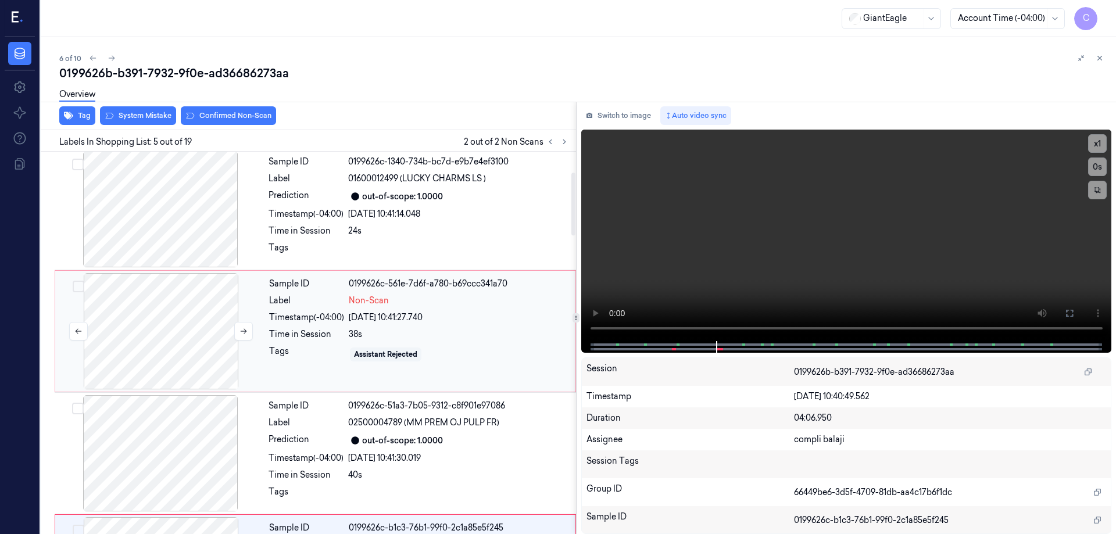
click at [190, 312] on div at bounding box center [161, 331] width 207 height 116
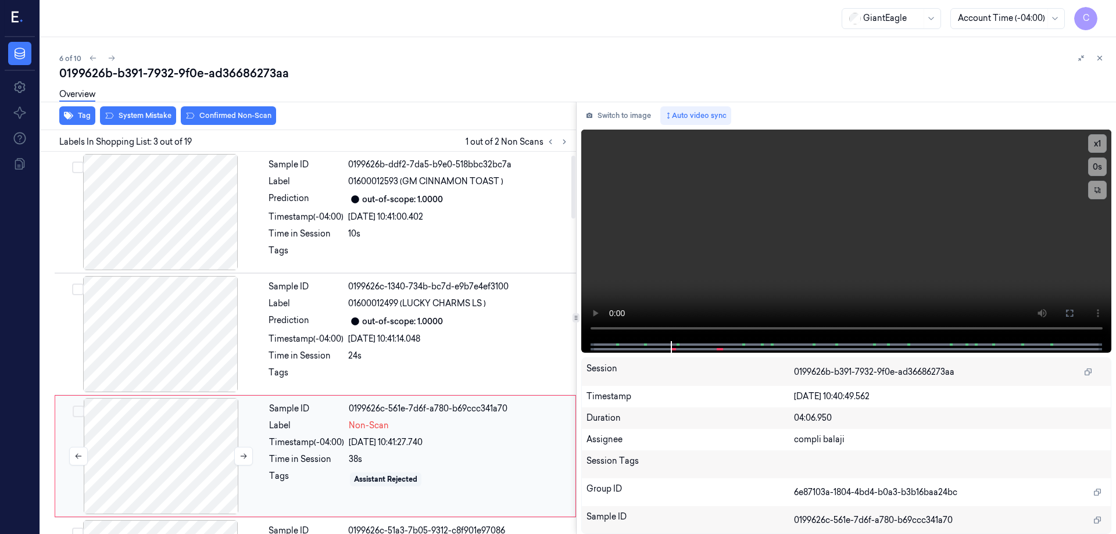
scroll to position [58, 0]
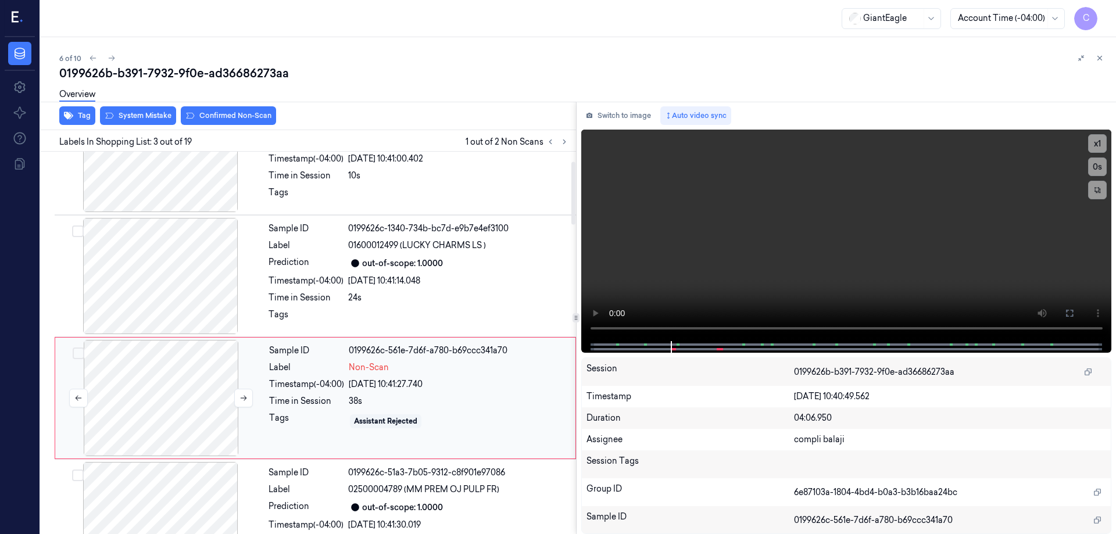
click at [198, 389] on div at bounding box center [161, 398] width 207 height 116
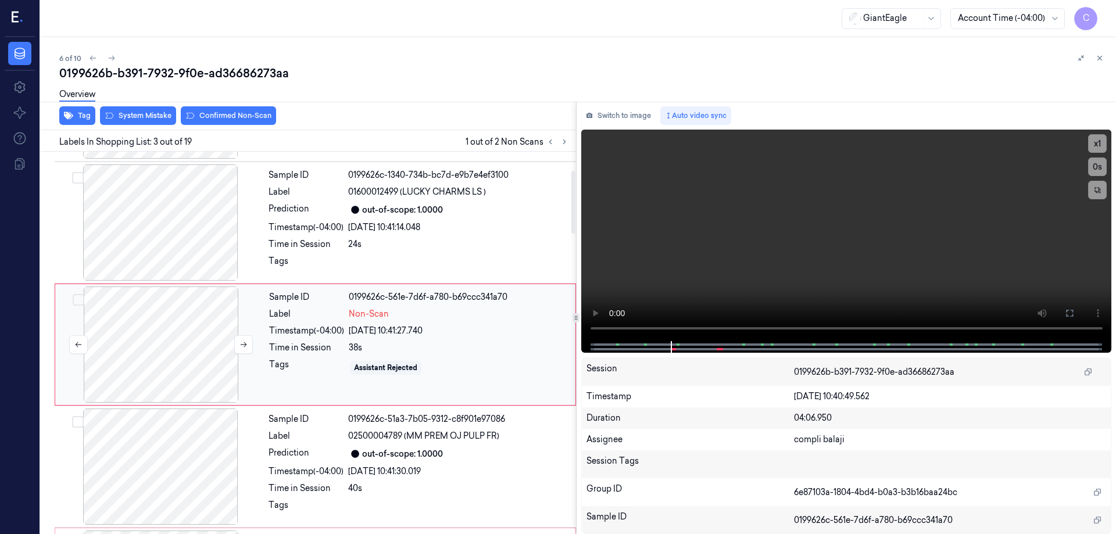
scroll to position [113, 0]
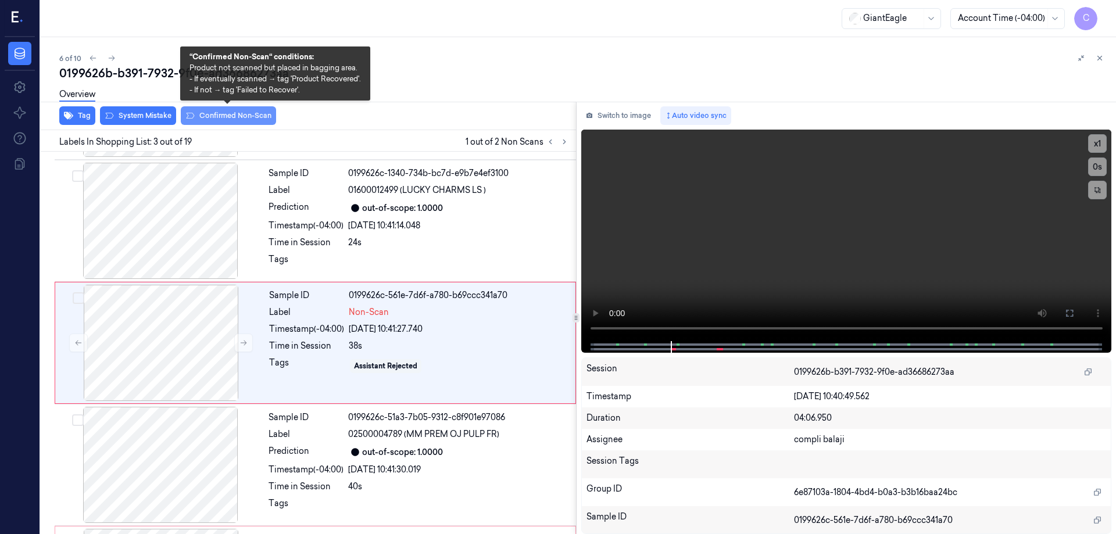
drag, startPoint x: 229, startPoint y: 116, endPoint x: 228, endPoint y: 174, distance: 58.1
click at [230, 116] on button "Confirmed Non-Scan" at bounding box center [228, 115] width 95 height 19
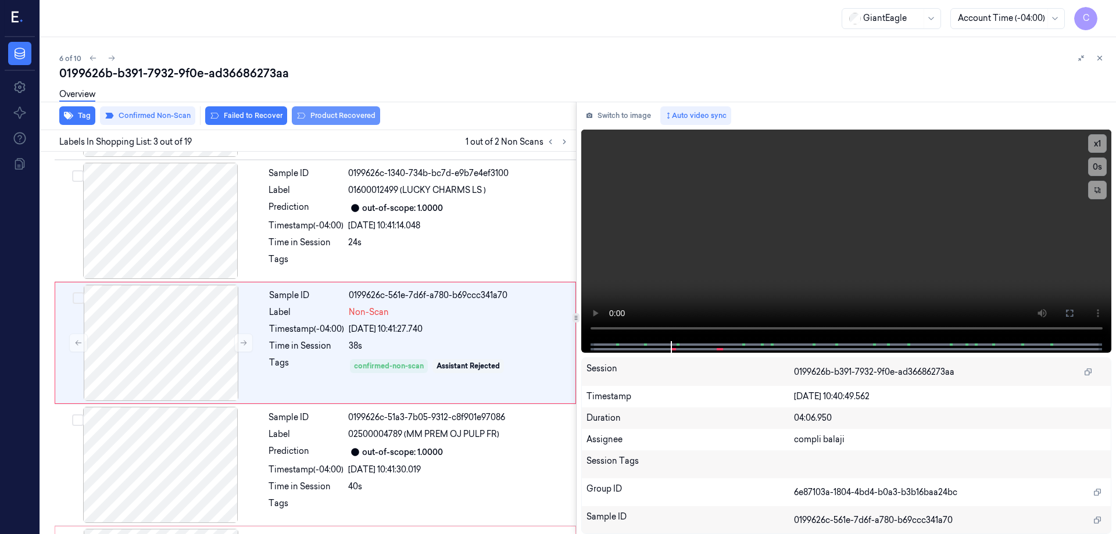
click at [337, 116] on button "Product Recovered" at bounding box center [336, 115] width 88 height 19
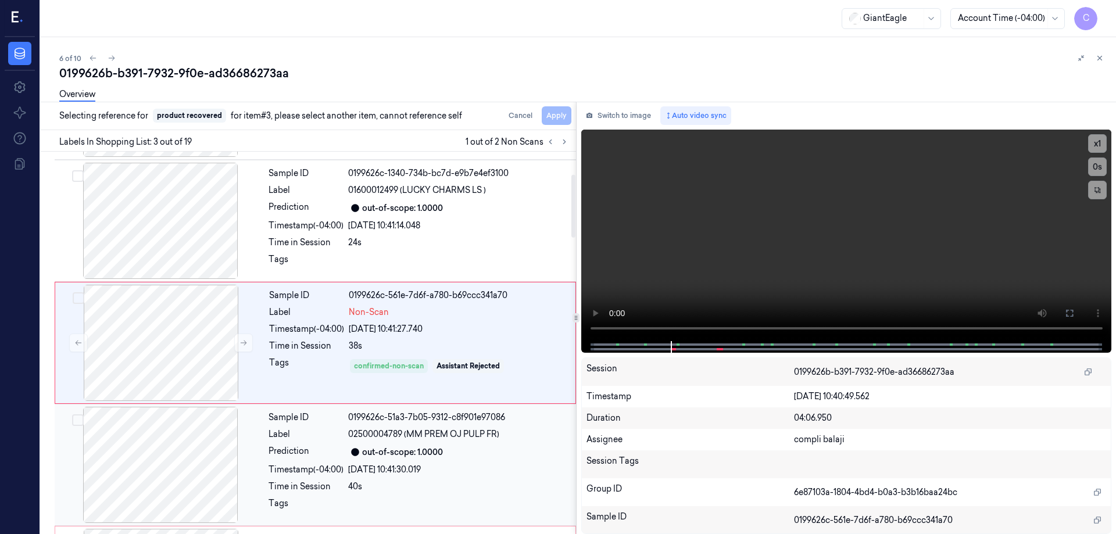
scroll to position [171, 0]
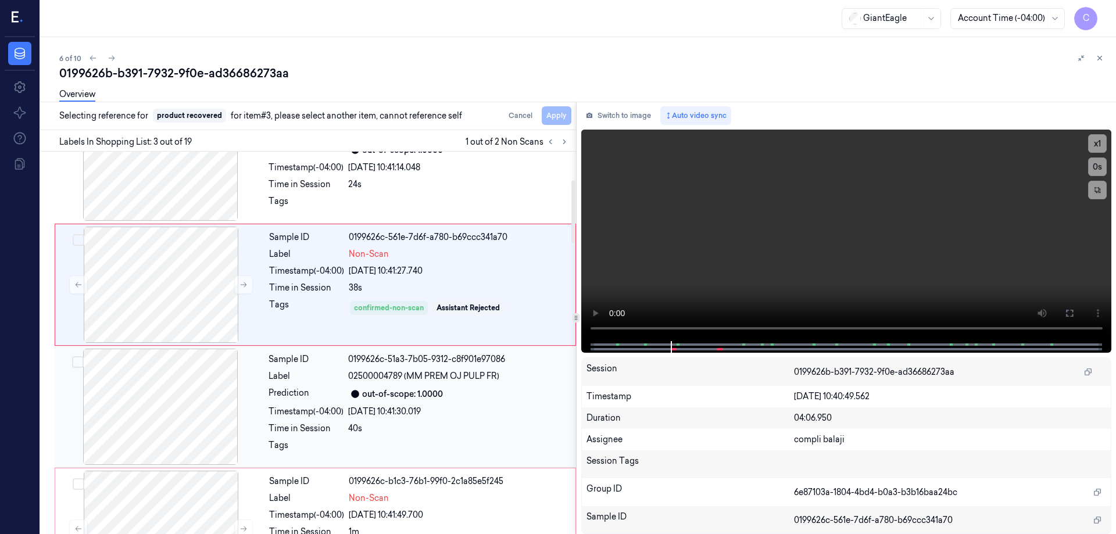
click at [281, 407] on div "Timestamp (-04:00)" at bounding box center [306, 412] width 75 height 12
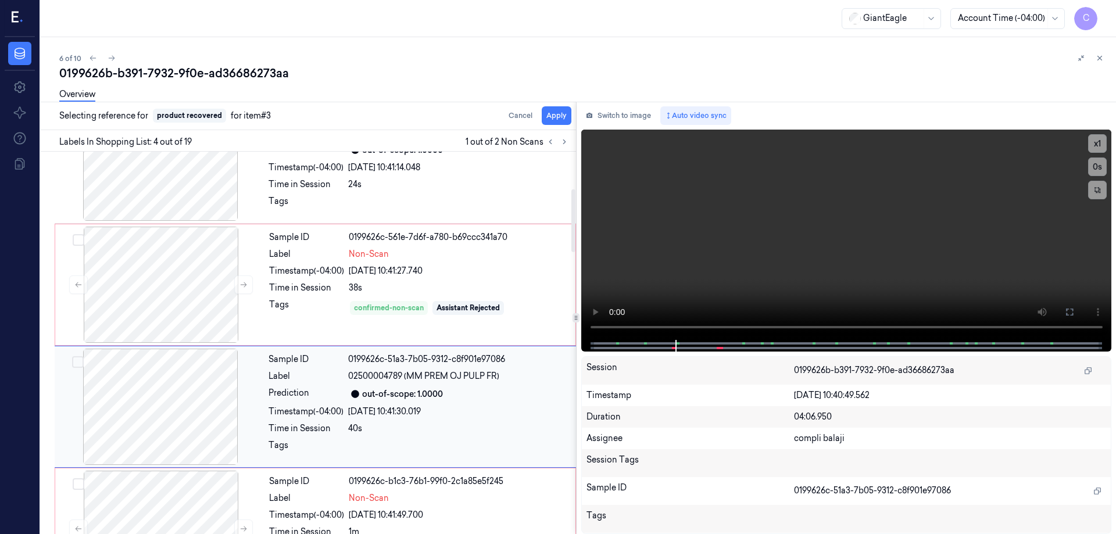
scroll to position [235, 0]
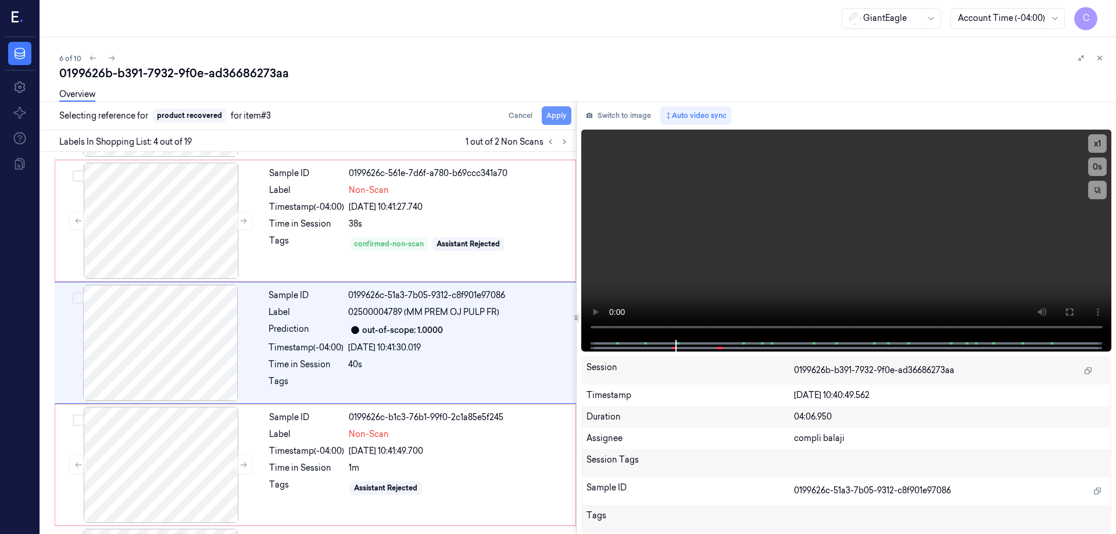
click at [563, 112] on button "Apply" at bounding box center [557, 115] width 30 height 19
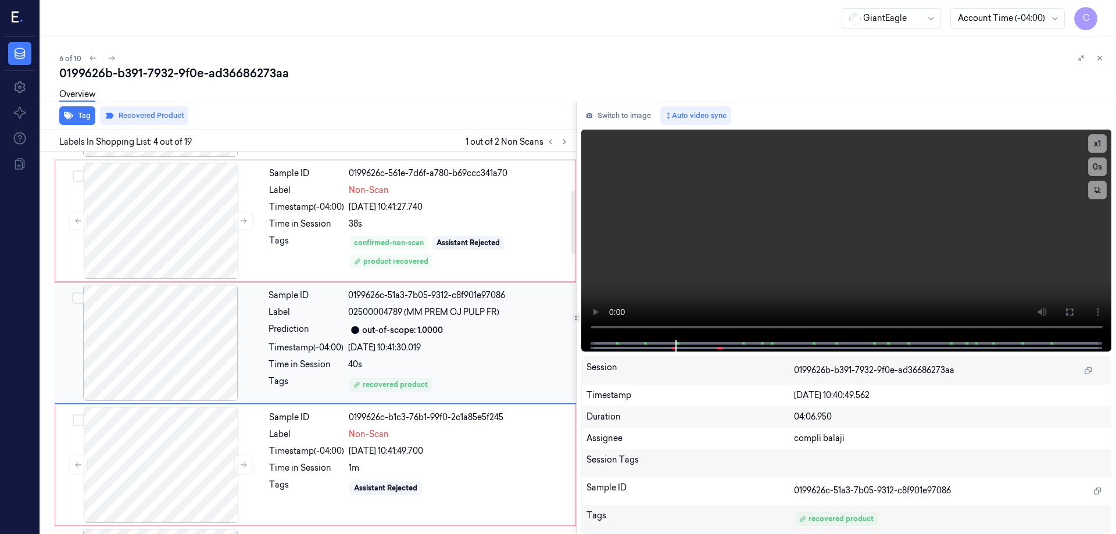
scroll to position [352, 0]
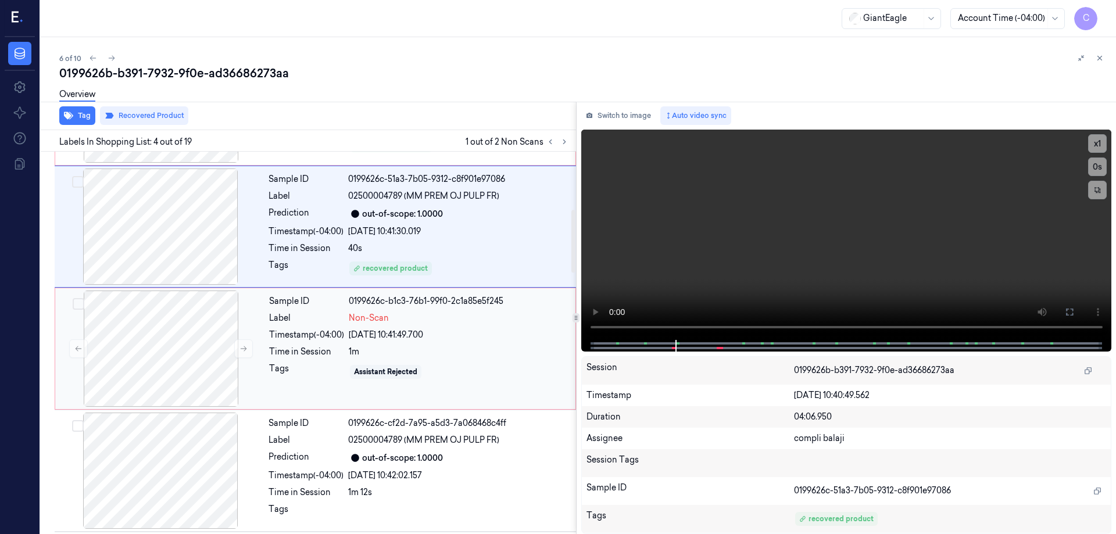
click at [299, 333] on div "Timestamp (-04:00)" at bounding box center [306, 335] width 75 height 12
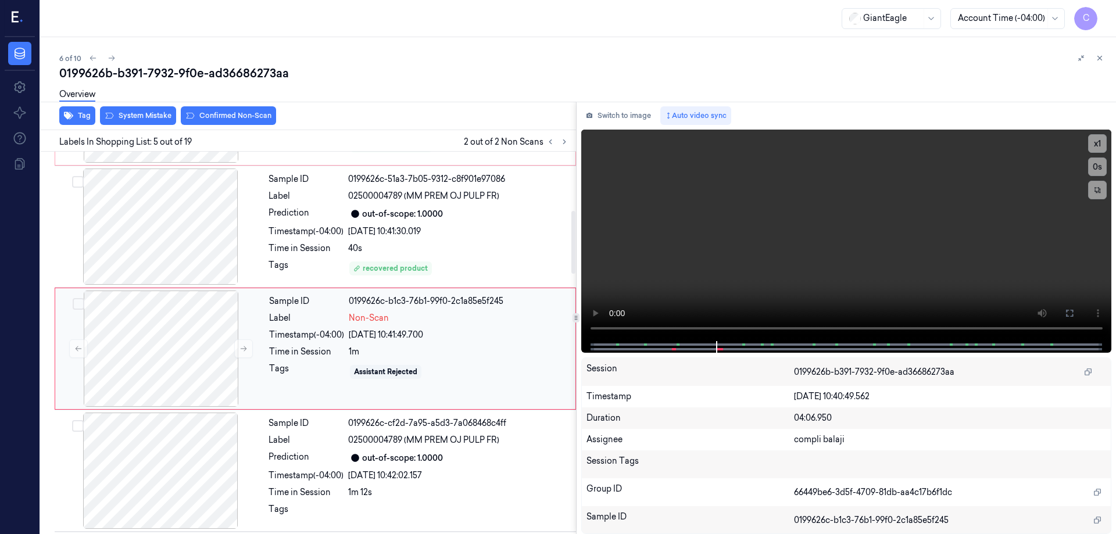
scroll to position [357, 0]
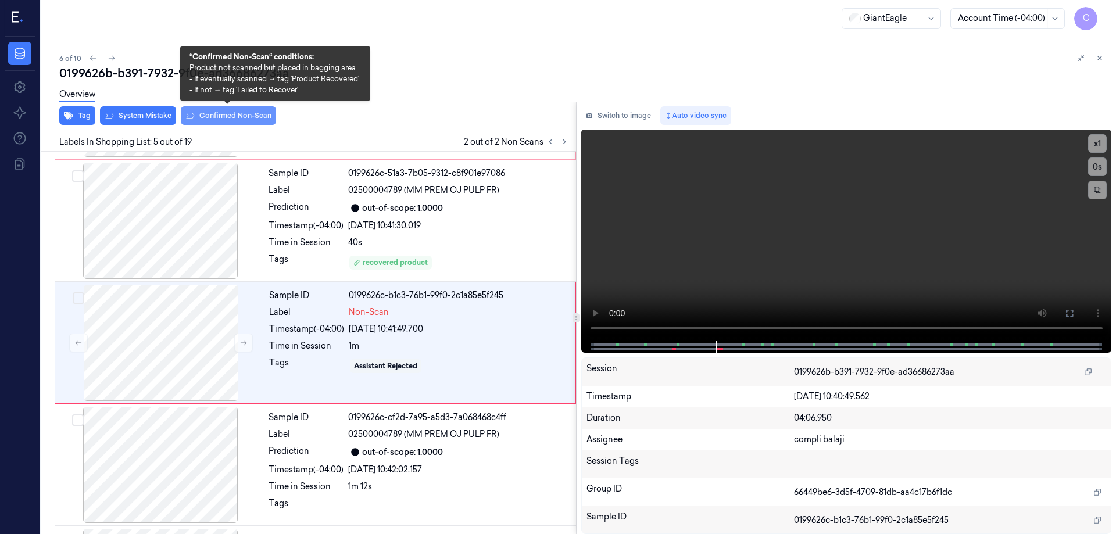
click at [253, 118] on button "Confirmed Non-Scan" at bounding box center [228, 115] width 95 height 19
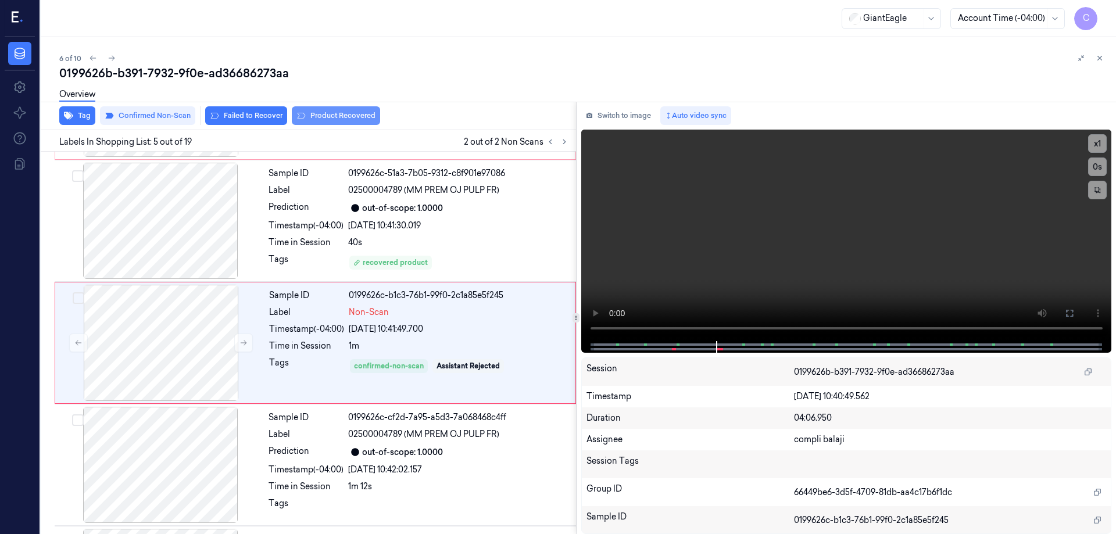
click at [343, 112] on button "Product Recovered" at bounding box center [336, 115] width 88 height 19
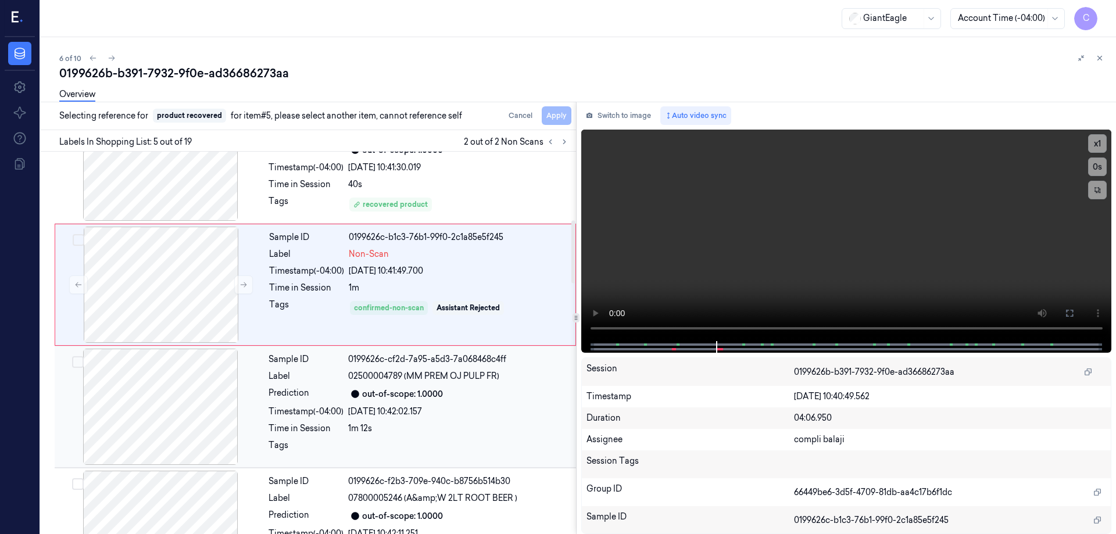
click at [374, 378] on span "02500004789 (MM PREM OJ PULP FR)" at bounding box center [423, 376] width 151 height 12
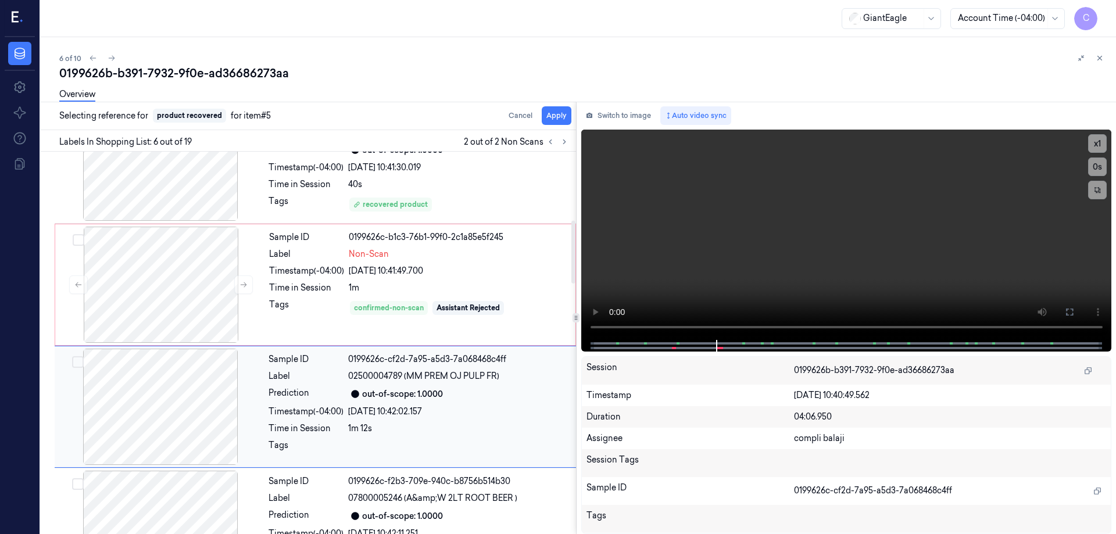
scroll to position [480, 0]
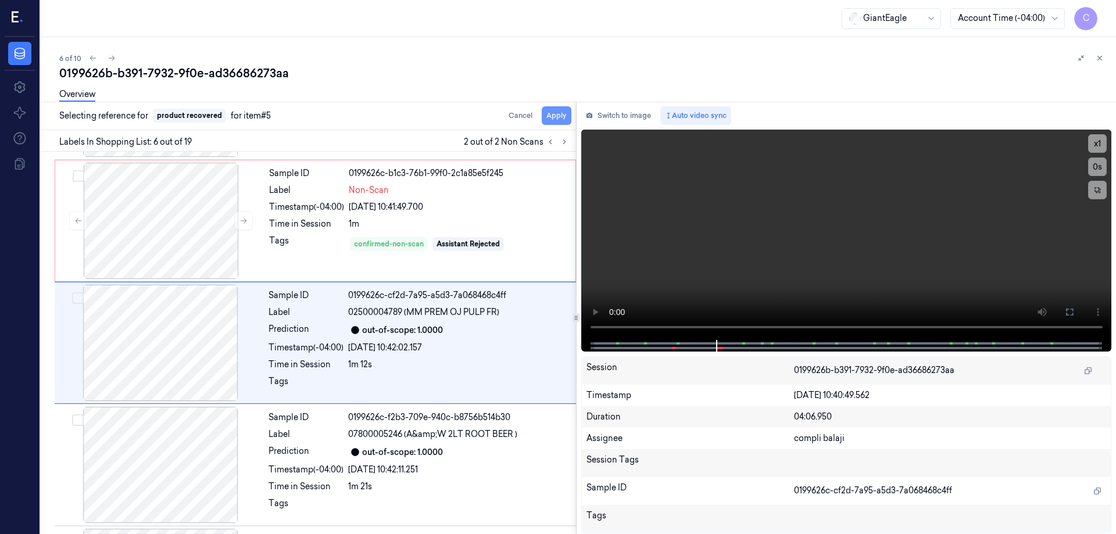
click at [563, 115] on button "Apply" at bounding box center [557, 115] width 30 height 19
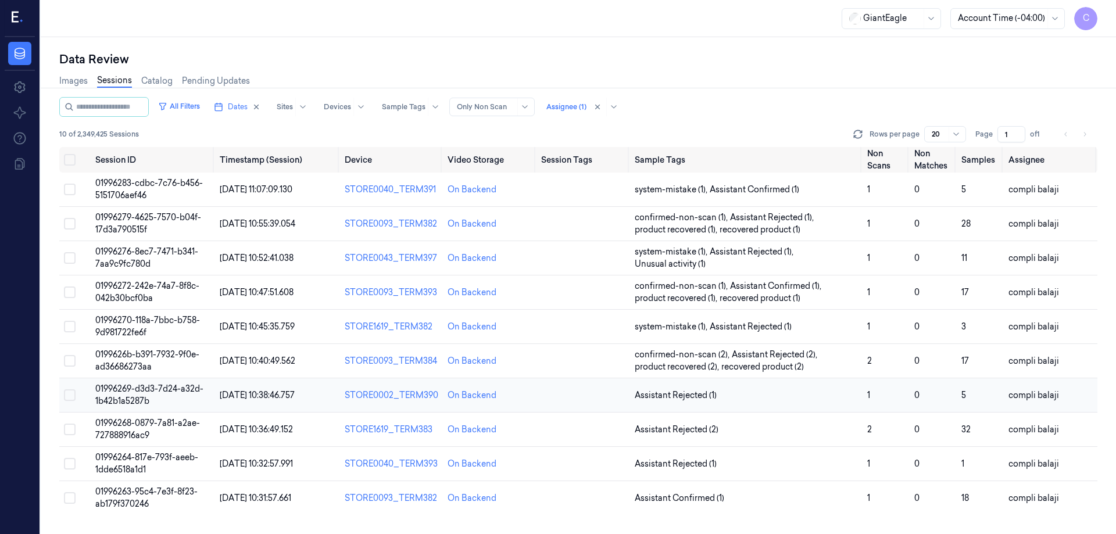
click at [164, 391] on span "01996269-d3d3-7d24-a32d-1b42b1a5287b" at bounding box center [149, 395] width 108 height 23
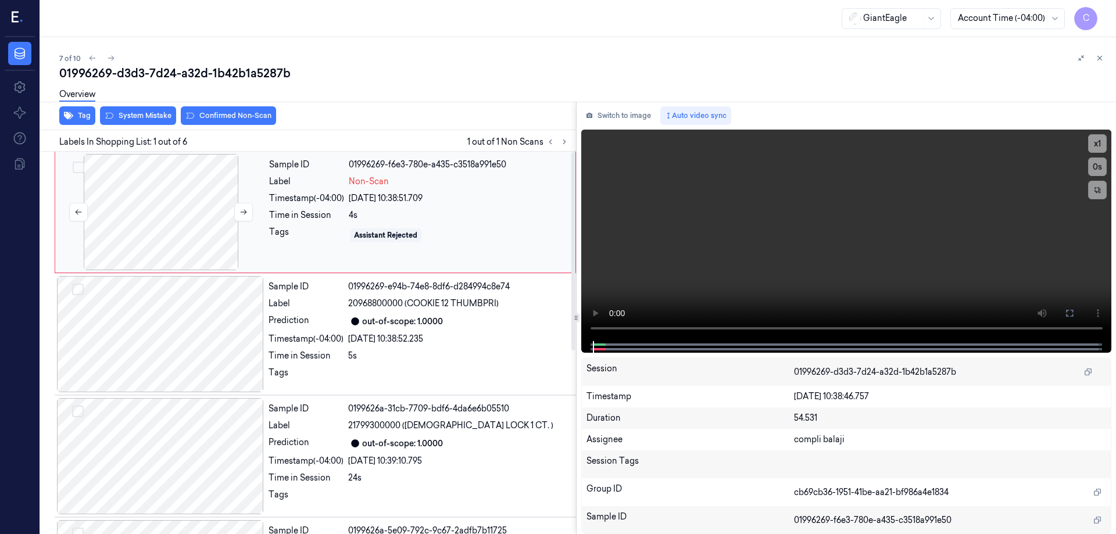
click at [163, 208] on div at bounding box center [161, 212] width 207 height 116
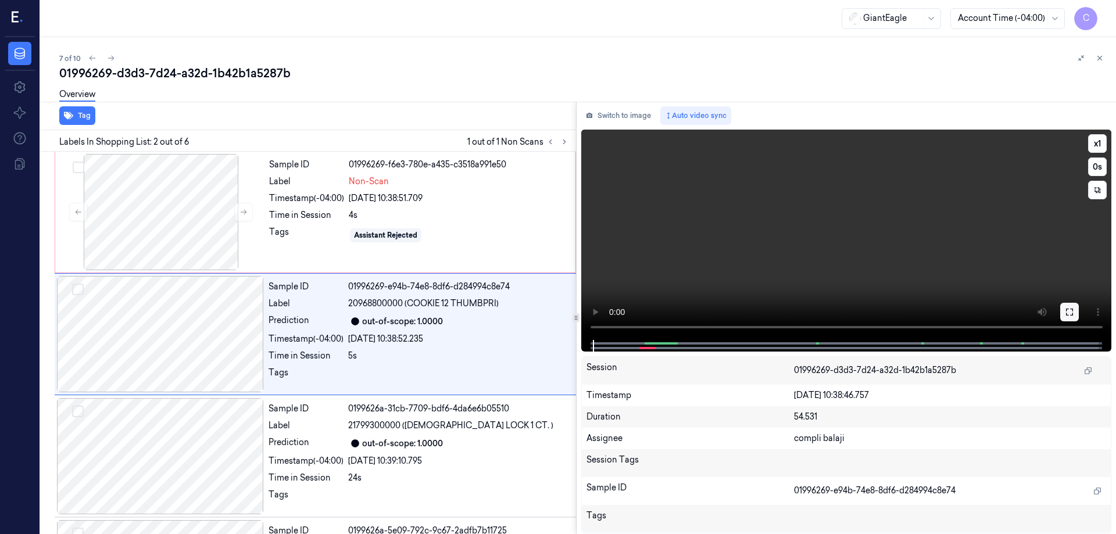
click at [1067, 309] on icon at bounding box center [1069, 312] width 7 height 7
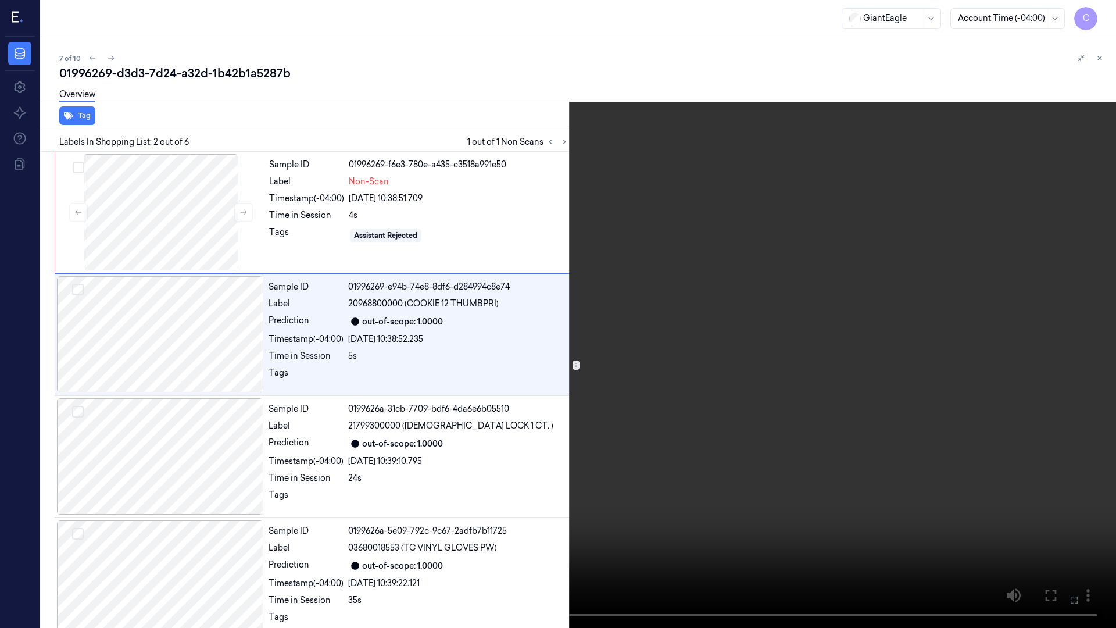
click at [0, 0] on icon at bounding box center [0, 0] width 0 height 0
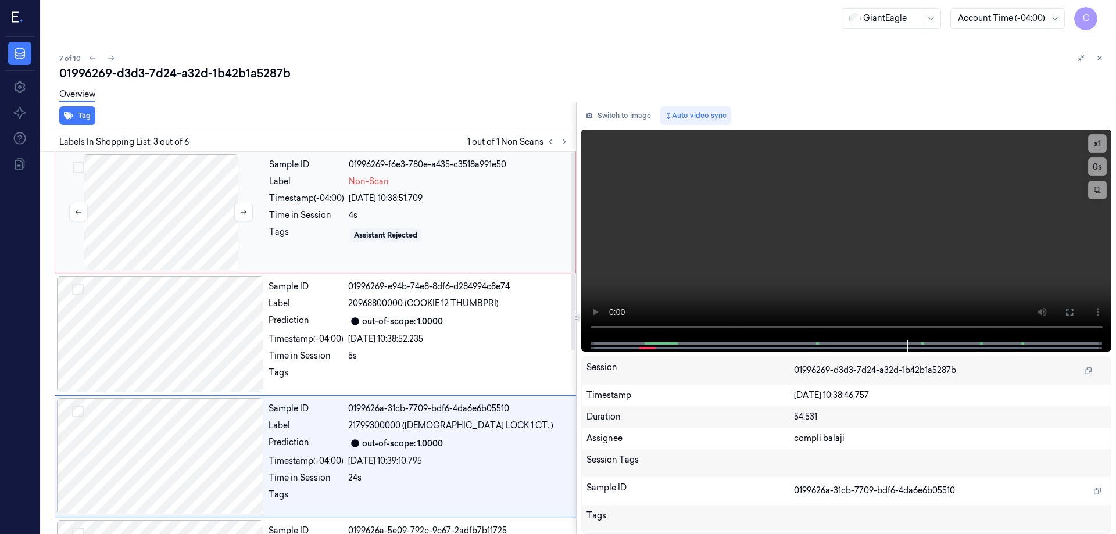
click at [185, 218] on div at bounding box center [161, 212] width 207 height 116
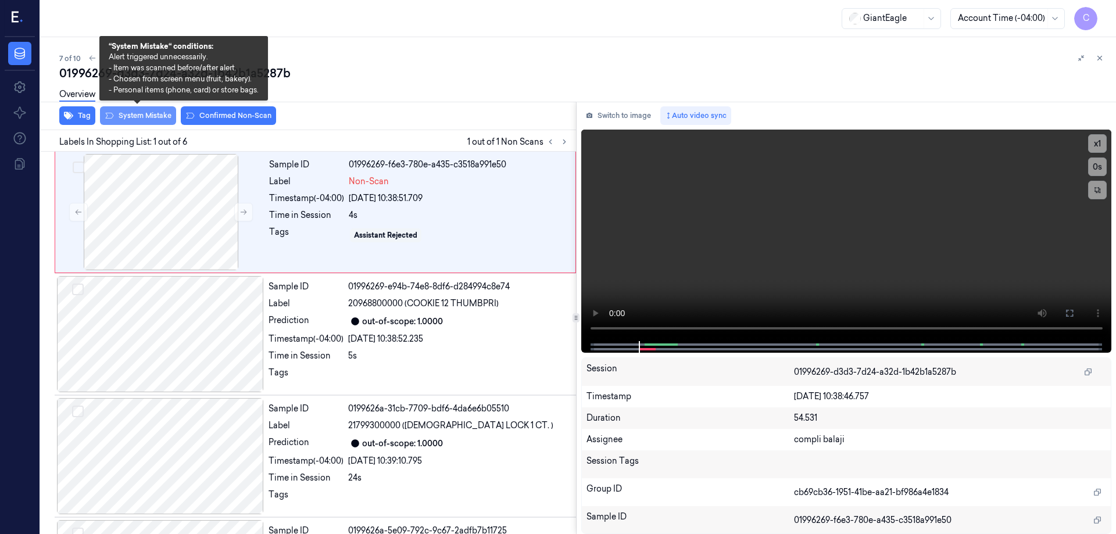
click at [153, 119] on button "System Mistake" at bounding box center [138, 115] width 76 height 19
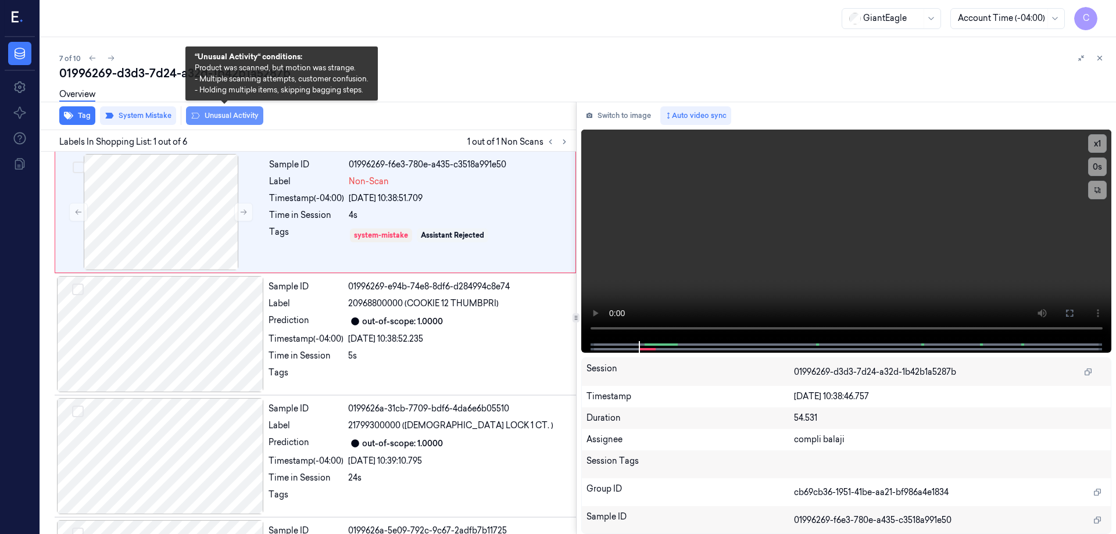
click at [245, 119] on button "Unusual Activity" at bounding box center [224, 115] width 77 height 19
click at [239, 113] on button "Unusual Activity" at bounding box center [224, 115] width 77 height 19
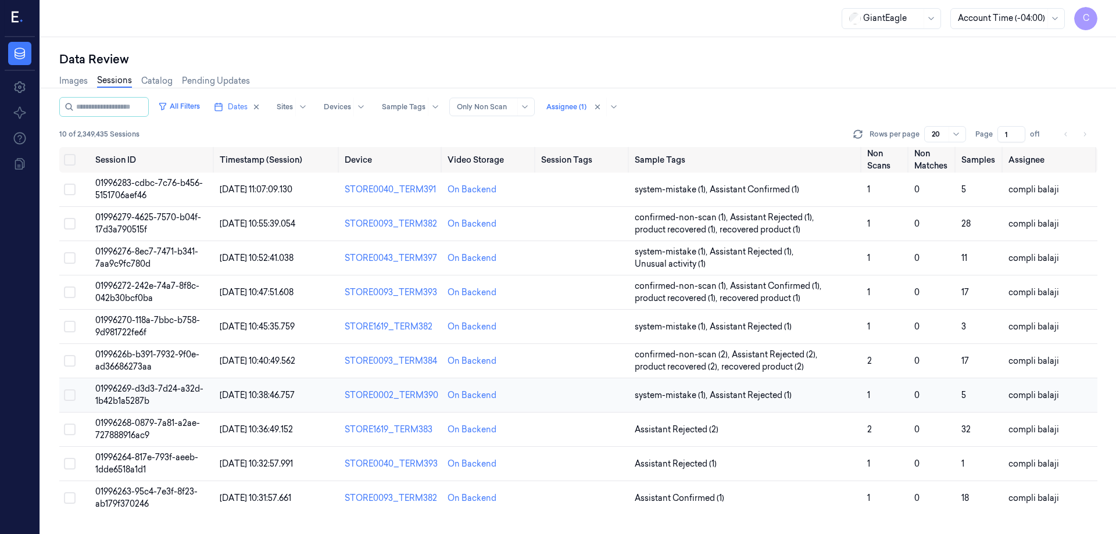
click at [139, 388] on span "01996269-d3d3-7d24-a32d-1b42b1a5287b" at bounding box center [149, 395] width 108 height 23
click at [293, 428] on span "[DATE] 10:36:49.152" at bounding box center [256, 429] width 73 height 10
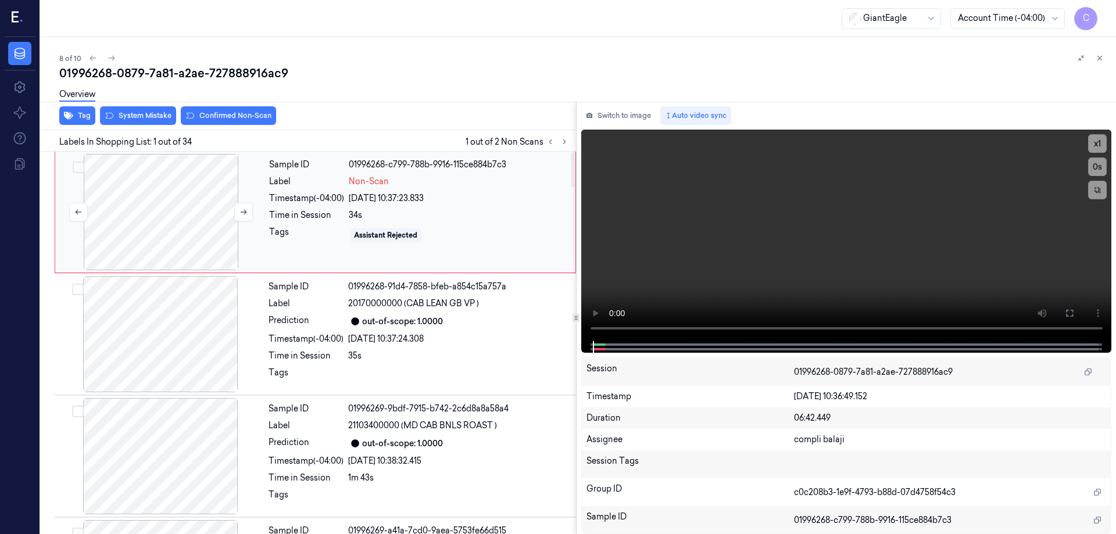
click at [199, 224] on div at bounding box center [161, 212] width 207 height 116
click at [176, 205] on div at bounding box center [161, 212] width 207 height 116
click at [1067, 308] on button at bounding box center [1069, 313] width 19 height 19
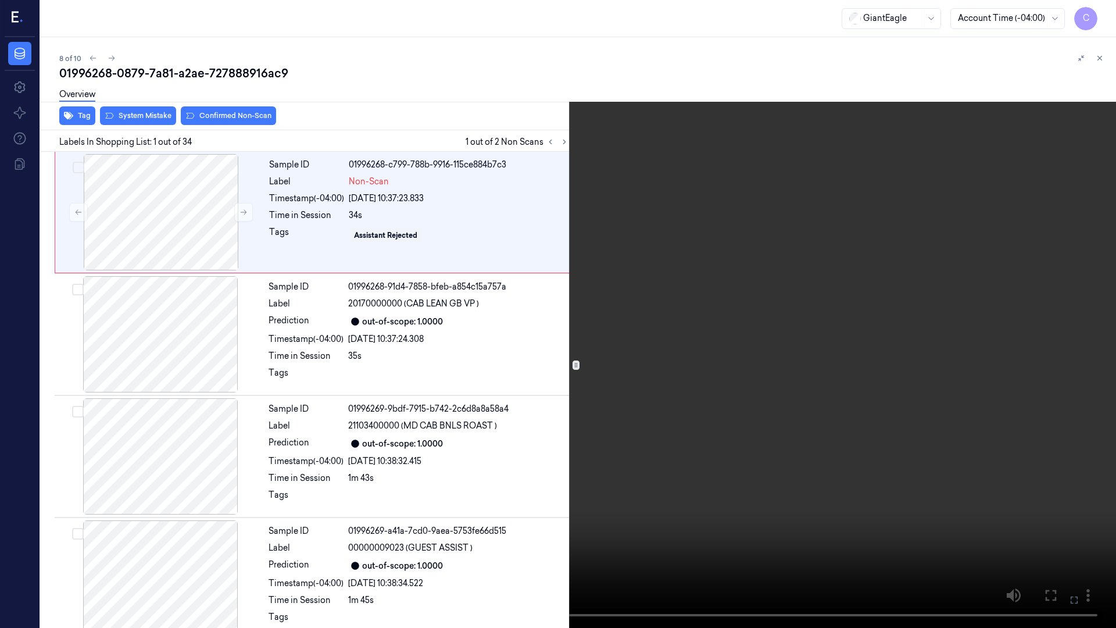
click at [0, 0] on icon at bounding box center [0, 0] width 0 height 0
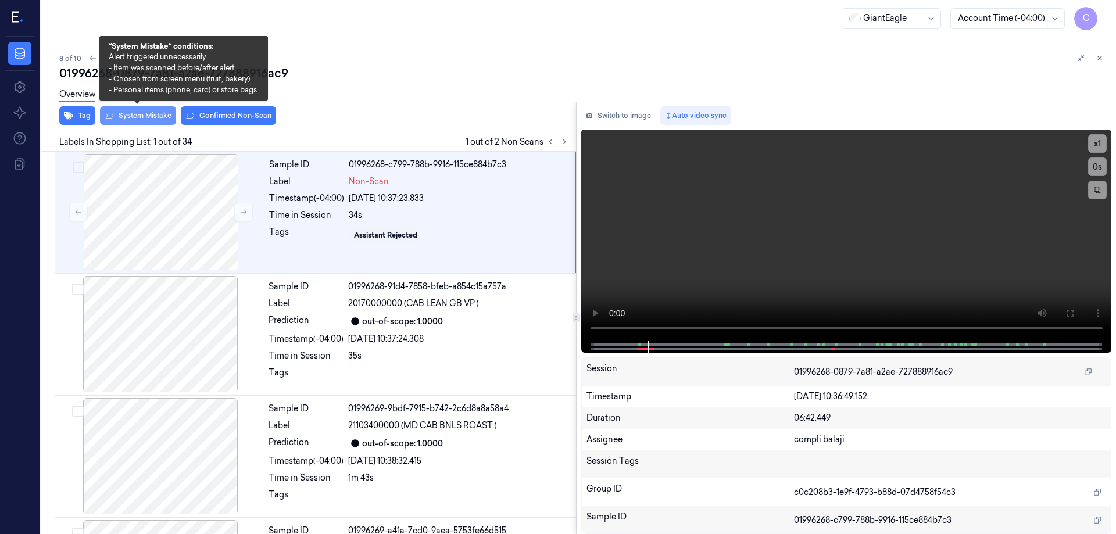
click at [149, 118] on button "System Mistake" at bounding box center [138, 115] width 76 height 19
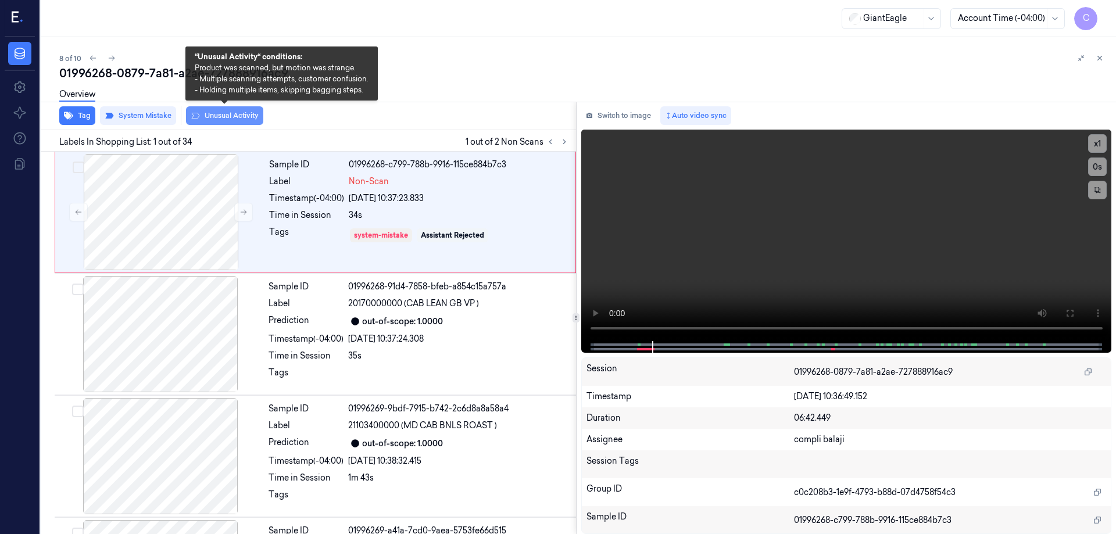
click at [235, 118] on button "Unusual Activity" at bounding box center [224, 115] width 77 height 19
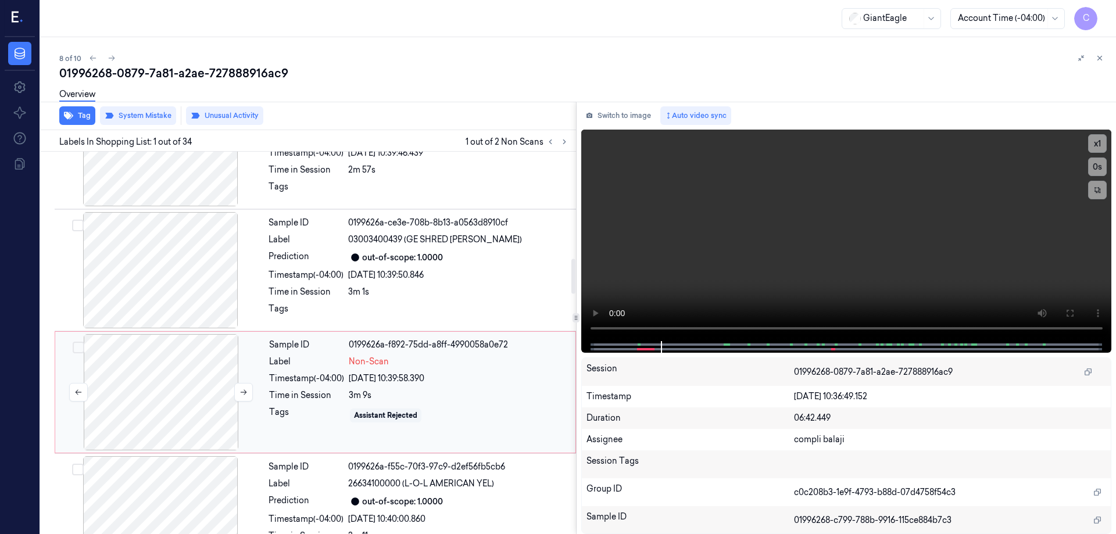
click at [183, 382] on div at bounding box center [161, 392] width 207 height 116
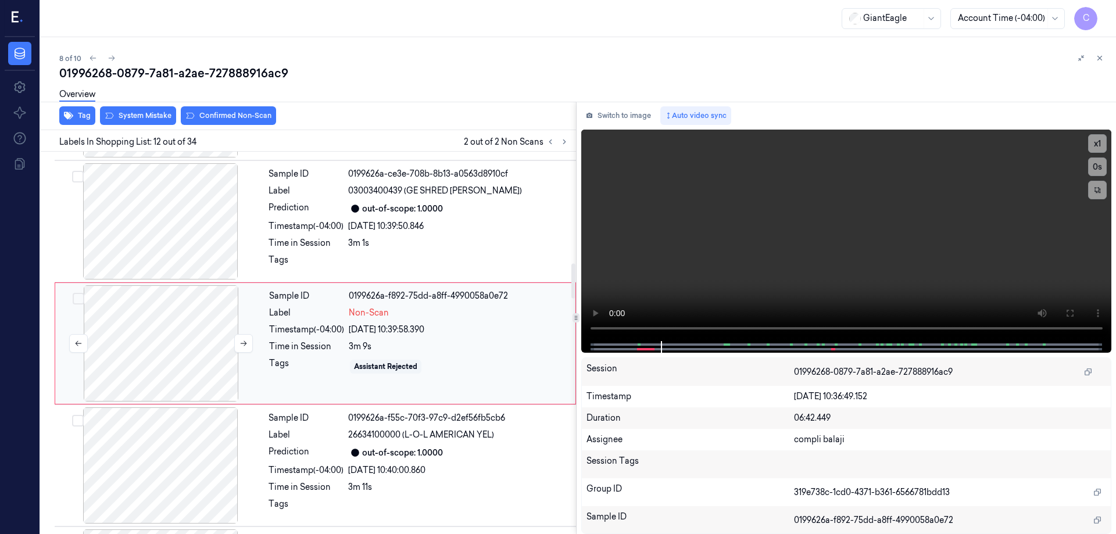
scroll to position [1212, 0]
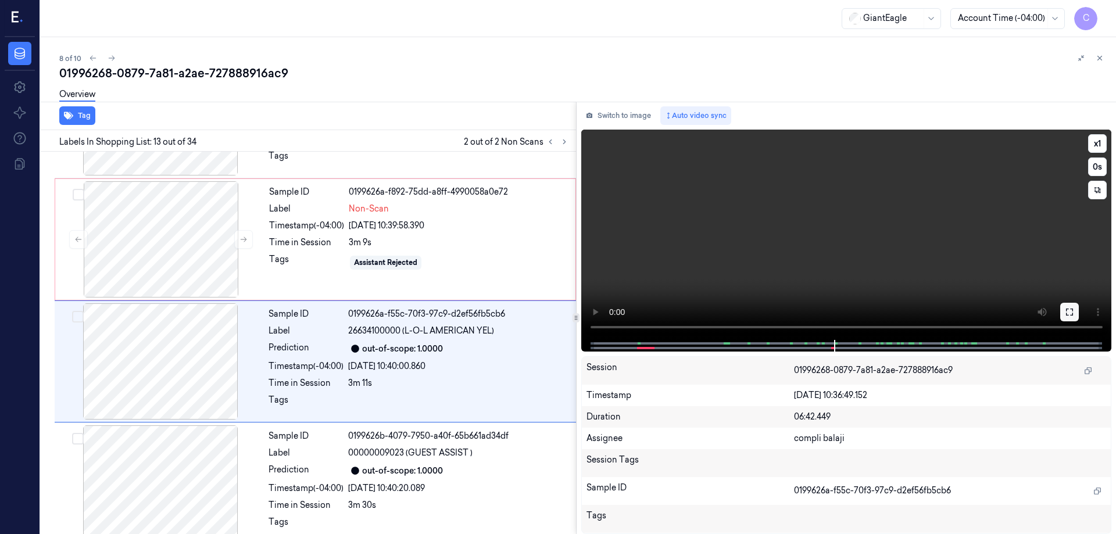
click at [1066, 314] on icon at bounding box center [1069, 312] width 9 height 9
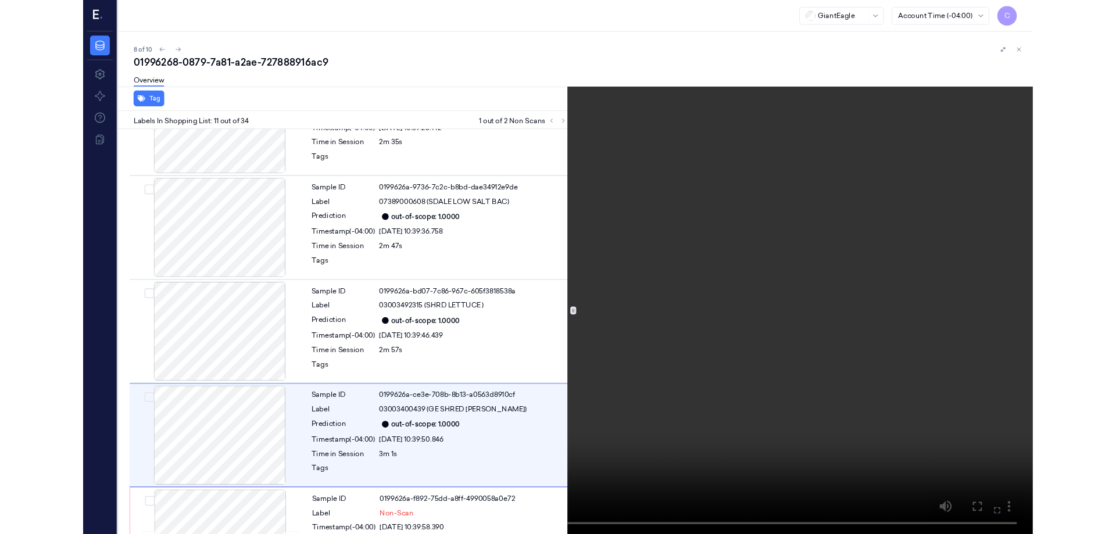
scroll to position [1043, 0]
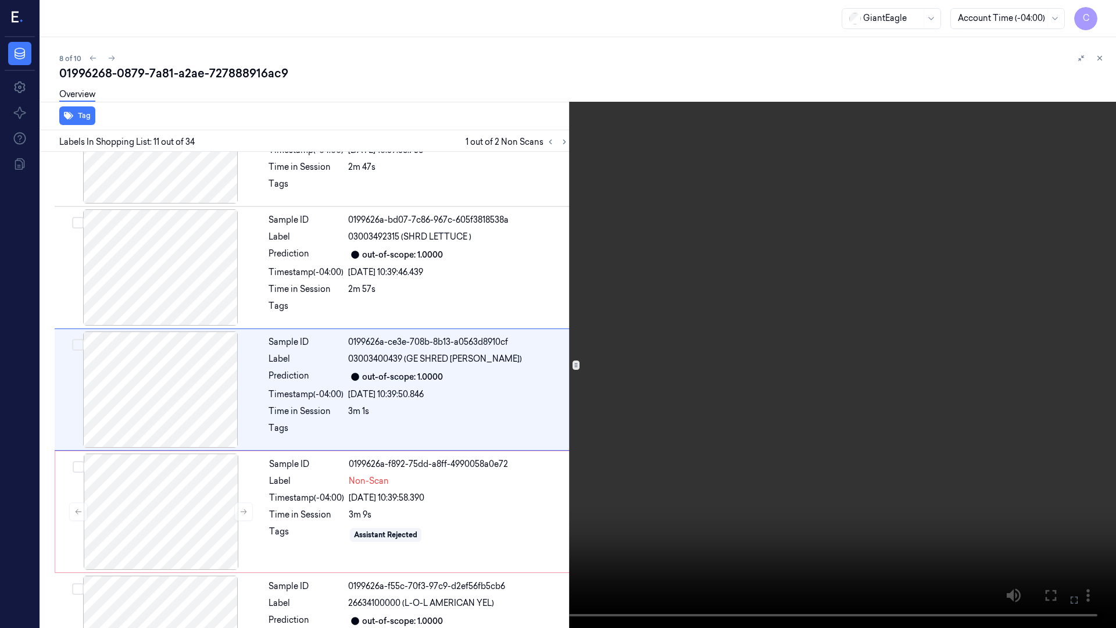
click at [0, 0] on icon at bounding box center [0, 0] width 0 height 0
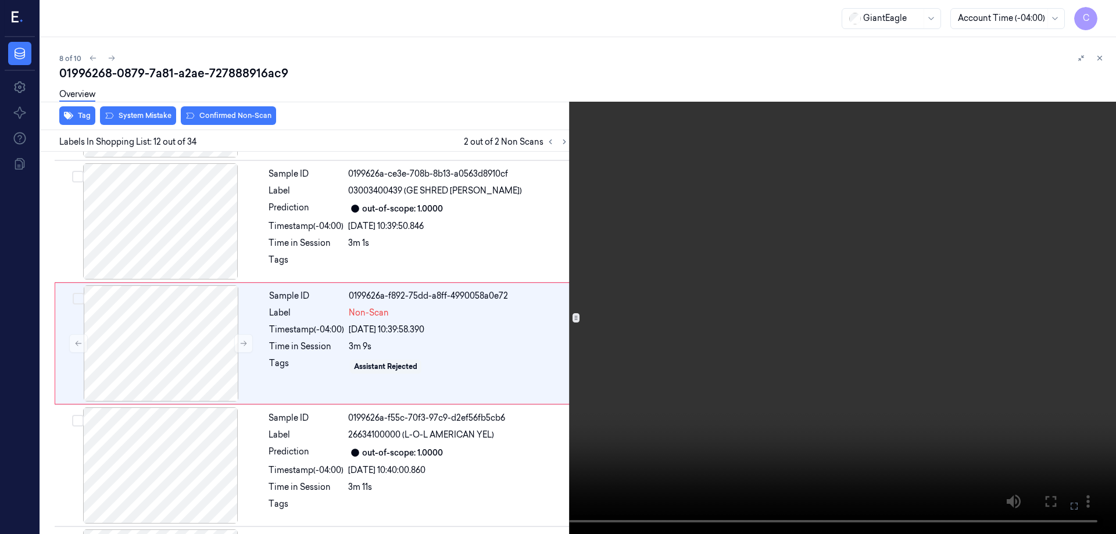
scroll to position [1212, 0]
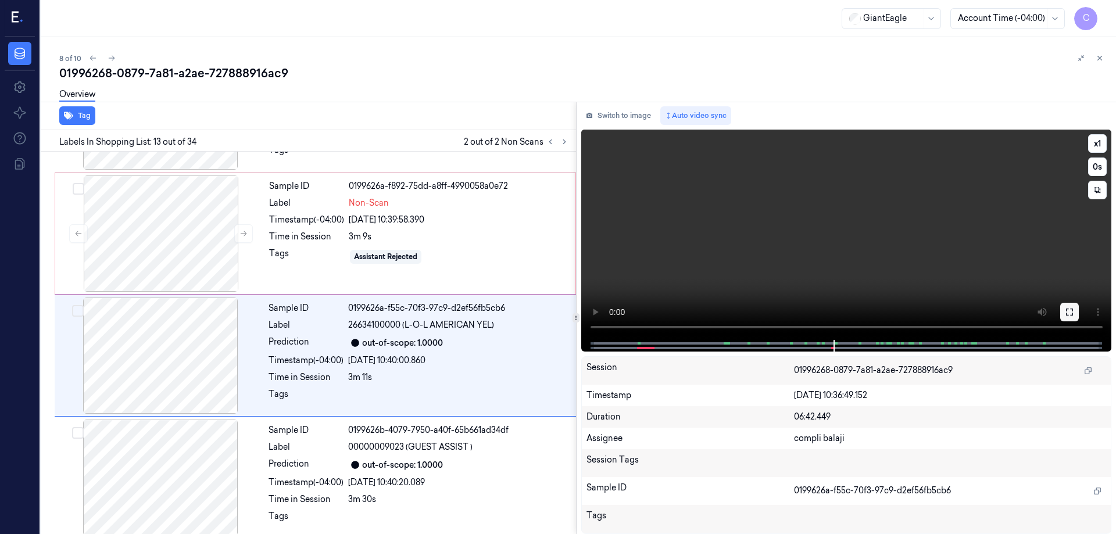
click at [1071, 312] on icon at bounding box center [1069, 312] width 9 height 9
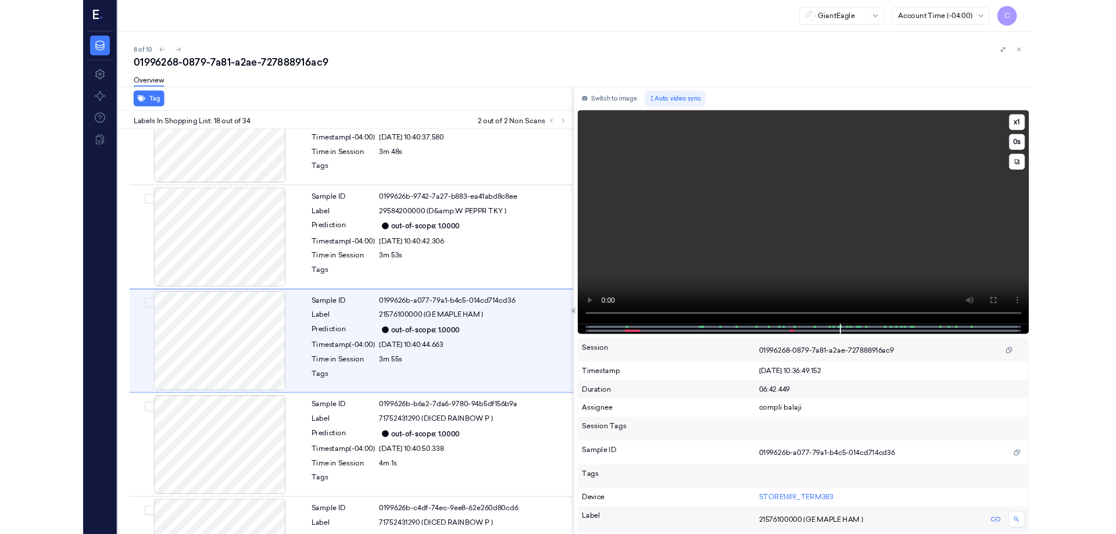
scroll to position [1898, 0]
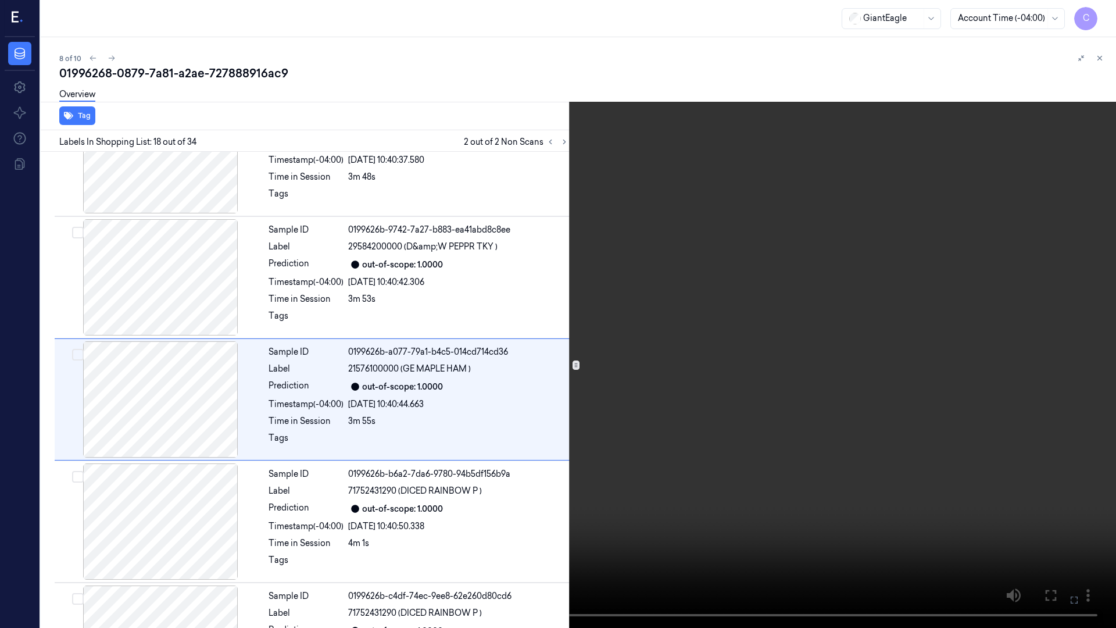
click at [0, 0] on icon at bounding box center [0, 0] width 0 height 0
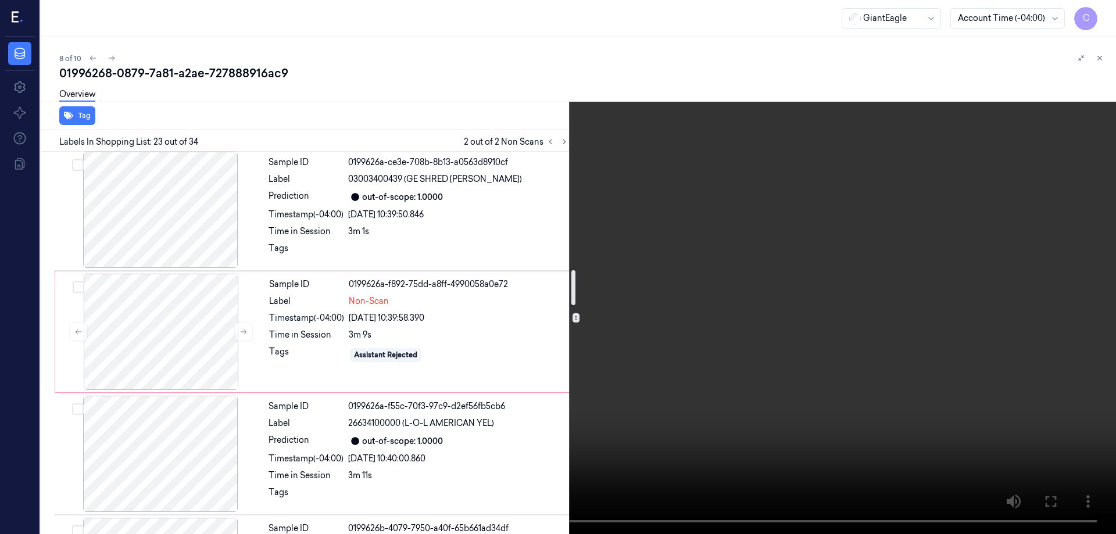
scroll to position [1218, 0]
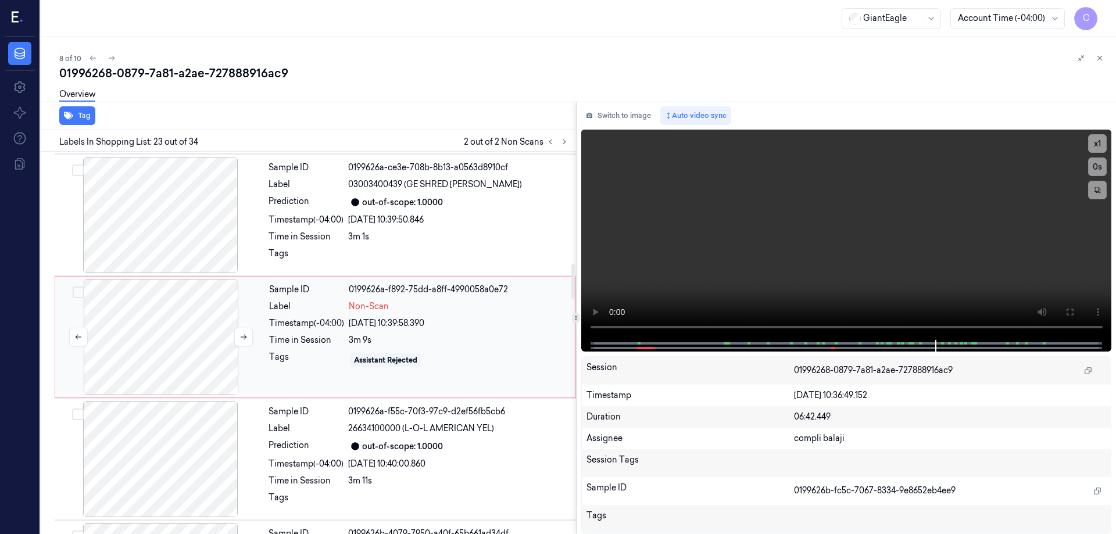
click at [182, 337] on div at bounding box center [161, 337] width 207 height 116
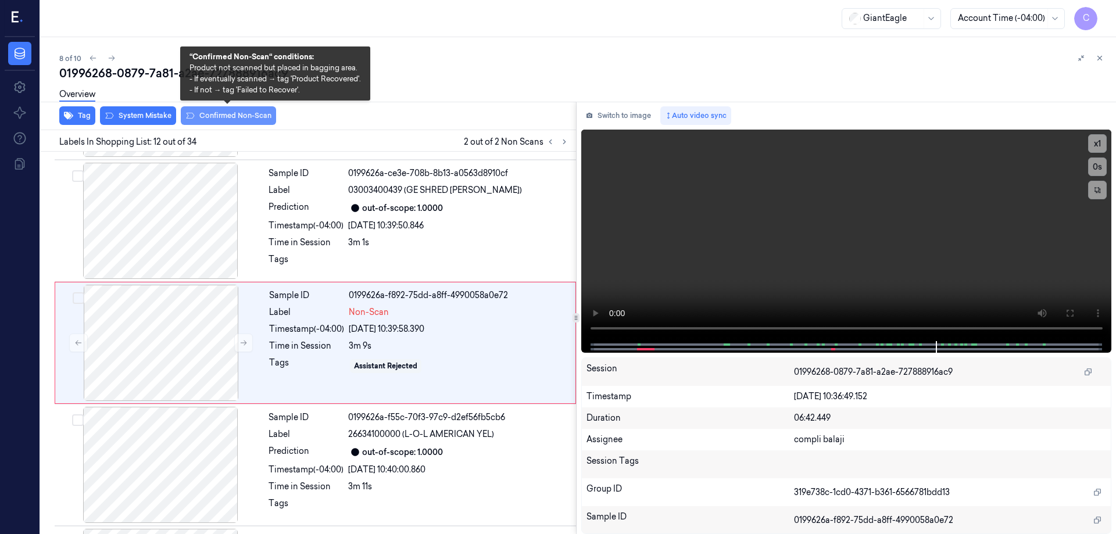
click at [238, 118] on button "Confirmed Non-Scan" at bounding box center [228, 115] width 95 height 19
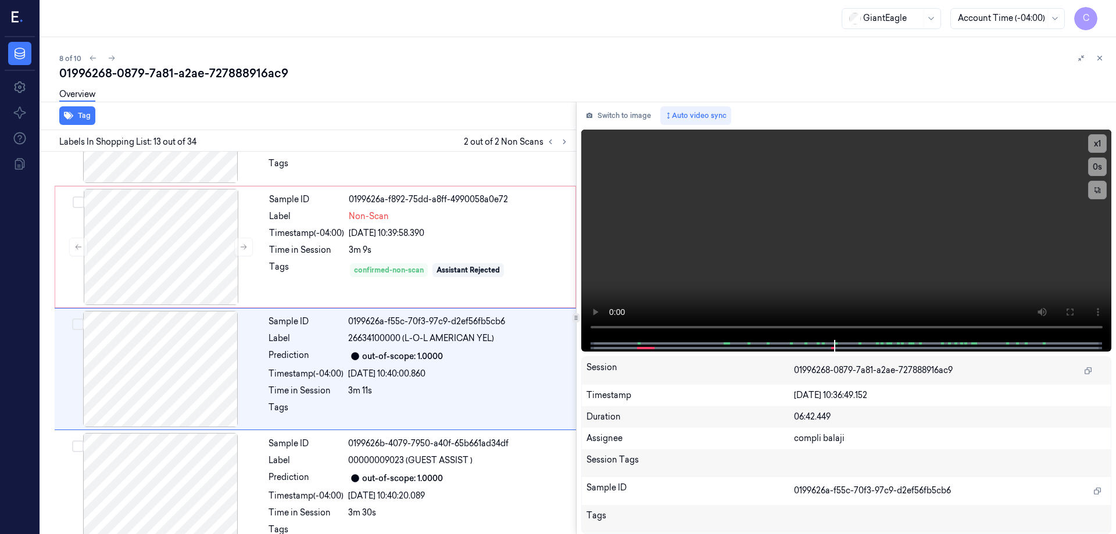
click at [324, 116] on div "Tag" at bounding box center [306, 116] width 540 height 28
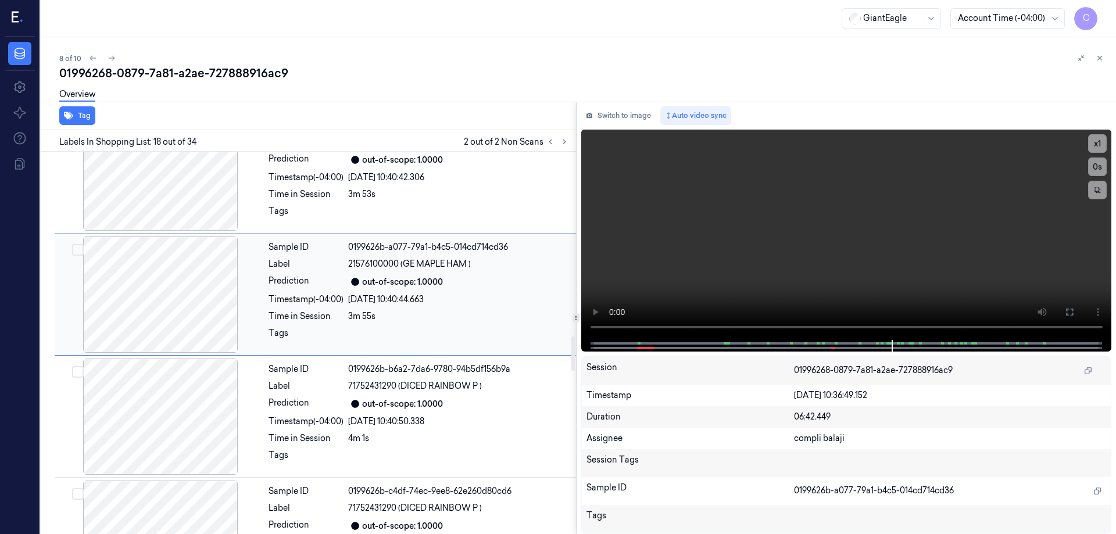
scroll to position [1944, 0]
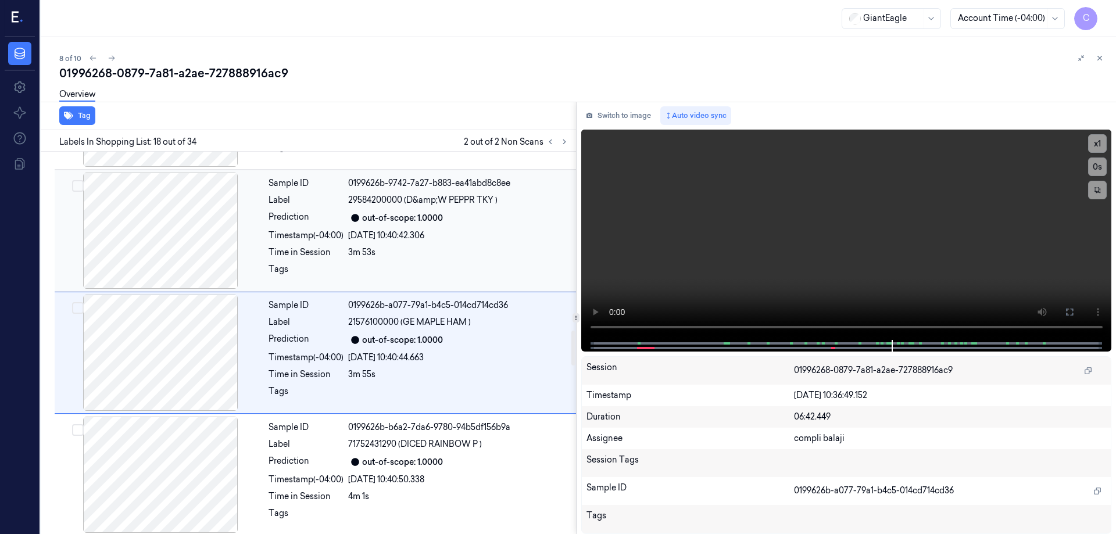
click at [388, 212] on div "out-of-scope: 1.0000" at bounding box center [402, 218] width 81 height 12
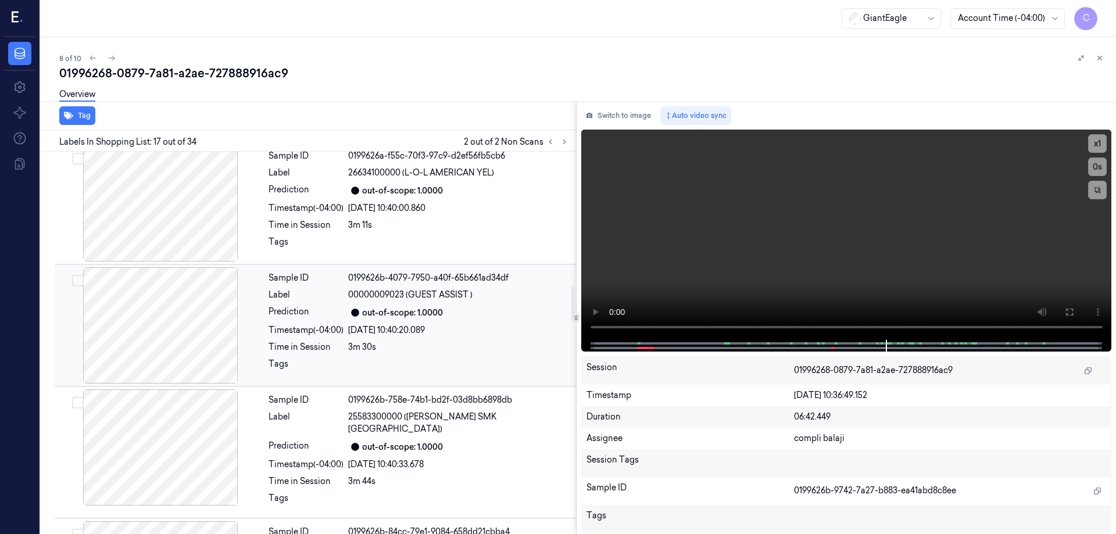
scroll to position [1241, 0]
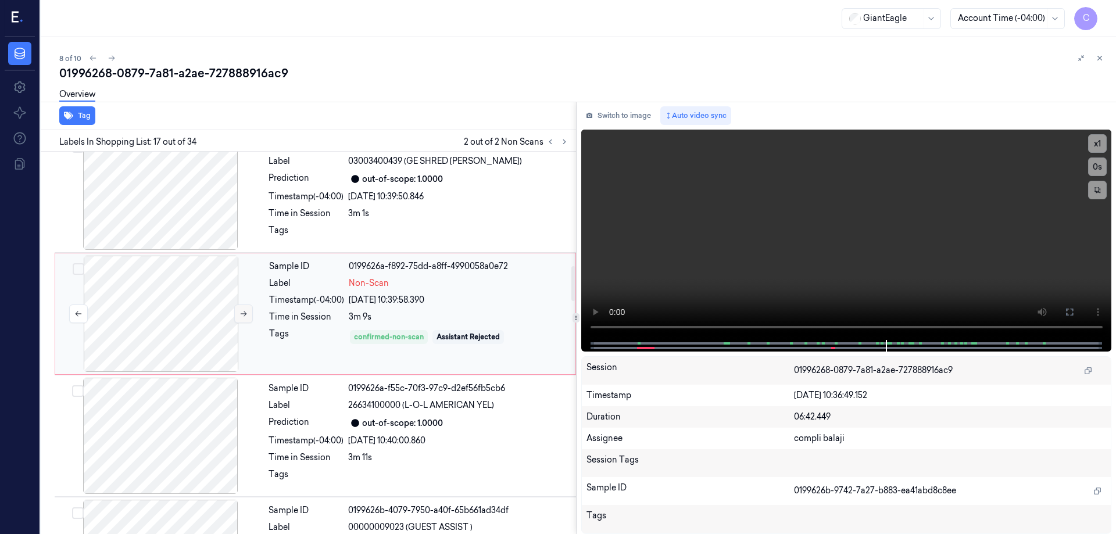
click at [251, 309] on button at bounding box center [243, 314] width 19 height 19
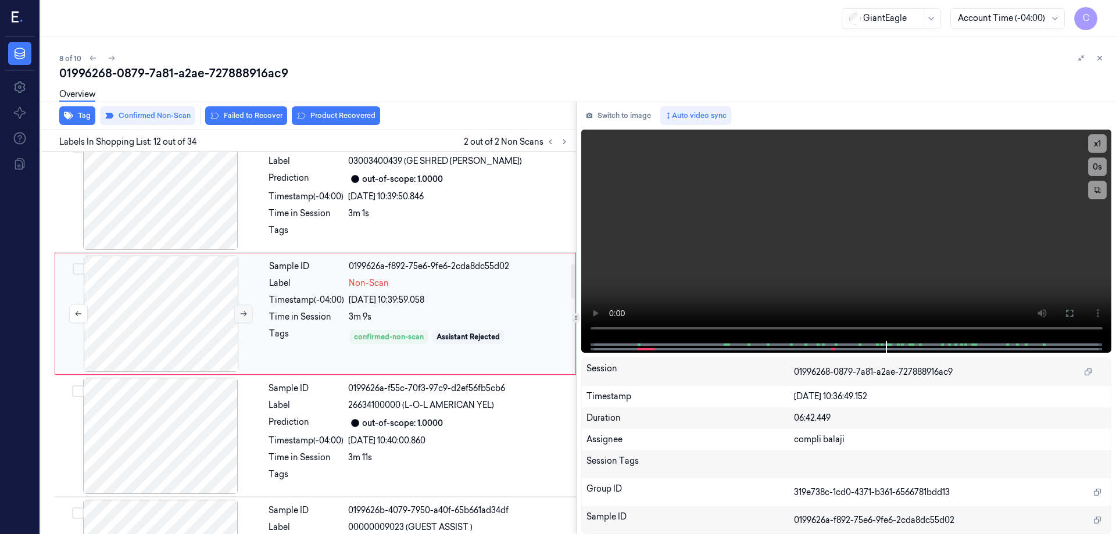
scroll to position [1212, 0]
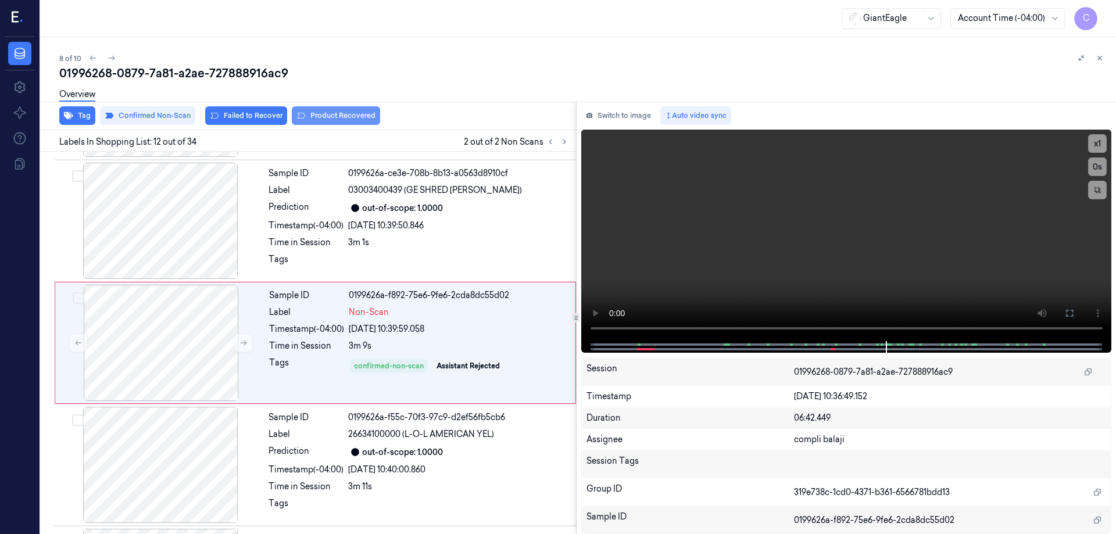
click at [318, 116] on button "Product Recovered" at bounding box center [336, 115] width 88 height 19
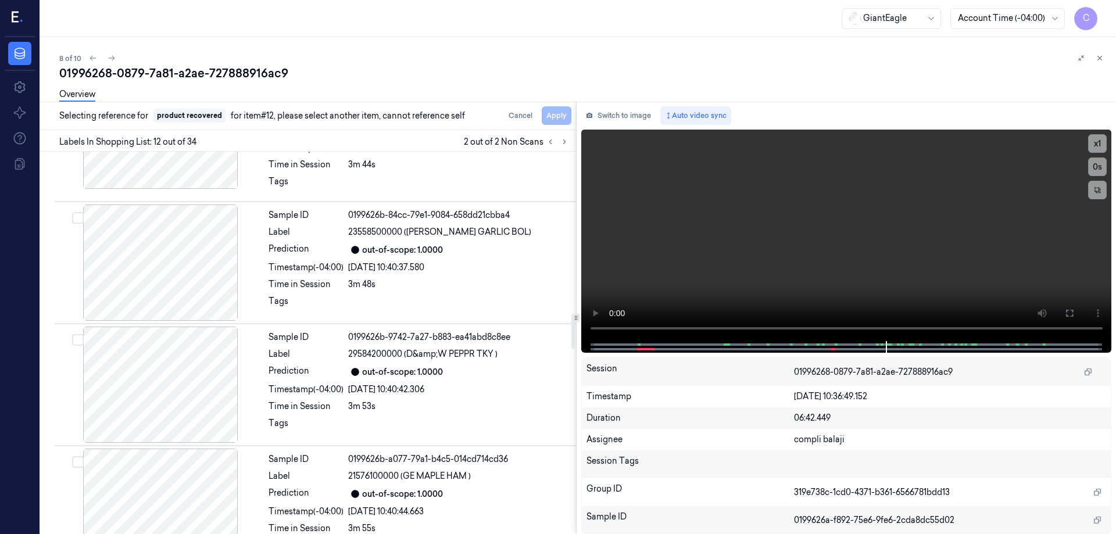
scroll to position [1793, 0]
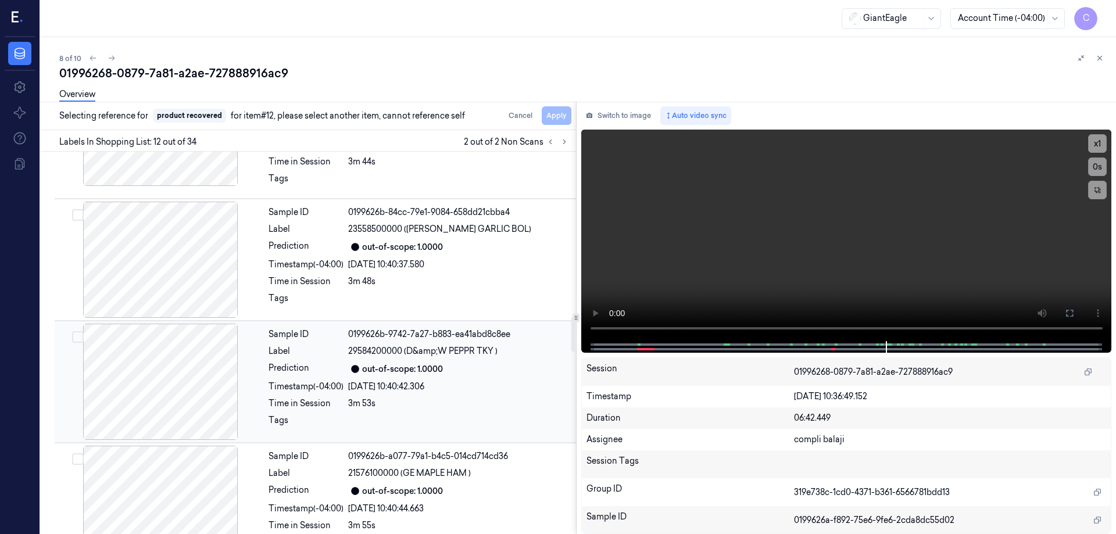
click at [370, 381] on div "[DATE] 10:40:42.306" at bounding box center [458, 387] width 221 height 12
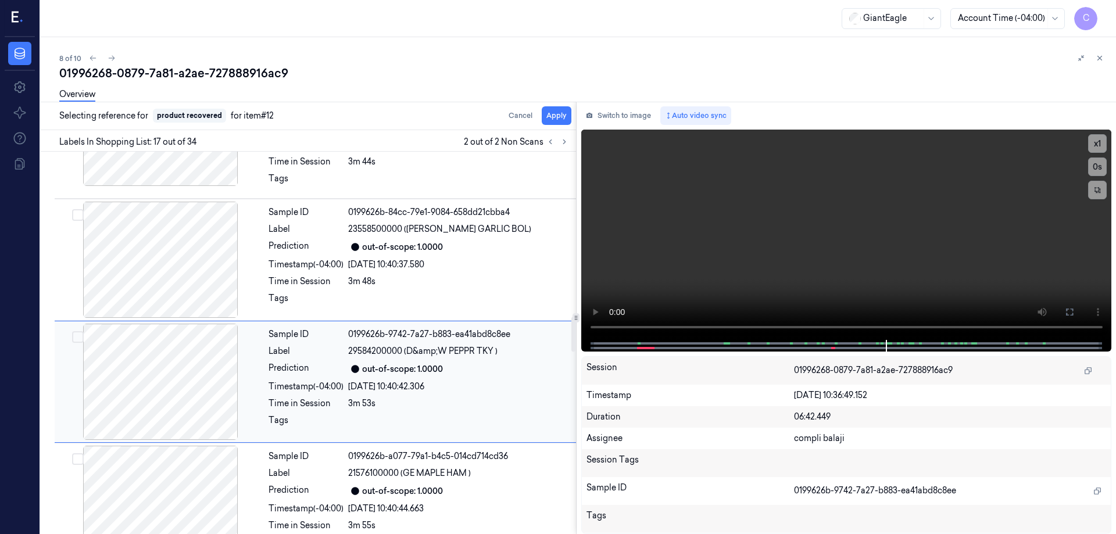
scroll to position [1822, 0]
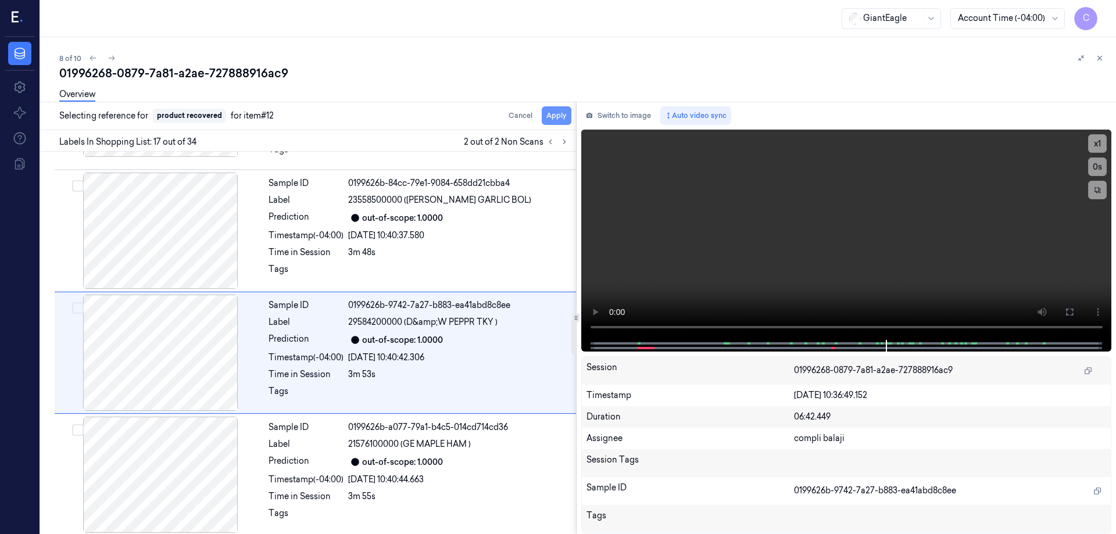
click at [559, 116] on button "Apply" at bounding box center [557, 115] width 30 height 19
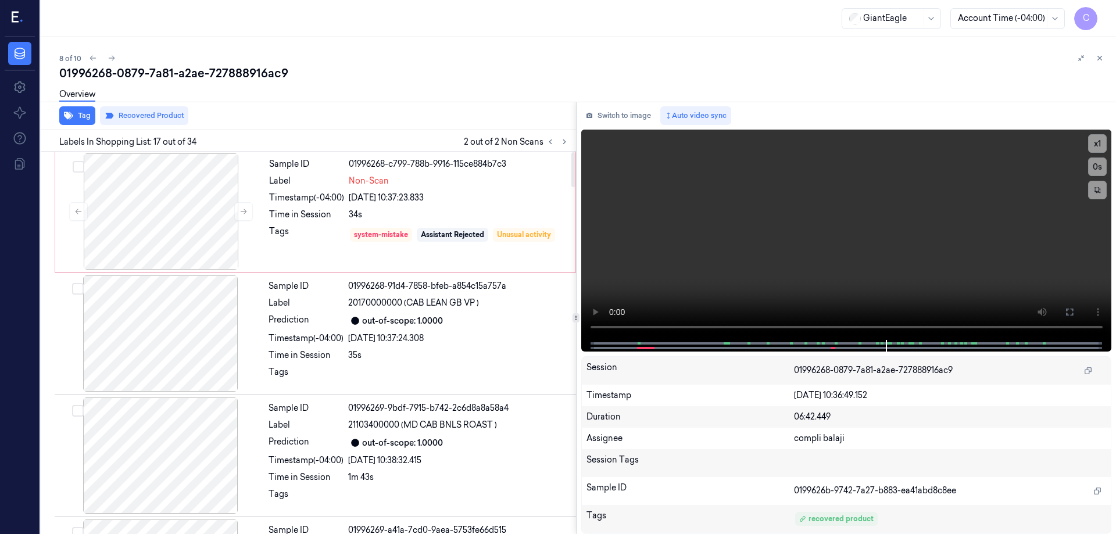
scroll to position [0, 0]
click at [188, 219] on div at bounding box center [161, 212] width 207 height 116
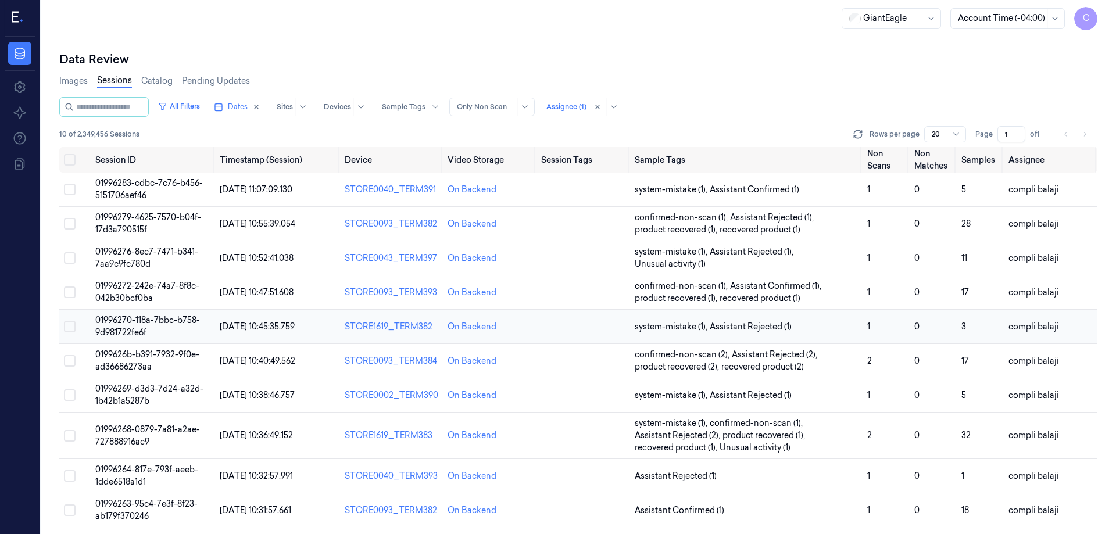
scroll to position [2, 0]
